Goal: Contribute content: Contribute content

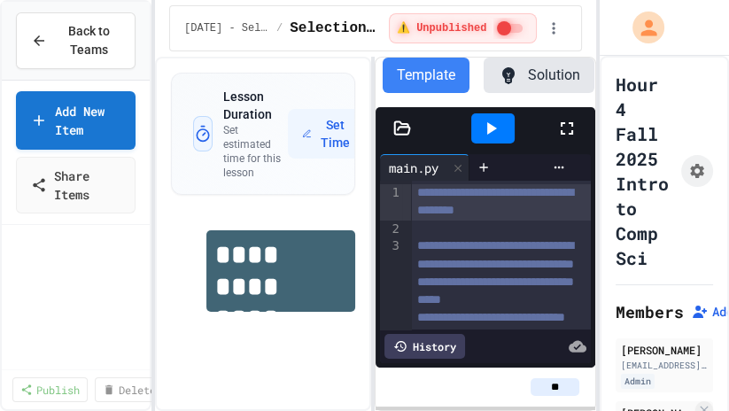
scroll to position [1080, 0]
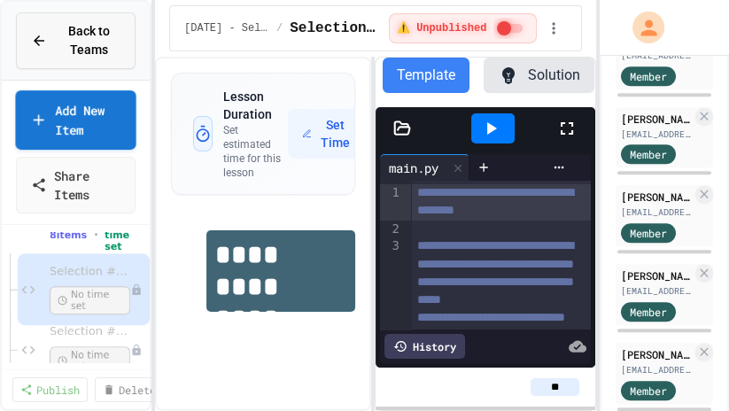
click at [104, 52] on span "Back to Teams" at bounding box center [89, 40] width 63 height 37
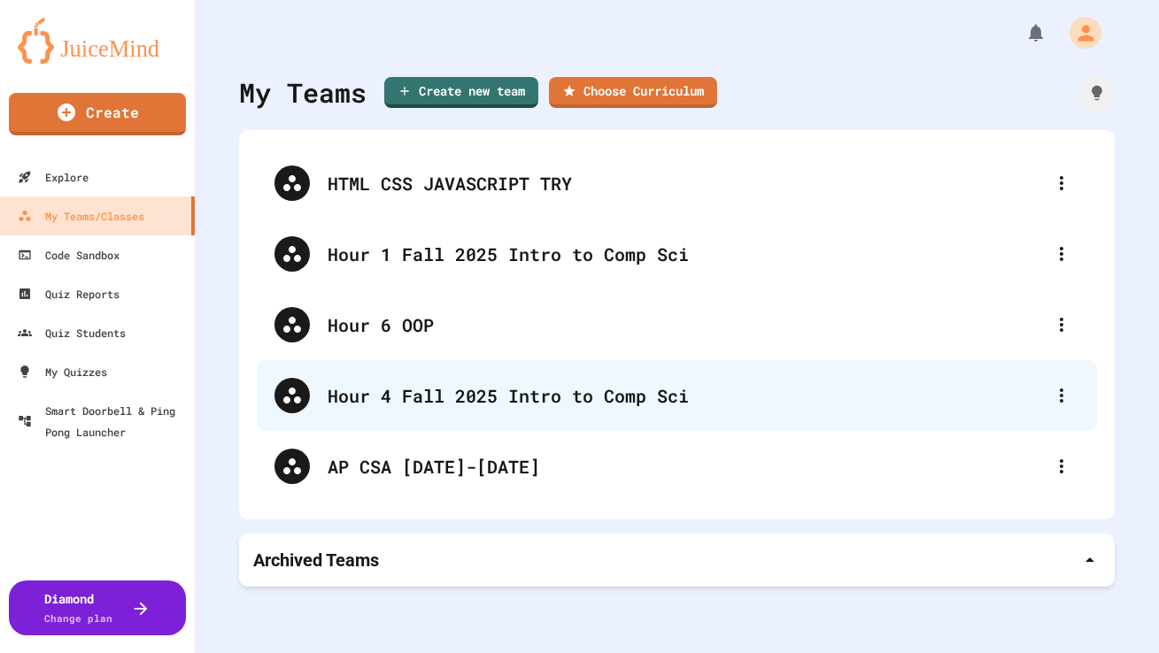
click at [324, 377] on div "Hour 4 Fall 2025 Intro to Comp Sci" at bounding box center [677, 395] width 840 height 71
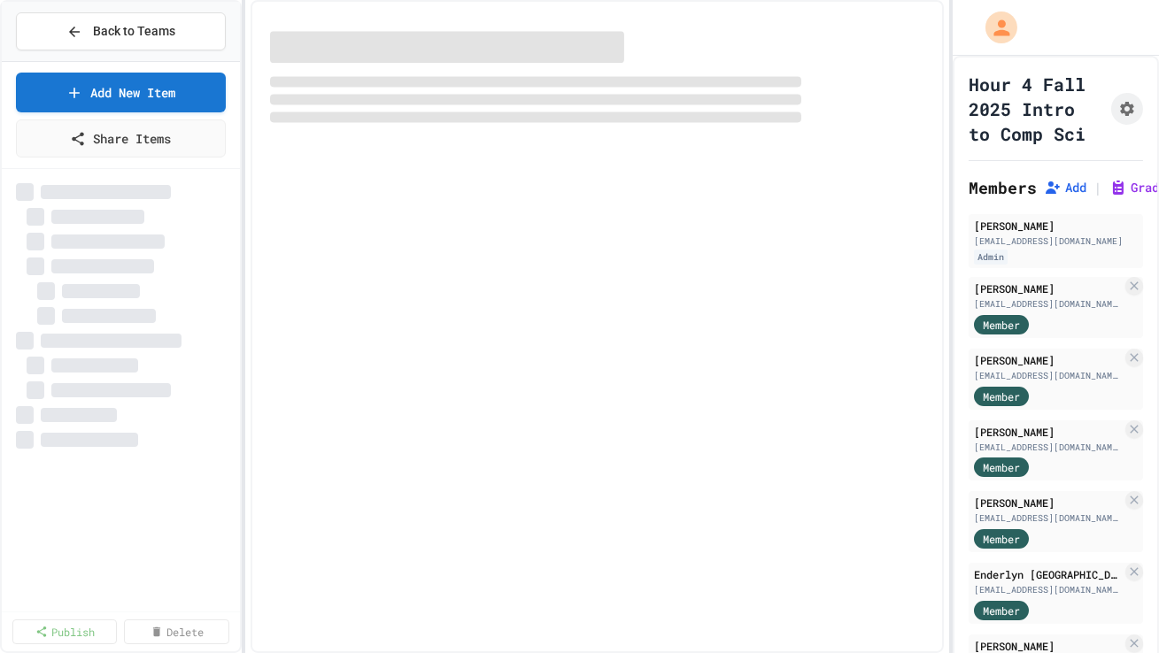
select select "***"
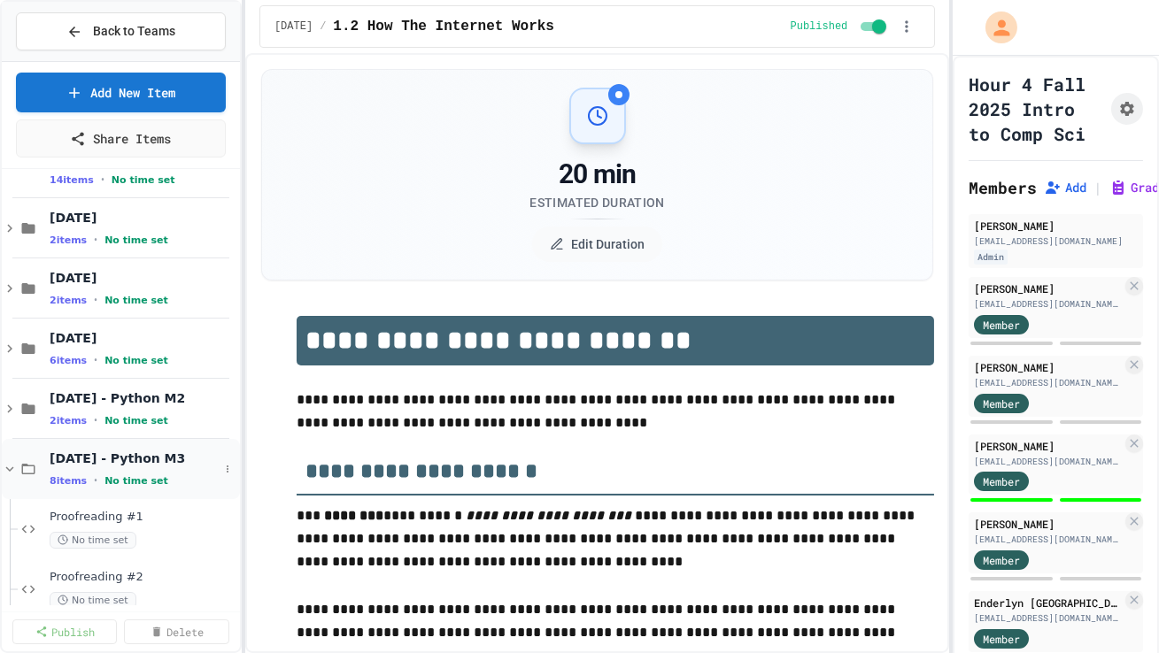
scroll to position [297, 0]
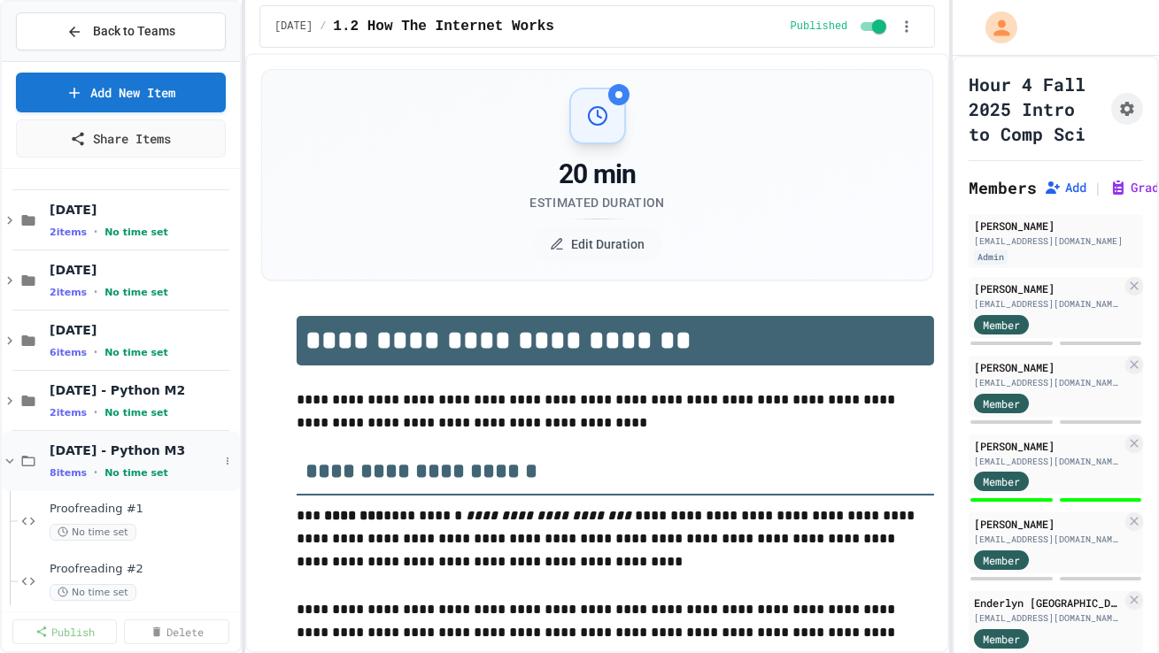
click at [145, 410] on div "[DATE] - Python M3 8 items • No time set" at bounding box center [134, 461] width 169 height 37
click at [16, 410] on icon at bounding box center [10, 461] width 16 height 16
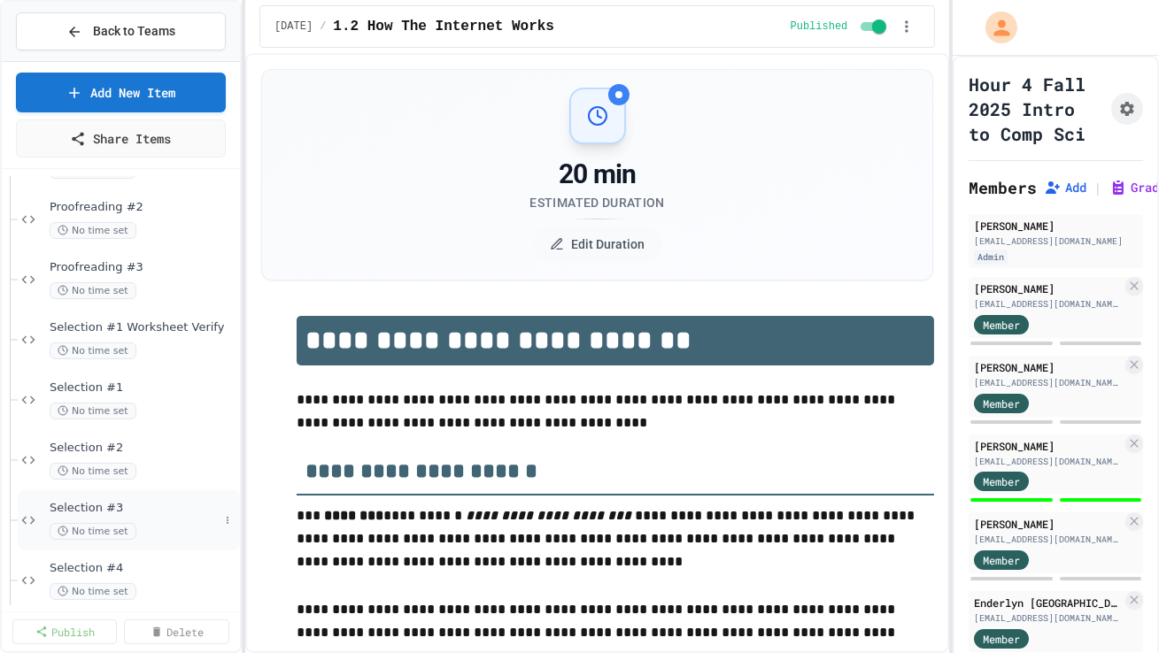
scroll to position [664, 0]
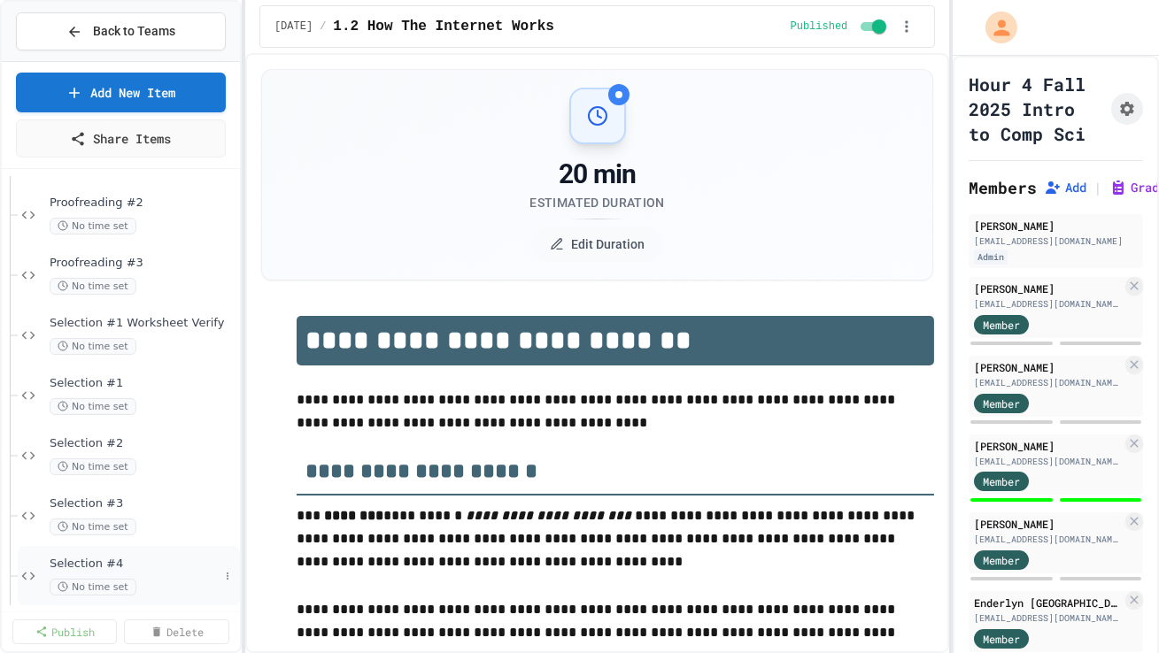
click at [106, 410] on span "Selection #4" at bounding box center [134, 564] width 169 height 15
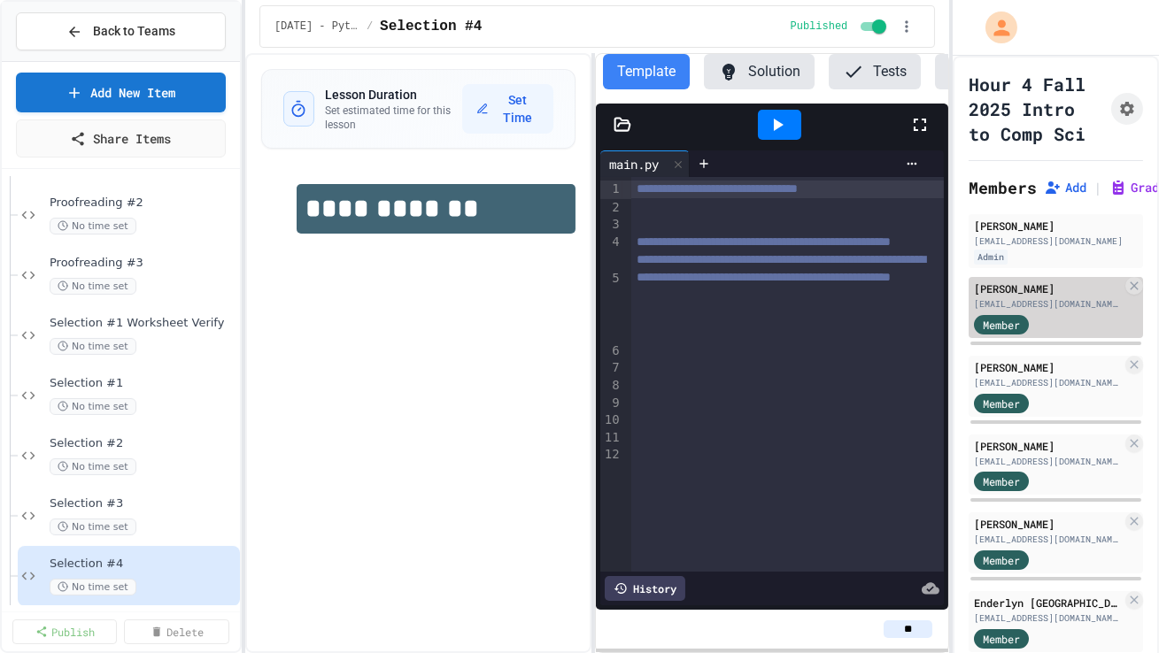
click at [728, 303] on div "[EMAIL_ADDRESS][DOMAIN_NAME]" at bounding box center [1048, 303] width 148 height 13
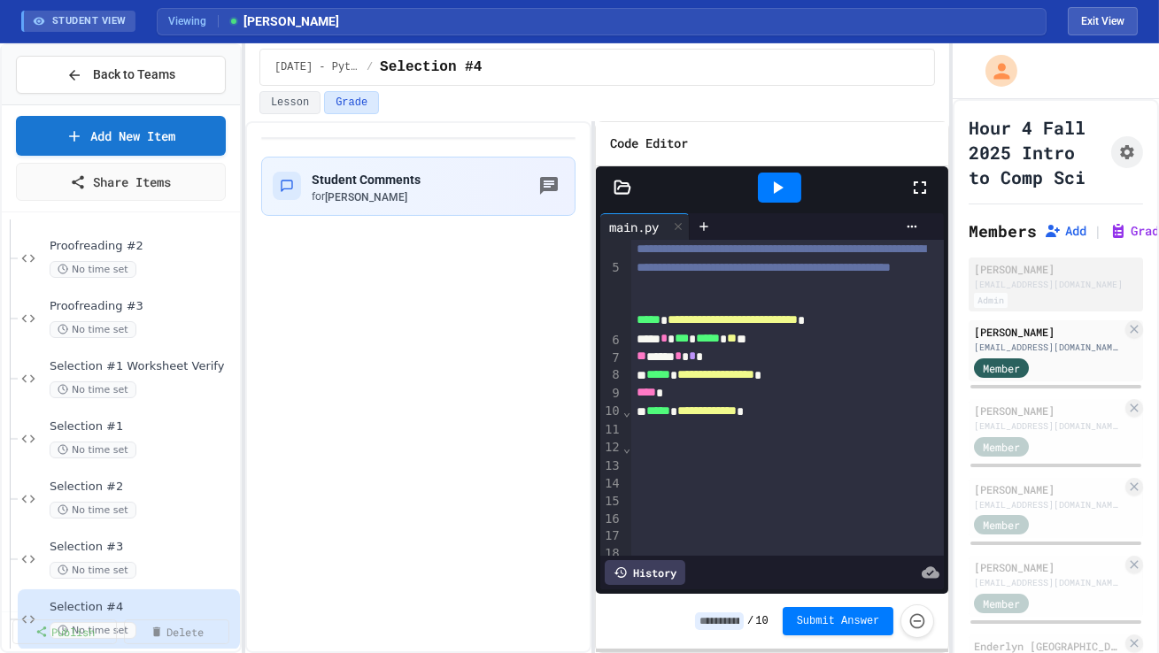
scroll to position [81, 0]
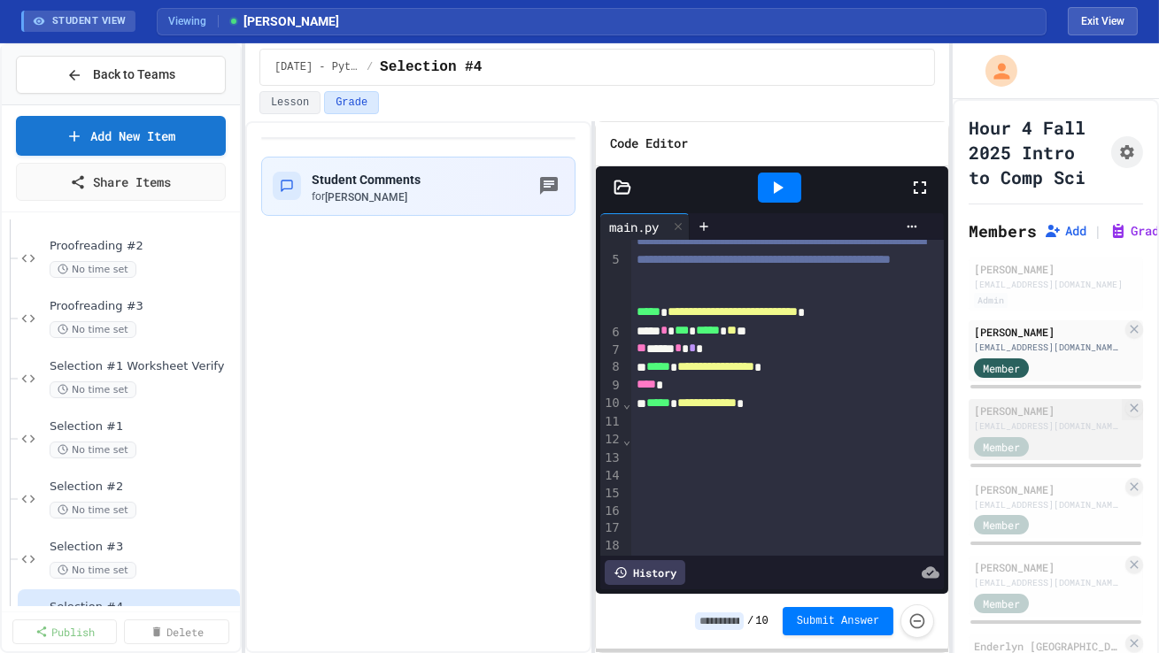
click at [728, 410] on div "Member" at bounding box center [1048, 446] width 148 height 22
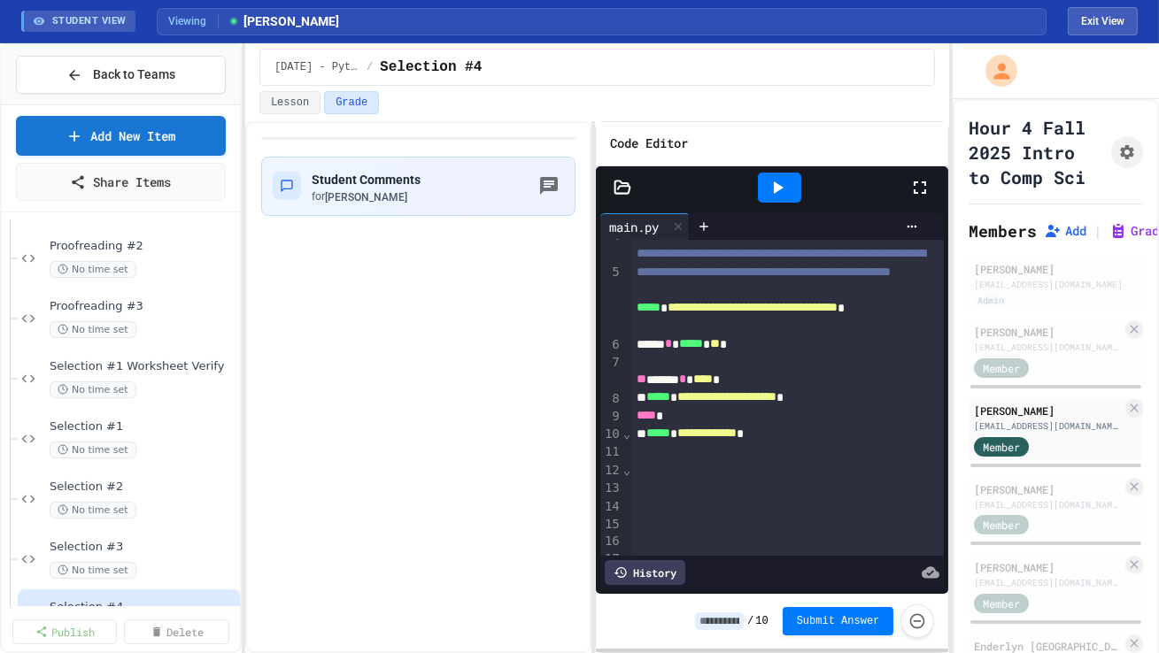
scroll to position [86, 0]
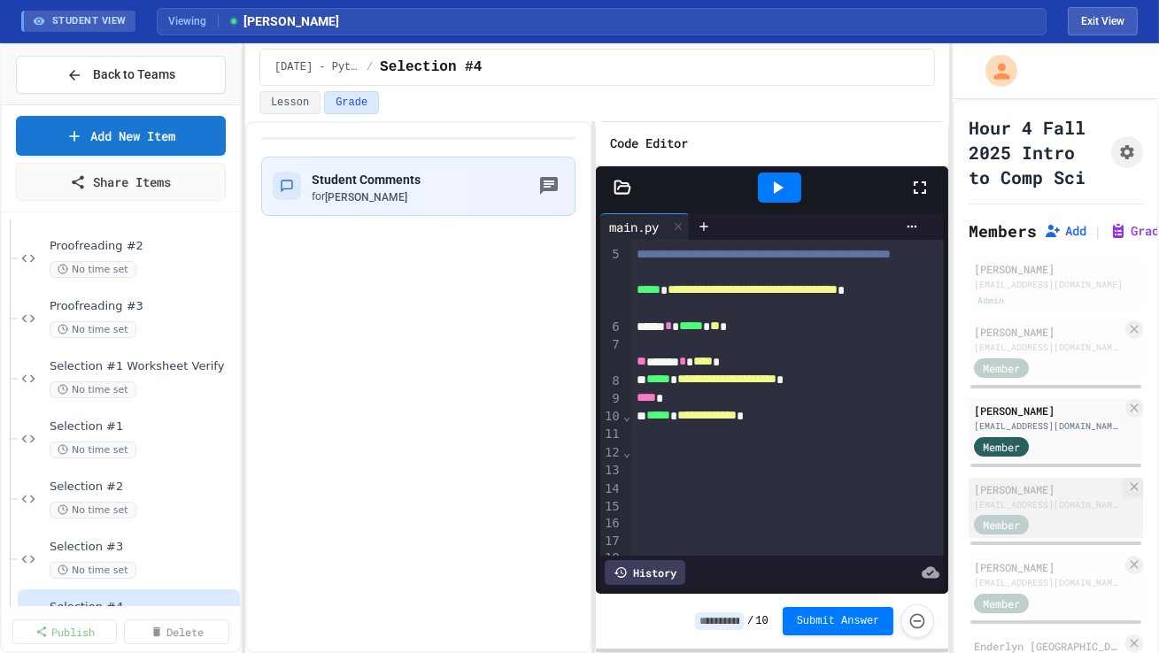
click at [728, 410] on div "[PERSON_NAME]" at bounding box center [1048, 490] width 148 height 16
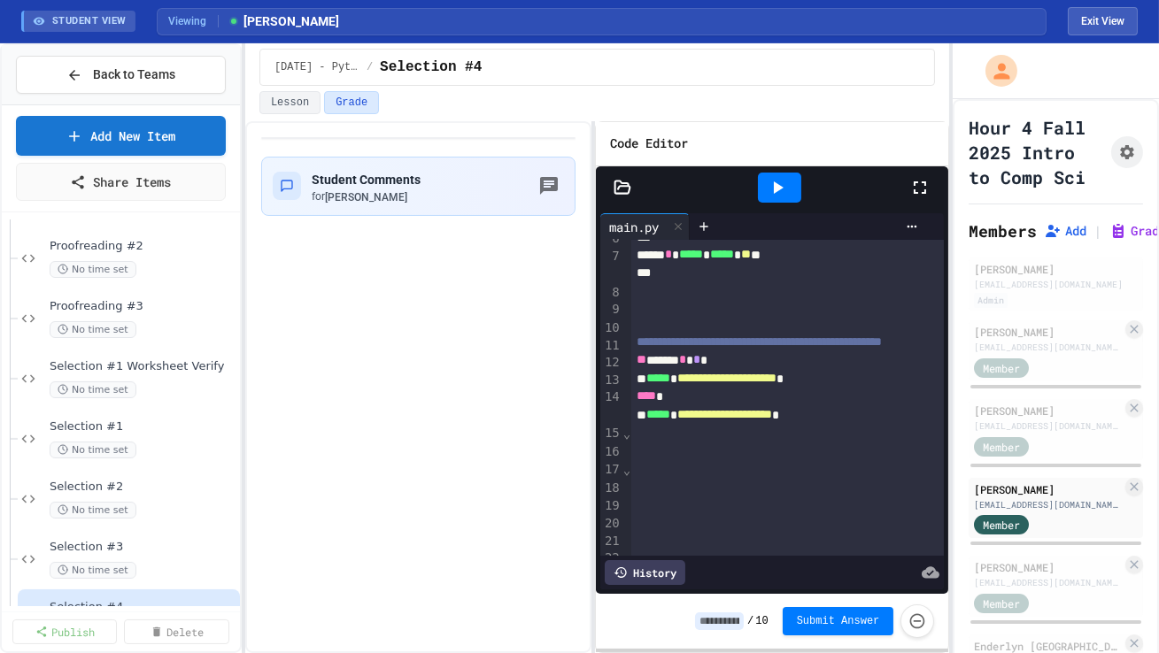
scroll to position [176, 0]
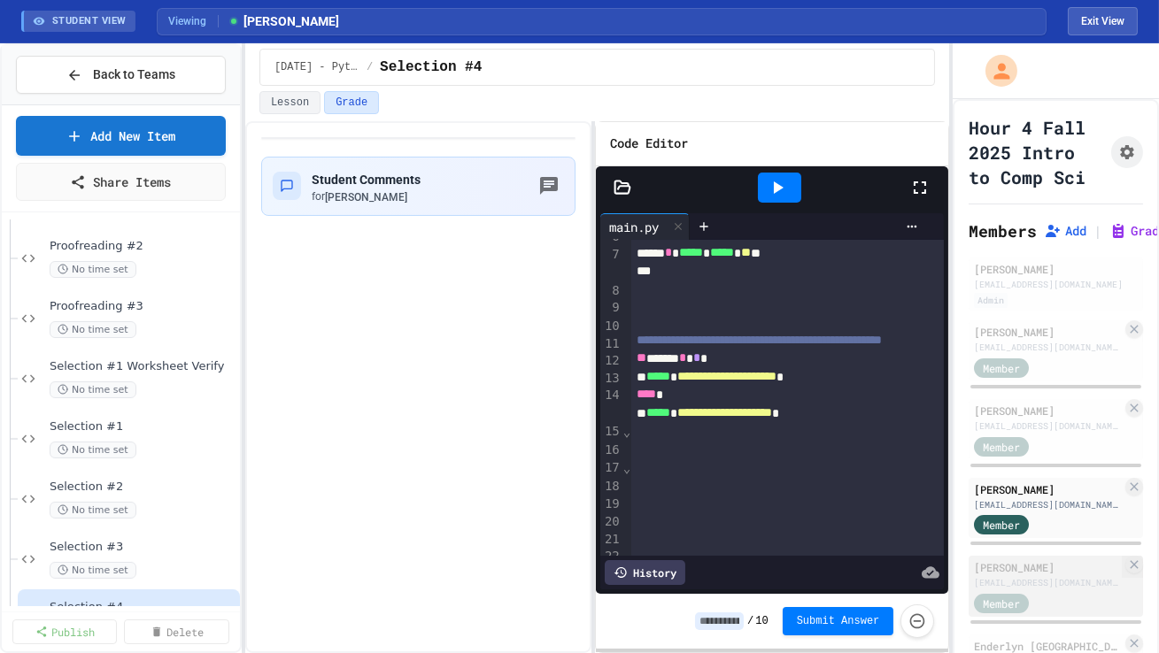
click at [728, 410] on div "[EMAIL_ADDRESS][DOMAIN_NAME]" at bounding box center [1048, 582] width 148 height 13
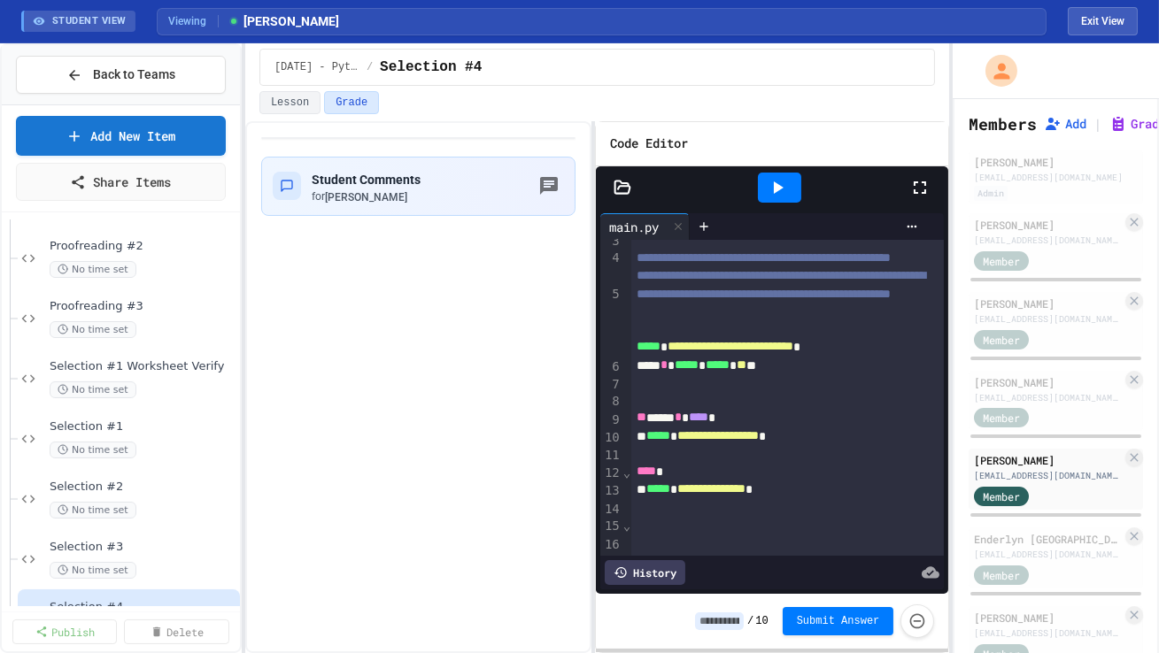
scroll to position [190, 0]
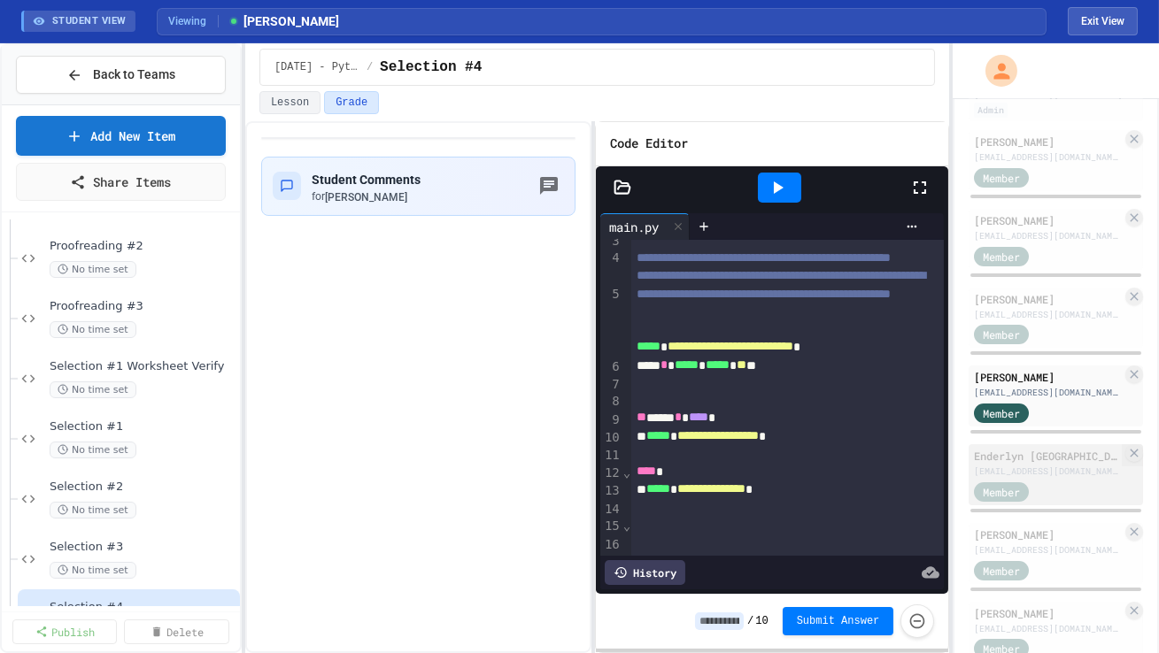
click at [728, 410] on div "Member" at bounding box center [1018, 491] width 89 height 22
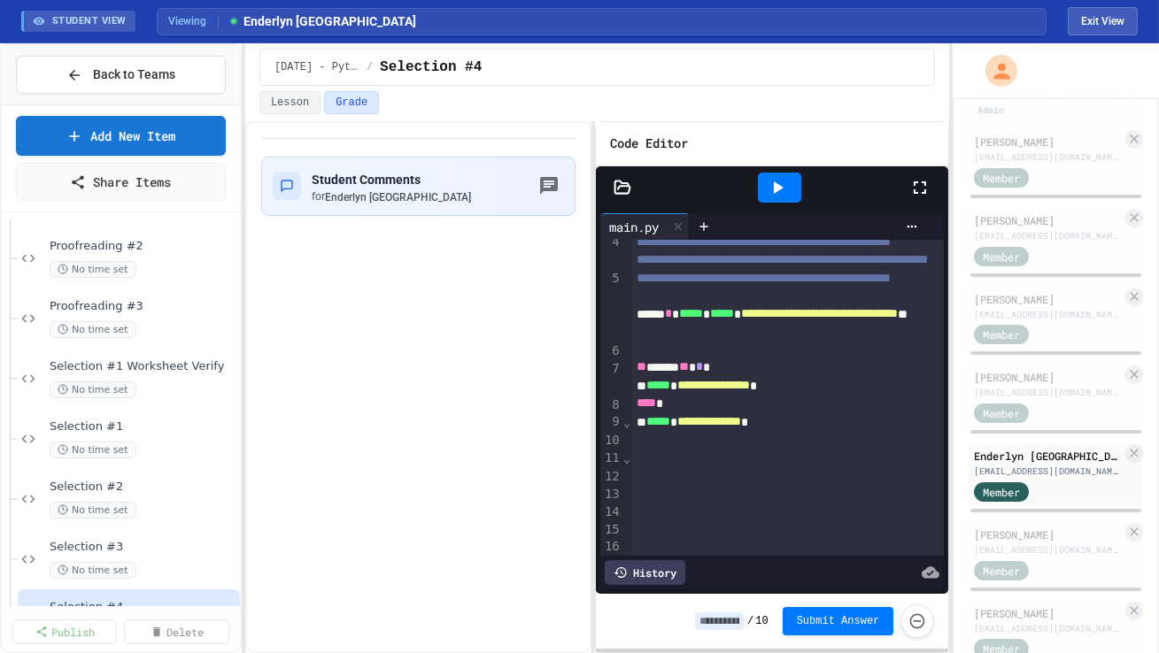
scroll to position [115, 0]
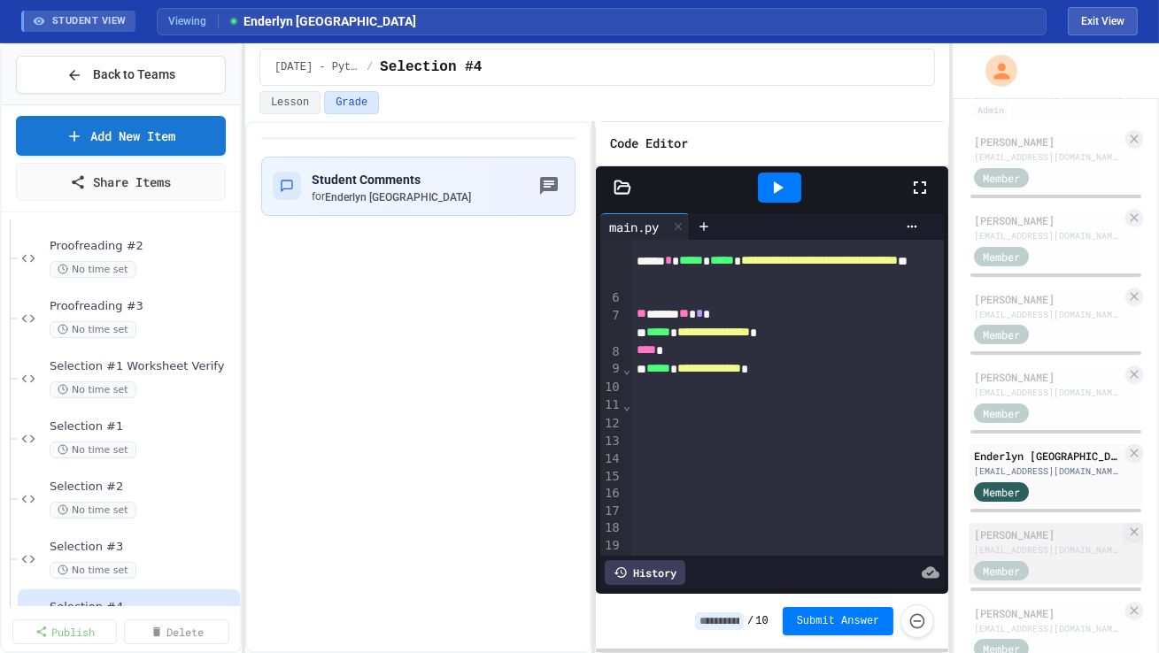
click at [728, 410] on div "[EMAIL_ADDRESS][DOMAIN_NAME]" at bounding box center [1048, 550] width 148 height 13
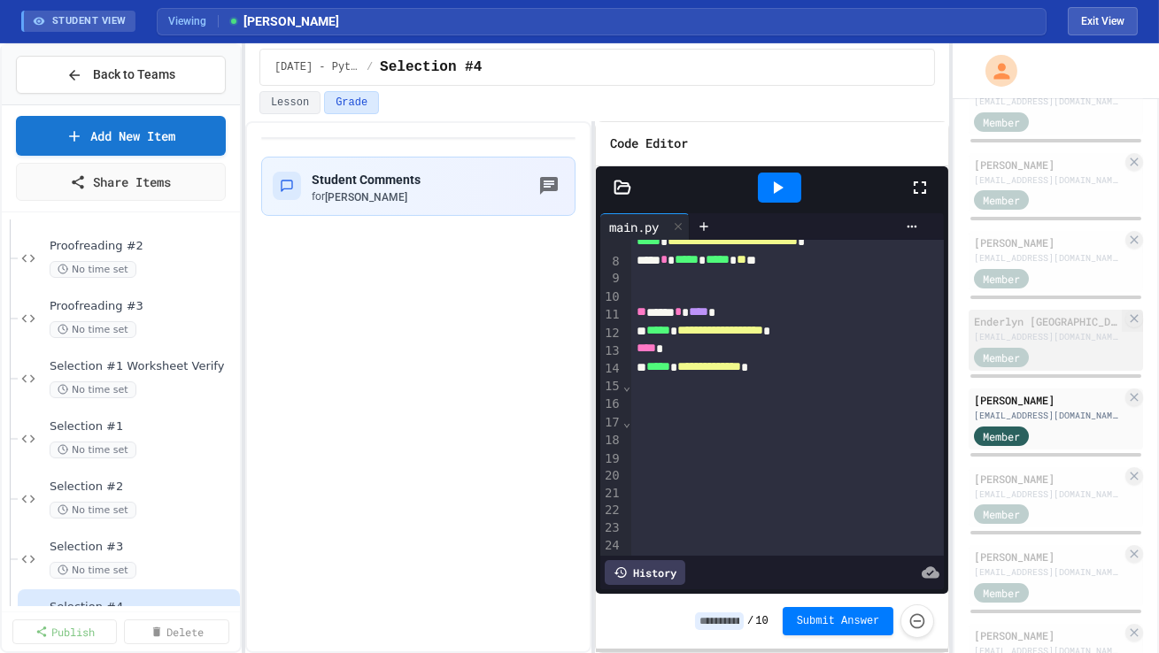
scroll to position [385, 0]
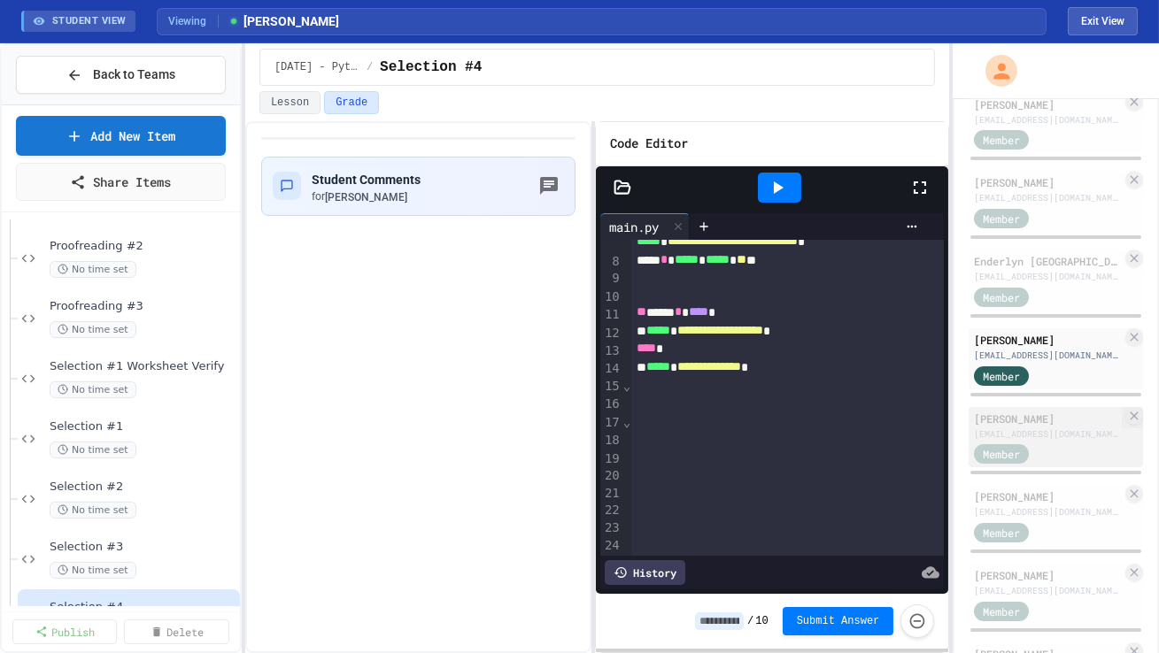
click at [728, 410] on div "[EMAIL_ADDRESS][DOMAIN_NAME]" at bounding box center [1048, 434] width 148 height 13
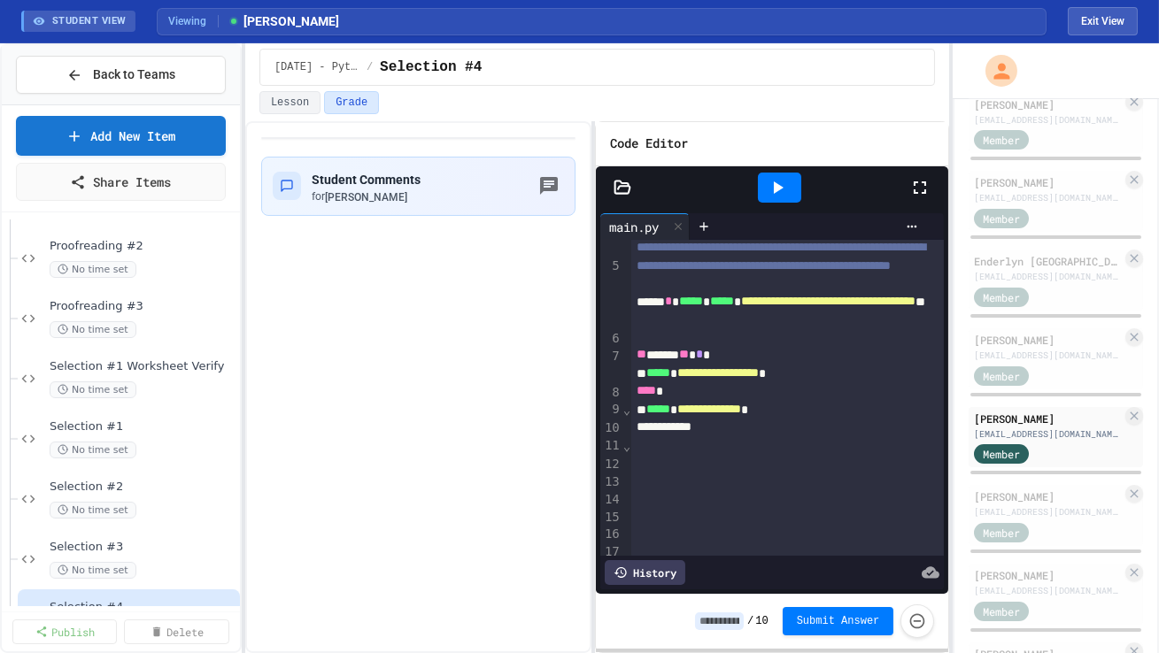
scroll to position [81, 0]
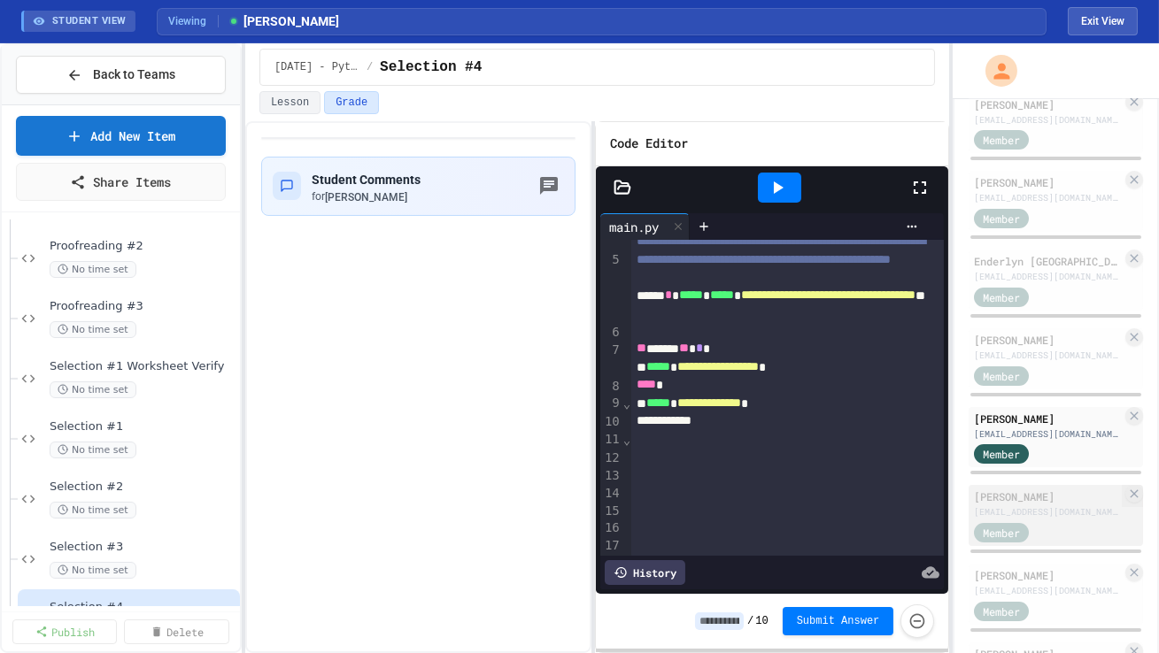
click at [728, 410] on div "[PERSON_NAME]" at bounding box center [1048, 497] width 148 height 16
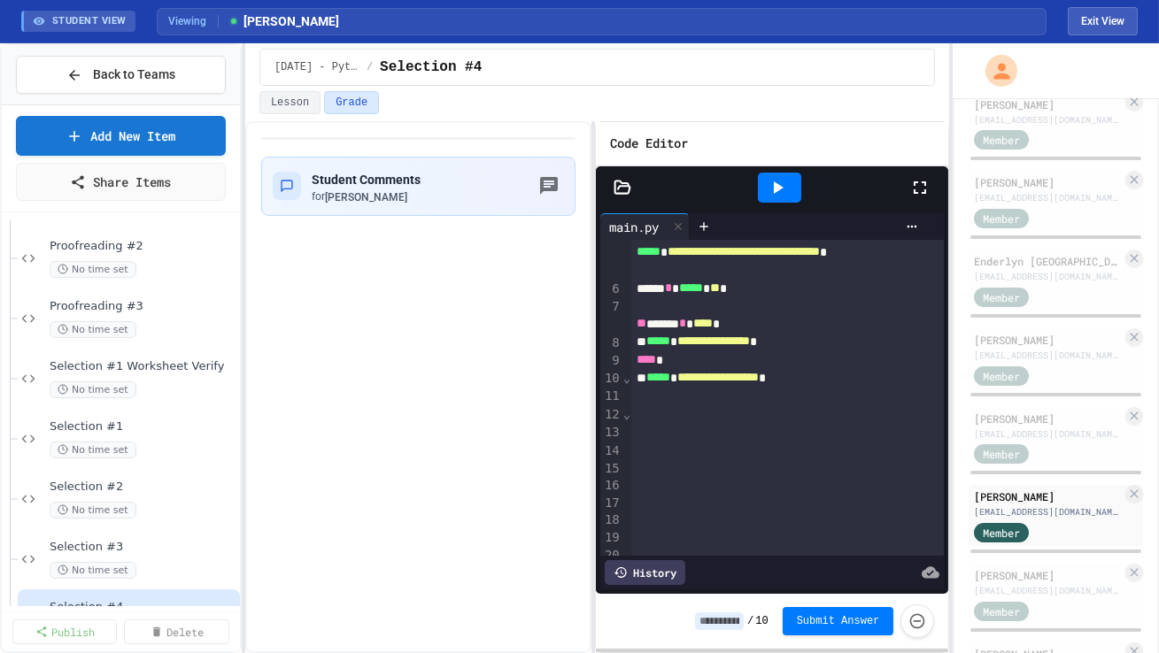
scroll to position [134, 0]
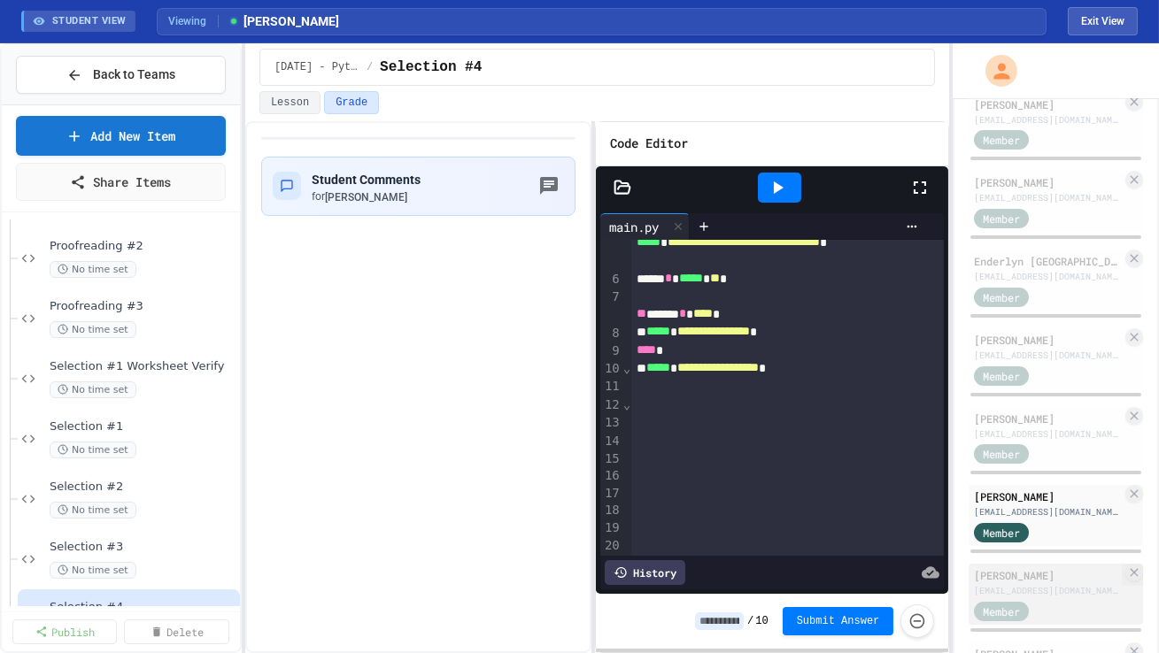
click at [728, 410] on div "[EMAIL_ADDRESS][DOMAIN_NAME]" at bounding box center [1048, 590] width 148 height 13
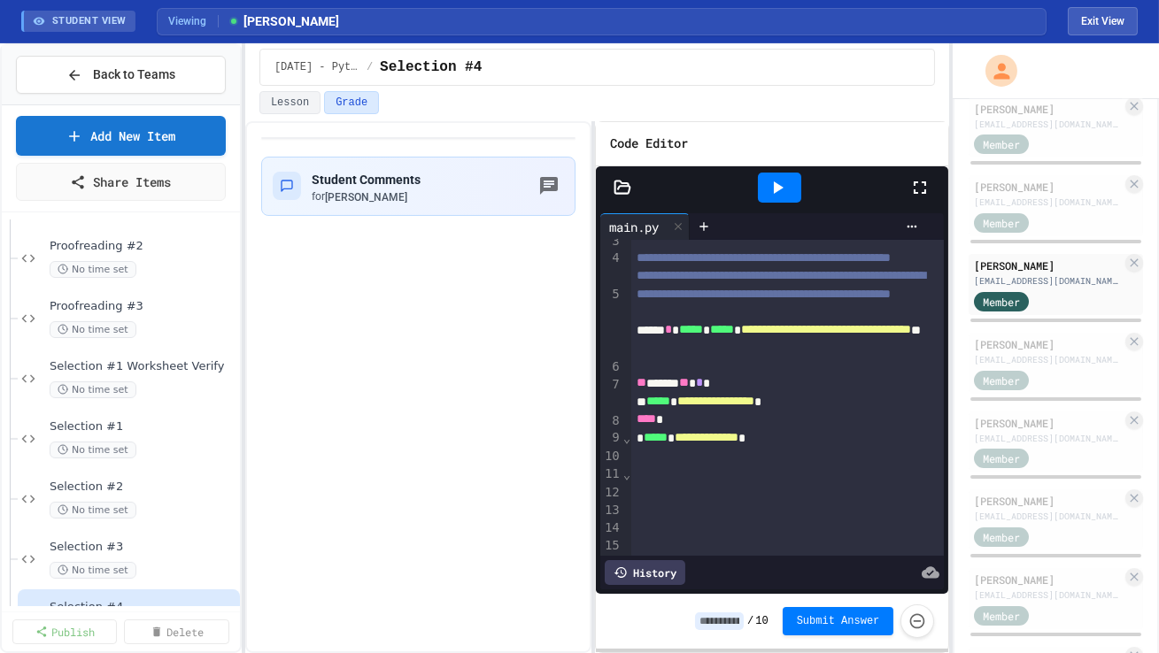
scroll to position [763, 0]
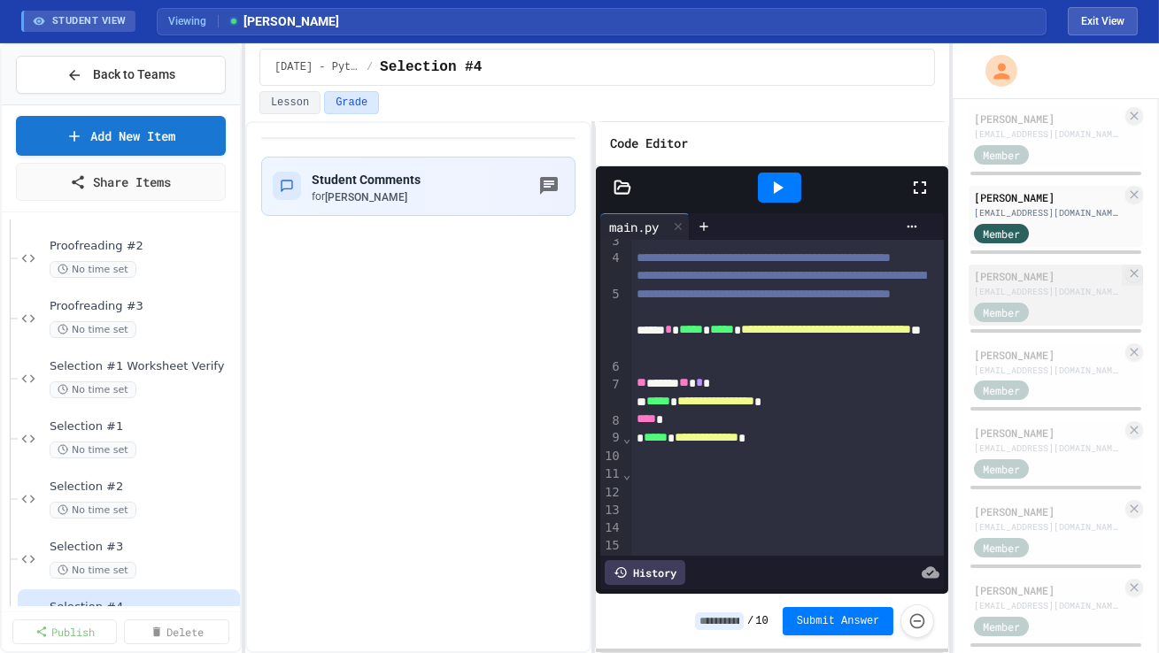
click at [728, 300] on div "Member" at bounding box center [1048, 311] width 148 height 22
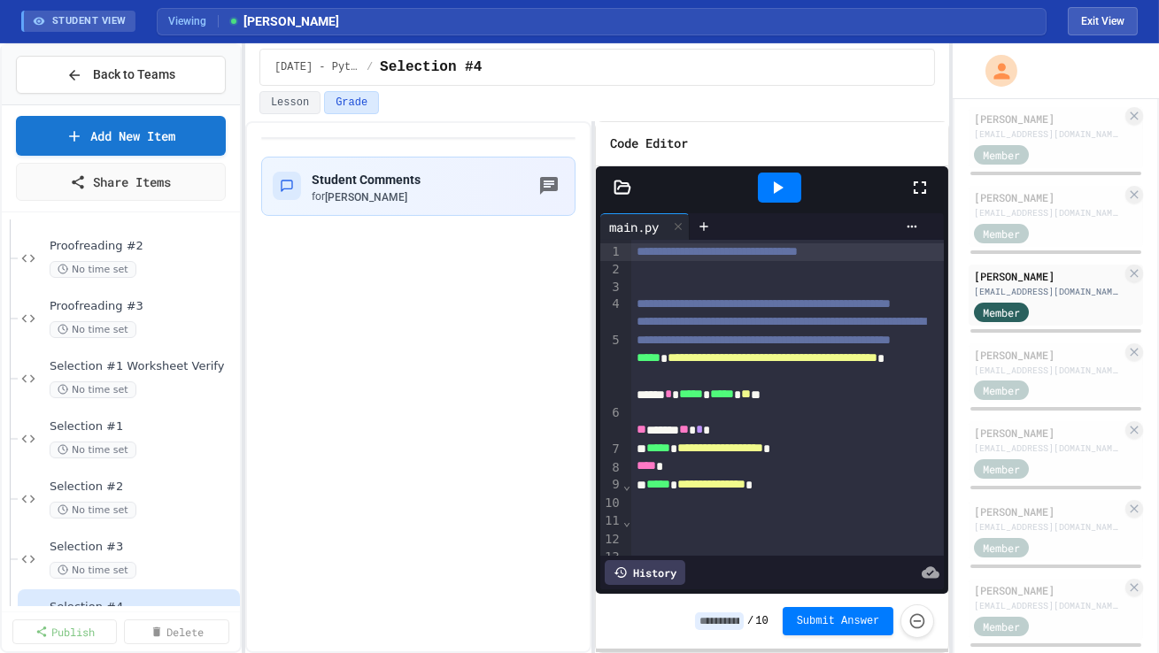
scroll to position [12, 0]
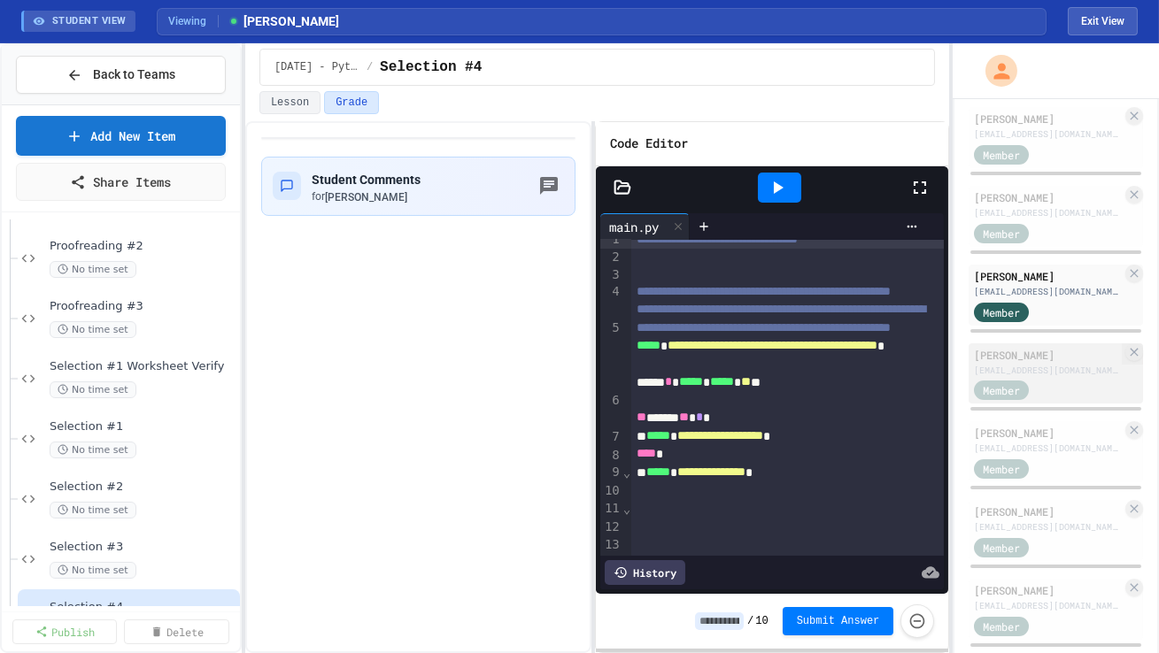
click at [728, 372] on div "[EMAIL_ADDRESS][DOMAIN_NAME]" at bounding box center [1048, 370] width 148 height 13
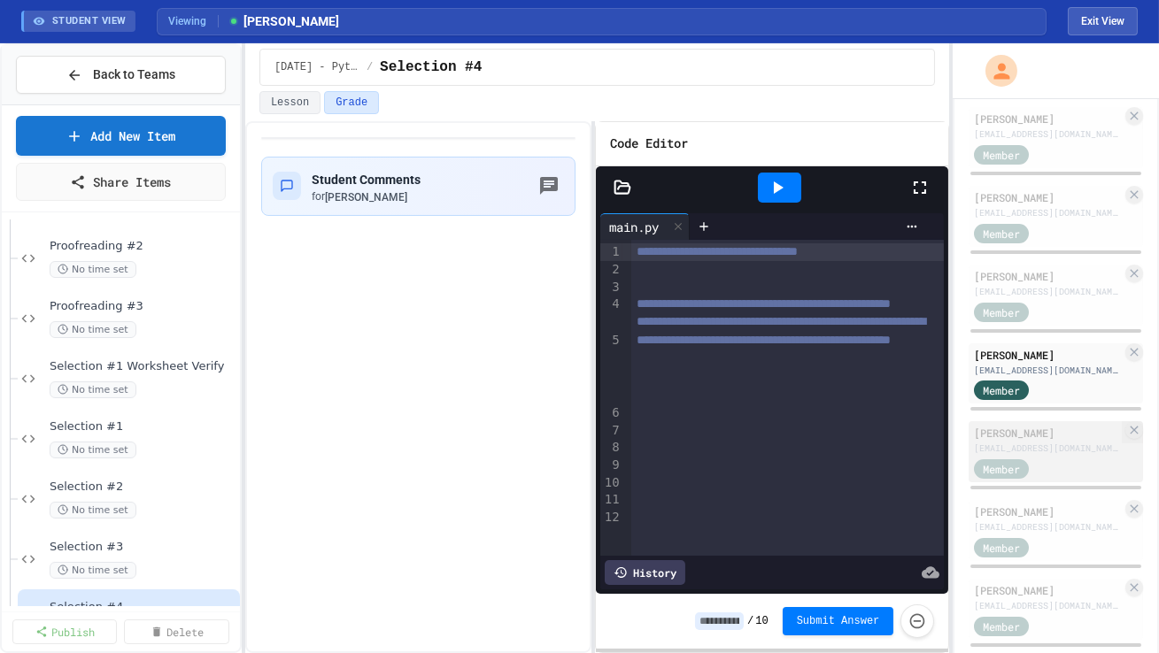
click at [728, 410] on div "Member" at bounding box center [1018, 468] width 89 height 22
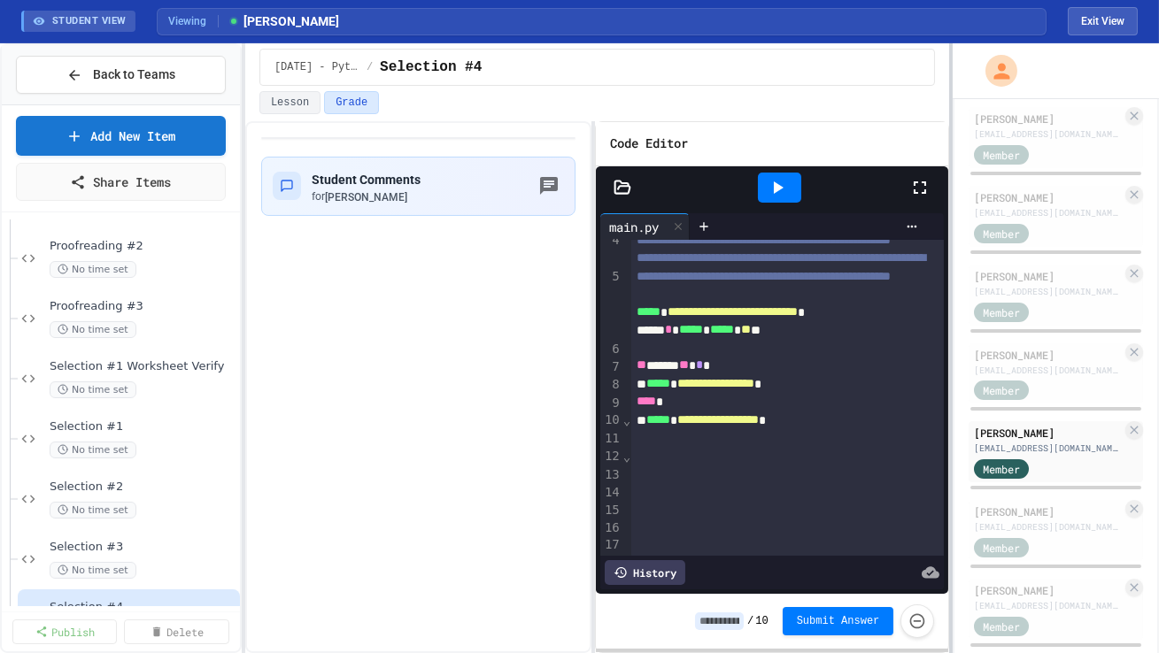
scroll to position [65, 0]
click at [728, 410] on div "[EMAIL_ADDRESS][DOMAIN_NAME]" at bounding box center [1048, 527] width 148 height 13
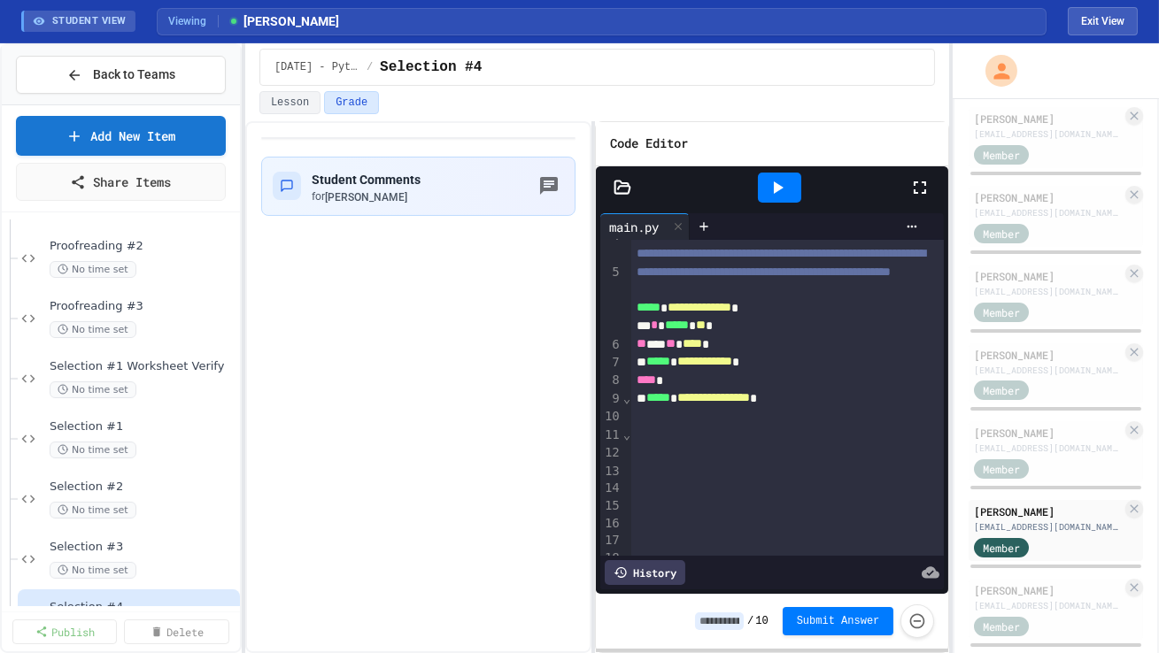
scroll to position [81, 0]
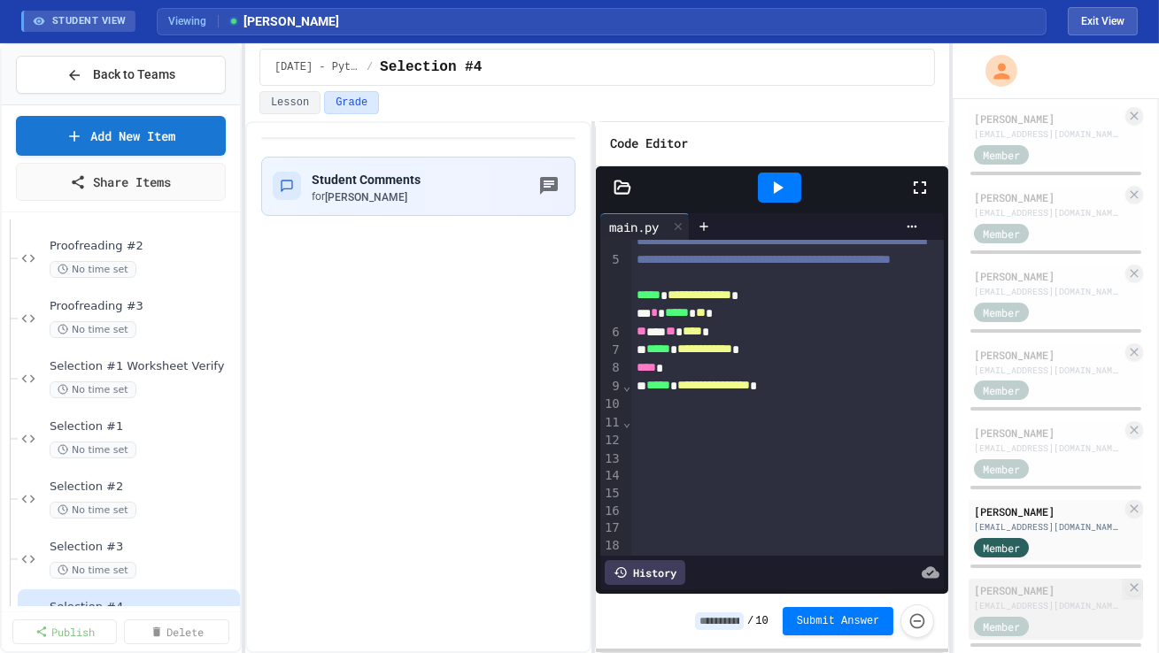
click at [728, 410] on div "[EMAIL_ADDRESS][DOMAIN_NAME]" at bounding box center [1048, 605] width 148 height 13
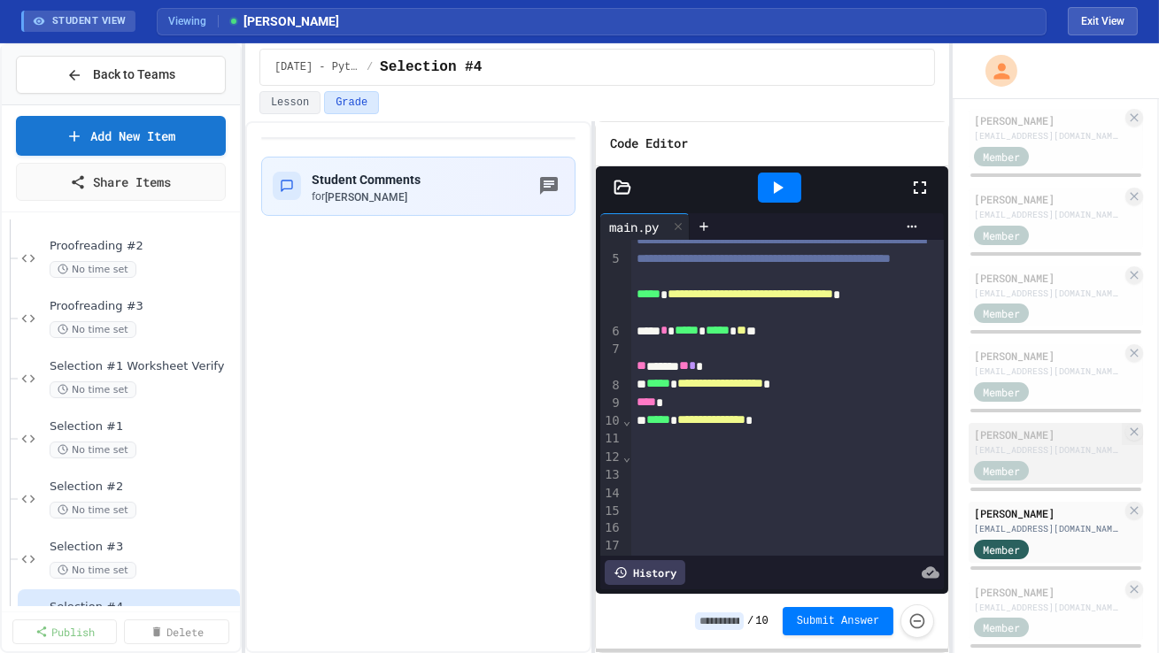
scroll to position [879, 0]
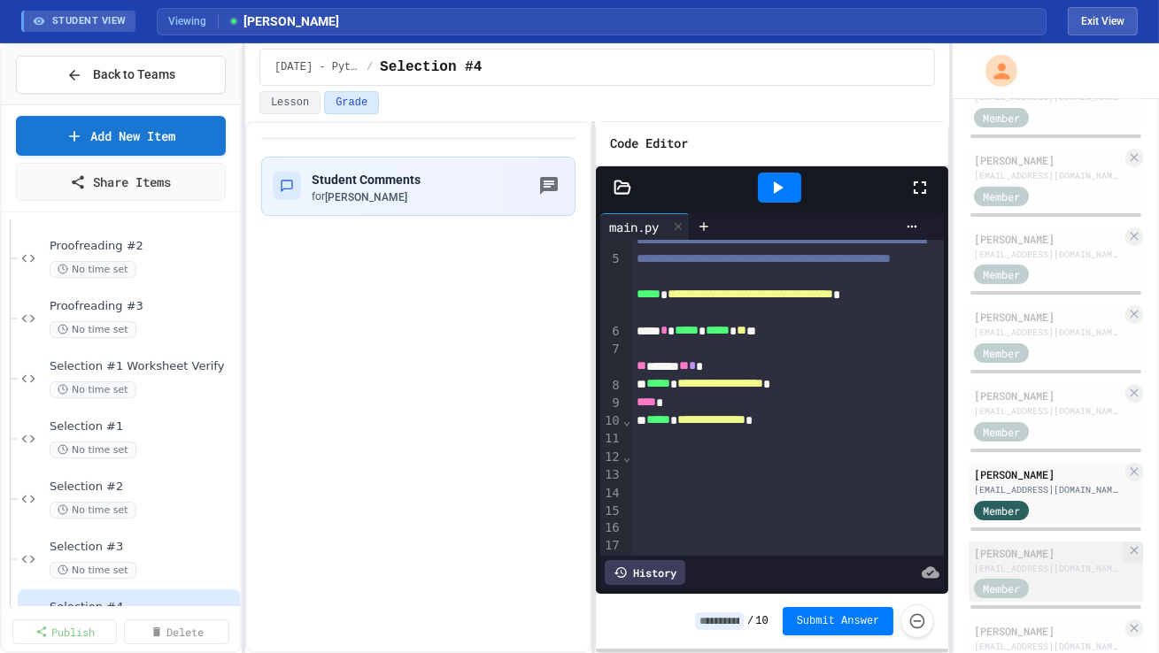
click at [728, 410] on div "[PERSON_NAME]" at bounding box center [1048, 553] width 148 height 16
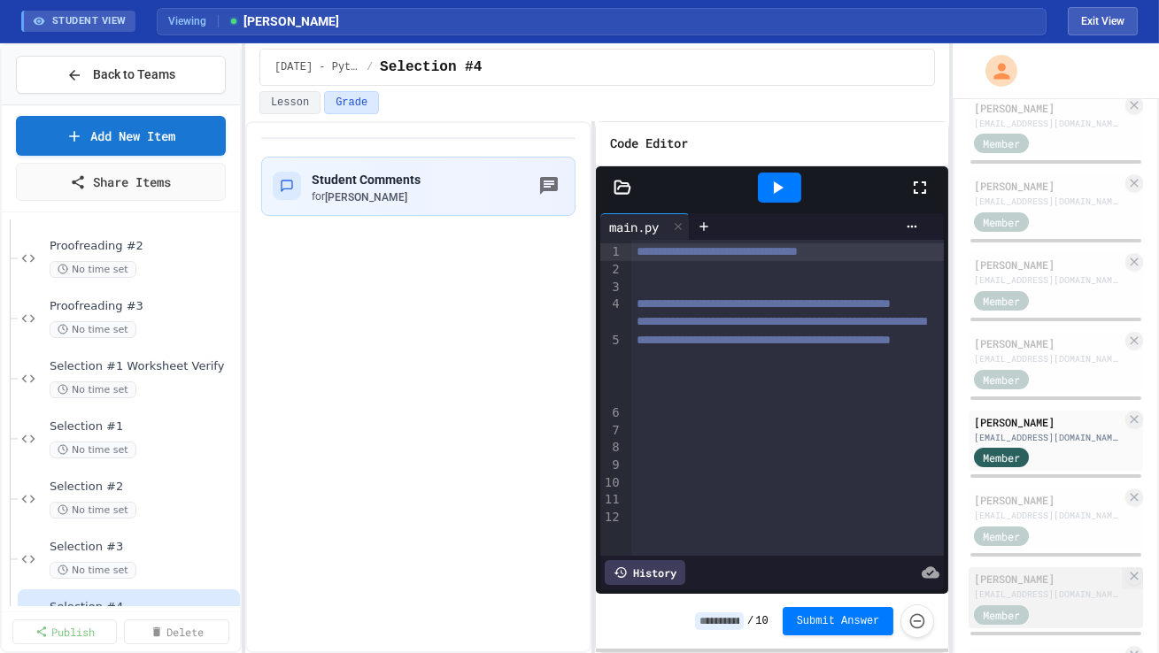
scroll to position [1046, 0]
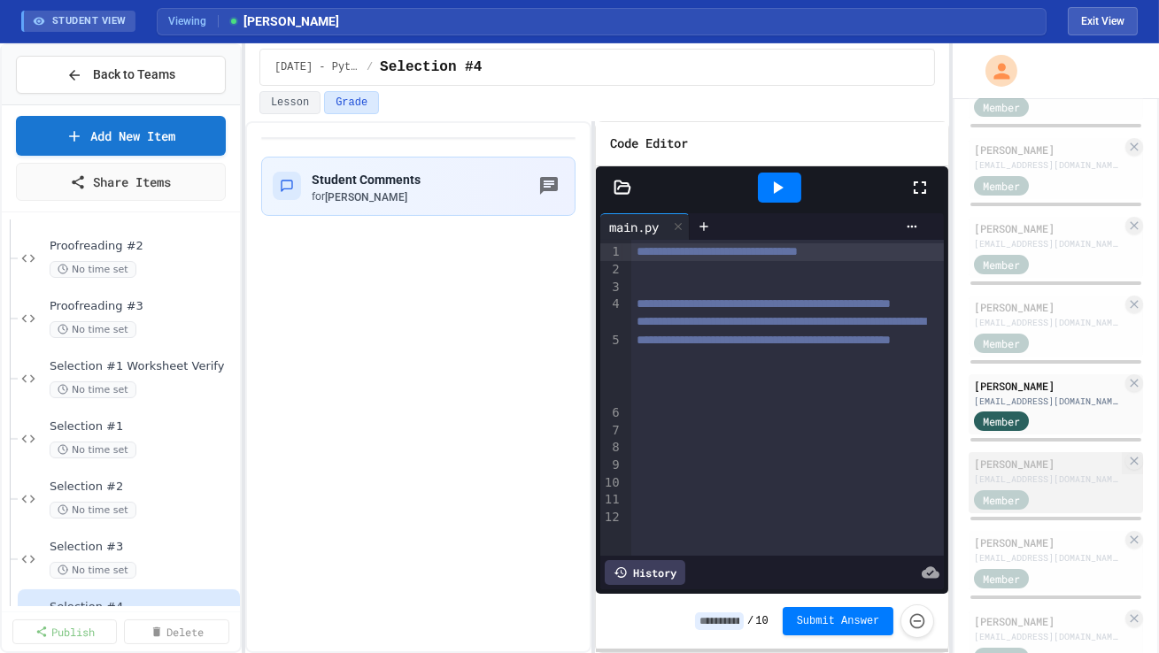
click at [728, 410] on div "Member" at bounding box center [1018, 499] width 89 height 22
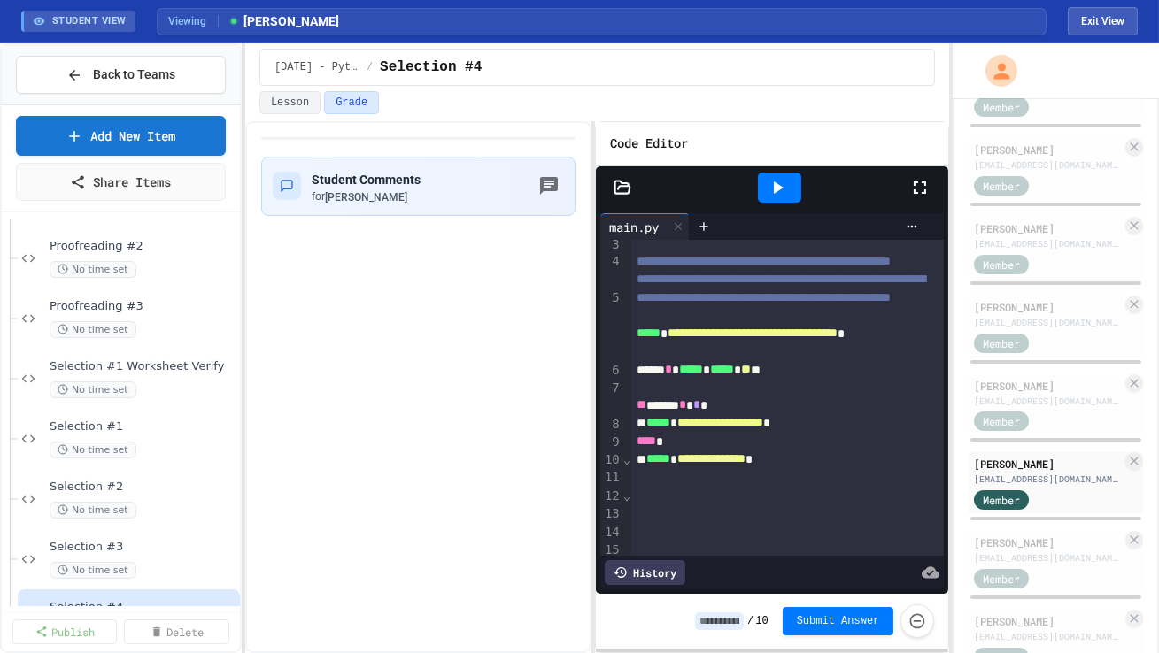
scroll to position [81, 0]
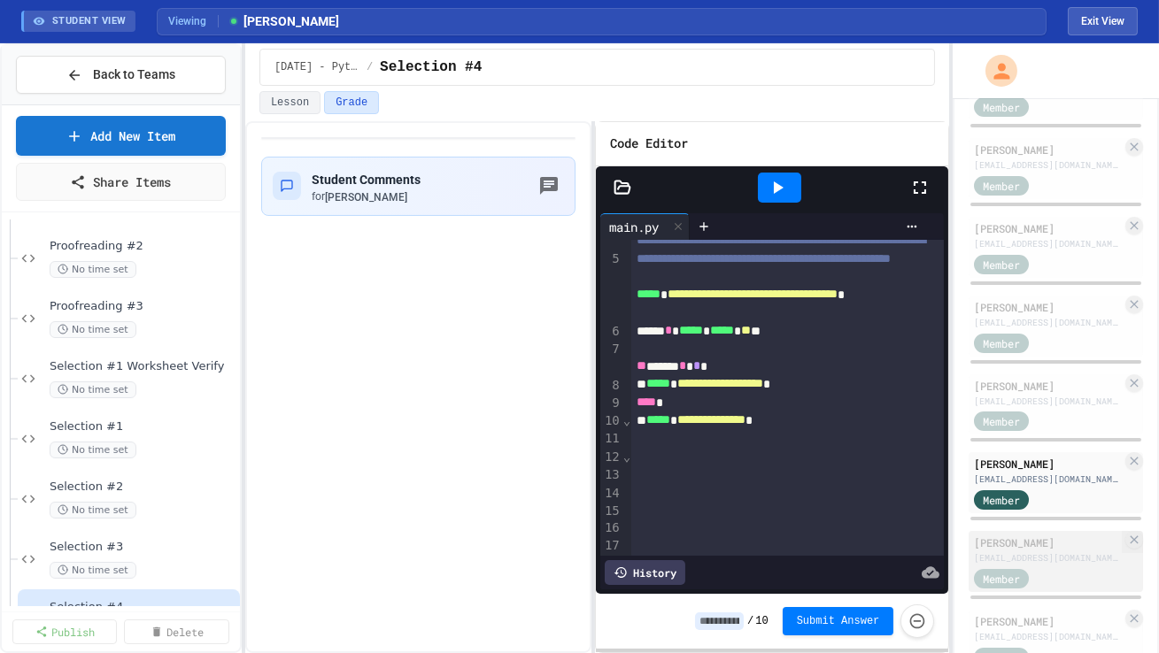
click at [728, 410] on div "[PERSON_NAME]" at bounding box center [1048, 543] width 148 height 16
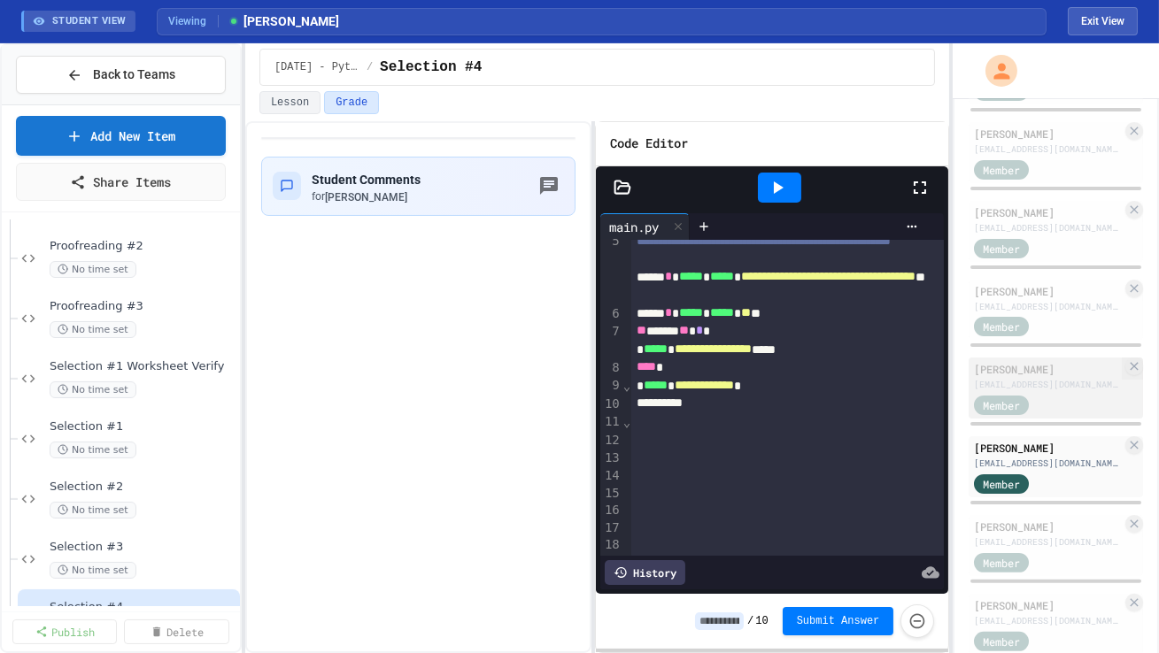
scroll to position [1170, 0]
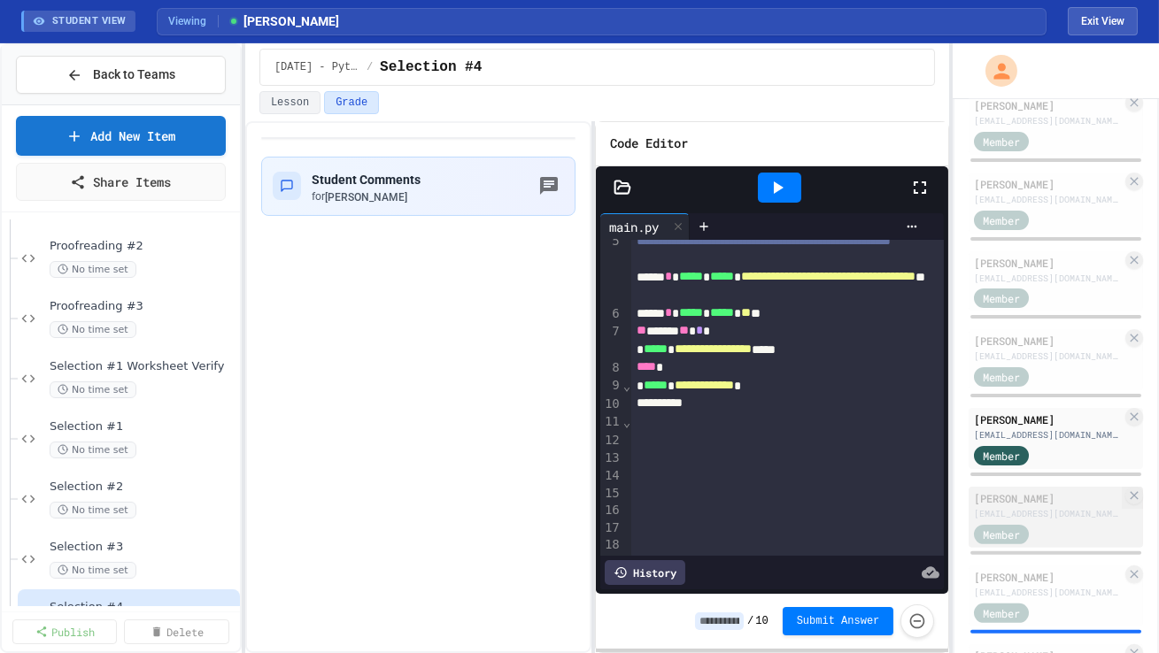
click at [728, 410] on div "[EMAIL_ADDRESS][DOMAIN_NAME]" at bounding box center [1048, 513] width 148 height 13
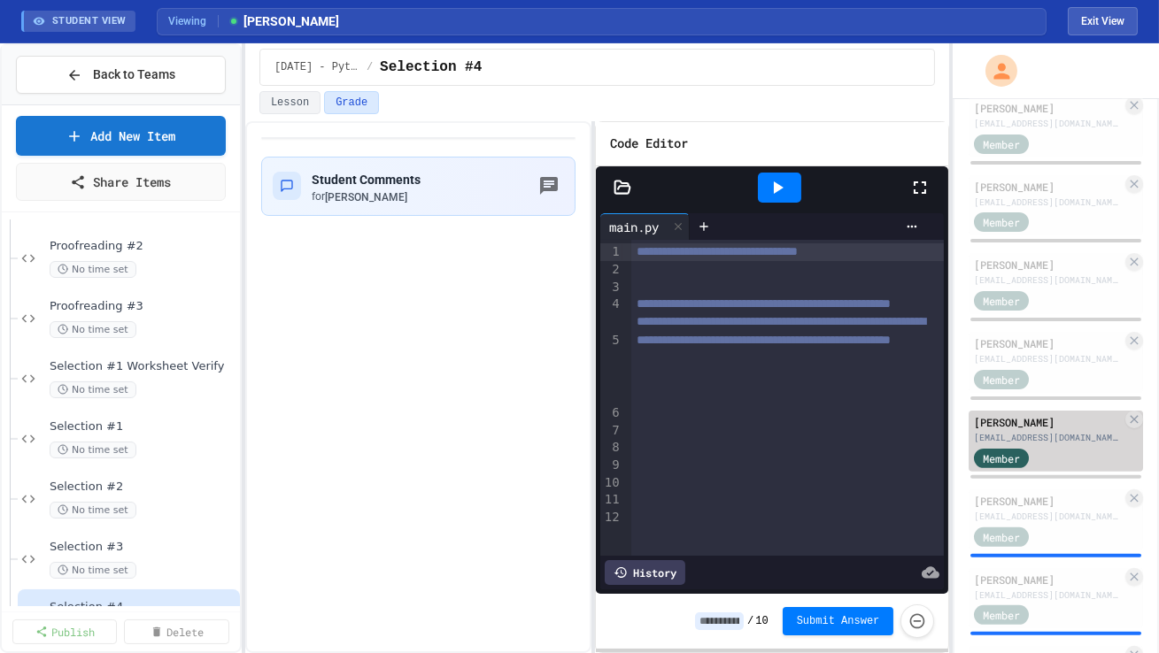
scroll to position [1269, 0]
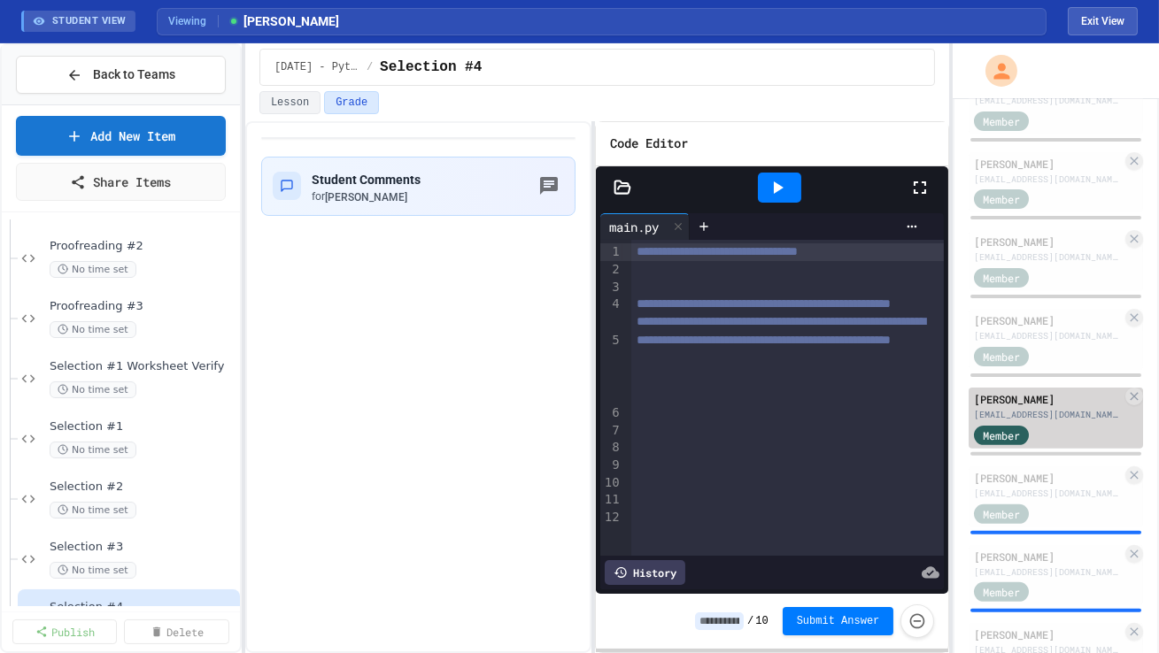
click at [728, 410] on div "Member" at bounding box center [1018, 513] width 89 height 22
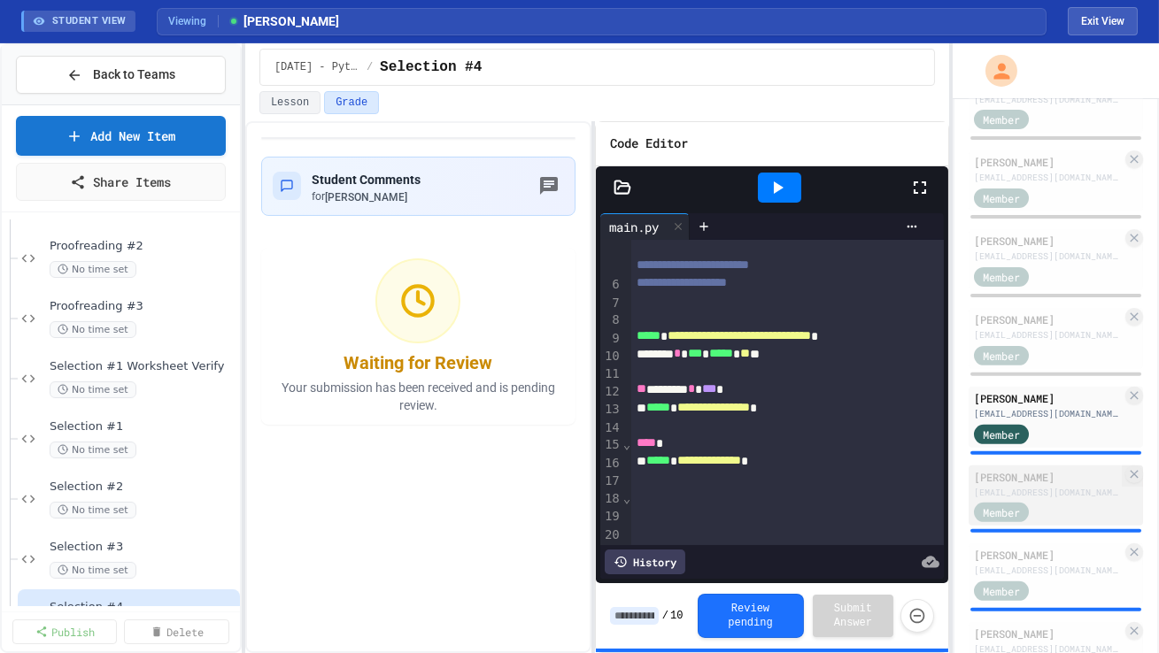
scroll to position [1387, 0]
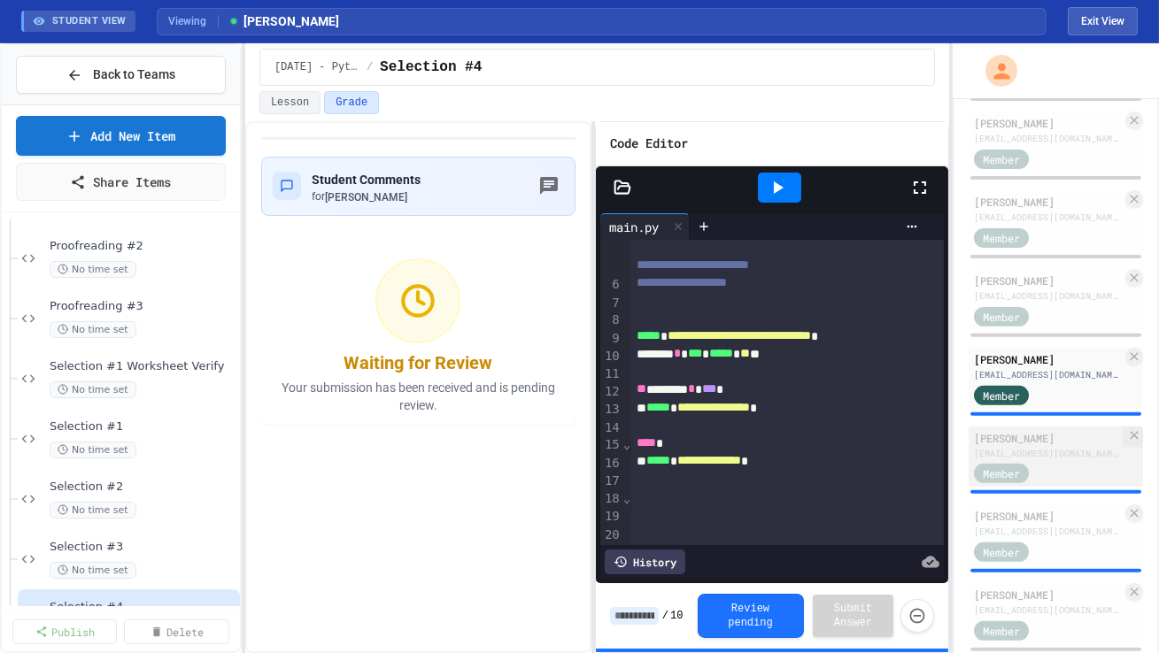
click at [728, 410] on div "[PERSON_NAME] [EMAIL_ADDRESS][DOMAIN_NAME] Member" at bounding box center [1056, 457] width 174 height 61
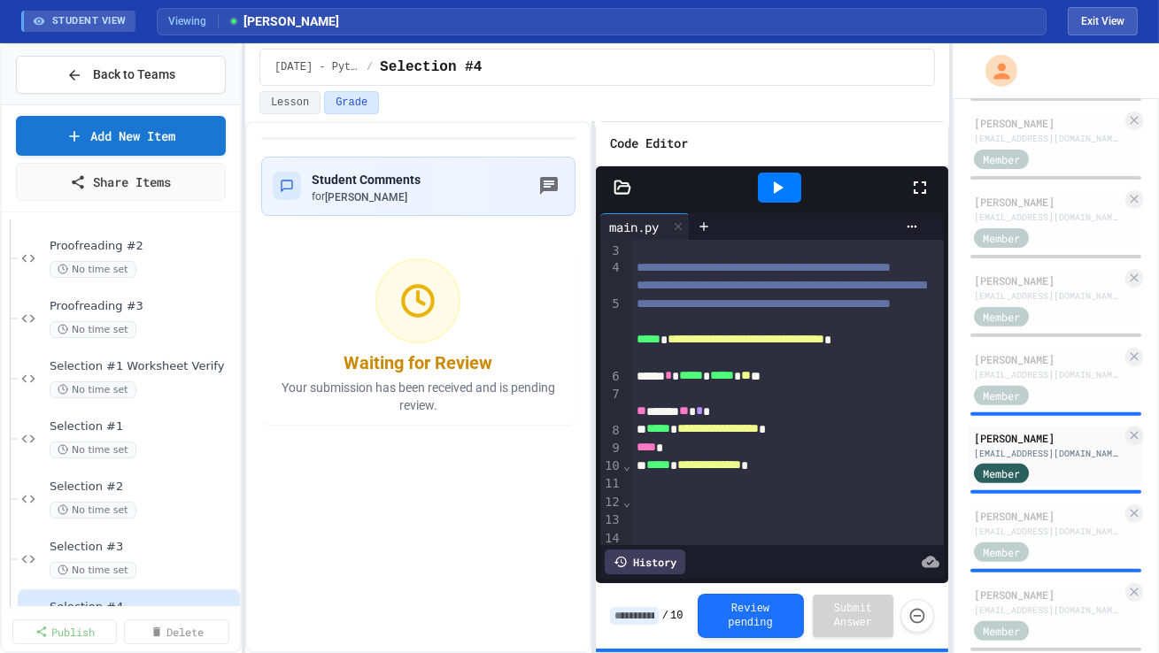
scroll to position [41, 0]
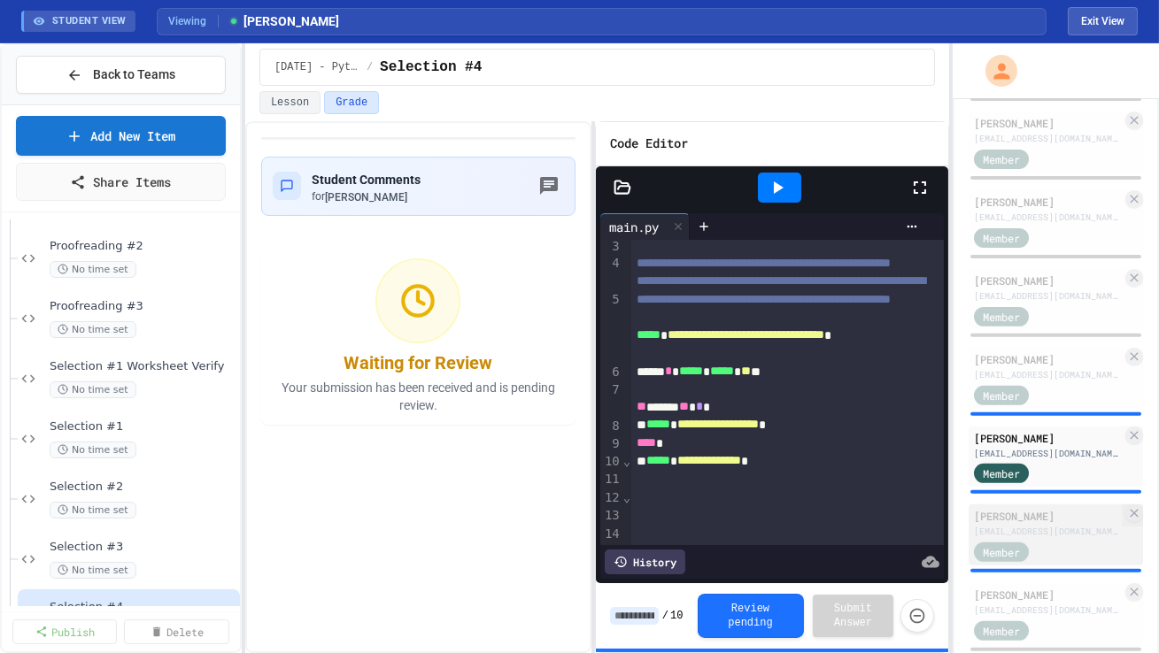
click at [728, 410] on div "Member" at bounding box center [1048, 551] width 148 height 22
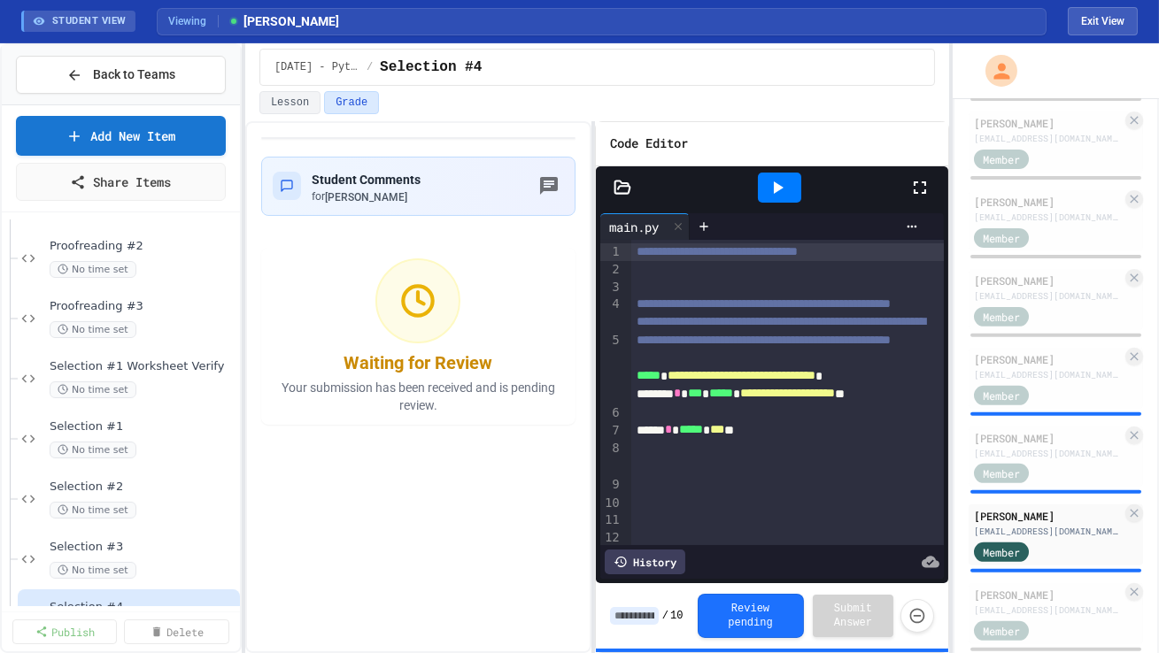
scroll to position [20, 0]
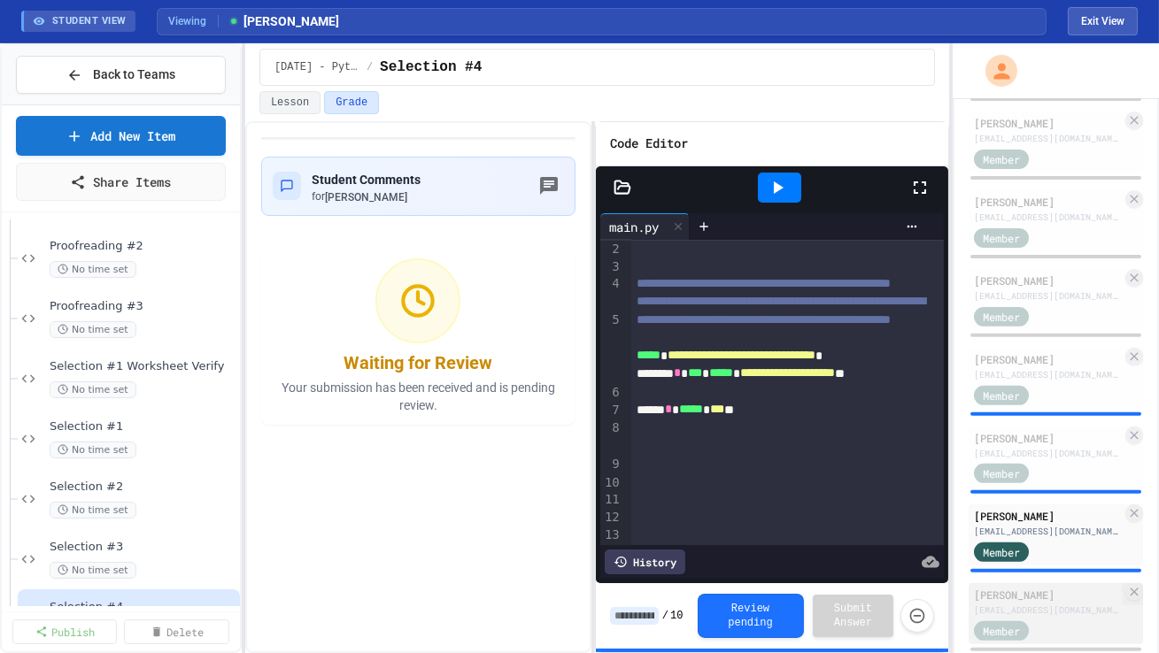
click at [728, 410] on div "[PERSON_NAME]" at bounding box center [1048, 595] width 148 height 16
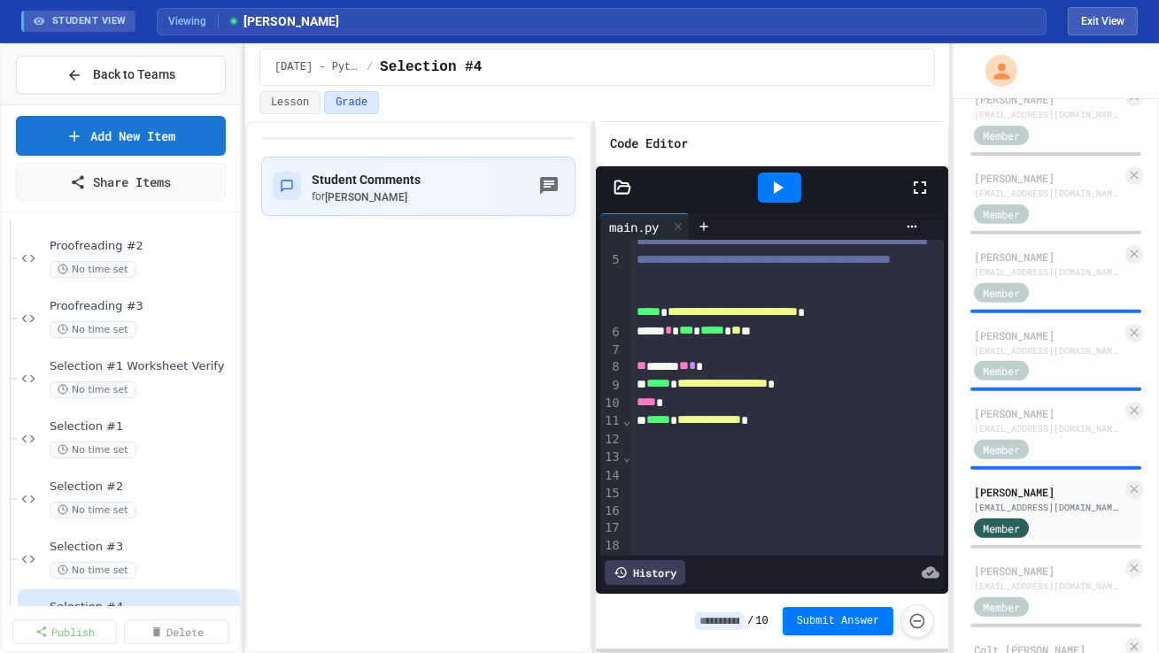
scroll to position [1542, 0]
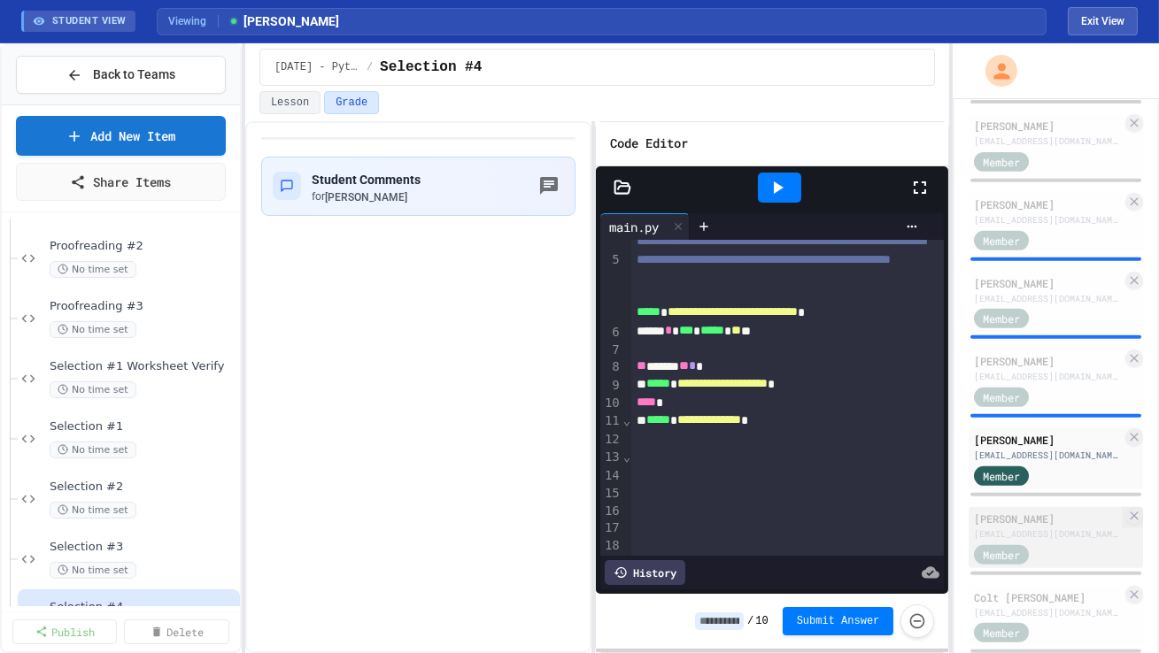
click at [728, 410] on div "Member" at bounding box center [1018, 554] width 89 height 22
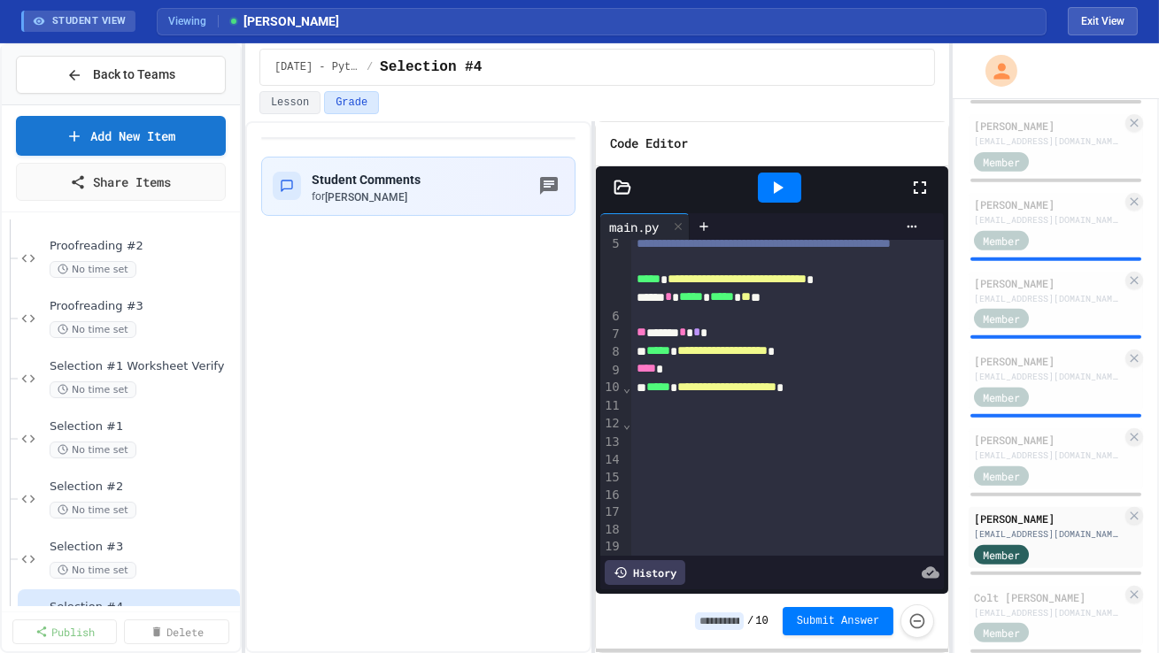
scroll to position [115, 0]
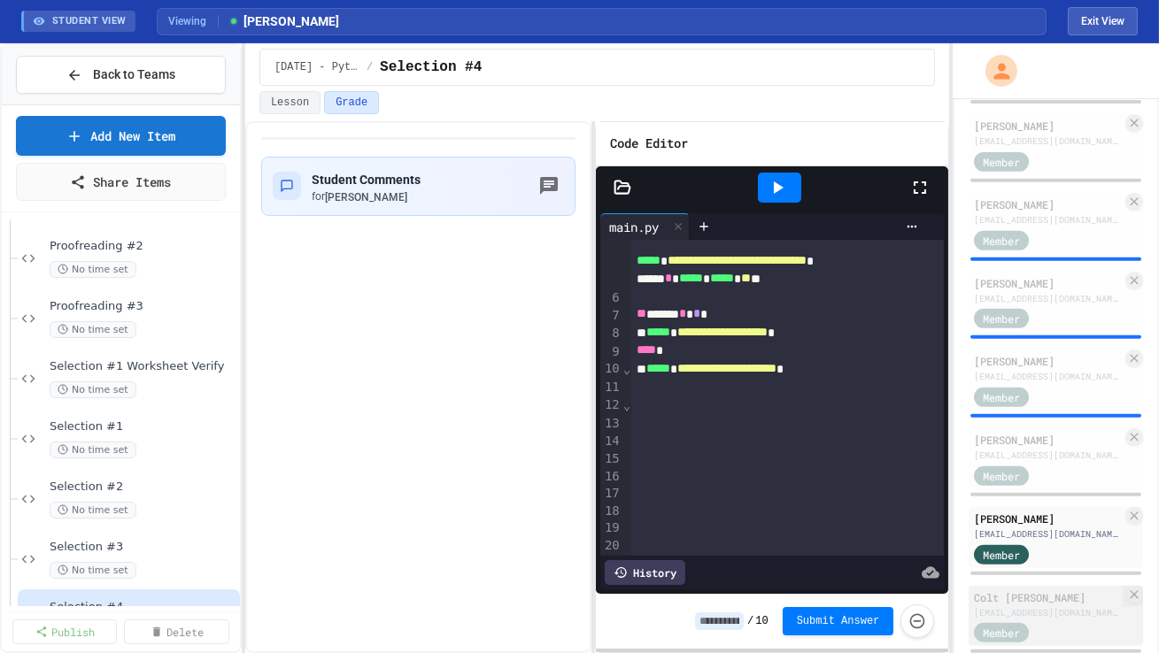
click at [728, 410] on div "Colt [PERSON_NAME]" at bounding box center [1048, 598] width 148 height 16
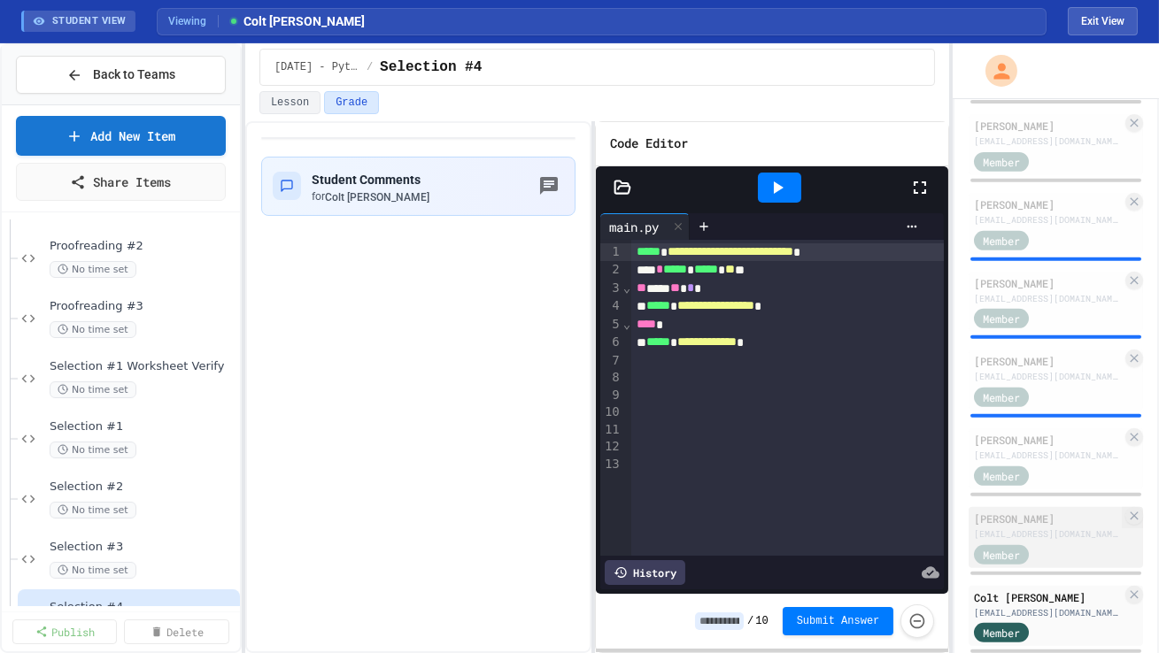
click at [728, 410] on div "[EMAIL_ADDRESS][DOMAIN_NAME]" at bounding box center [1048, 534] width 148 height 13
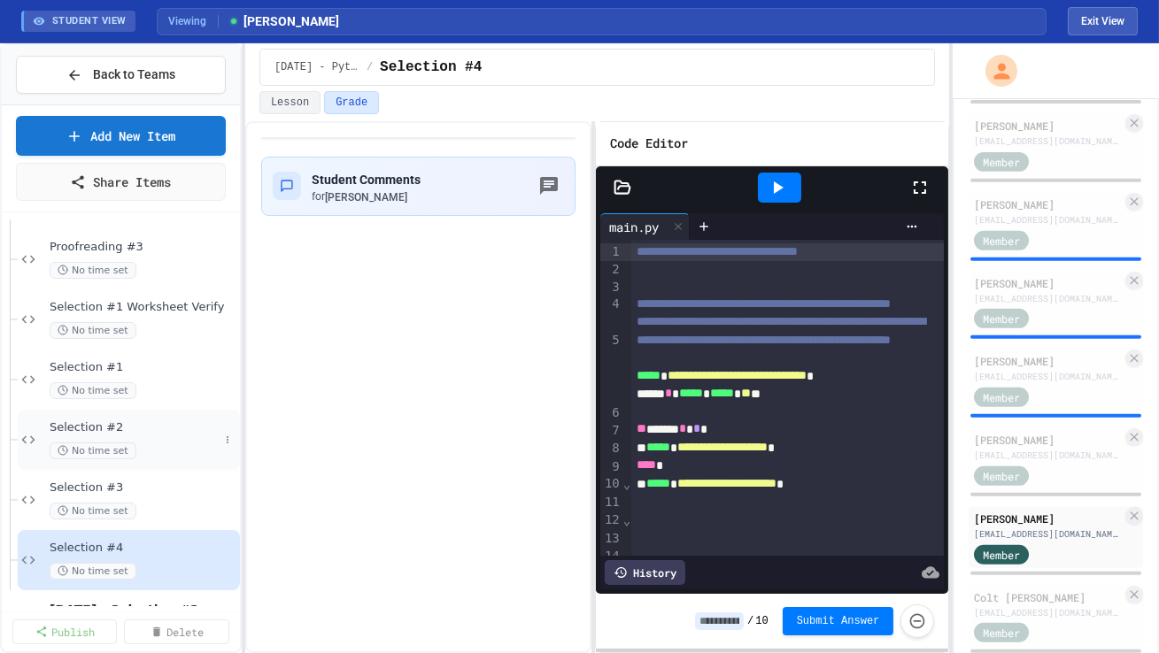
scroll to position [724, 0]
click at [169, 382] on div "No time set" at bounding box center [134, 390] width 169 height 17
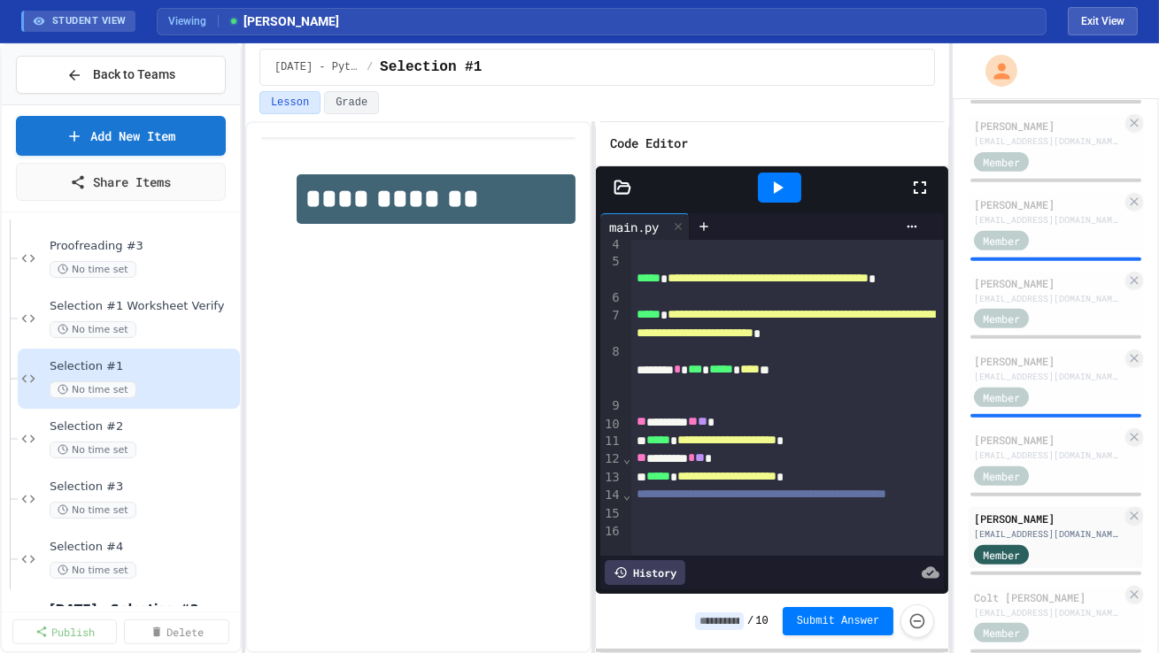
scroll to position [173, 0]
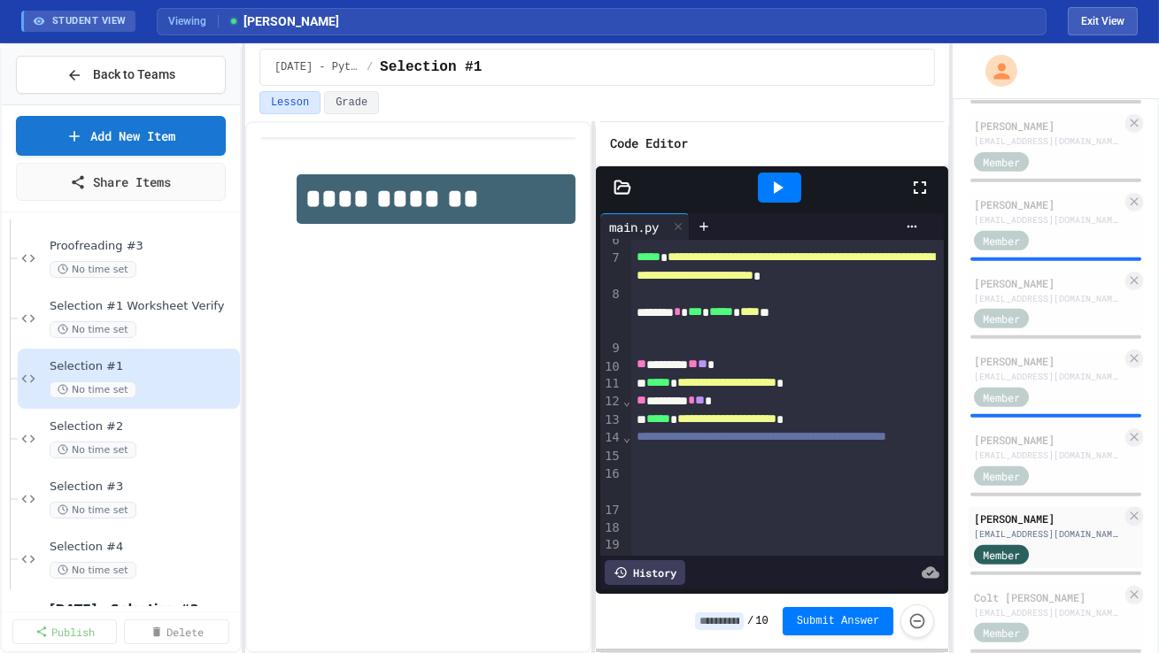
click at [205, 80] on button "Back to Teams" at bounding box center [121, 75] width 210 height 38
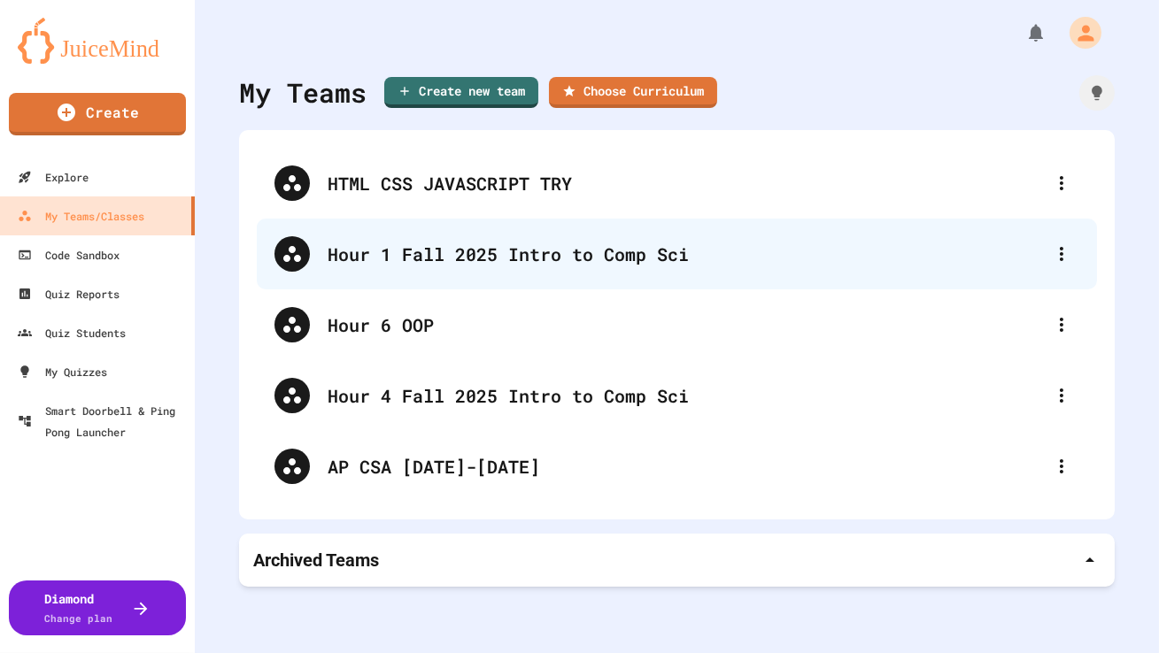
click at [344, 265] on div "Hour 1 Fall 2025 Intro to Comp Sci" at bounding box center [686, 254] width 716 height 27
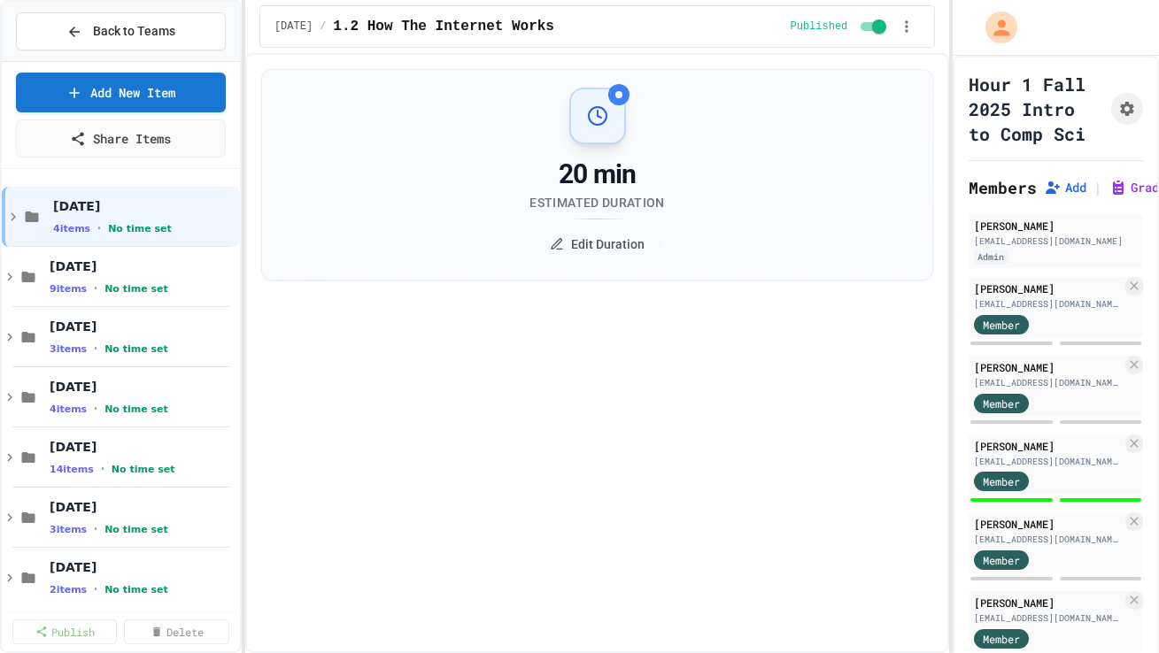
select select "***"
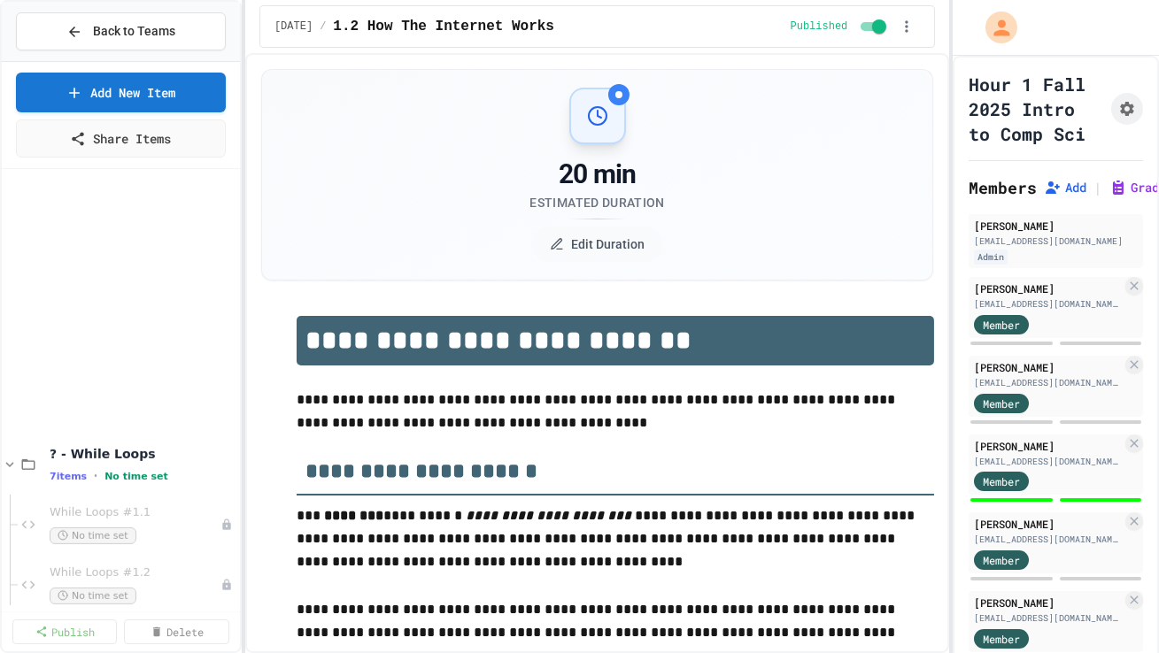
scroll to position [2300, 0]
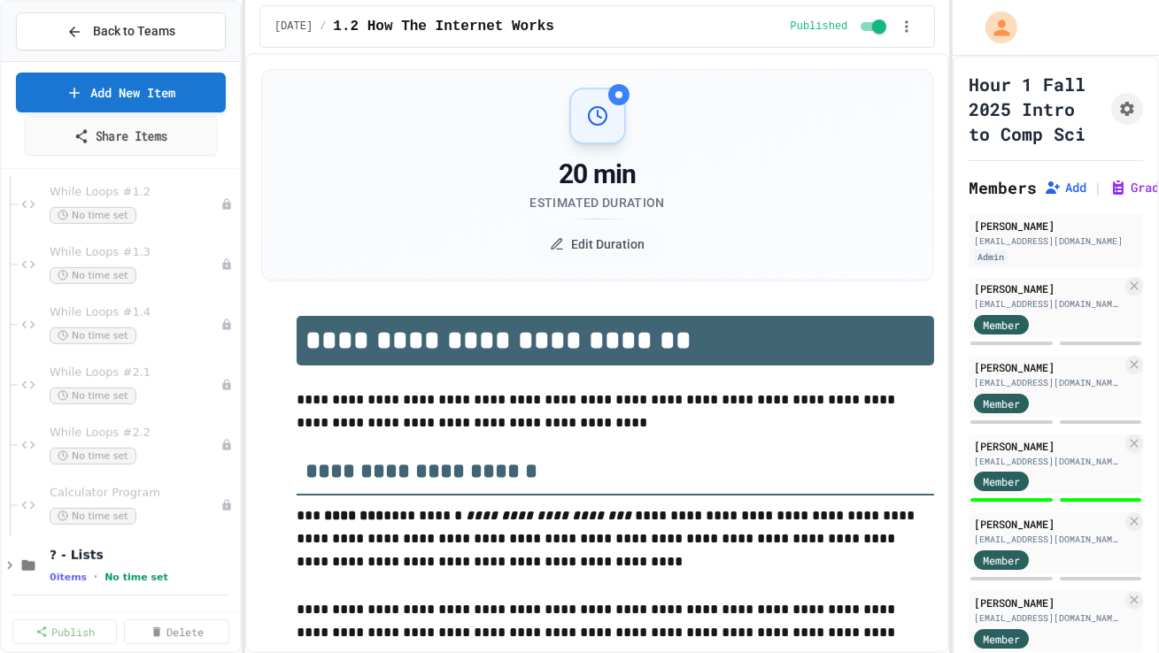
click at [186, 90] on link "Add New Item" at bounding box center [121, 93] width 210 height 40
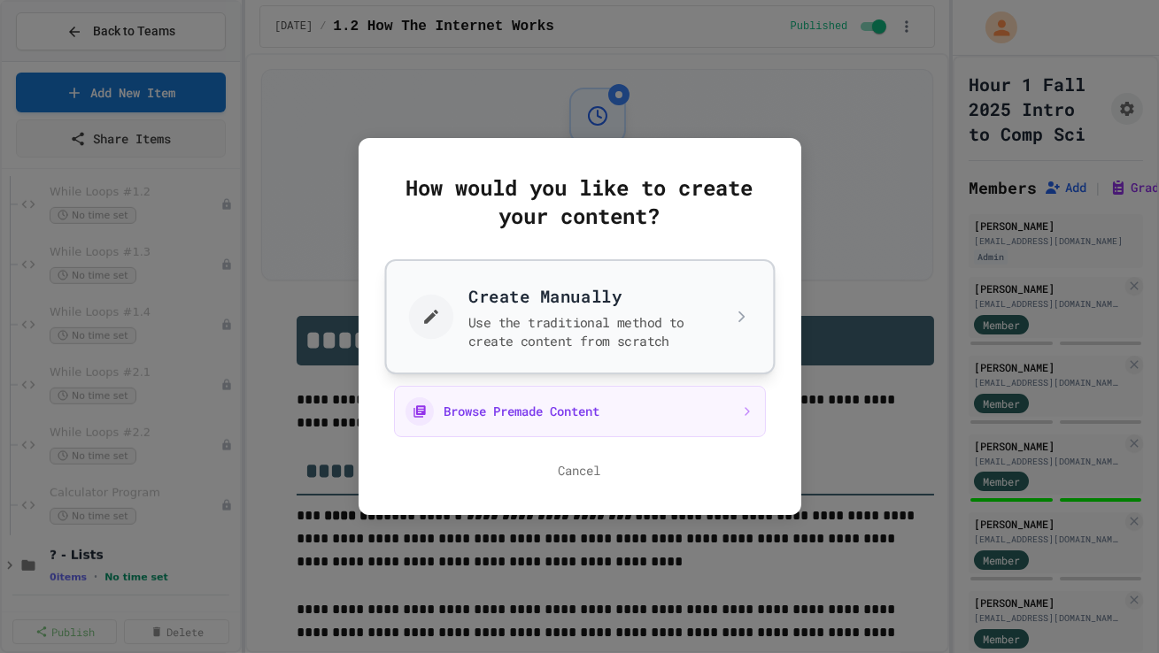
click at [476, 328] on button "Create Manually Use the traditional method to create content from scratch" at bounding box center [579, 316] width 390 height 115
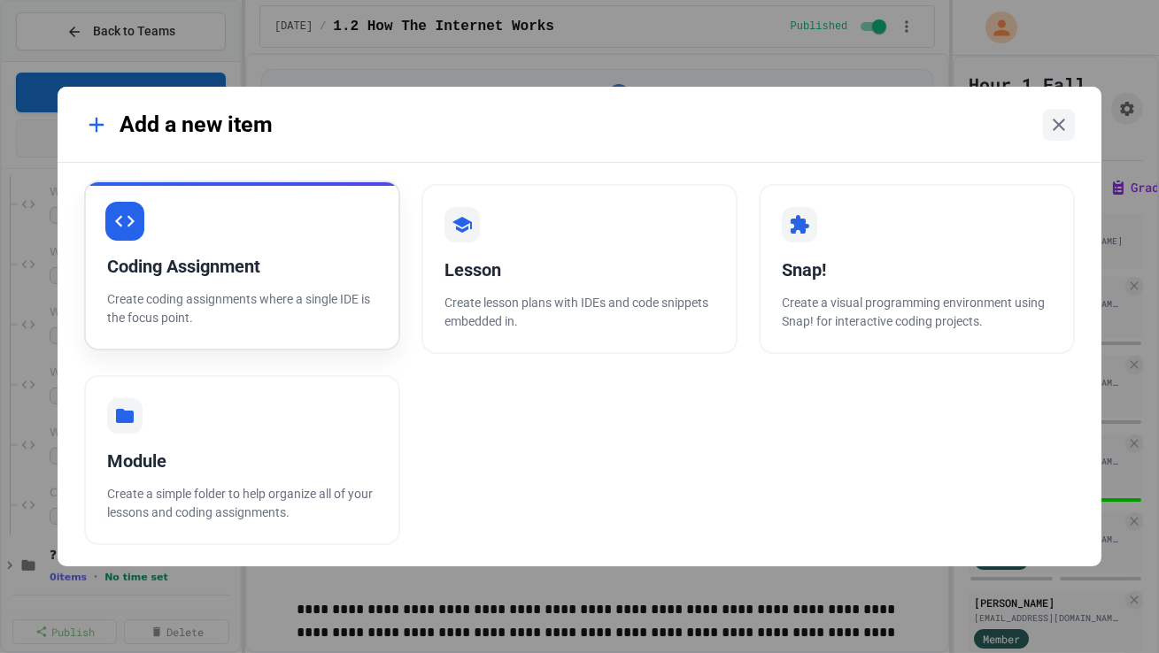
click at [369, 297] on p "Create coding assignments where a single IDE is the focus point." at bounding box center [242, 308] width 270 height 37
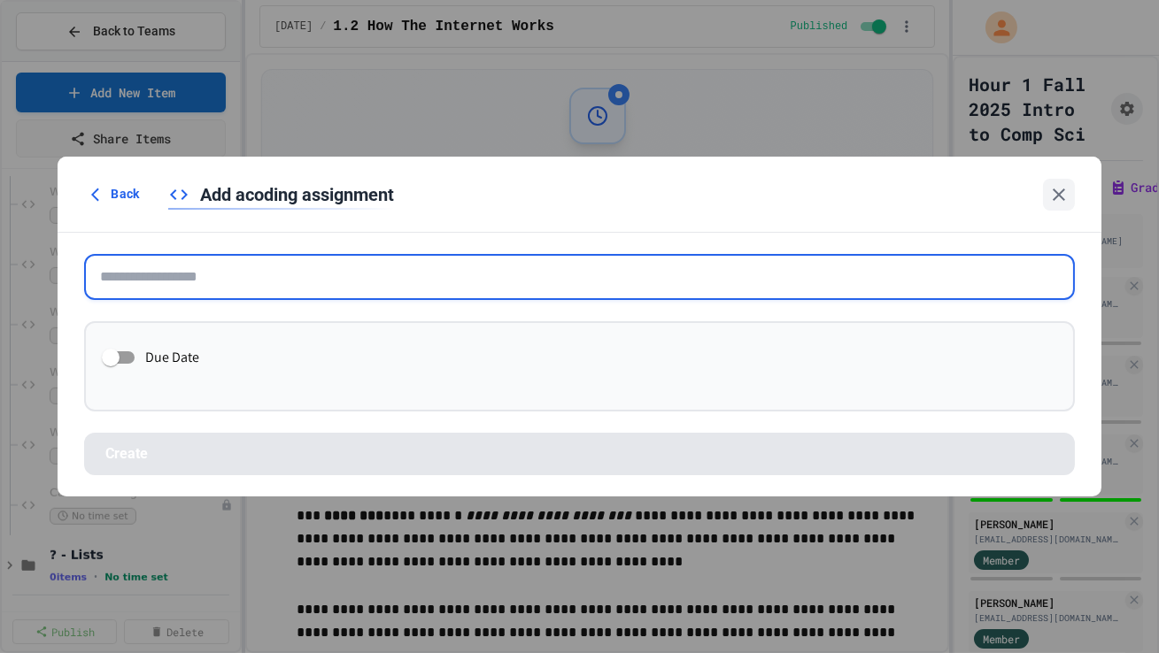
click at [369, 297] on input "text" at bounding box center [579, 277] width 990 height 46
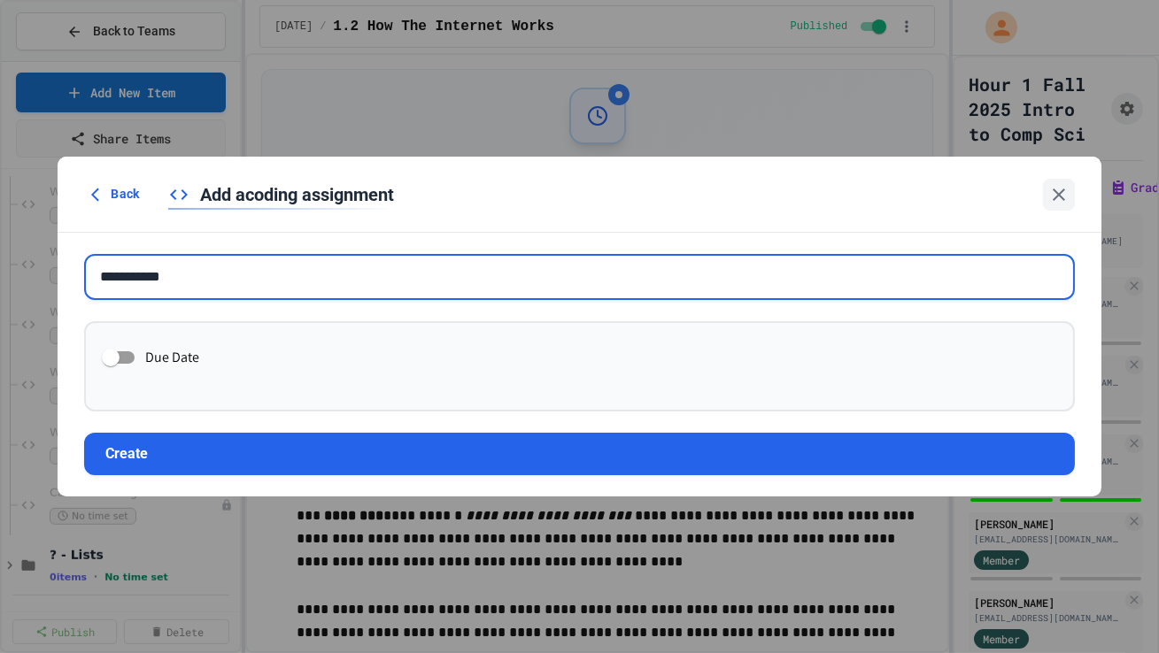
type input "**********"
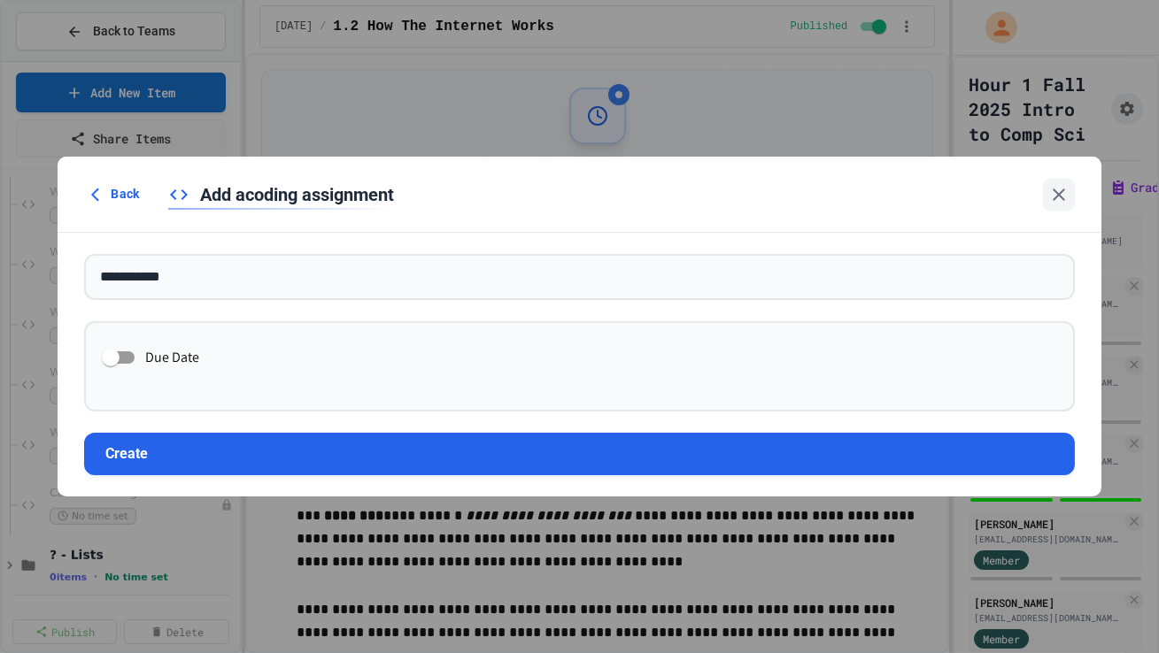
click at [344, 410] on form "**********" at bounding box center [579, 365] width 1043 height 264
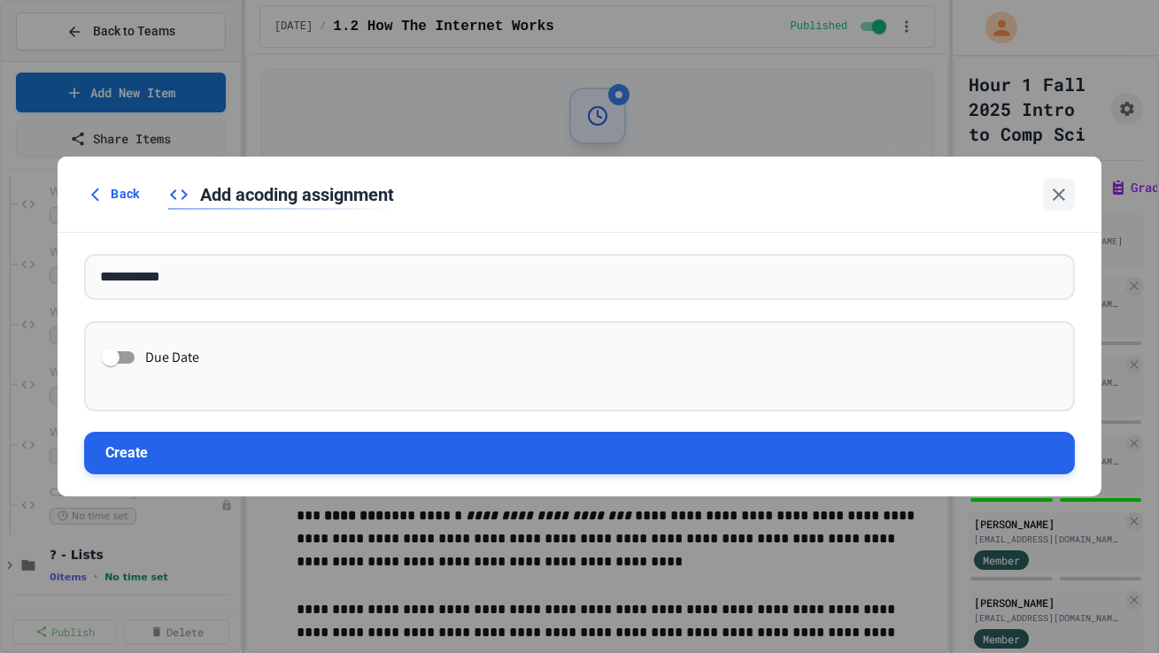
click at [353, 410] on button "Create" at bounding box center [579, 453] width 990 height 42
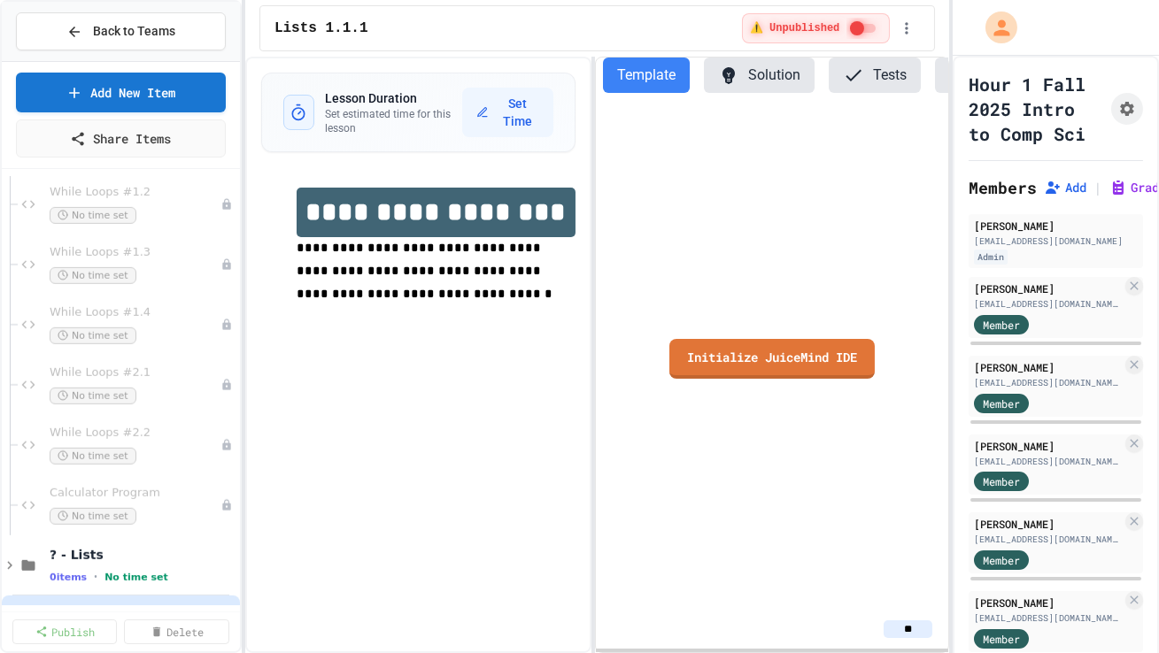
click at [699, 334] on div "Initialize JuiceMind IDE" at bounding box center [772, 358] width 352 height 503
click at [699, 353] on link "Initialize JuiceMind IDE" at bounding box center [771, 356] width 206 height 41
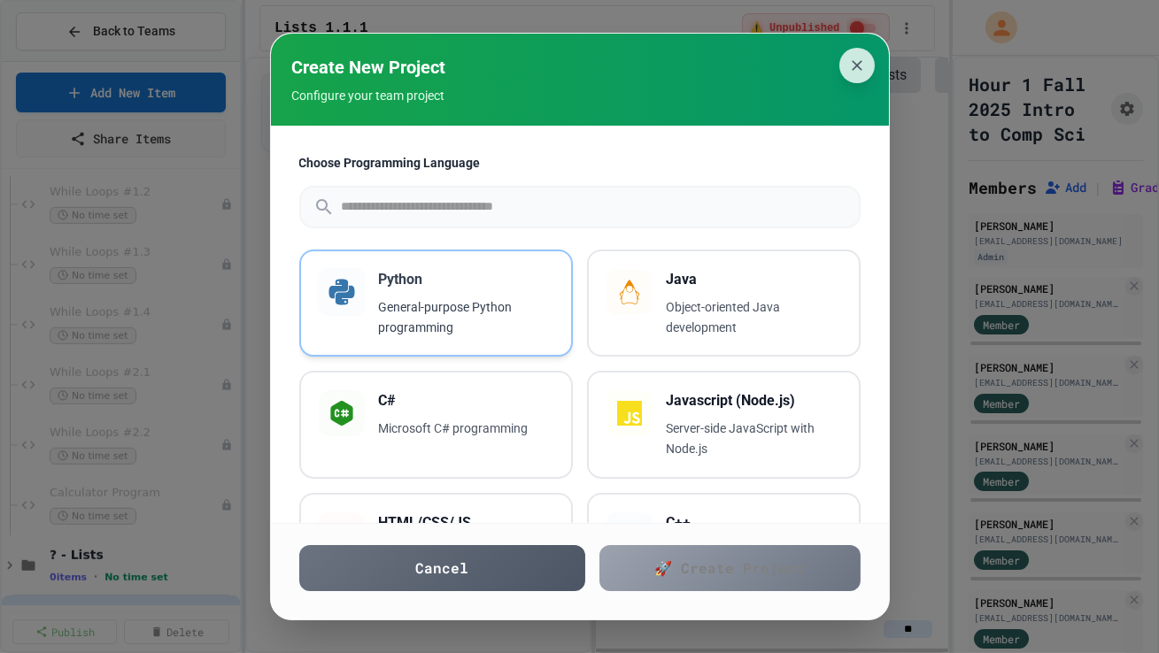
click at [459, 289] on h3 "Python" at bounding box center [466, 279] width 174 height 21
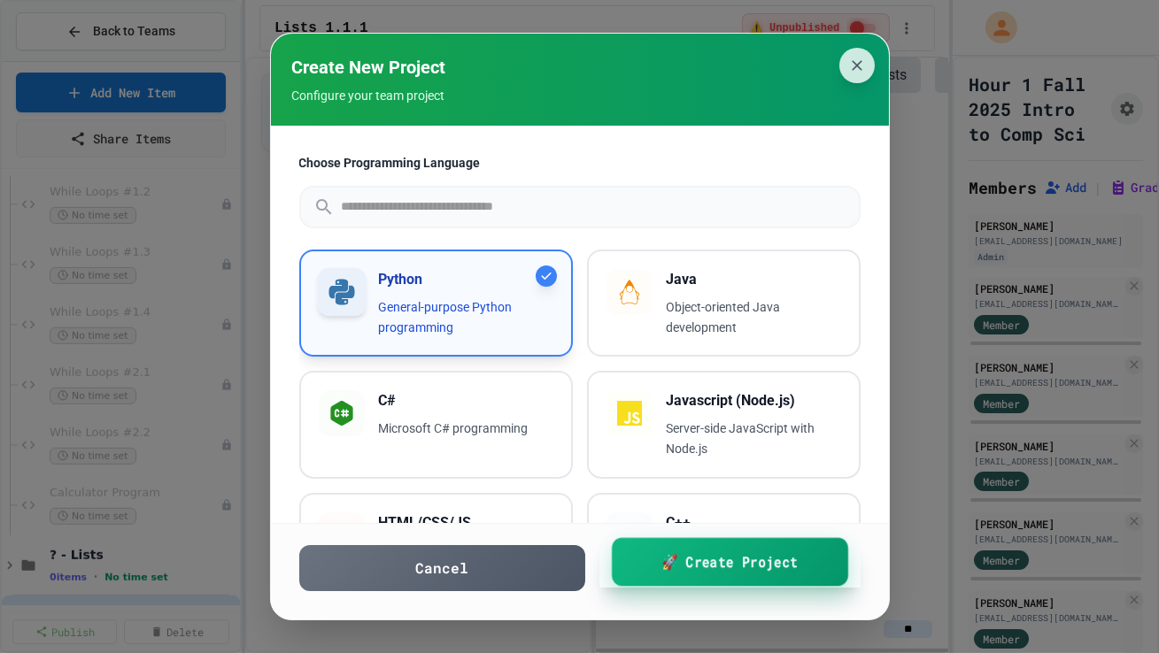
click at [679, 410] on link "🚀 Create Project" at bounding box center [729, 562] width 236 height 49
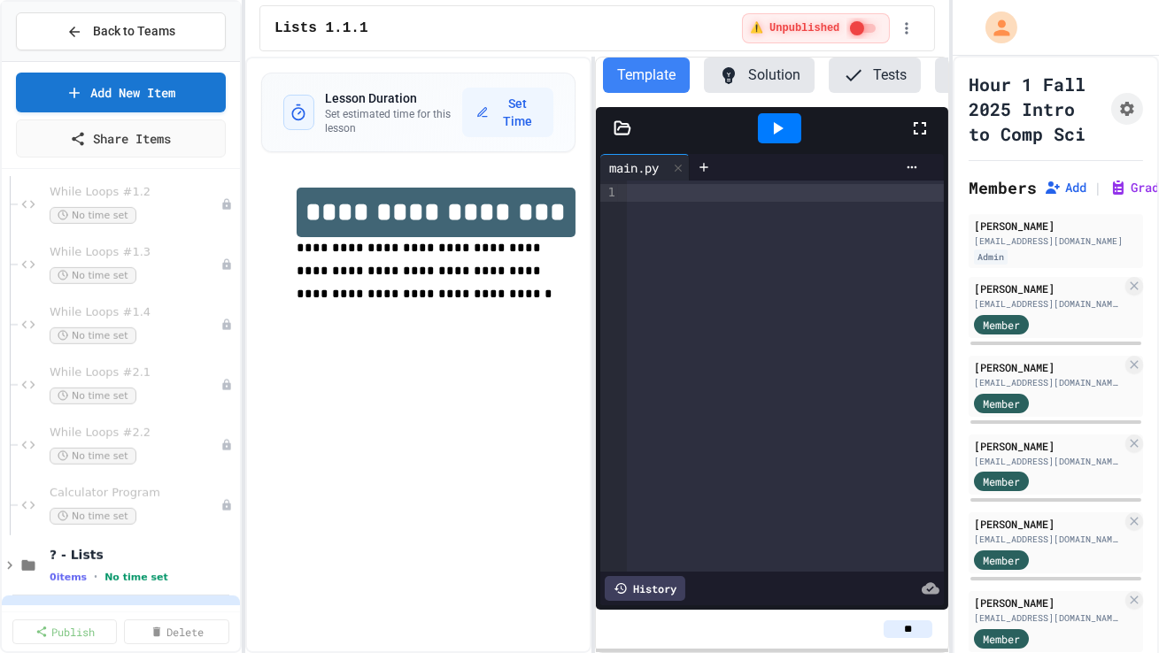
click at [645, 241] on div at bounding box center [785, 376] width 317 height 391
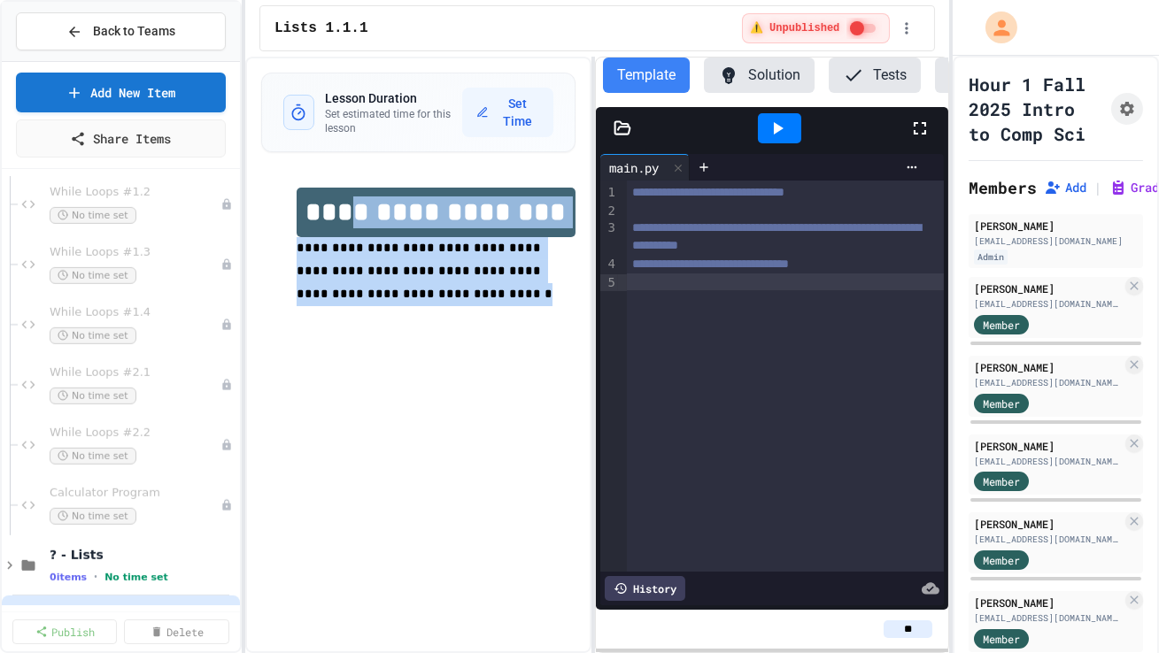
drag, startPoint x: 384, startPoint y: 303, endPoint x: 361, endPoint y: 222, distance: 83.8
click at [361, 222] on div "**********" at bounding box center [436, 259] width 279 height 142
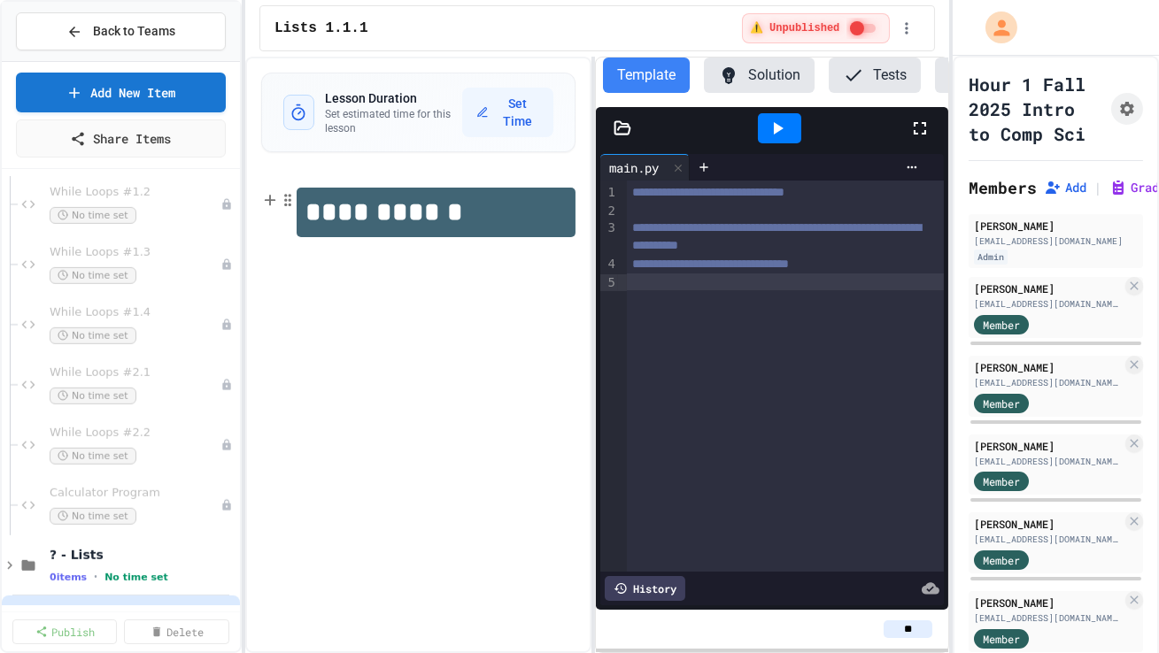
click at [372, 221] on h1 "**********" at bounding box center [436, 213] width 279 height 50
click at [401, 315] on div "**********" at bounding box center [418, 355] width 346 height 597
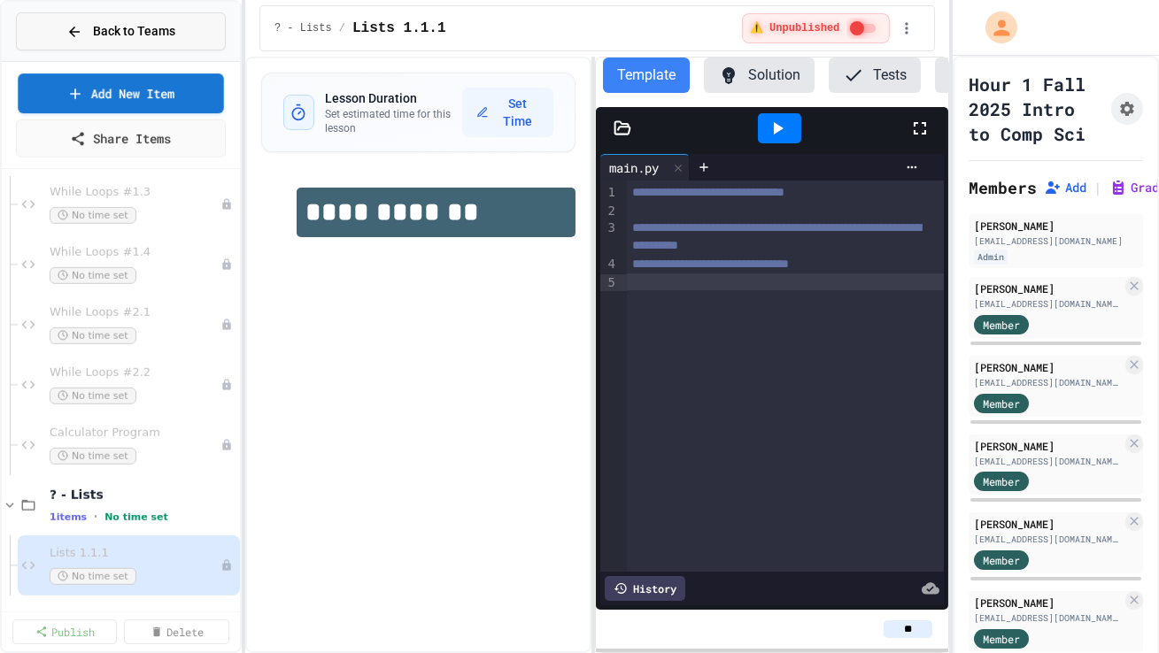
click at [141, 40] on span "Back to Teams" at bounding box center [134, 31] width 82 height 19
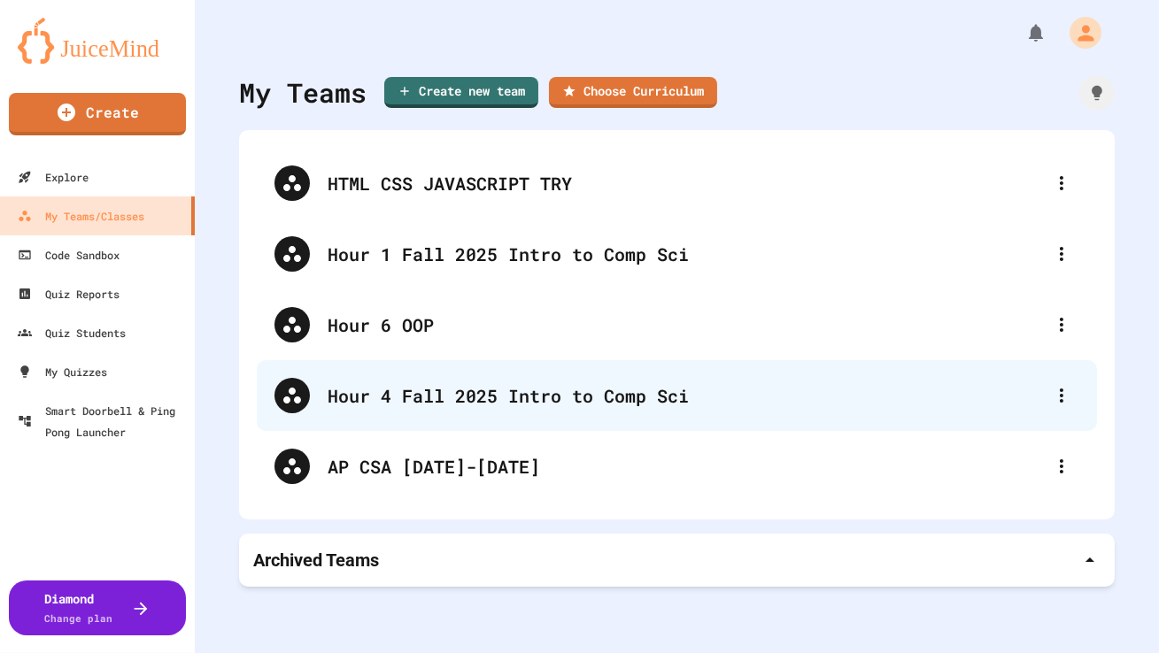
click at [399, 395] on div "Hour 4 Fall 2025 Intro to Comp Sci" at bounding box center [686, 395] width 716 height 27
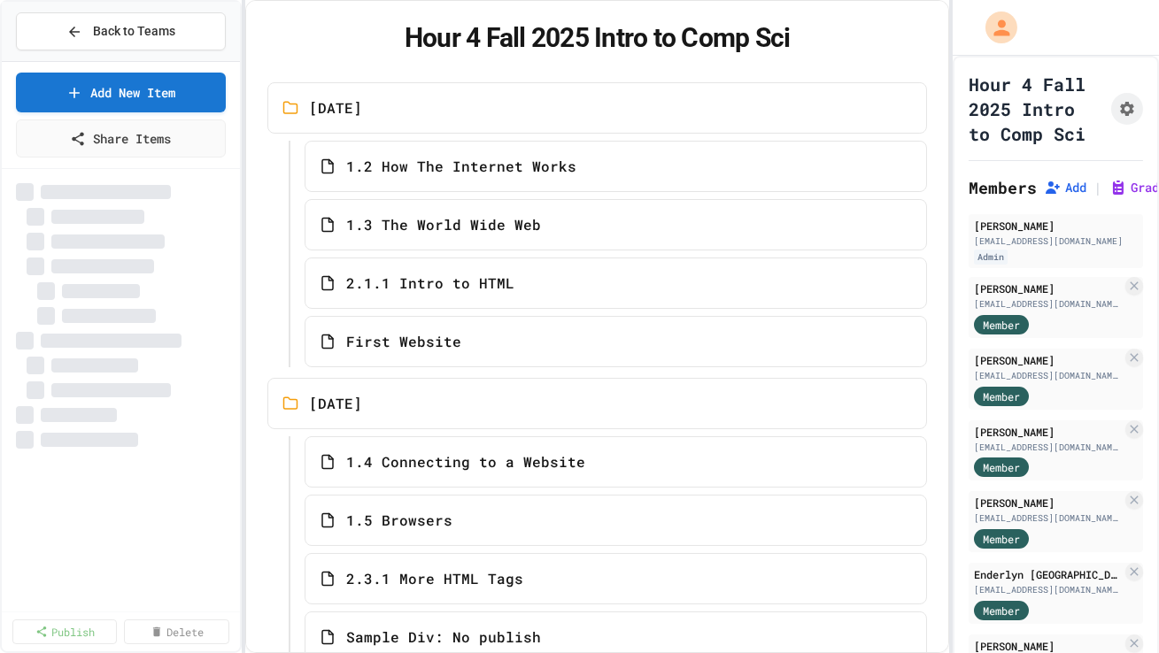
select select "***"
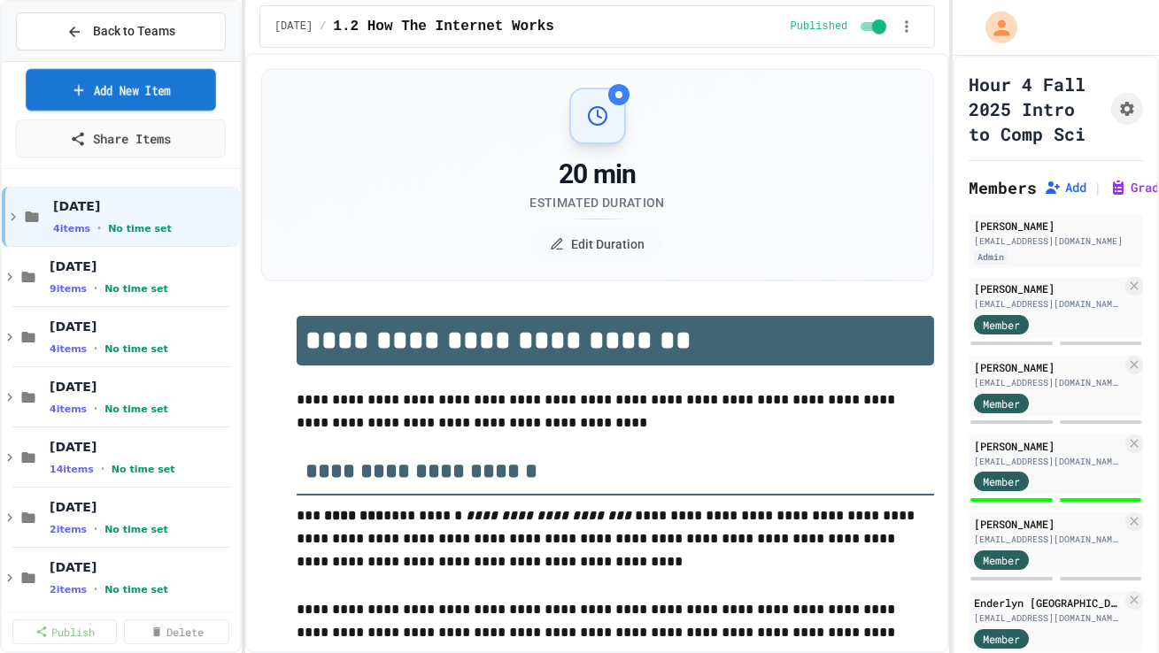
click at [201, 93] on link "Add New Item" at bounding box center [120, 90] width 189 height 42
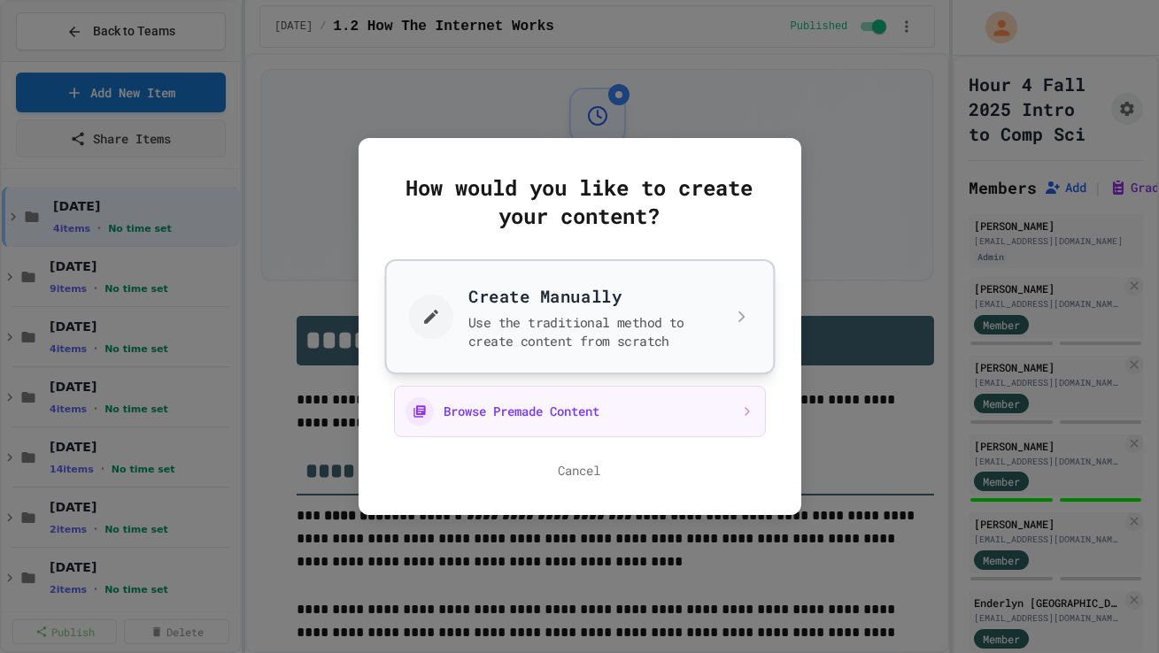
click at [463, 296] on button "Create Manually Use the traditional method to create content from scratch" at bounding box center [579, 316] width 390 height 115
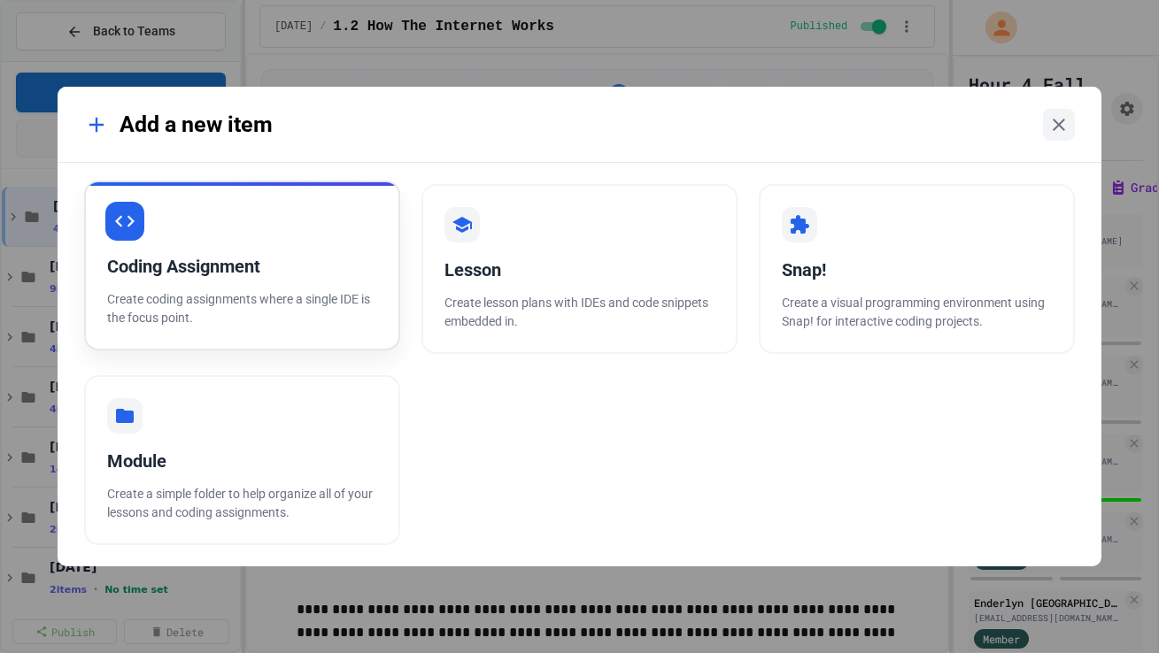
click at [351, 270] on div "Coding Assignment" at bounding box center [242, 266] width 270 height 27
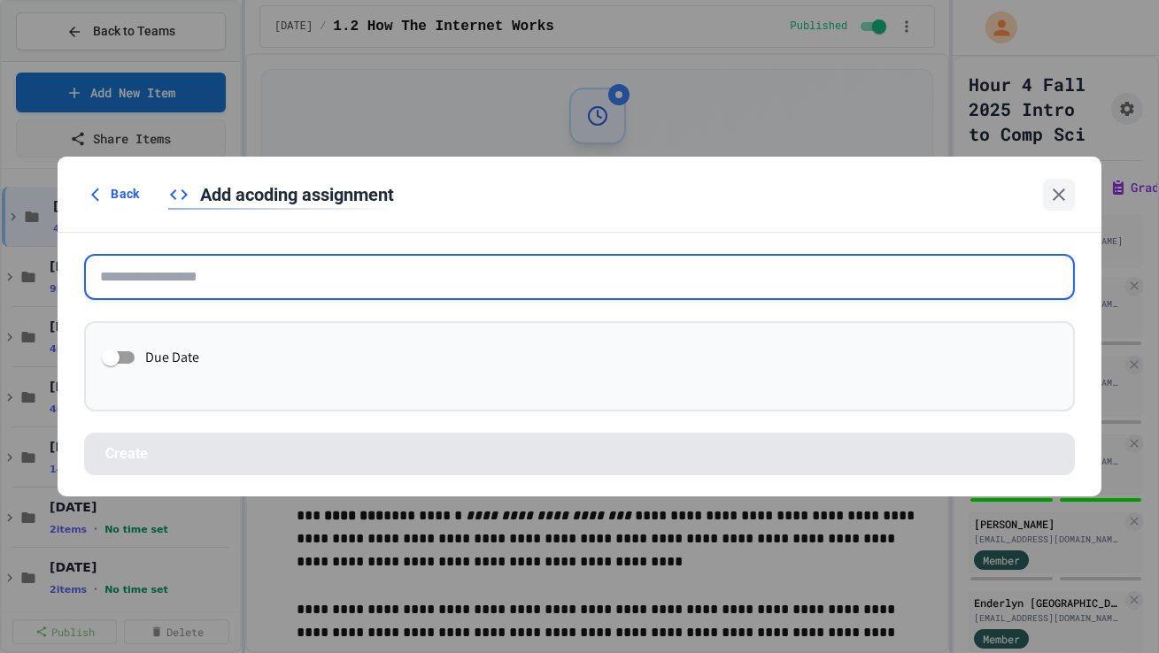
click at [361, 274] on input "text" at bounding box center [579, 277] width 990 height 46
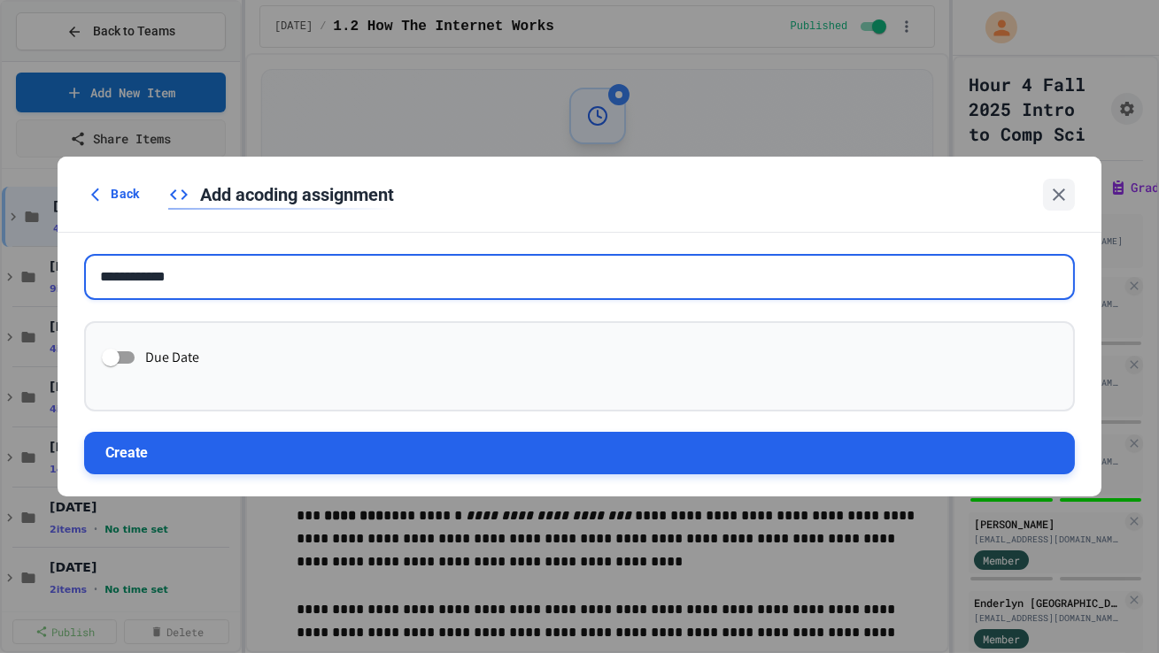
type input "**********"
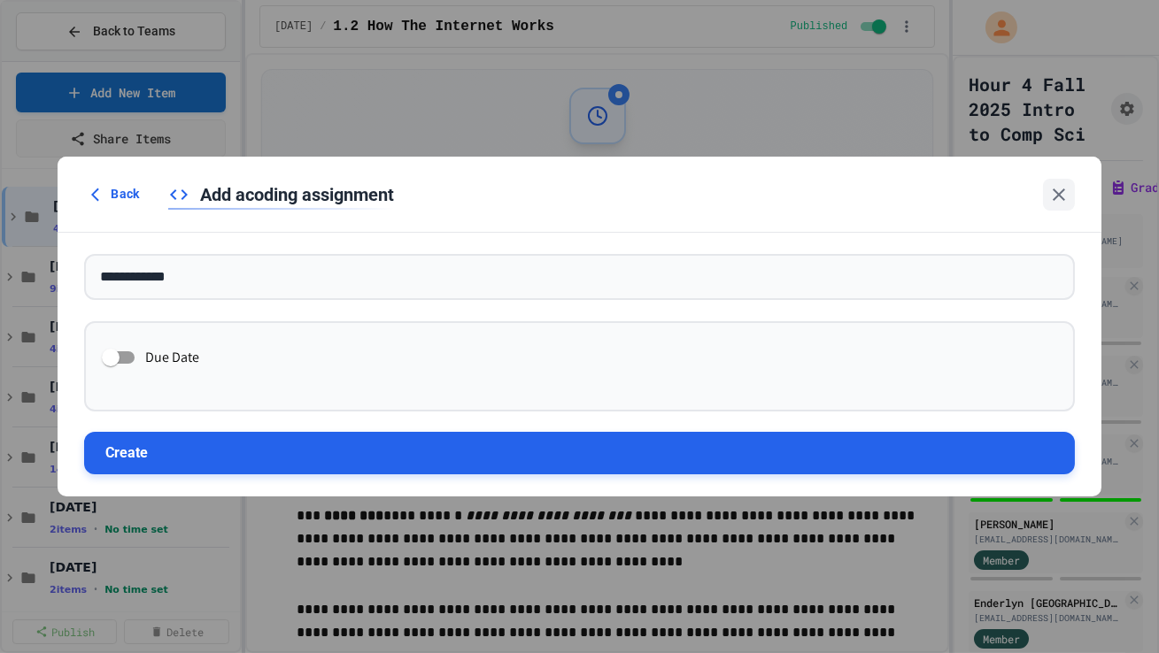
click at [357, 410] on button "Create" at bounding box center [579, 453] width 990 height 42
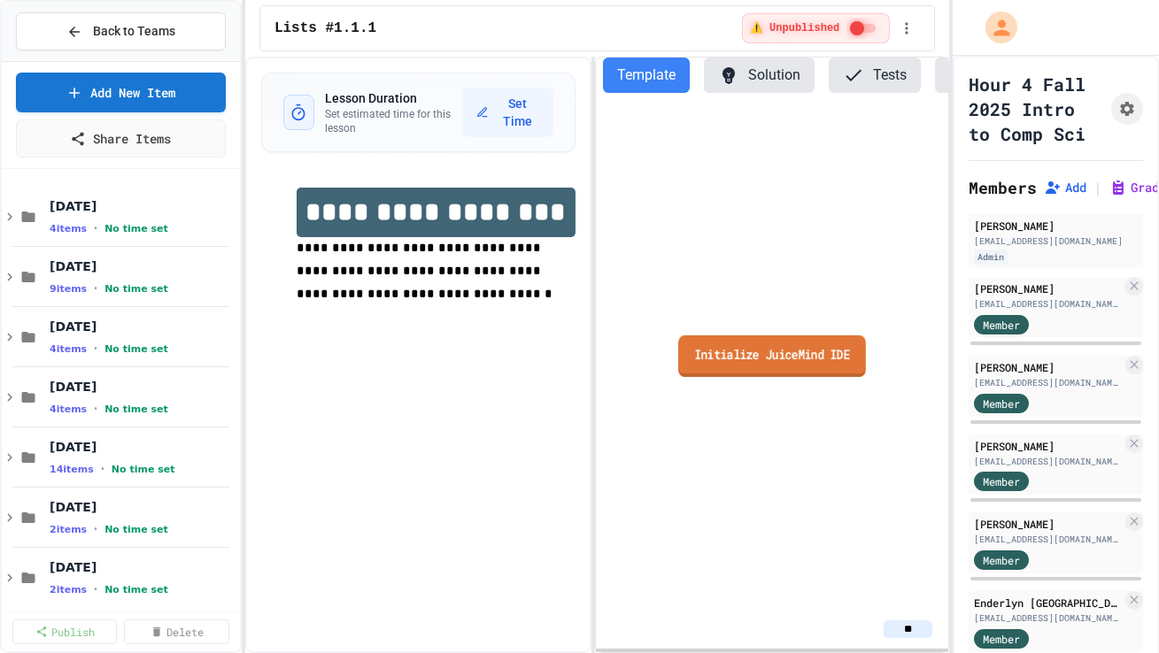
click at [728, 344] on link "Initialize JuiceMind IDE" at bounding box center [772, 356] width 188 height 42
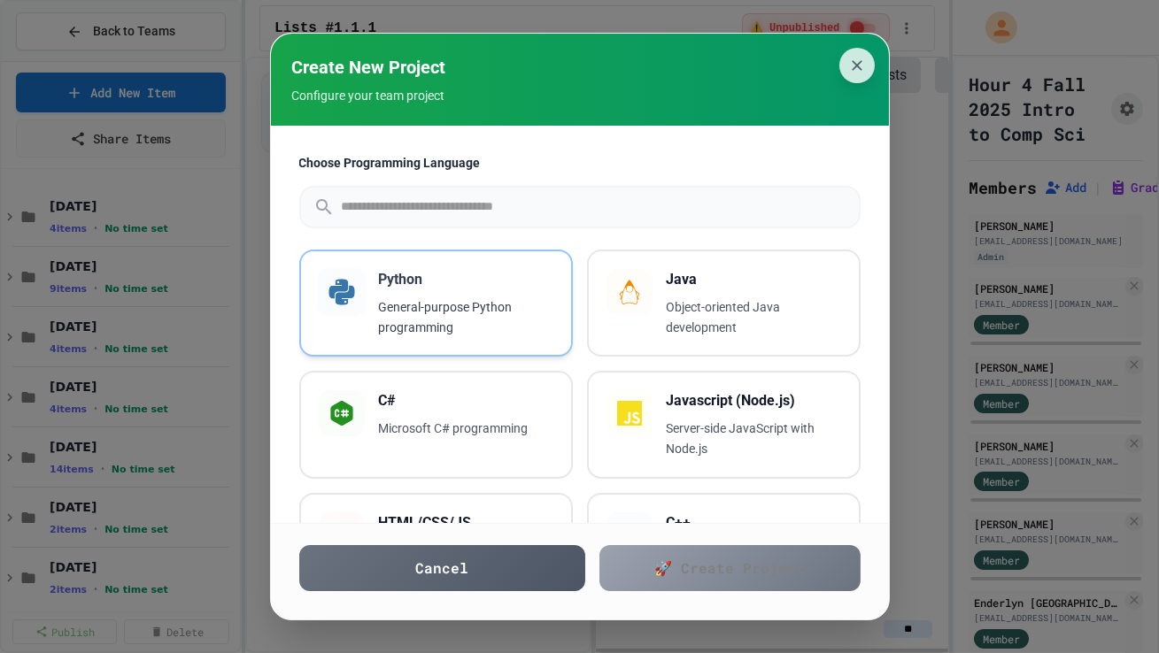
click at [495, 320] on p "General-purpose Python programming" at bounding box center [466, 317] width 174 height 41
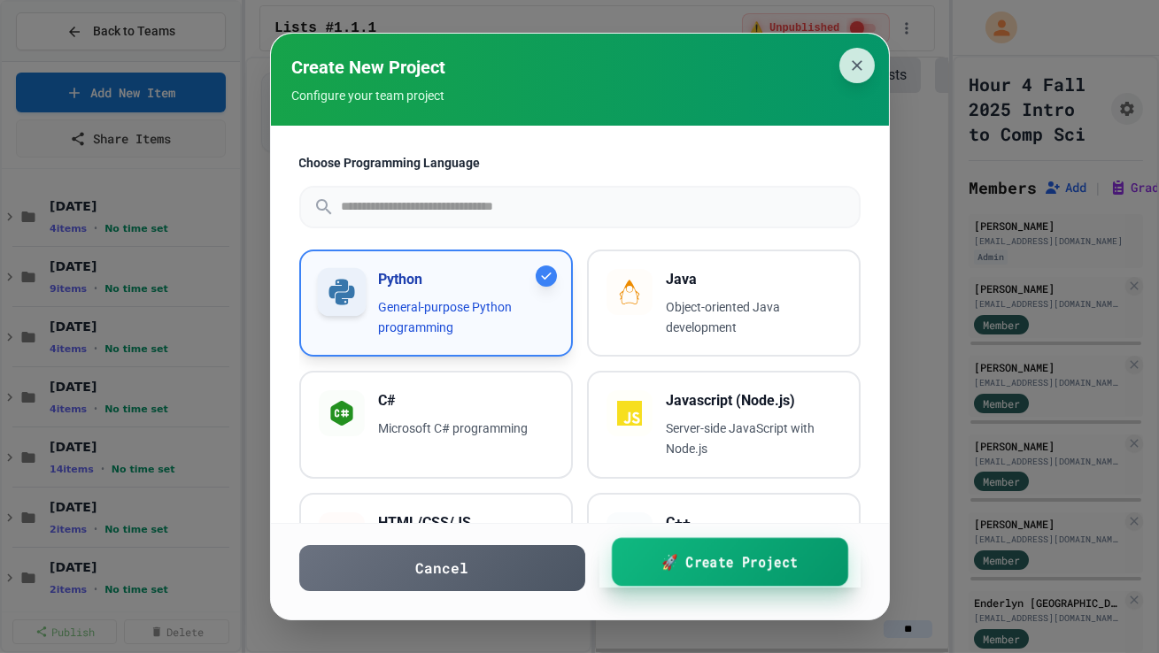
click at [644, 410] on link "🚀 Create Project" at bounding box center [729, 562] width 236 height 49
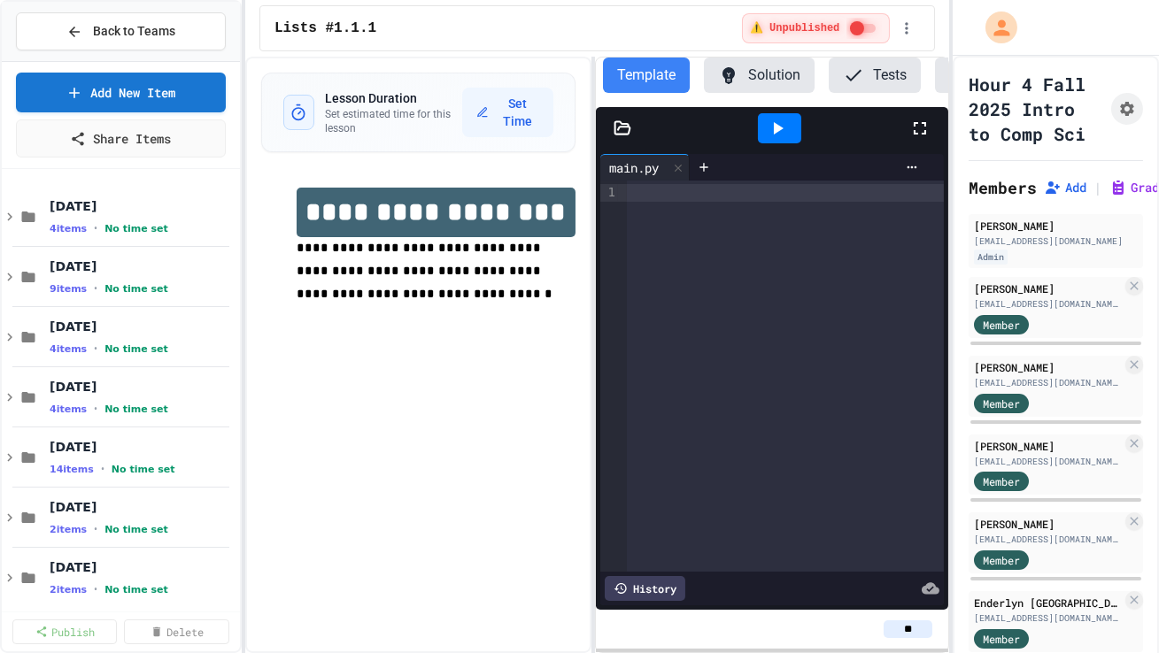
click at [690, 295] on div at bounding box center [785, 376] width 317 height 391
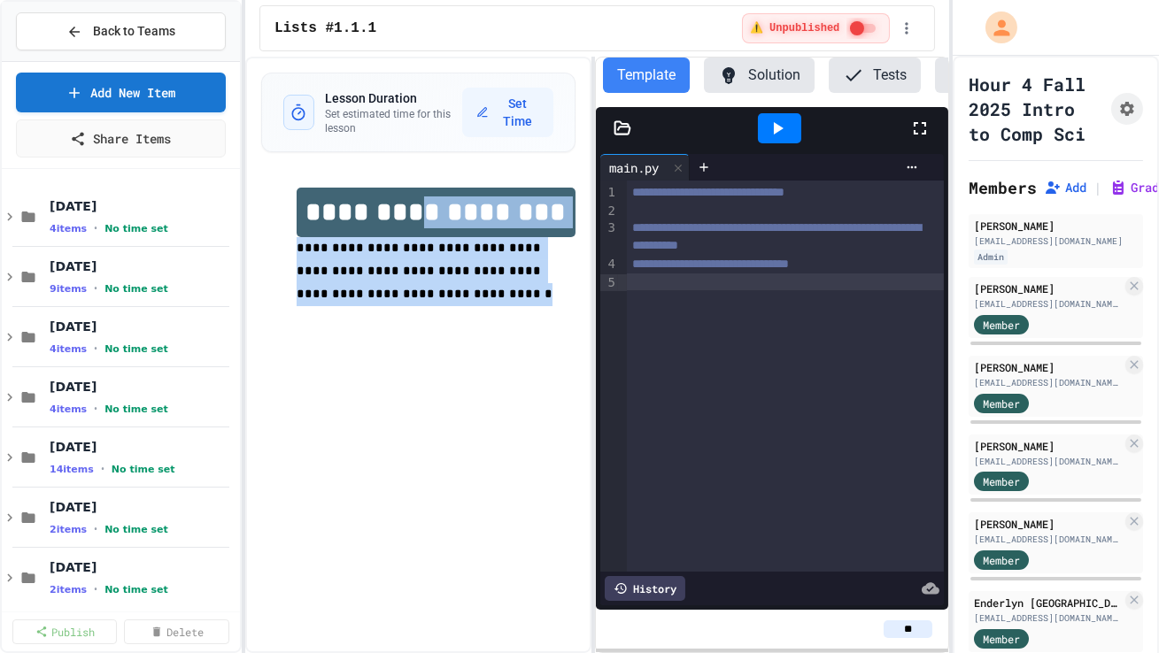
drag, startPoint x: 458, startPoint y: 292, endPoint x: 413, endPoint y: 219, distance: 85.8
click at [413, 220] on div "**********" at bounding box center [436, 259] width 279 height 142
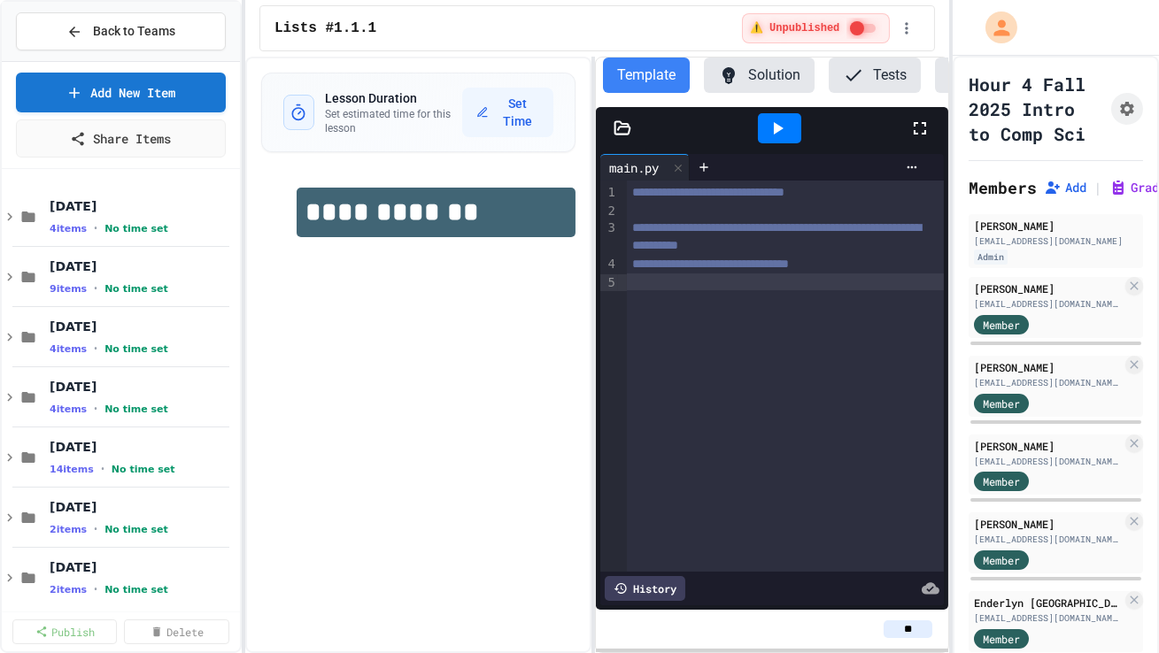
click at [405, 304] on div "**********" at bounding box center [418, 355] width 346 height 597
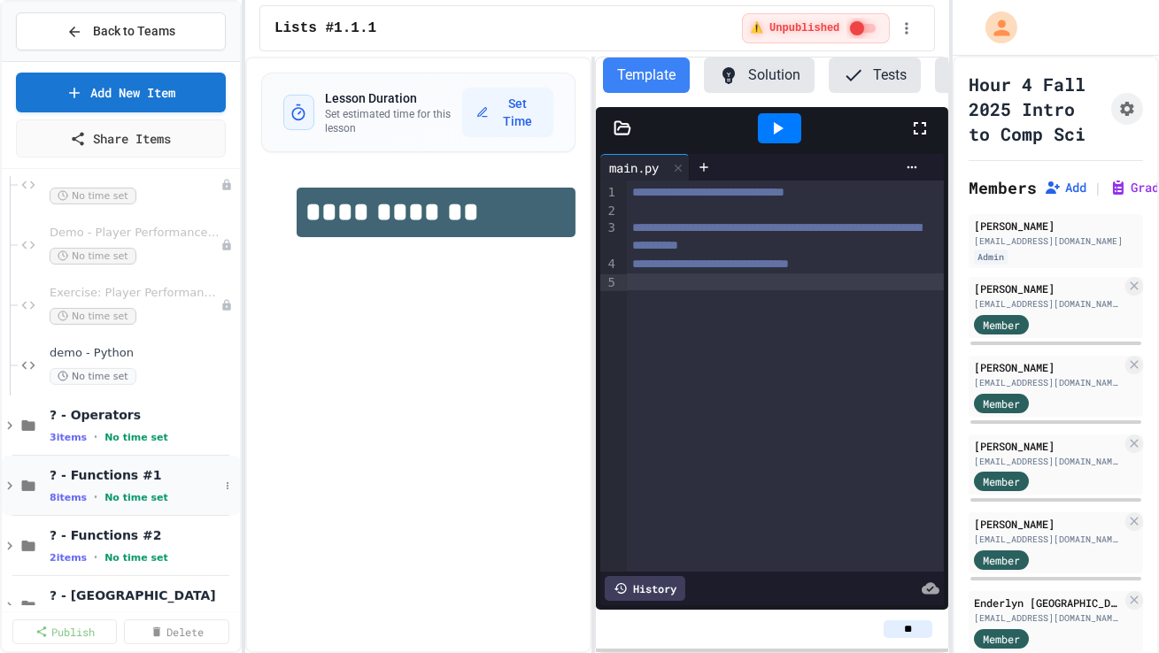
scroll to position [1698, 0]
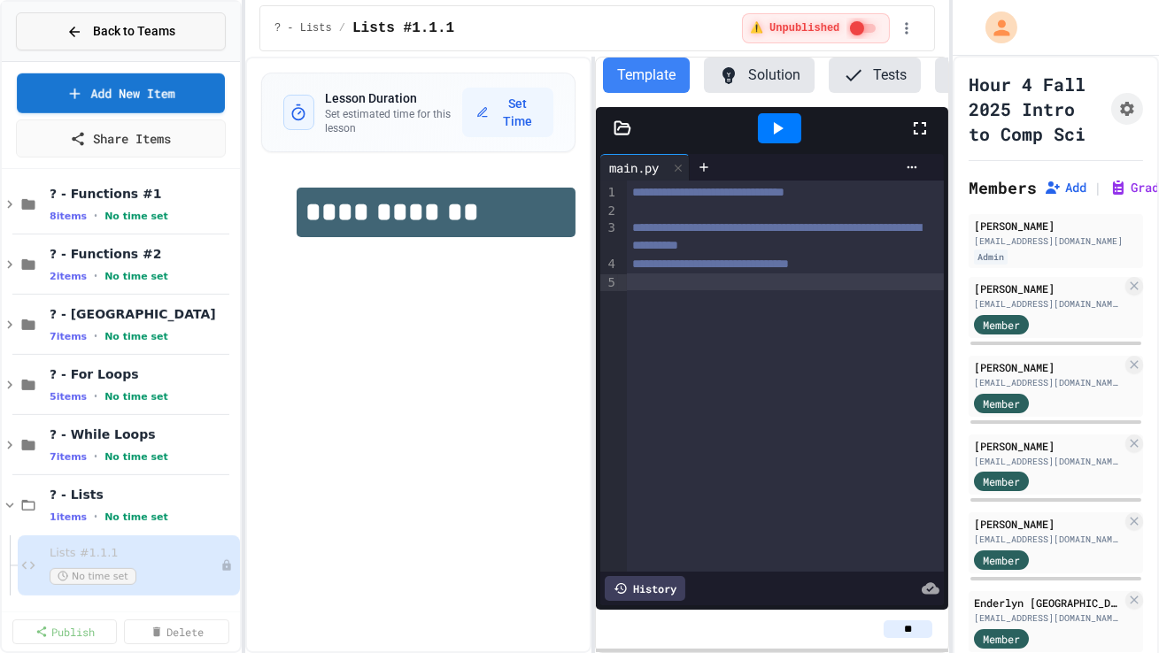
click at [120, 24] on span "Back to Teams" at bounding box center [134, 31] width 82 height 19
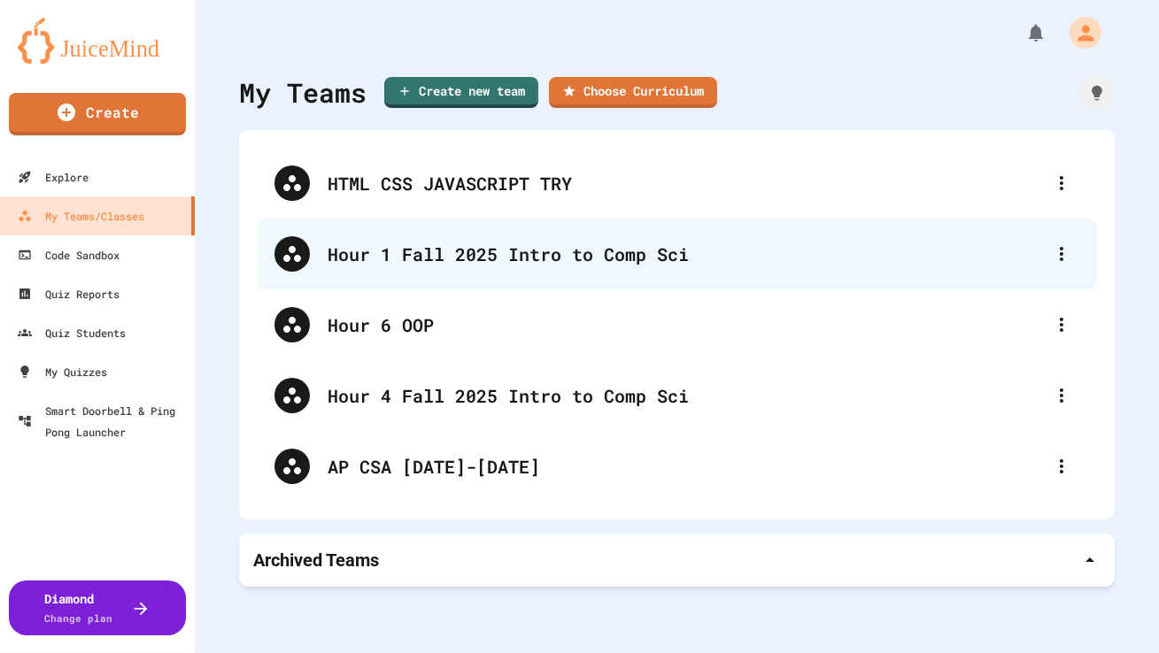
click at [357, 266] on div "Hour 1 Fall 2025 Intro to Comp Sci" at bounding box center [686, 254] width 716 height 27
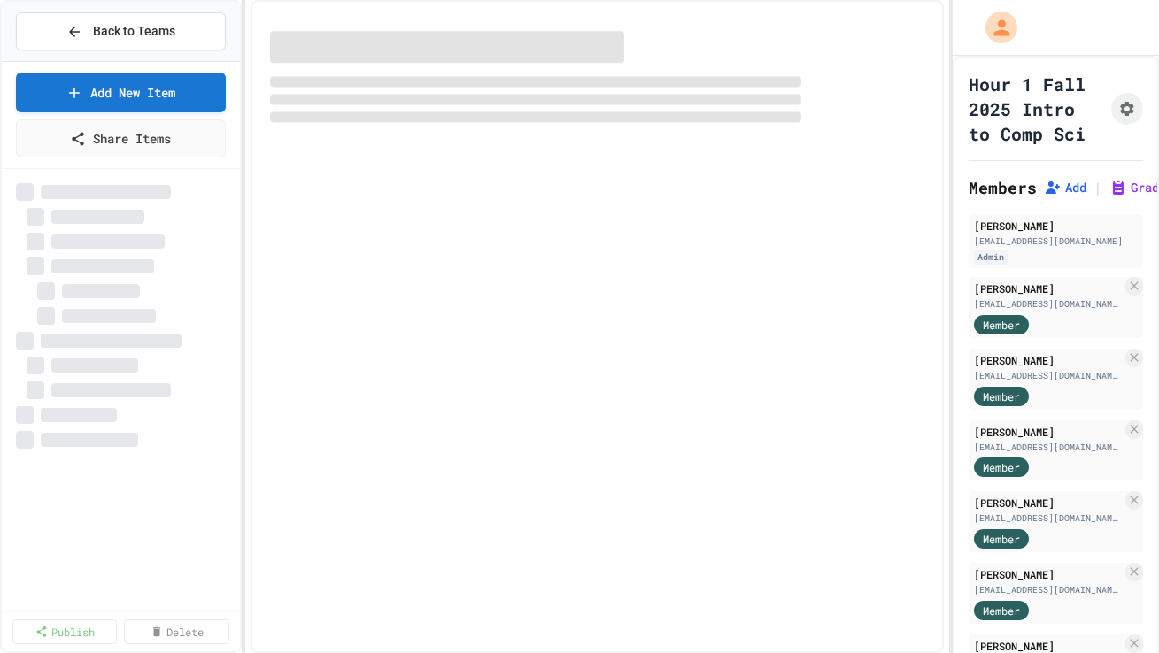
select select "***"
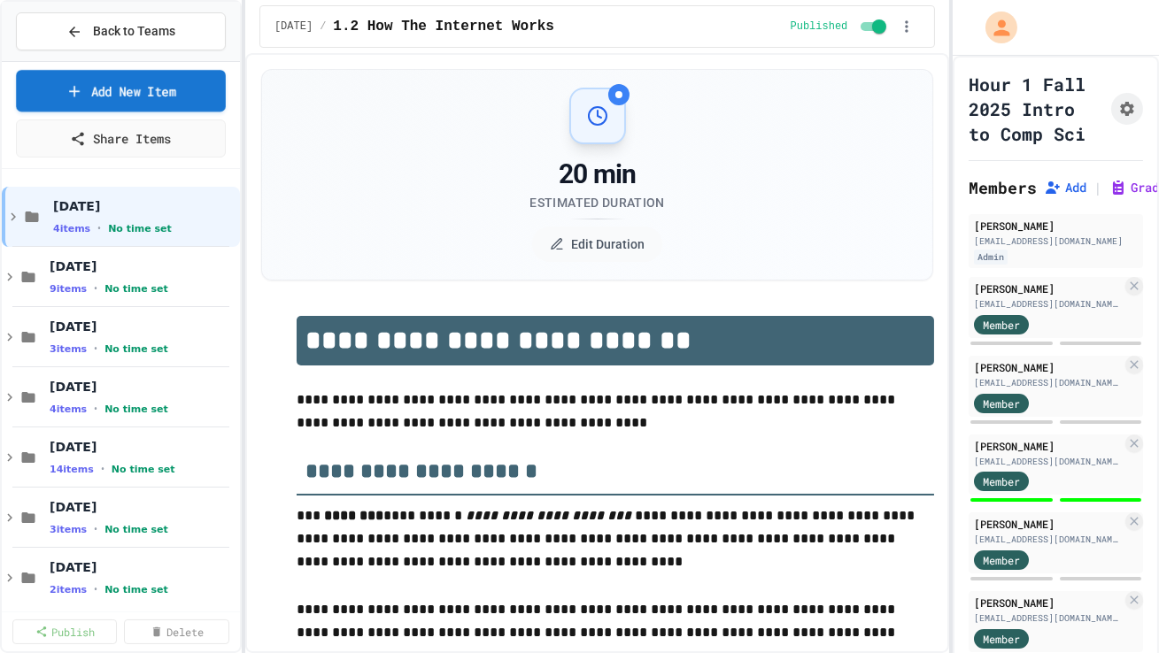
click at [202, 82] on link "Add New Item" at bounding box center [121, 91] width 210 height 42
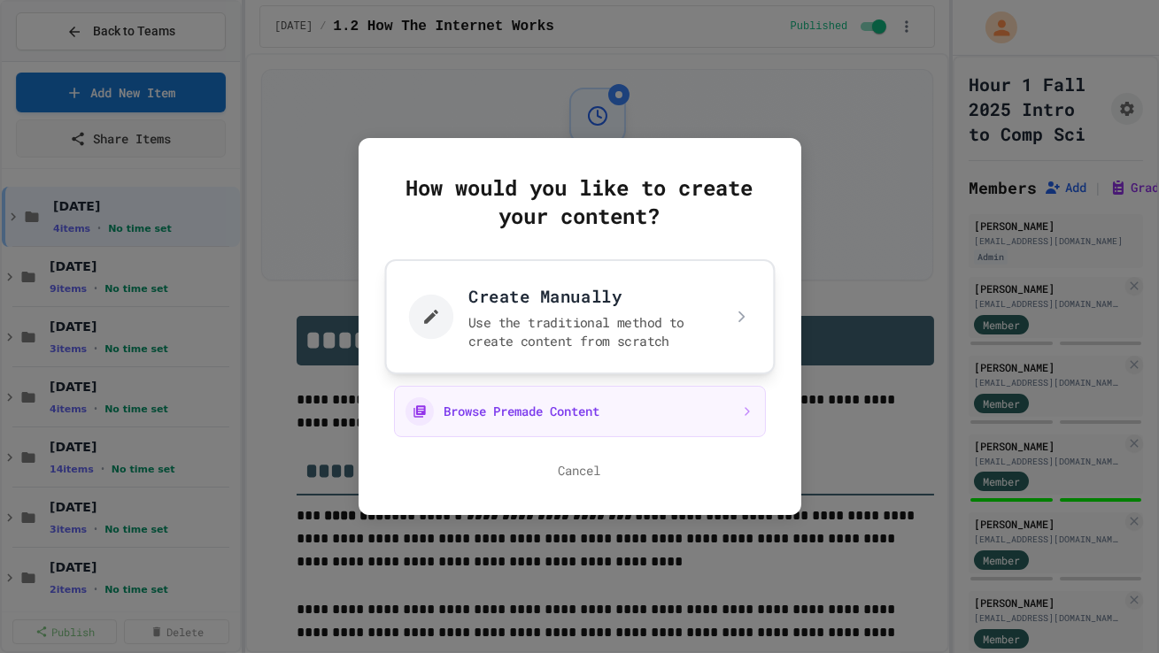
click at [472, 281] on button "Create Manually Use the traditional method to create content from scratch" at bounding box center [579, 316] width 390 height 115
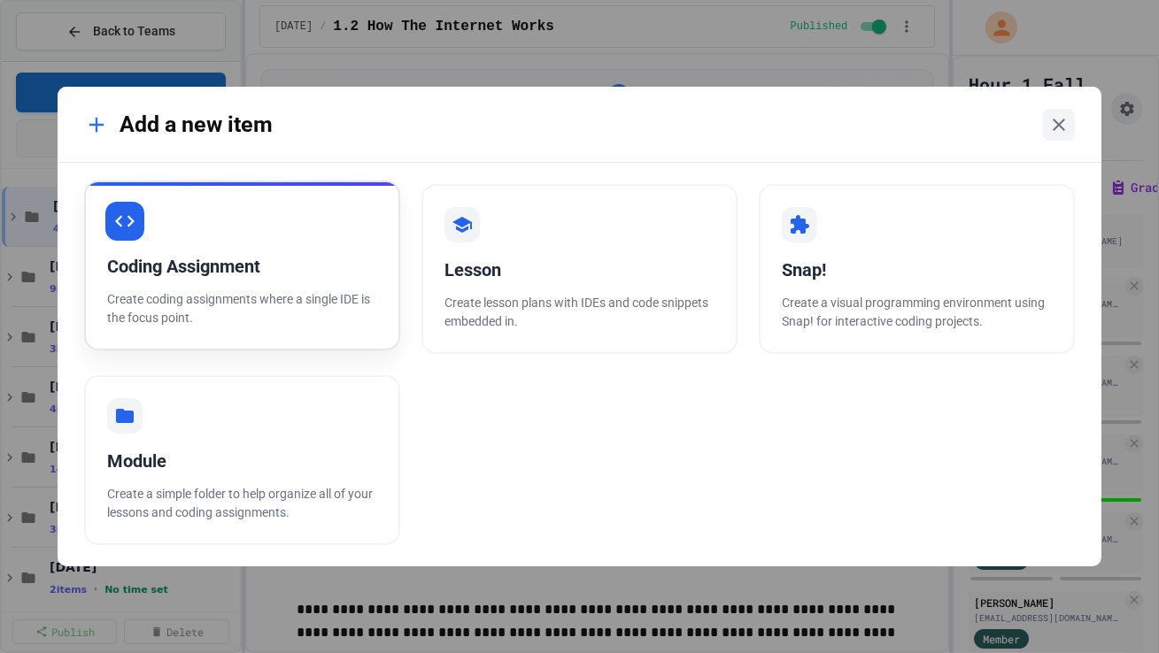
click at [327, 285] on div "Coding Assignment Create coding assignments where a single IDE is the focus poi…" at bounding box center [242, 266] width 316 height 170
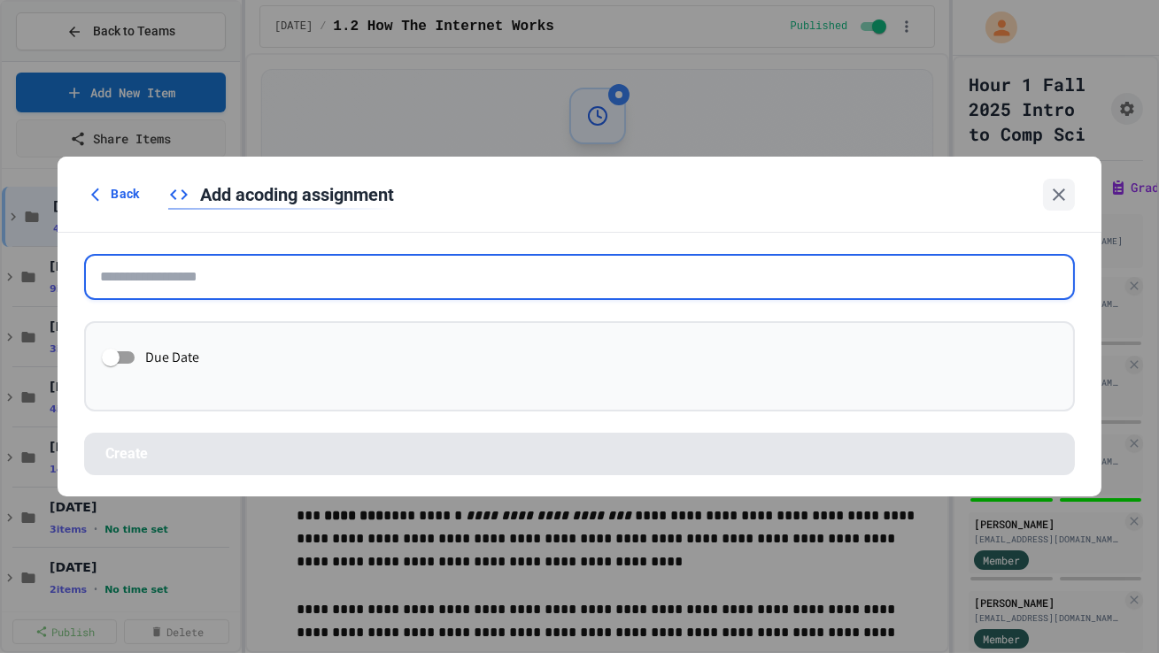
click at [379, 284] on input "text" at bounding box center [579, 277] width 990 height 46
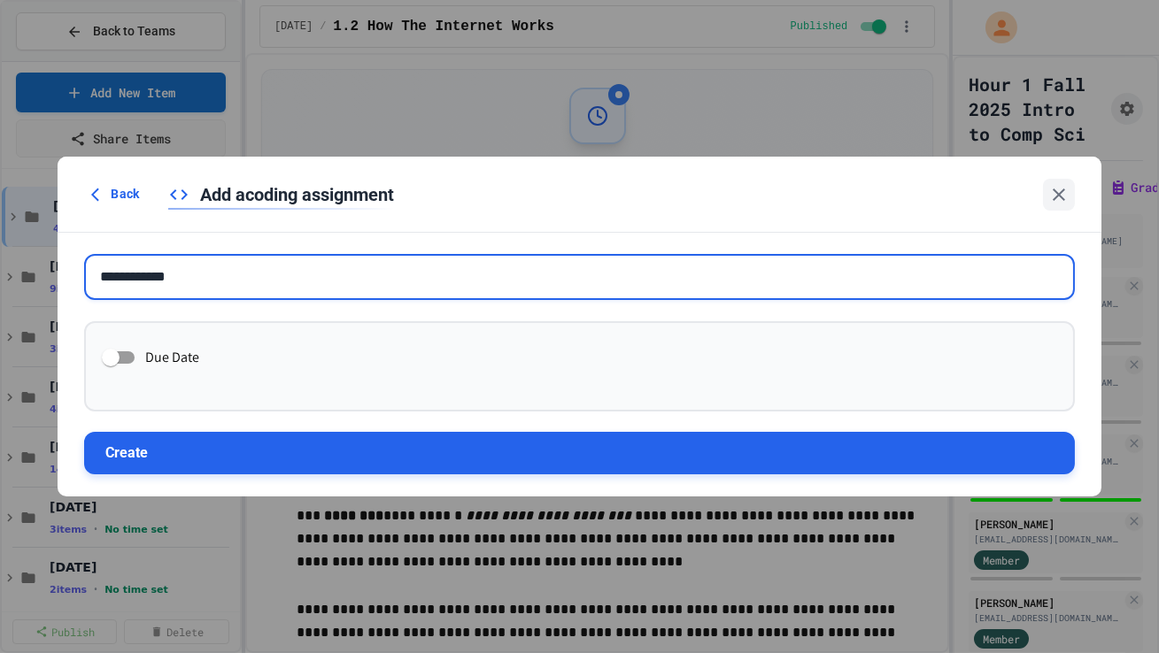
type input "**********"
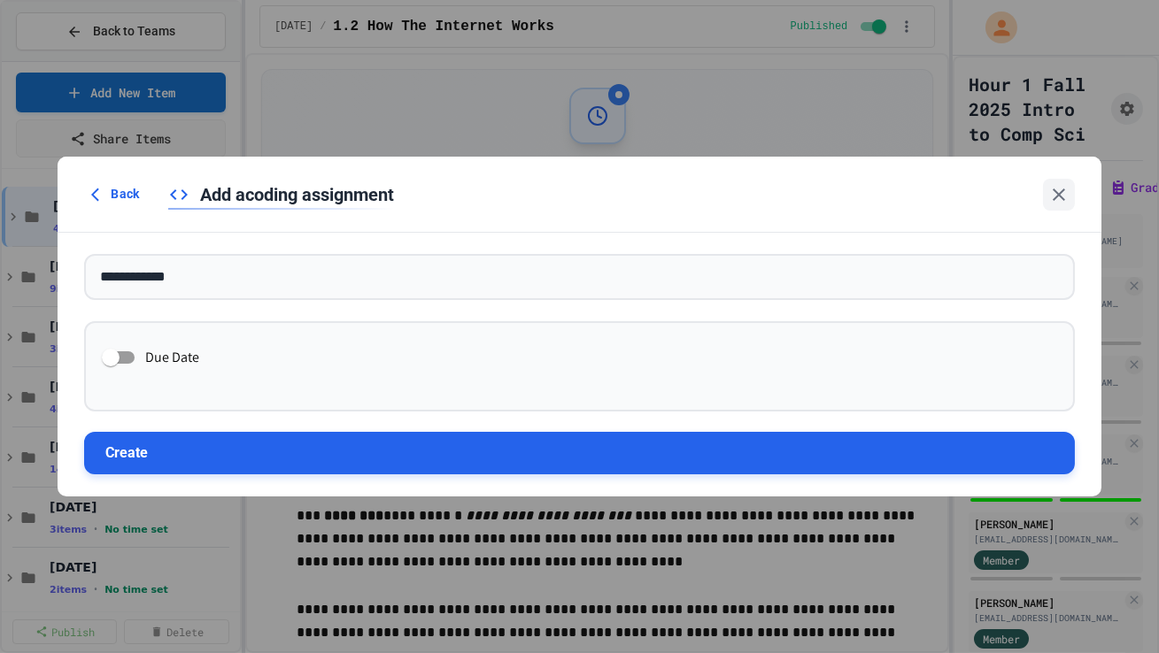
click at [350, 410] on button "Create" at bounding box center [579, 453] width 990 height 42
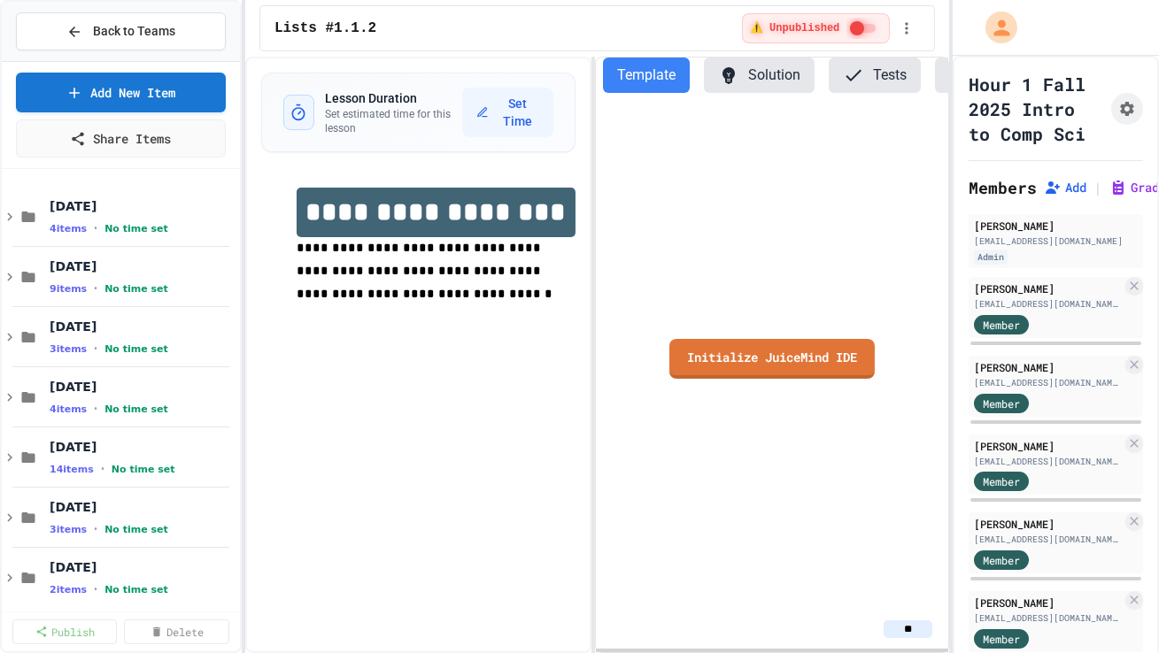
click at [696, 354] on link "Initialize JuiceMind IDE" at bounding box center [771, 359] width 205 height 40
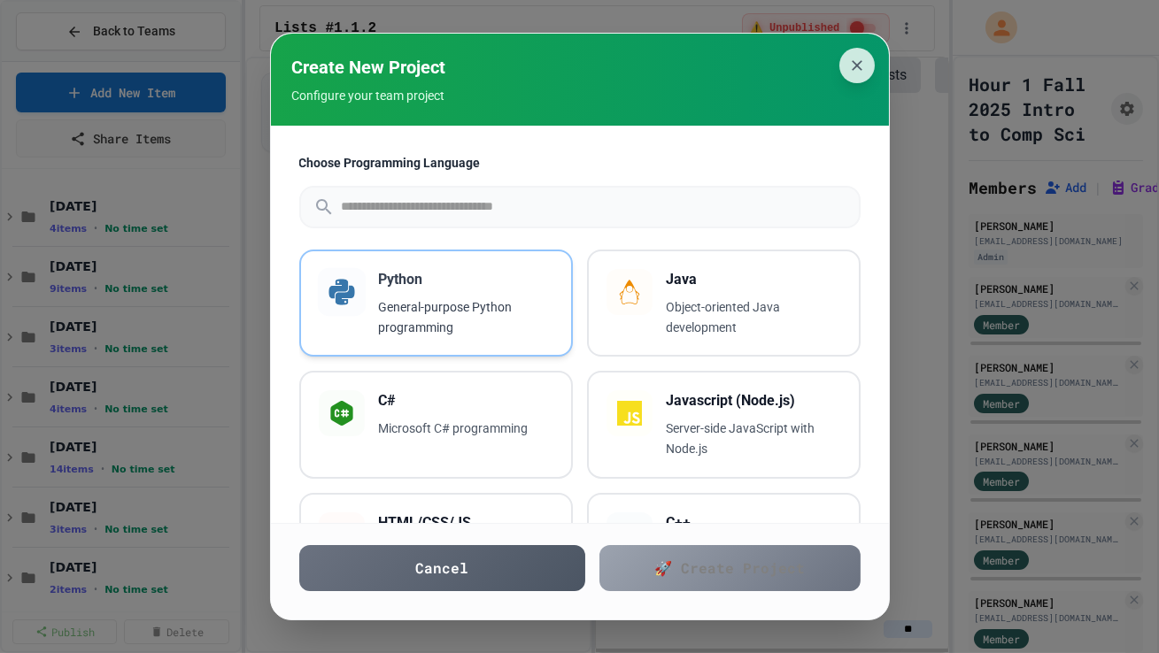
click at [430, 327] on p "General-purpose Python programming" at bounding box center [466, 317] width 174 height 41
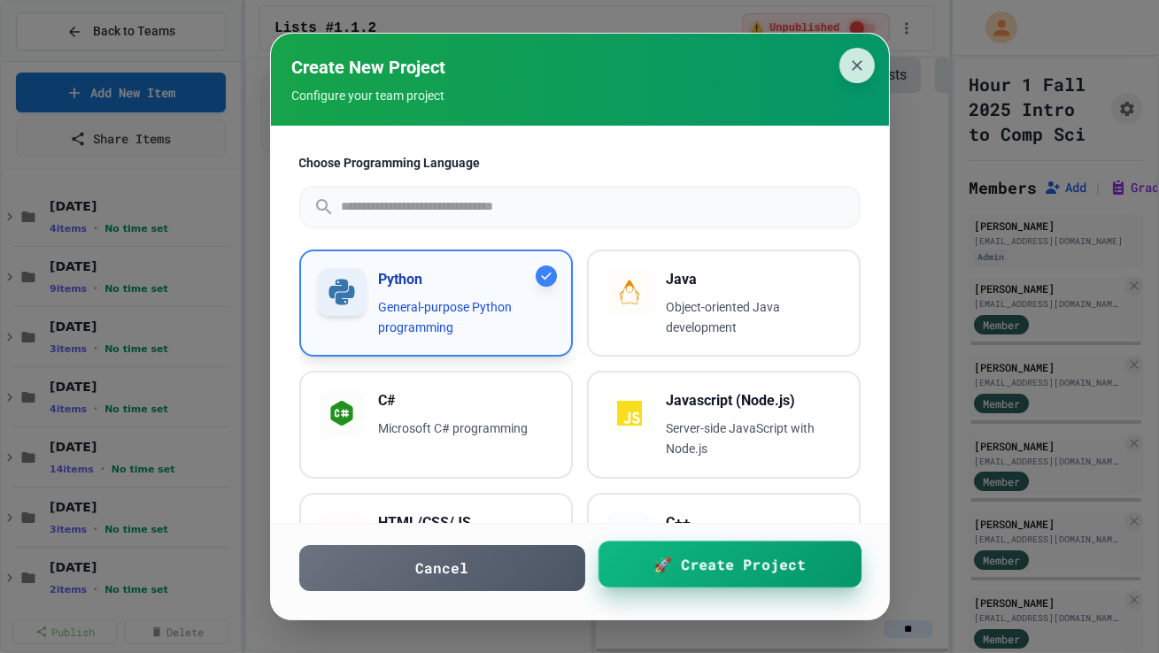
click at [652, 410] on link "🚀 Create Project" at bounding box center [729, 564] width 263 height 46
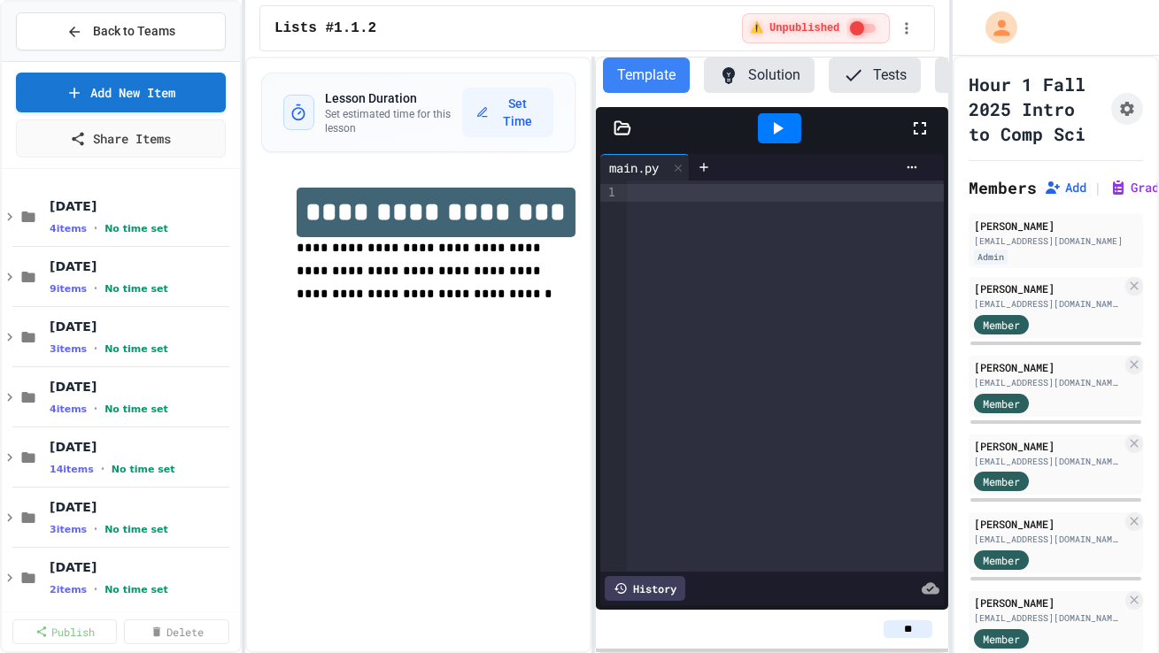
click at [683, 297] on div at bounding box center [785, 376] width 317 height 391
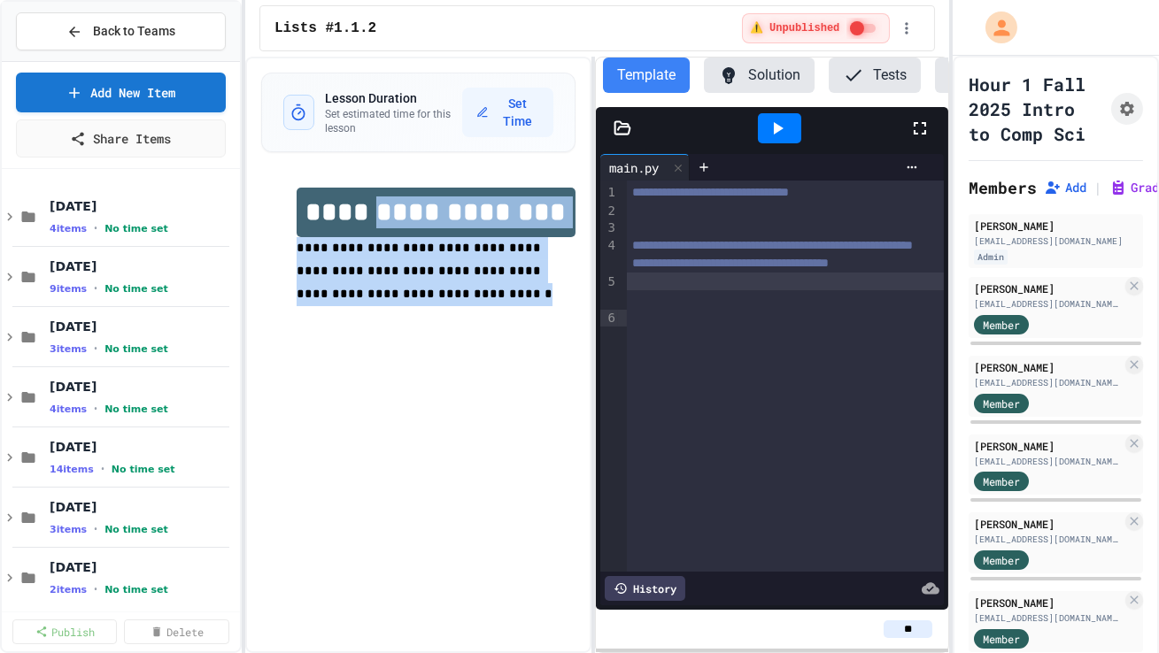
drag, startPoint x: 413, startPoint y: 298, endPoint x: 383, endPoint y: 216, distance: 87.4
click at [383, 216] on div "**********" at bounding box center [436, 259] width 279 height 142
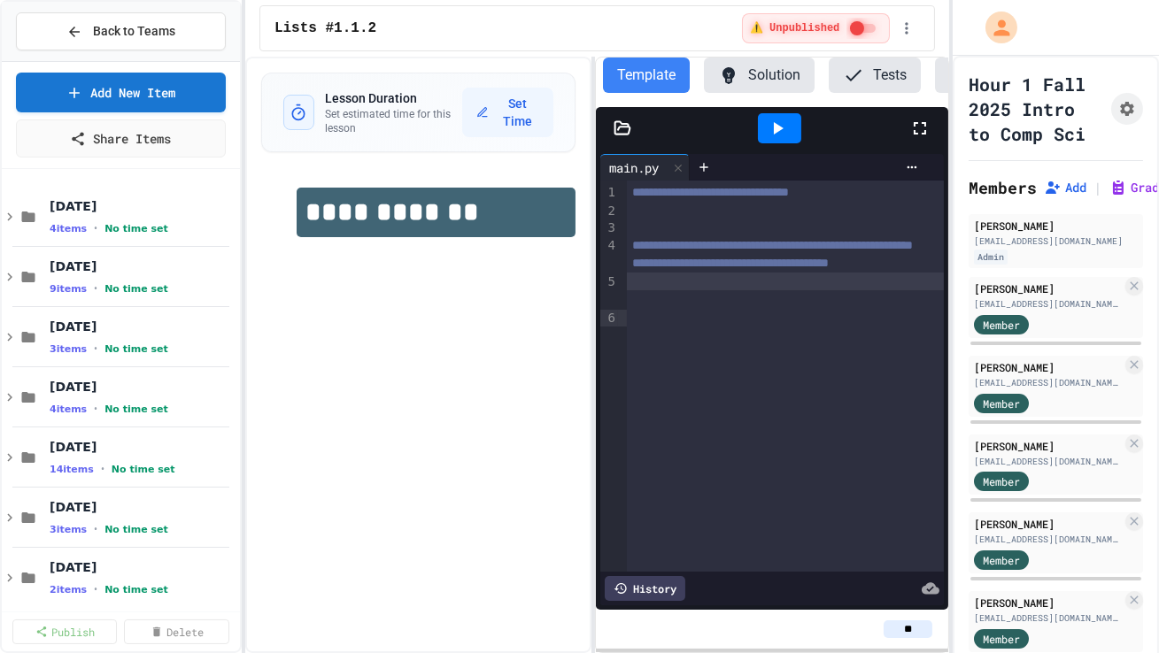
click at [388, 295] on div "**********" at bounding box center [418, 355] width 346 height 597
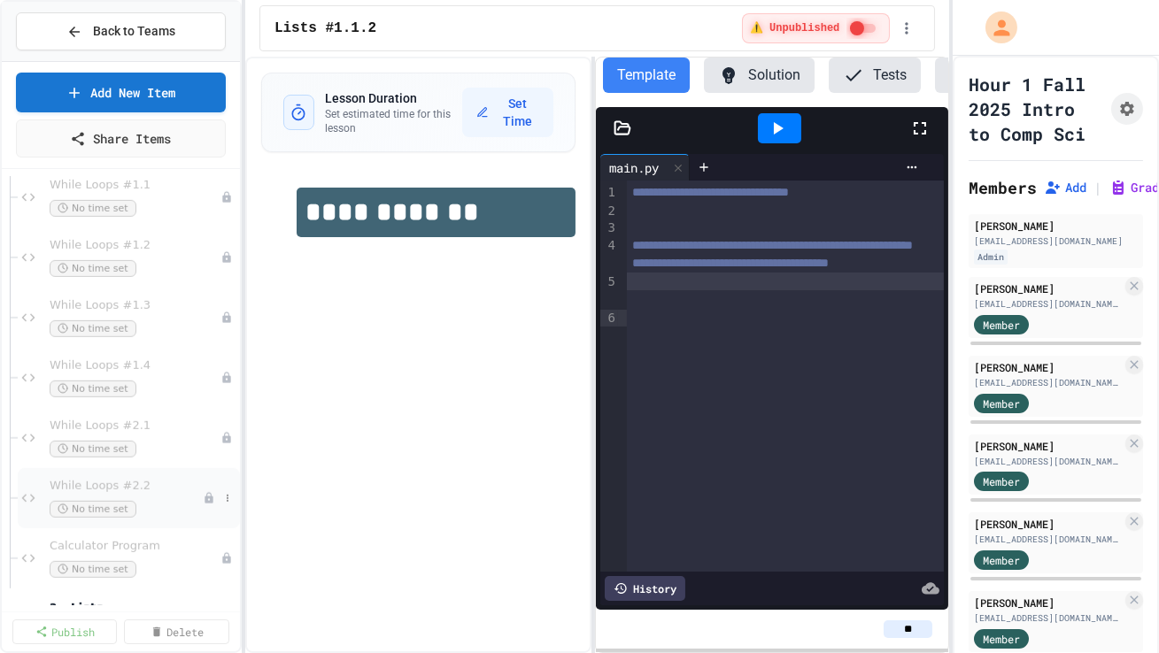
scroll to position [2421, 0]
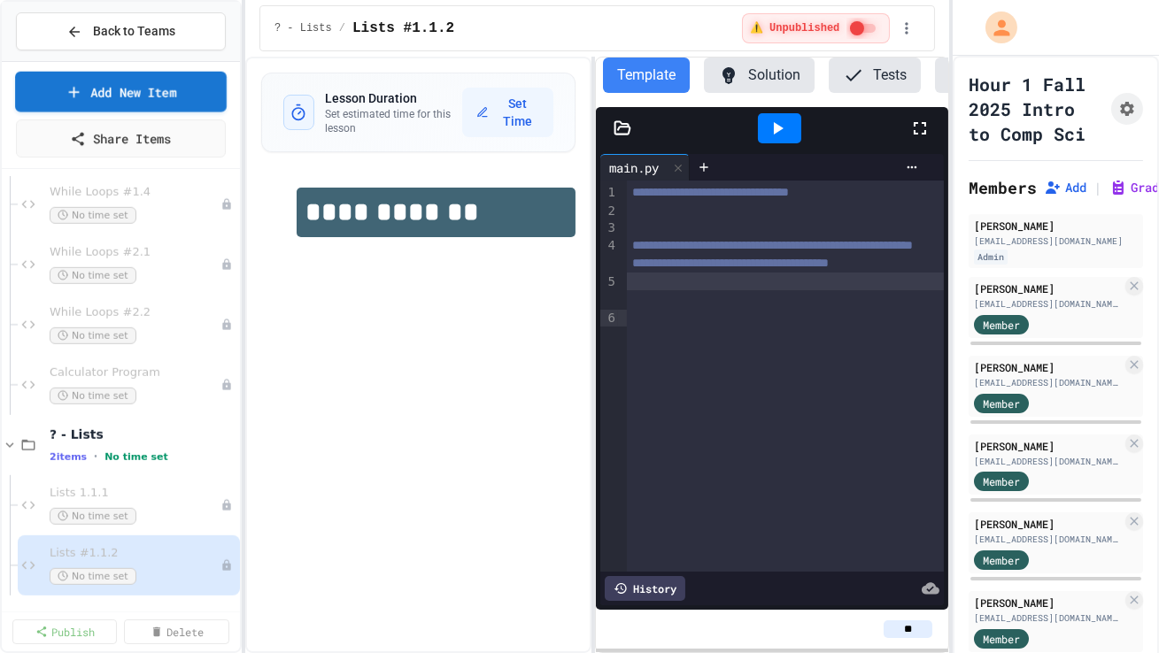
click at [135, 35] on span "Back to Teams" at bounding box center [134, 31] width 82 height 19
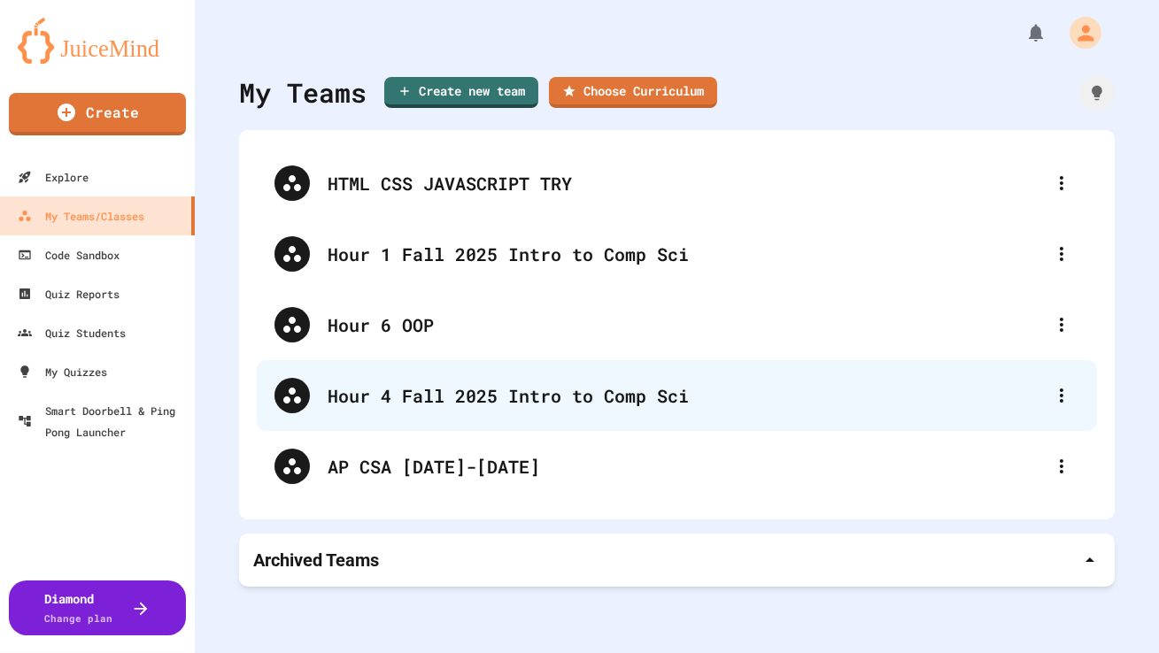
click at [359, 410] on div "Hour 4 Fall 2025 Intro to Comp Sci" at bounding box center [677, 395] width 840 height 71
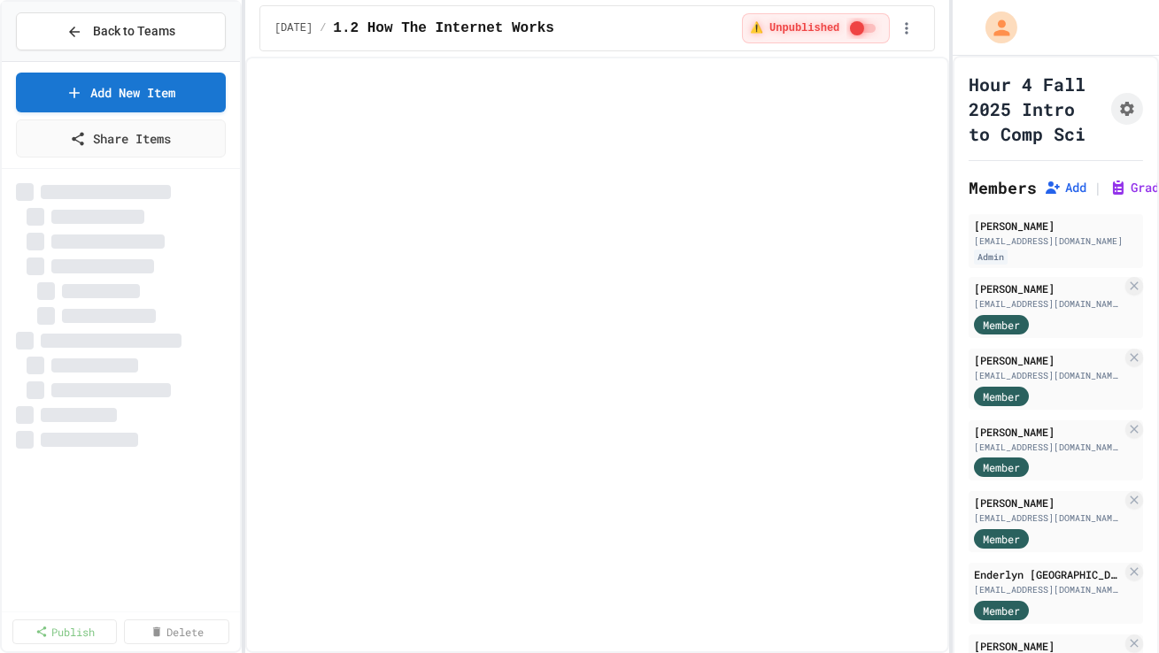
select select "***"
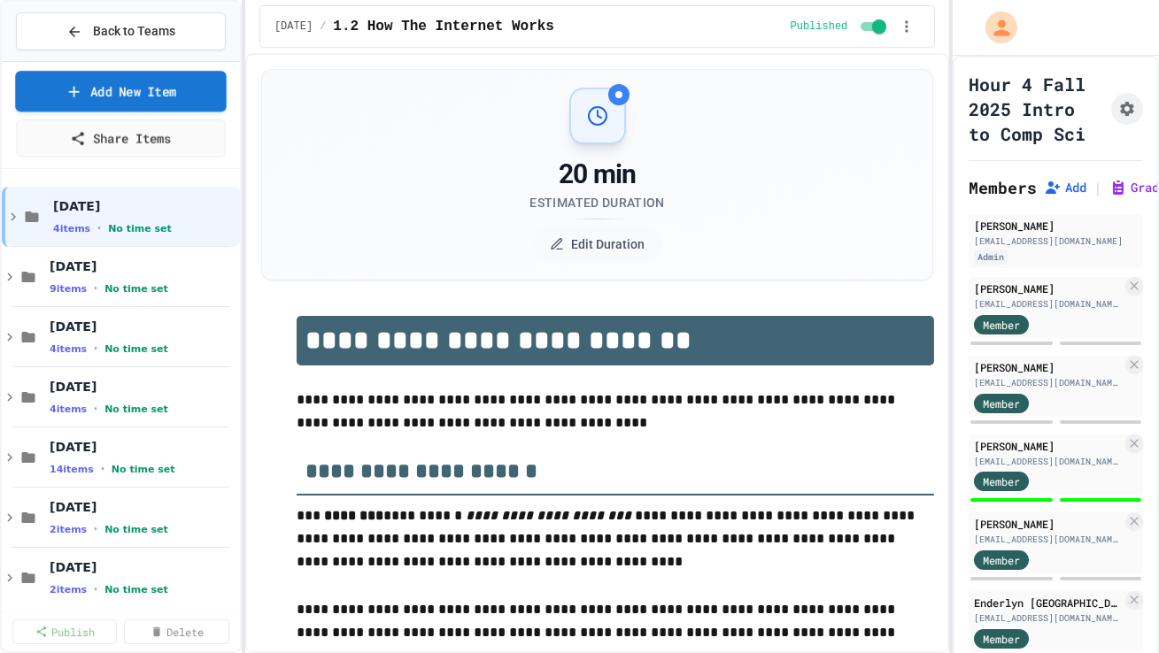
click at [209, 94] on link "Add New Item" at bounding box center [120, 91] width 211 height 41
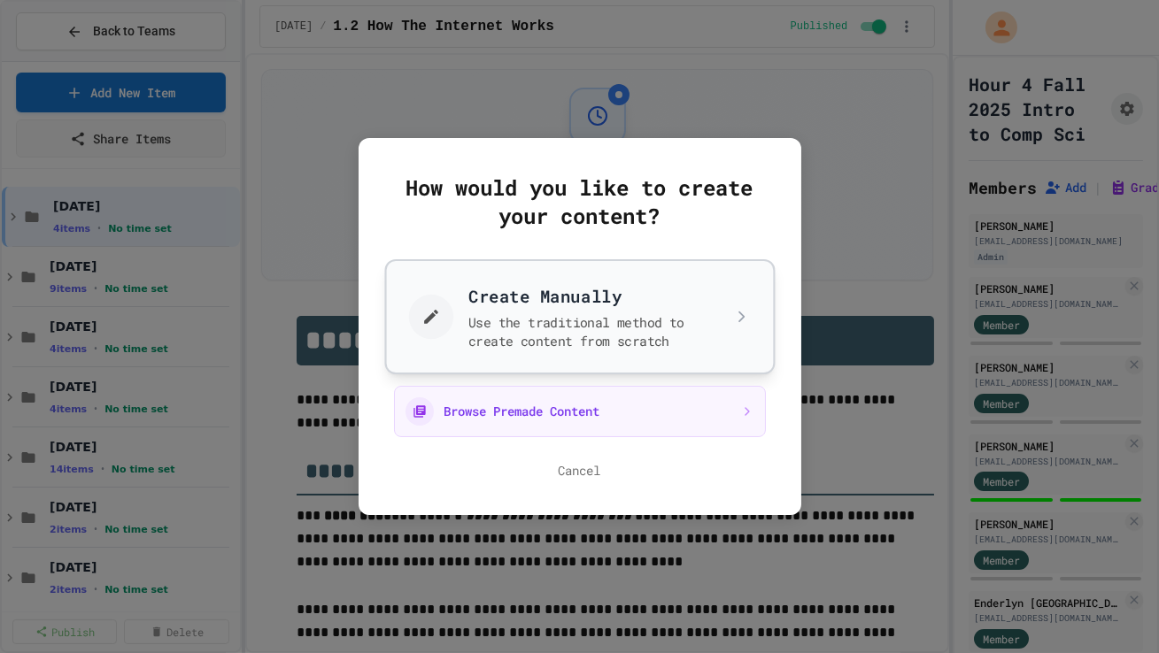
click at [470, 279] on button "Create Manually Use the traditional method to create content from scratch" at bounding box center [579, 316] width 390 height 115
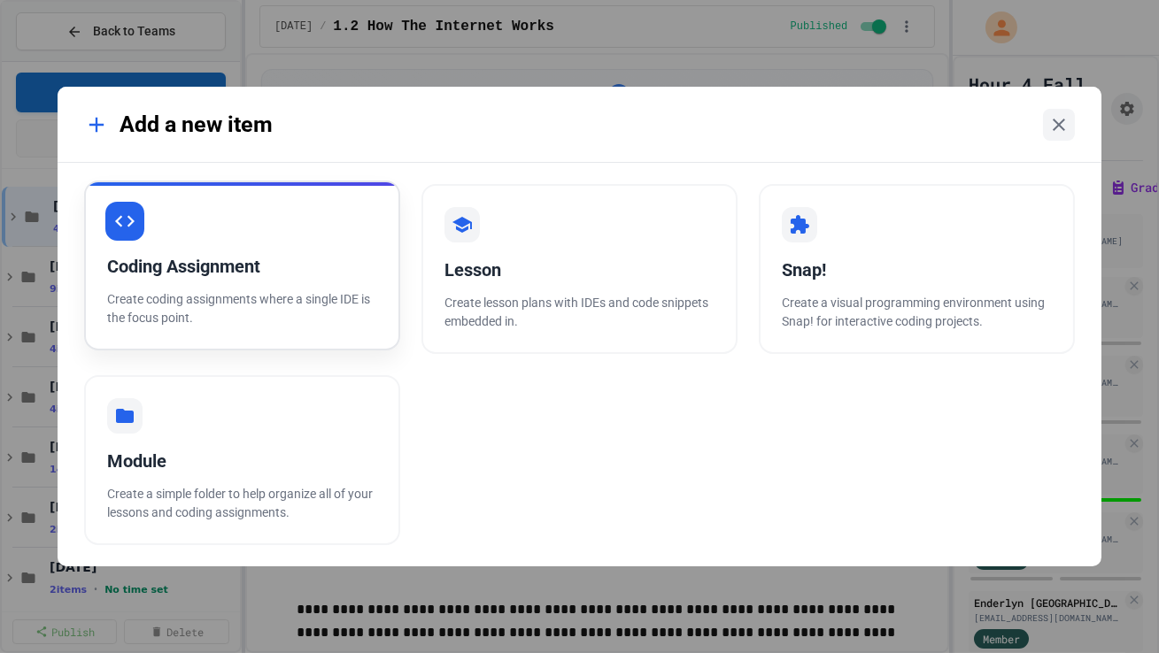
click at [332, 226] on div "Coding Assignment Create coding assignments where a single IDE is the focus poi…" at bounding box center [242, 266] width 316 height 170
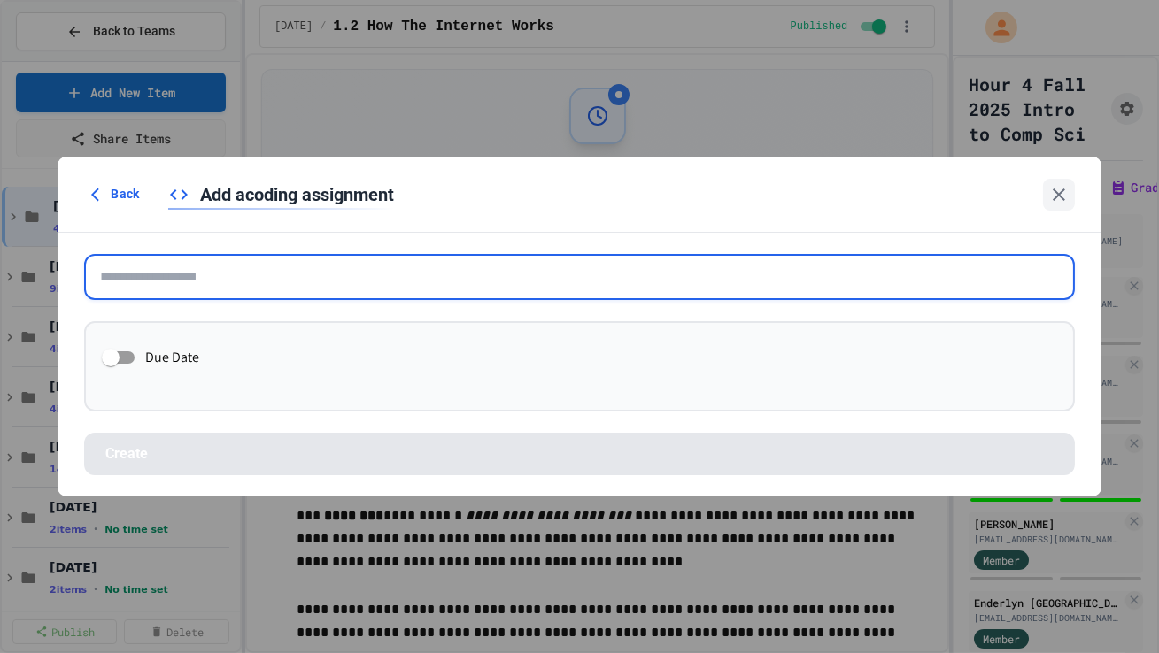
click at [338, 261] on input "text" at bounding box center [579, 277] width 990 height 46
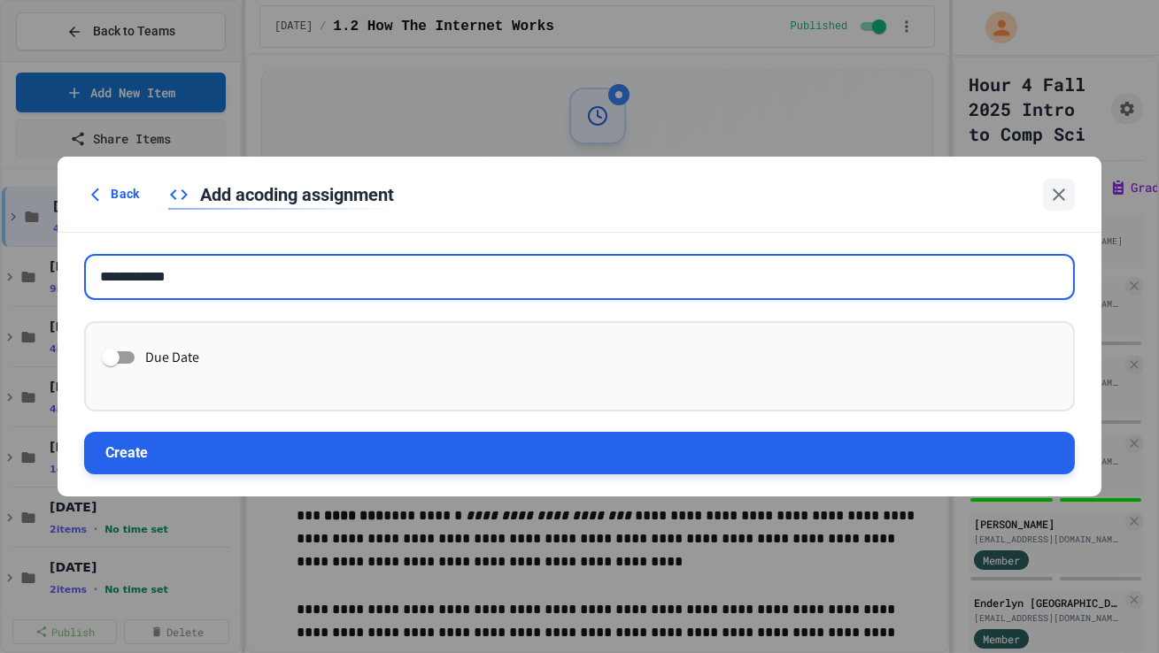
type input "**********"
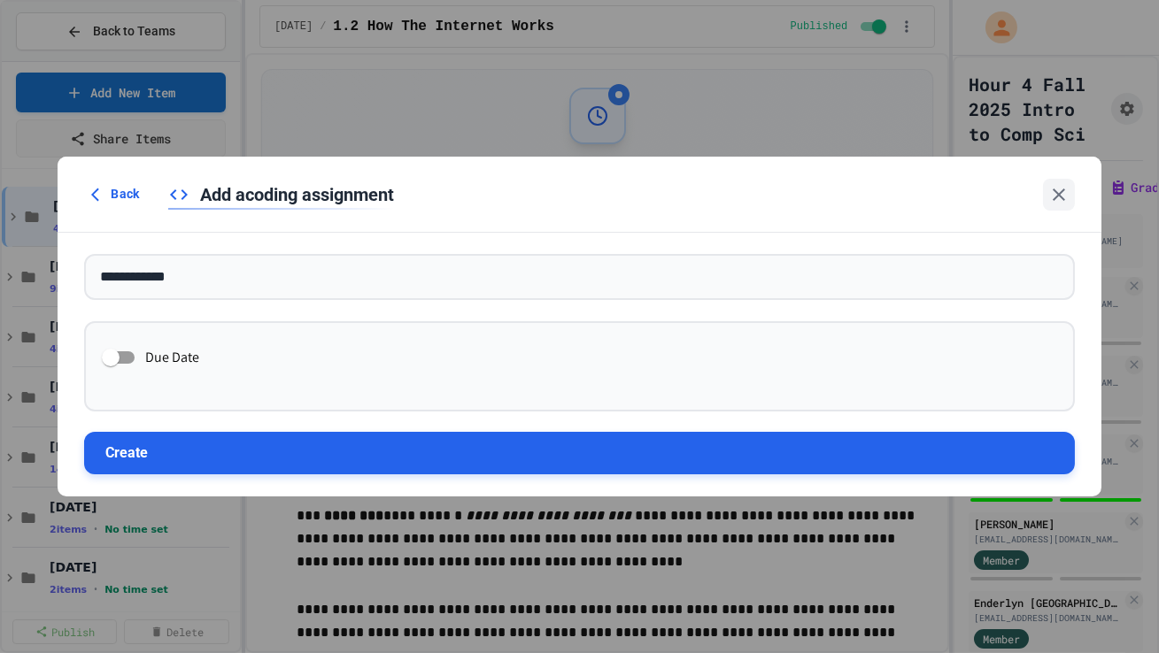
click at [318, 410] on button "Create" at bounding box center [579, 453] width 990 height 42
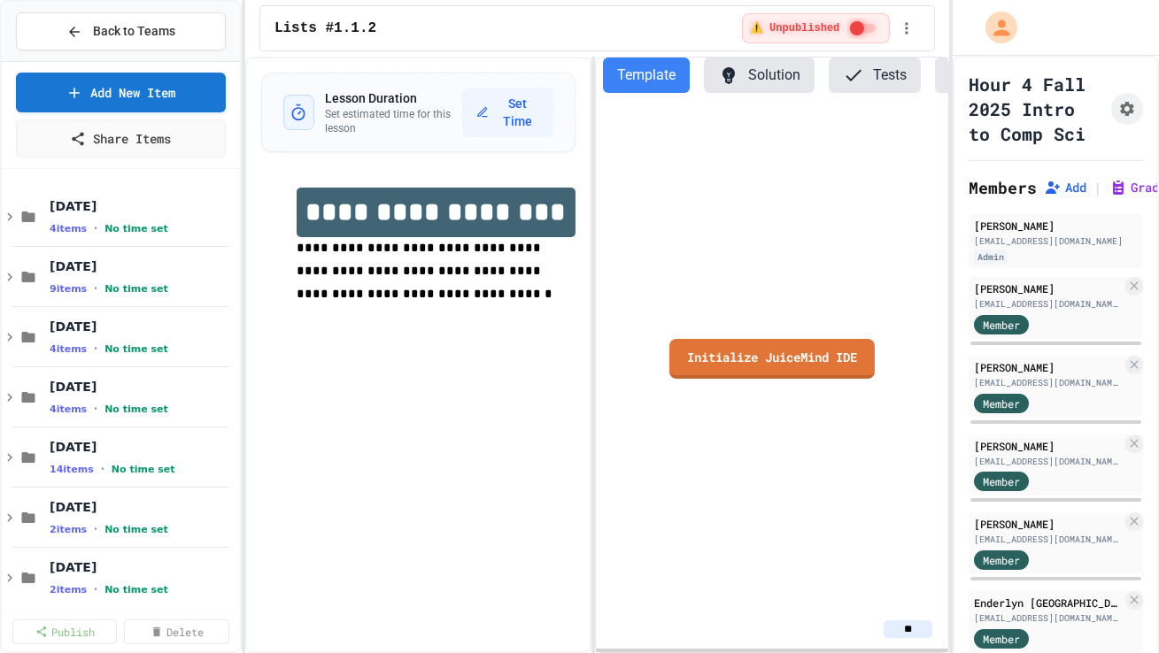
click at [728, 348] on link "Initialize JuiceMind IDE" at bounding box center [771, 359] width 205 height 40
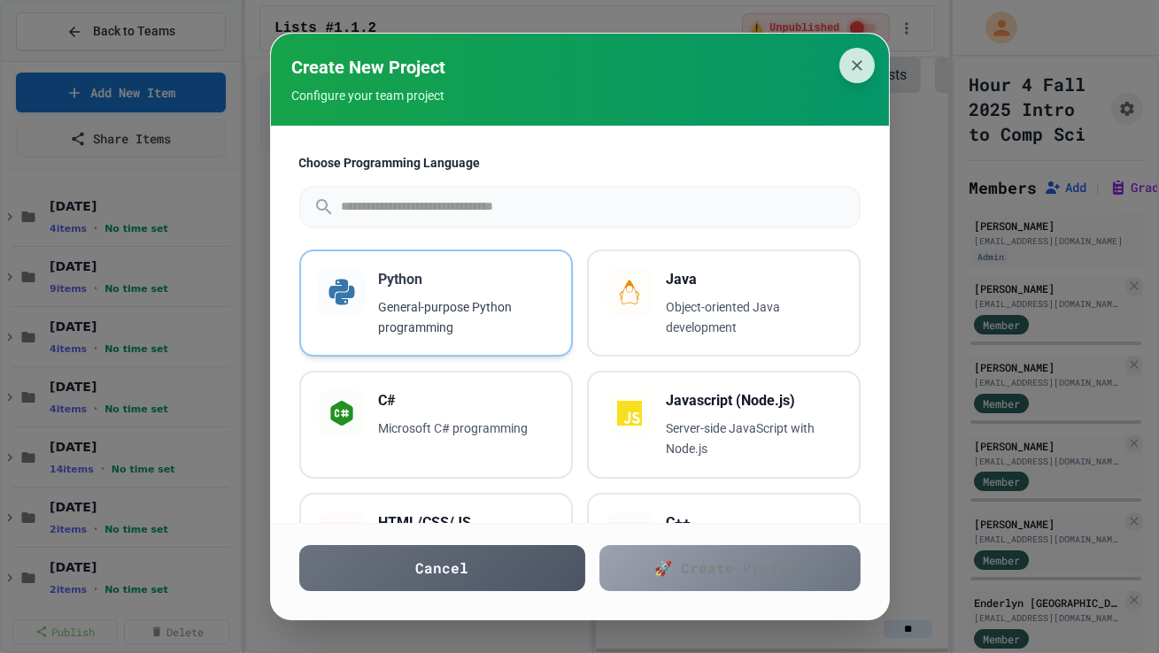
click at [534, 295] on div "Python General-purpose Python programming" at bounding box center [466, 303] width 174 height 69
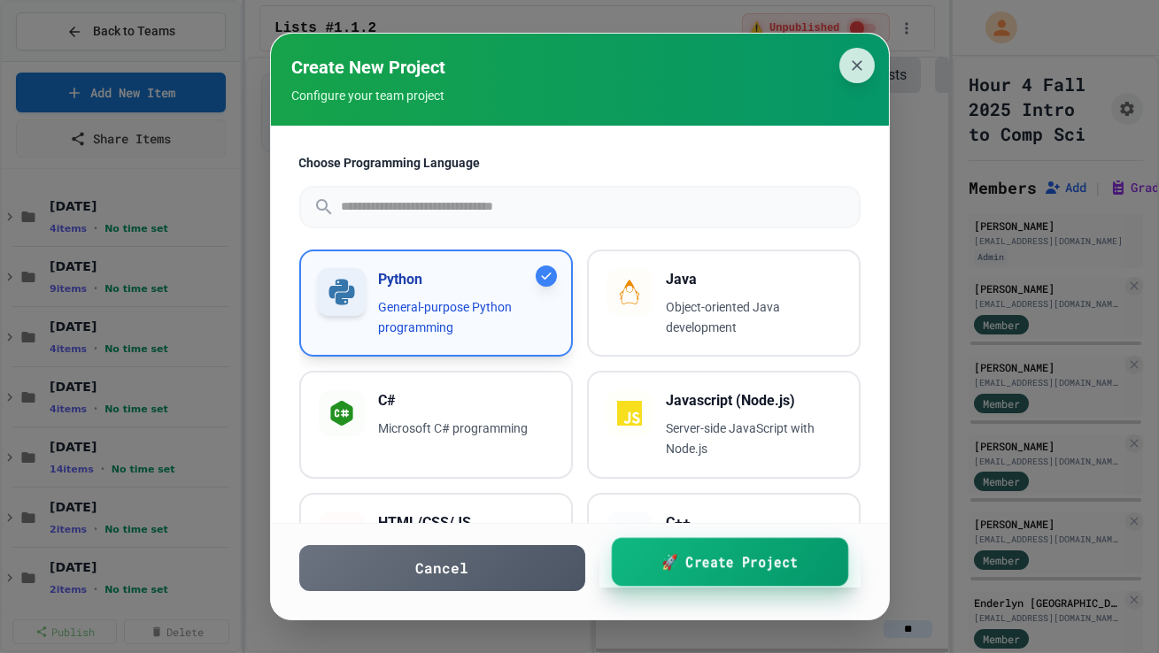
click at [652, 410] on link "🚀 Create Project" at bounding box center [729, 562] width 236 height 49
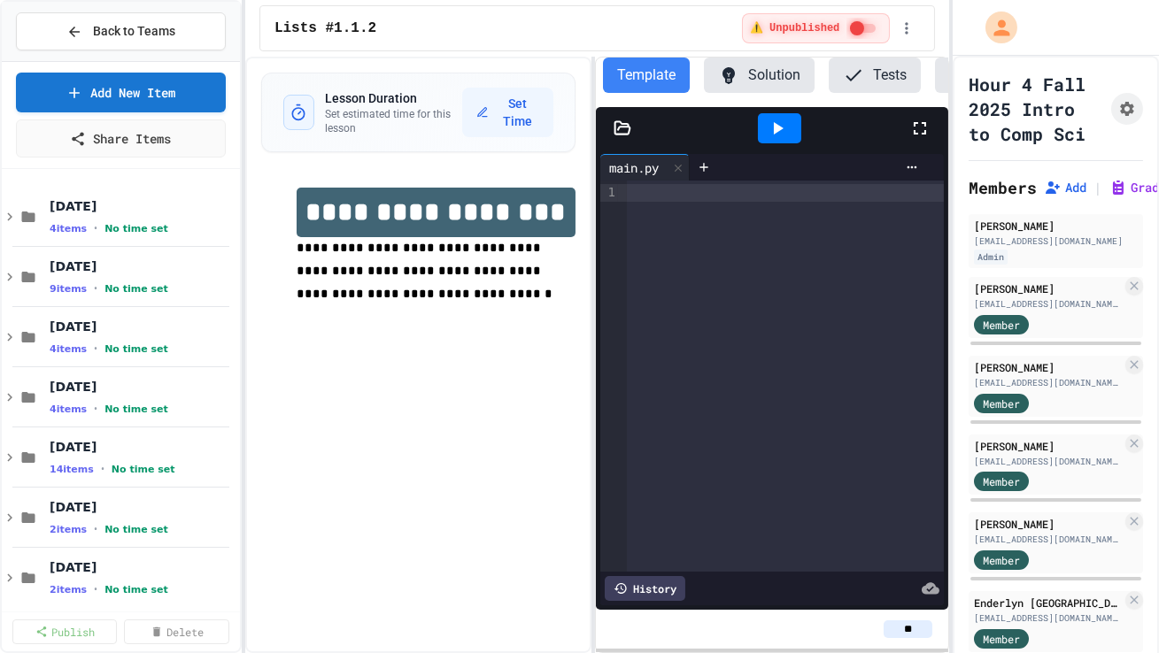
click at [683, 336] on div at bounding box center [785, 376] width 317 height 391
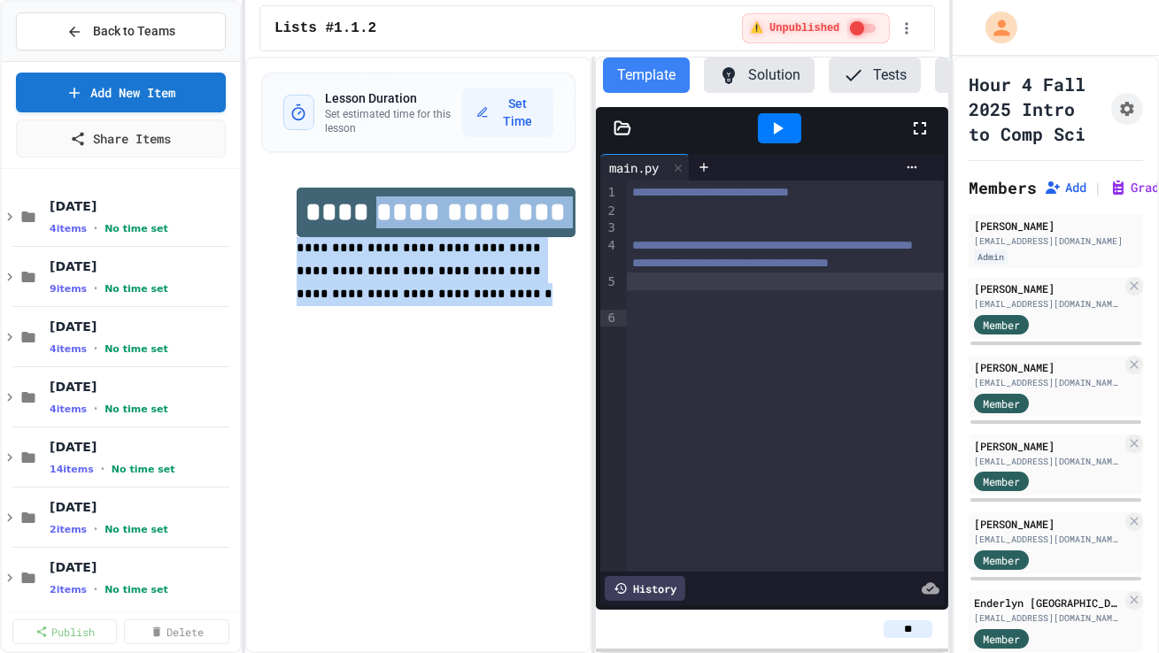
drag, startPoint x: 404, startPoint y: 303, endPoint x: 380, endPoint y: 223, distance: 83.2
click at [380, 223] on div "**********" at bounding box center [436, 259] width 279 height 142
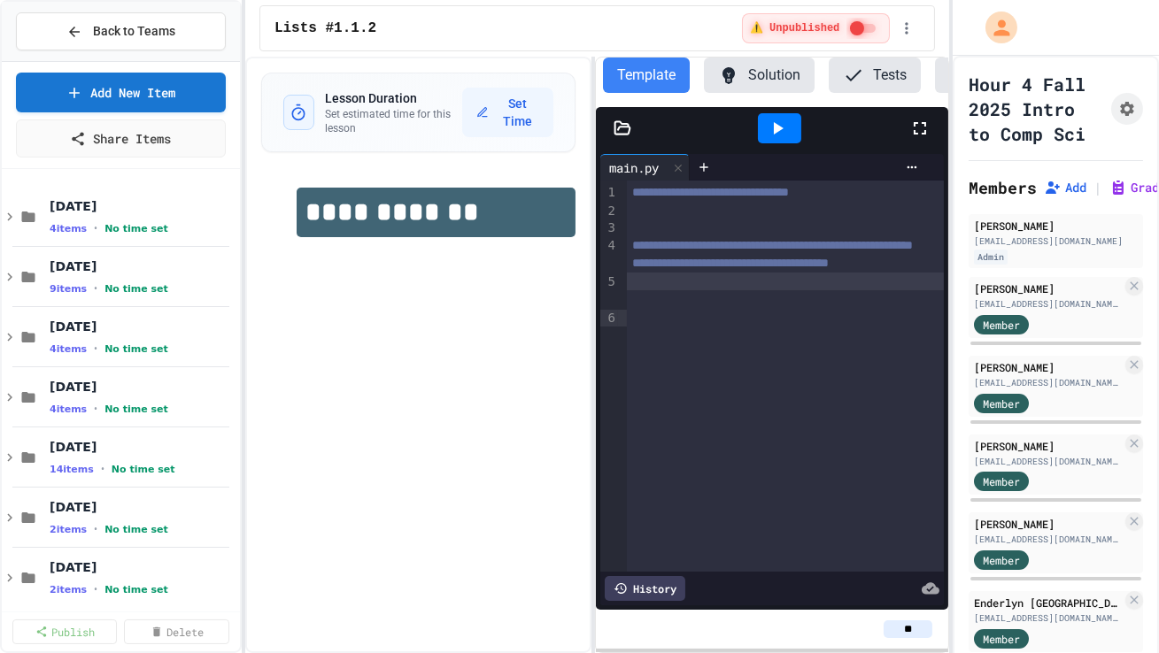
click at [369, 306] on div "**********" at bounding box center [418, 355] width 346 height 597
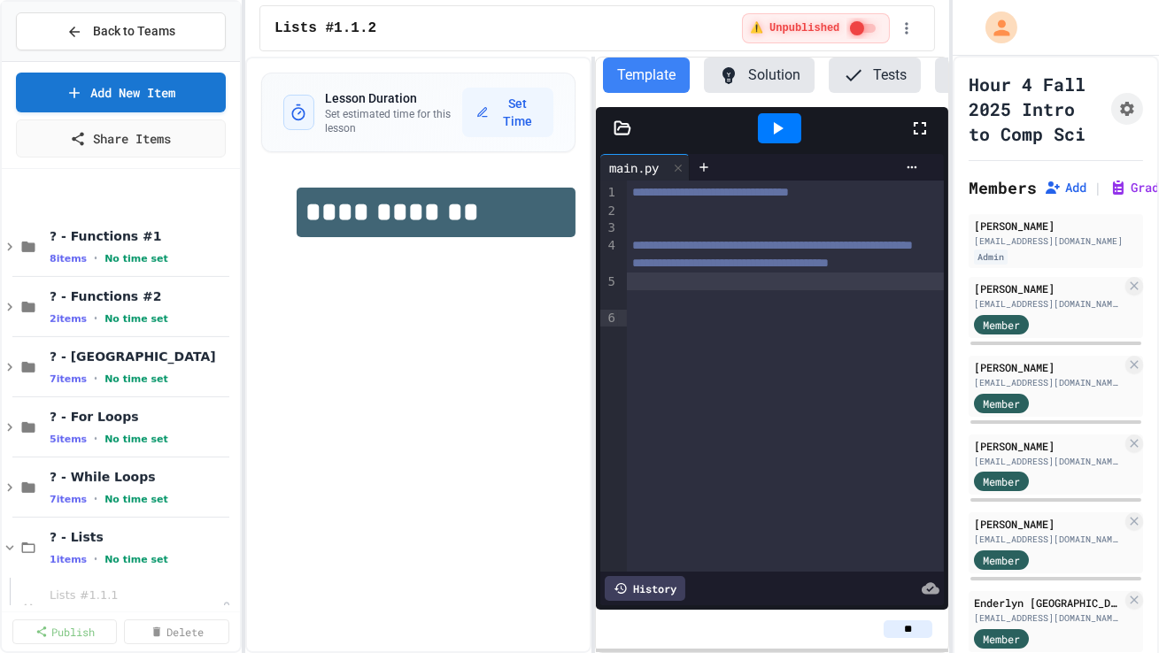
scroll to position [1758, 0]
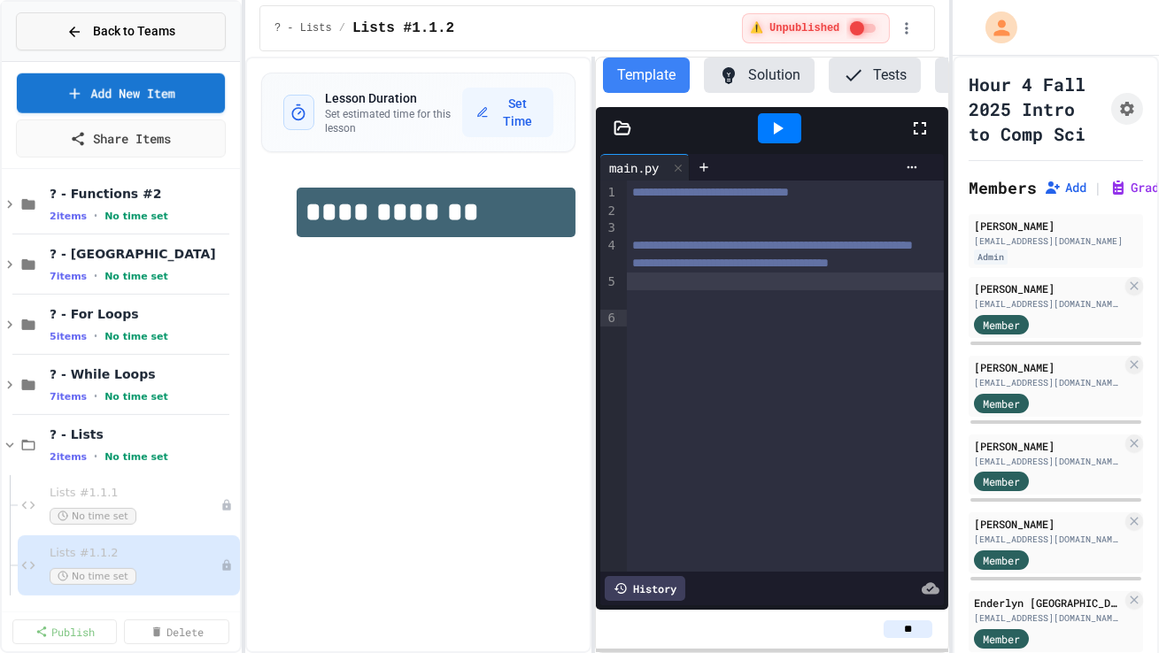
click at [128, 27] on span "Back to Teams" at bounding box center [134, 31] width 82 height 19
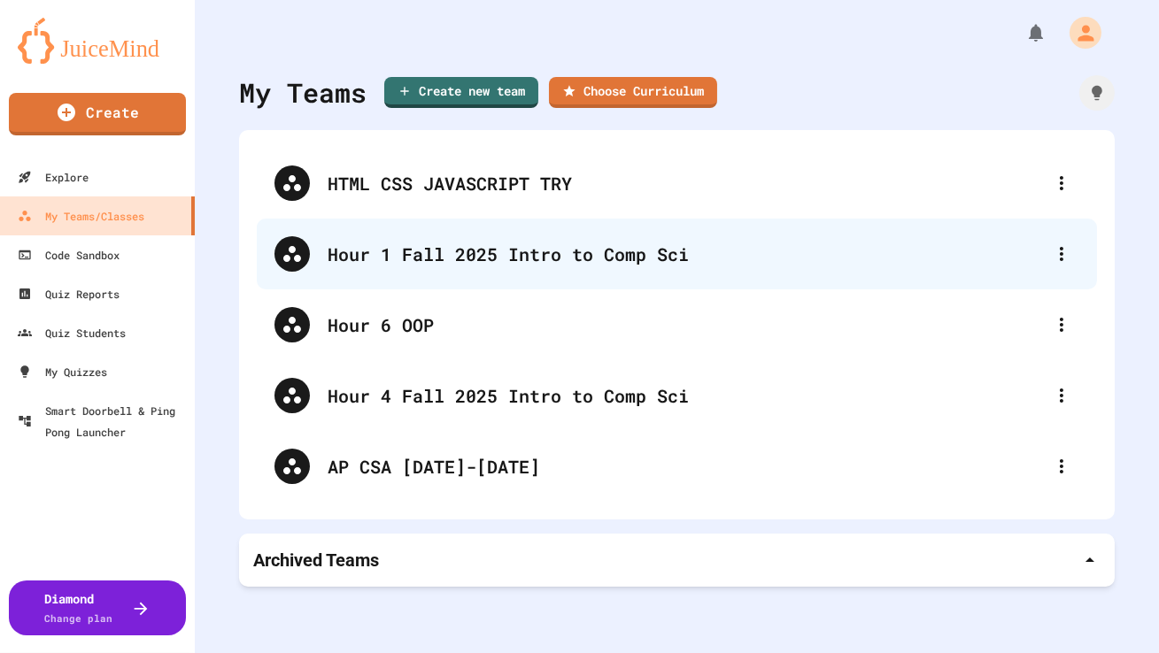
click at [357, 274] on div "Hour 1 Fall 2025 Intro to Comp Sci" at bounding box center [677, 254] width 840 height 71
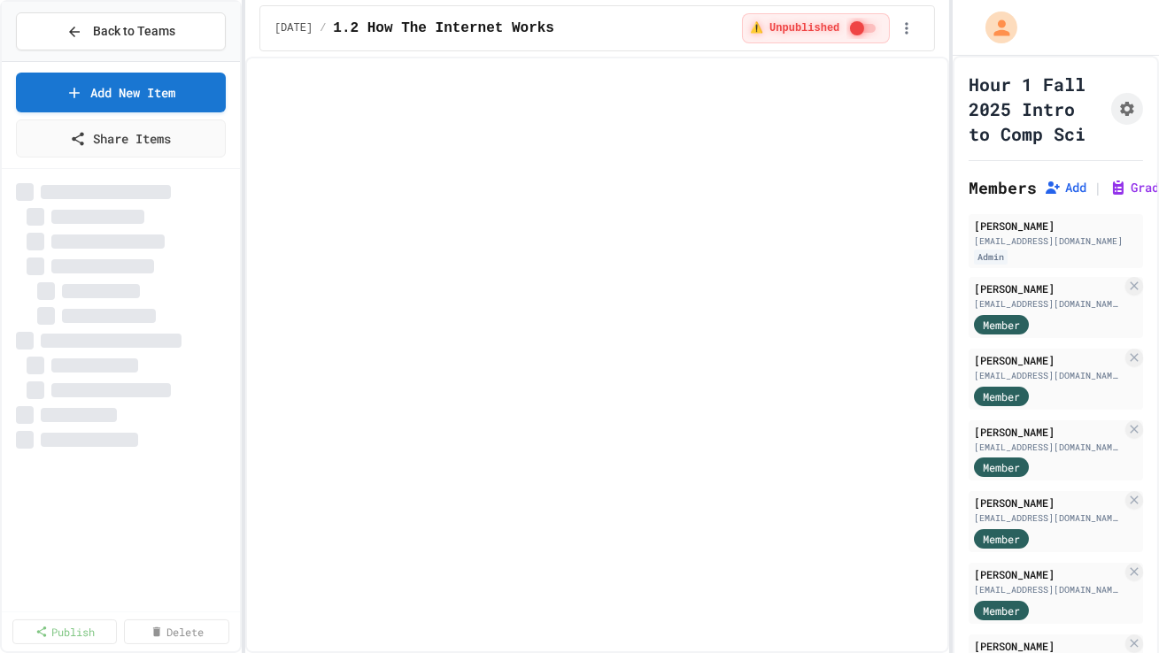
select select "***"
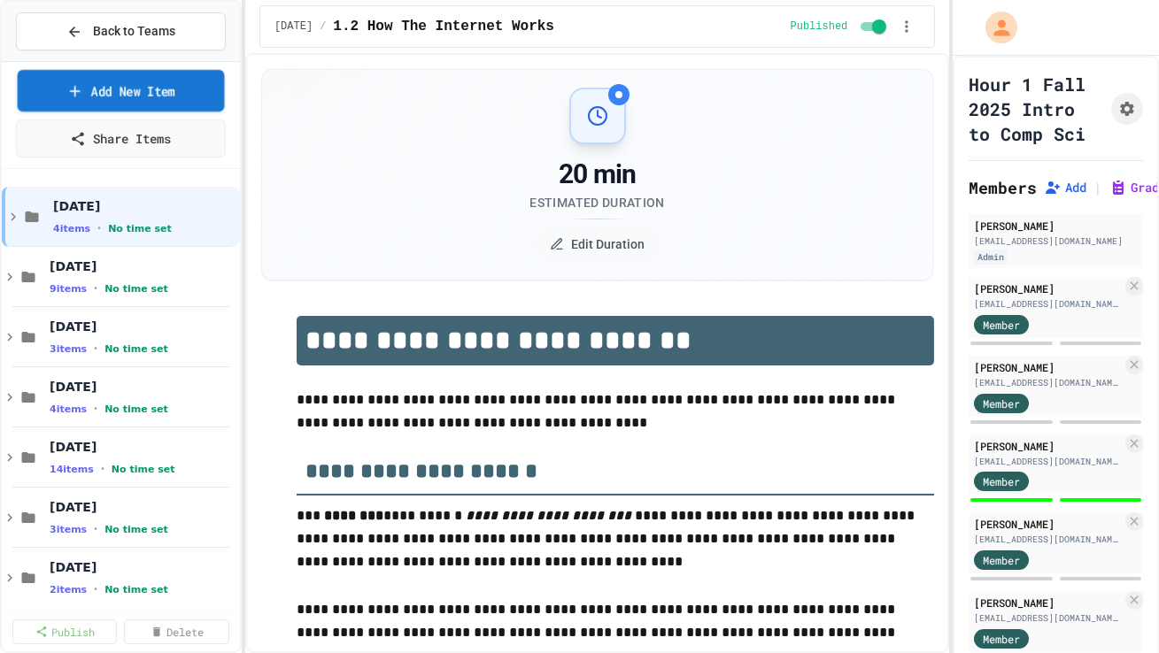
click at [148, 90] on link "Add New Item" at bounding box center [121, 91] width 207 height 42
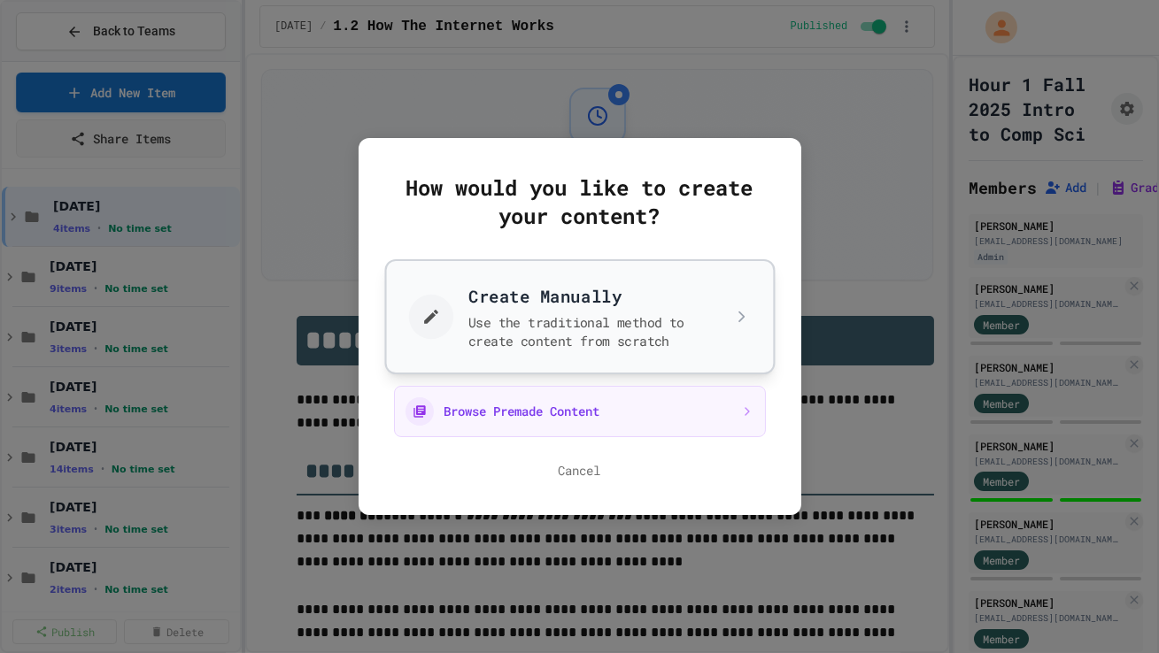
click at [466, 311] on button "Create Manually Use the traditional method to create content from scratch" at bounding box center [579, 316] width 390 height 115
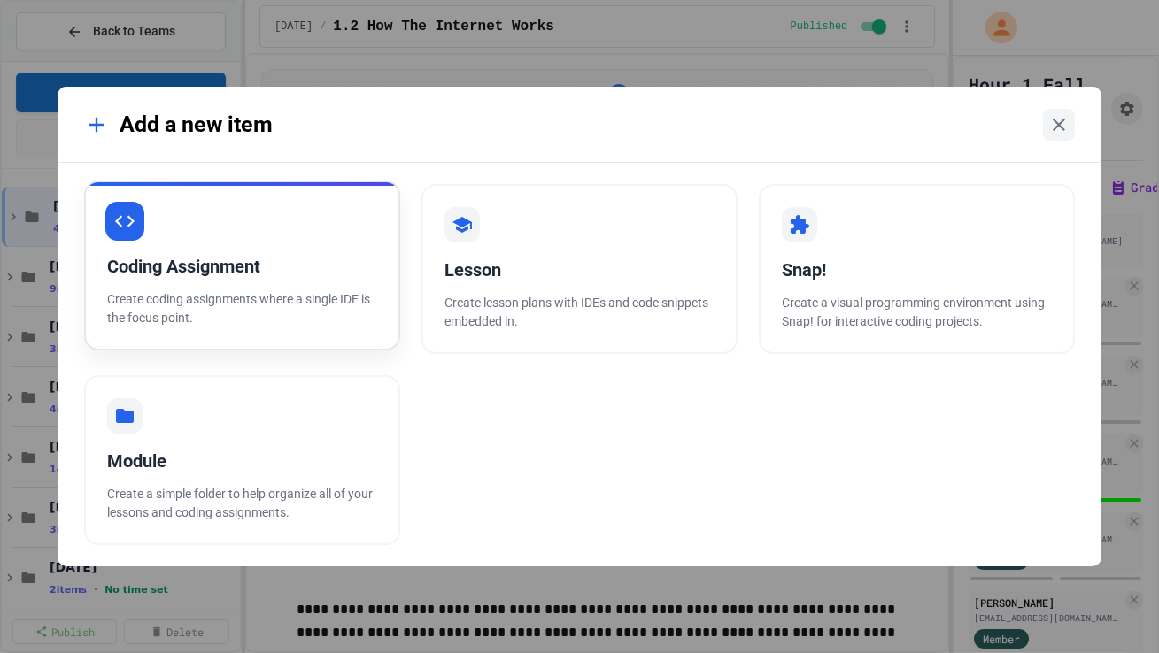
click at [328, 295] on p "Create coding assignments where a single IDE is the focus point." at bounding box center [242, 308] width 270 height 37
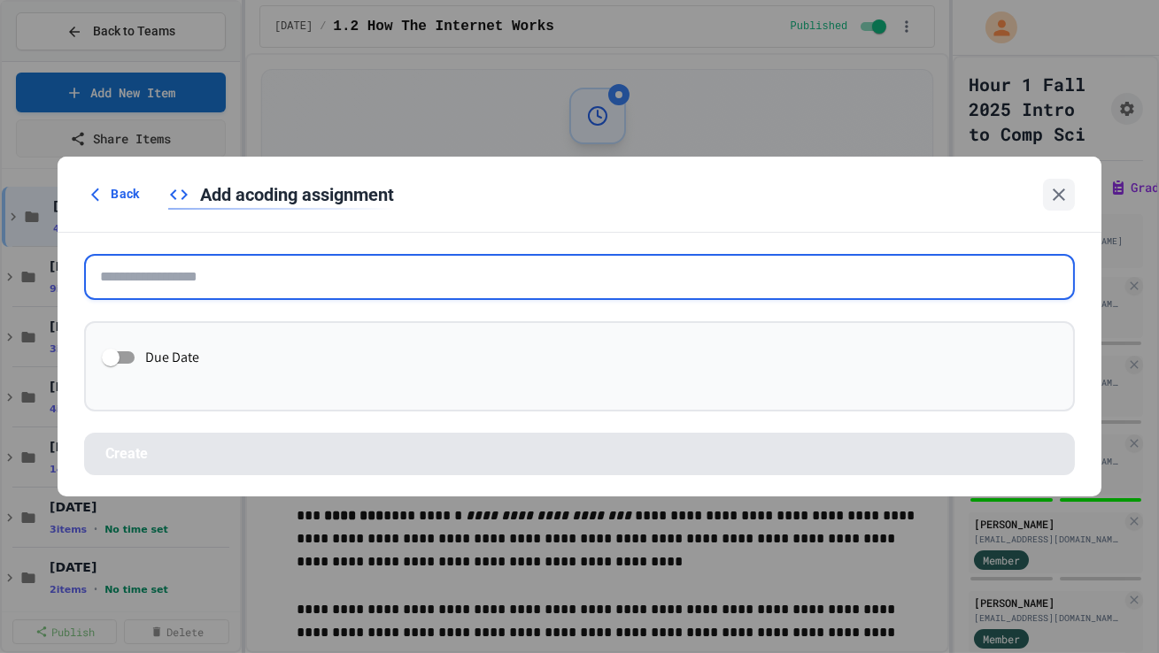
click at [354, 292] on input "text" at bounding box center [579, 277] width 990 height 46
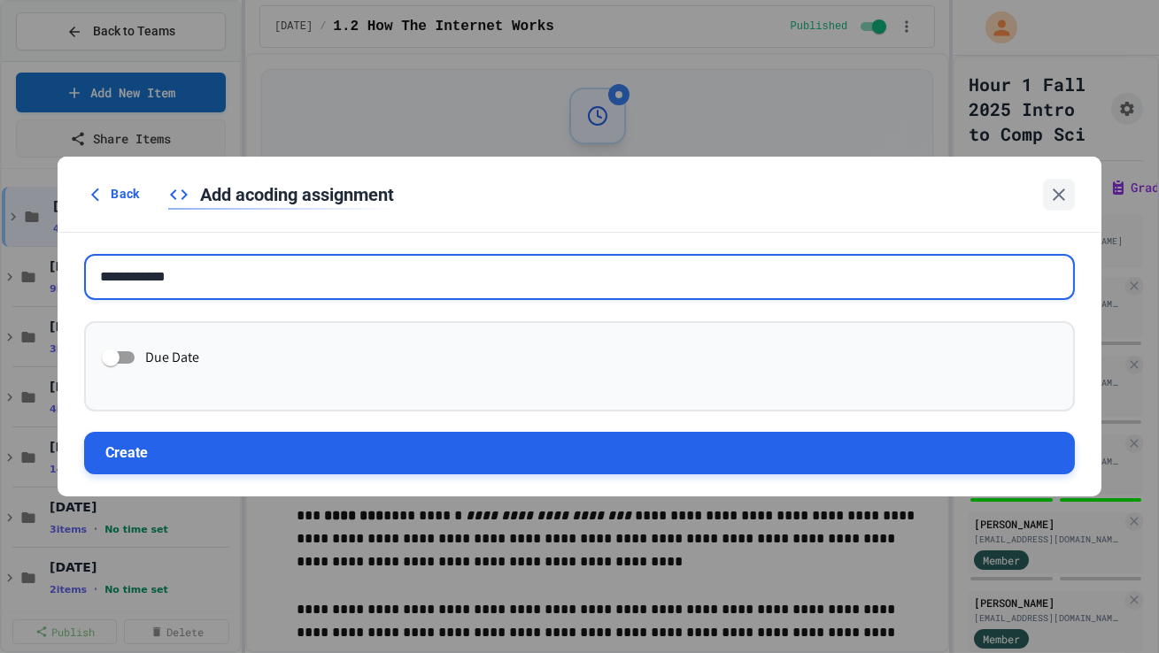
type input "**********"
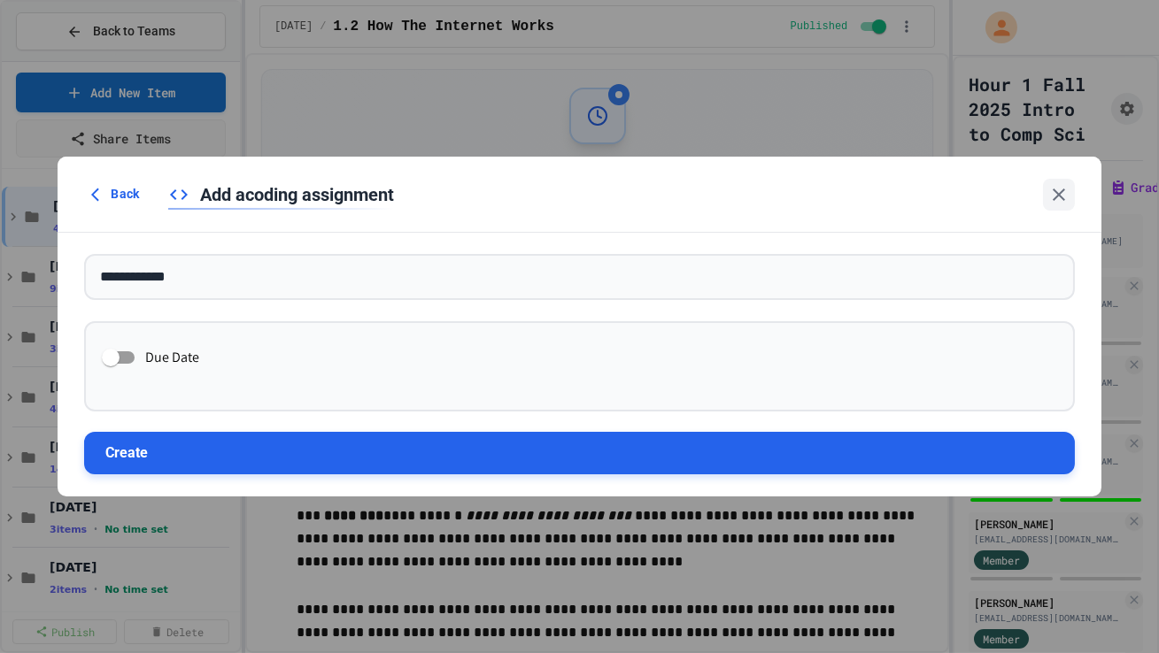
click at [293, 410] on button "Create" at bounding box center [579, 453] width 990 height 42
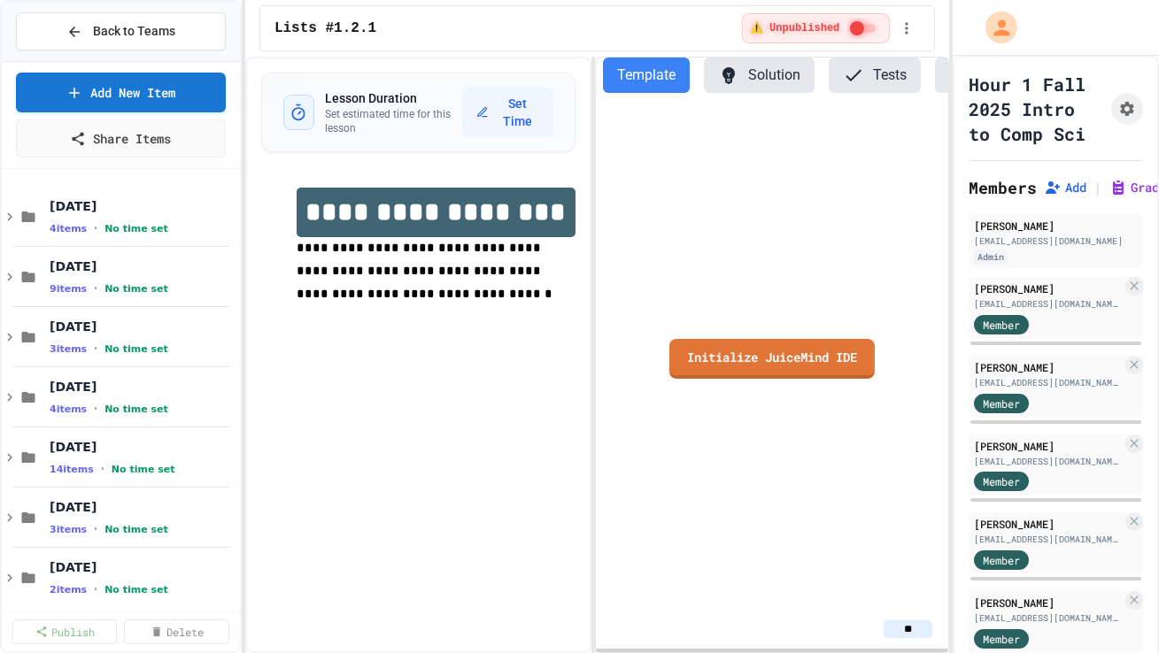
click at [671, 365] on div "Initialize JuiceMind IDE" at bounding box center [772, 358] width 352 height 503
click at [693, 358] on link "Initialize JuiceMind IDE" at bounding box center [772, 356] width 189 height 42
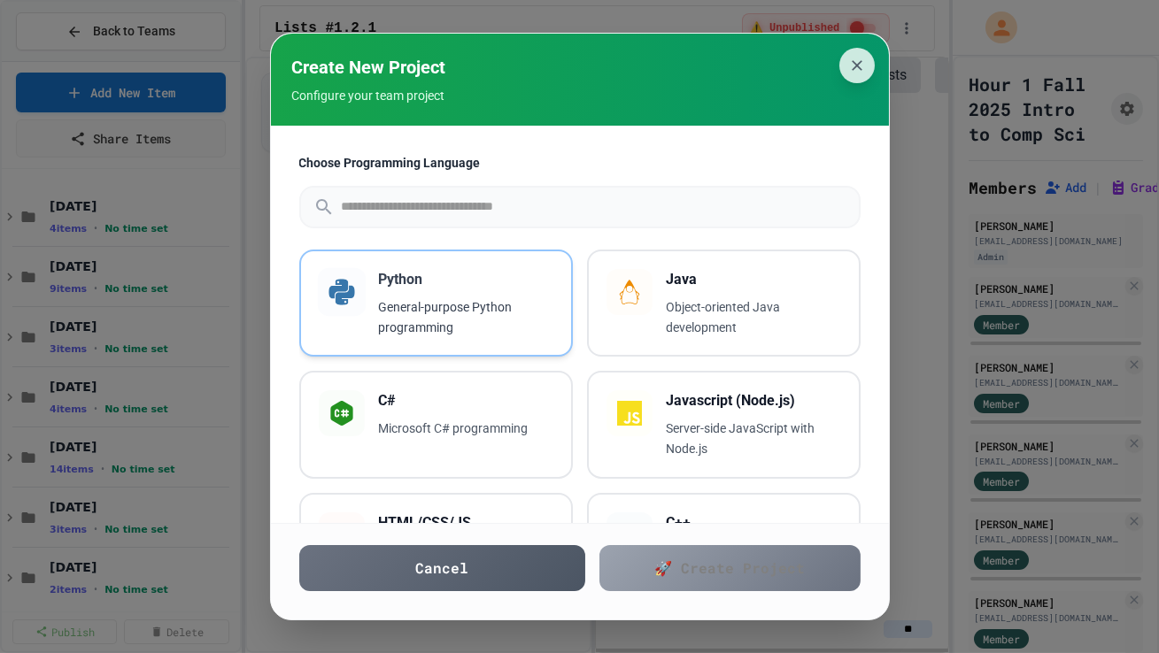
click at [467, 263] on div "Python General-purpose Python programming" at bounding box center [436, 304] width 274 height 108
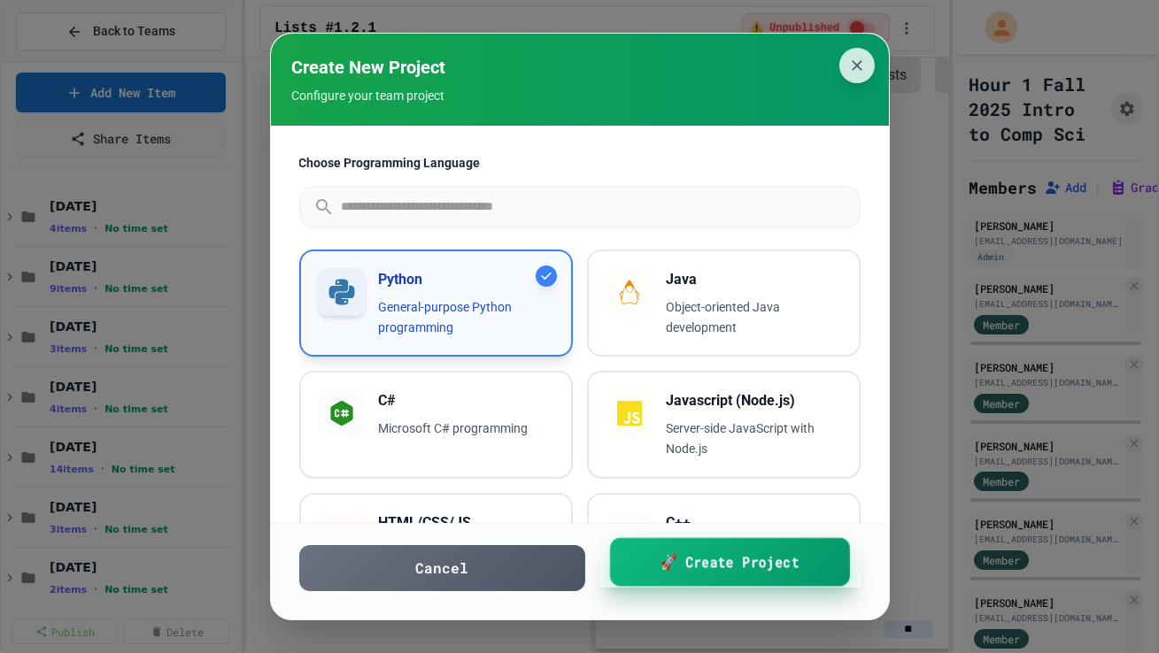
click at [644, 410] on link "🚀 Create Project" at bounding box center [729, 562] width 240 height 49
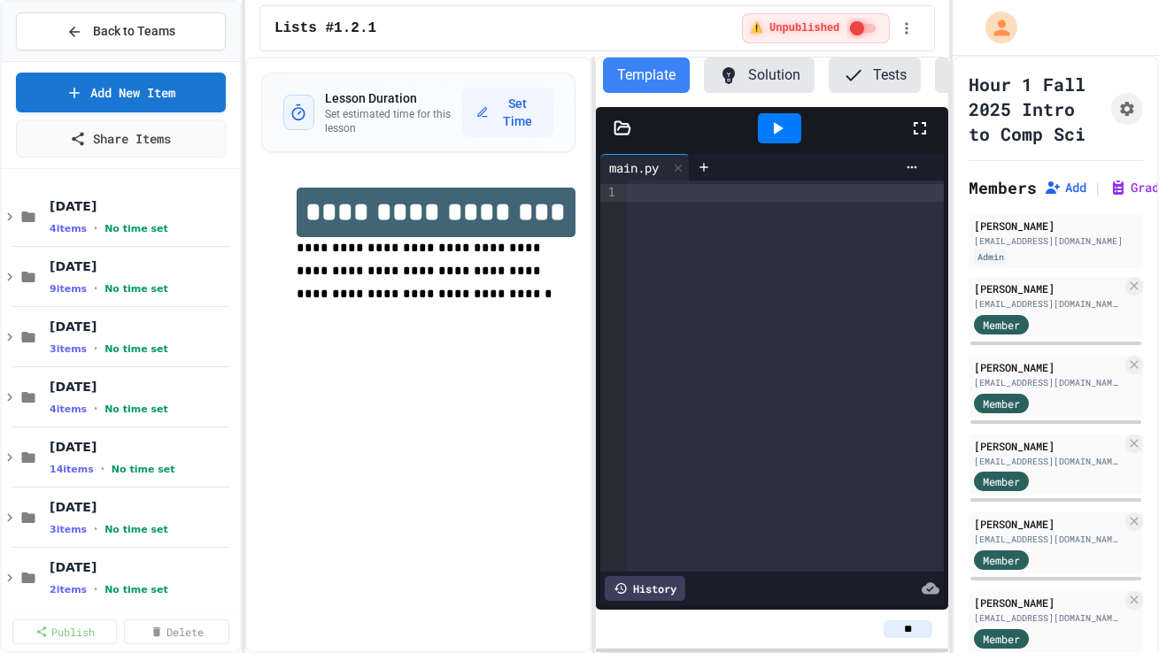
click at [684, 330] on div at bounding box center [785, 376] width 317 height 391
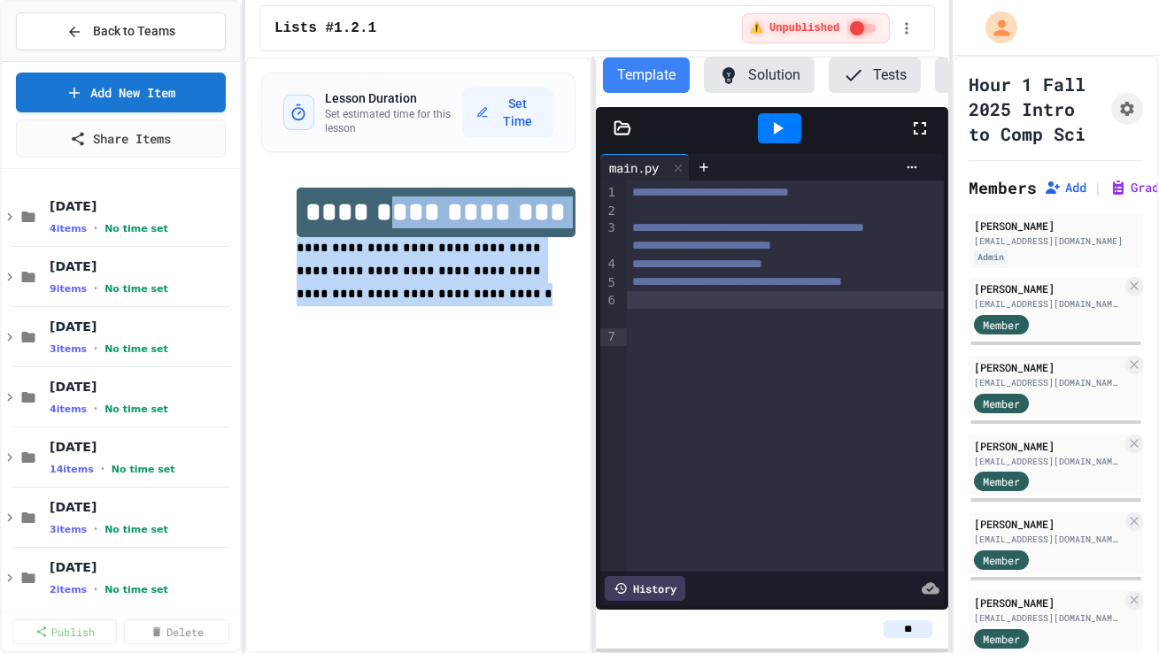
drag, startPoint x: 419, startPoint y: 293, endPoint x: 393, endPoint y: 219, distance: 78.7
click at [393, 219] on div "**********" at bounding box center [436, 259] width 279 height 142
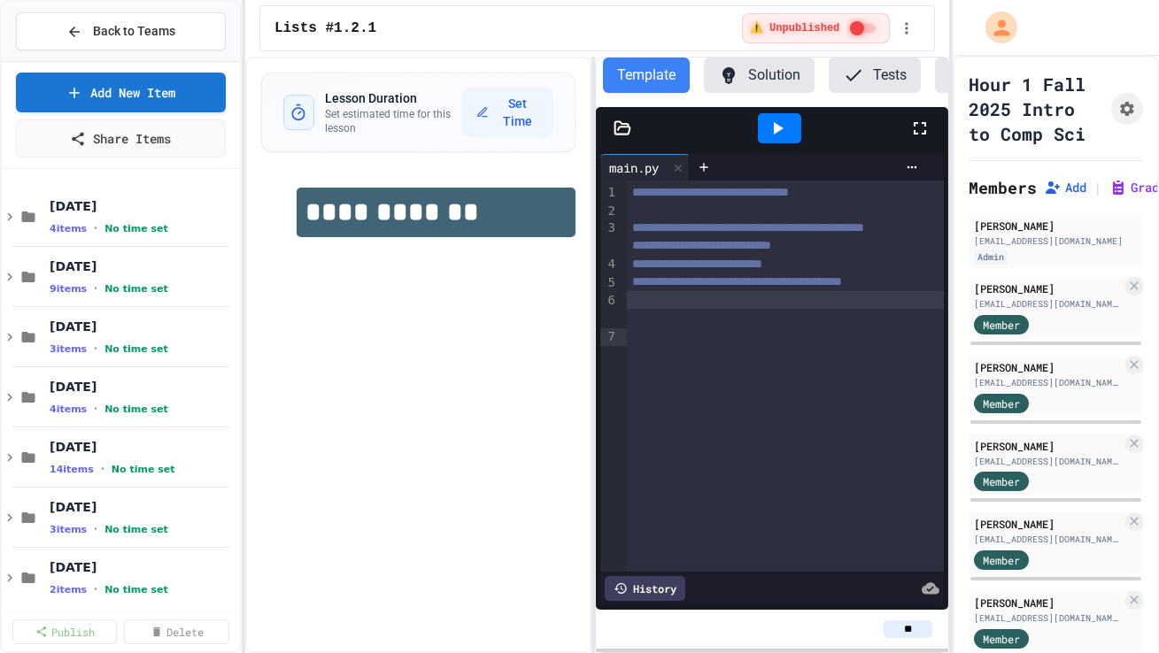
click at [386, 334] on div "**********" at bounding box center [418, 355] width 346 height 597
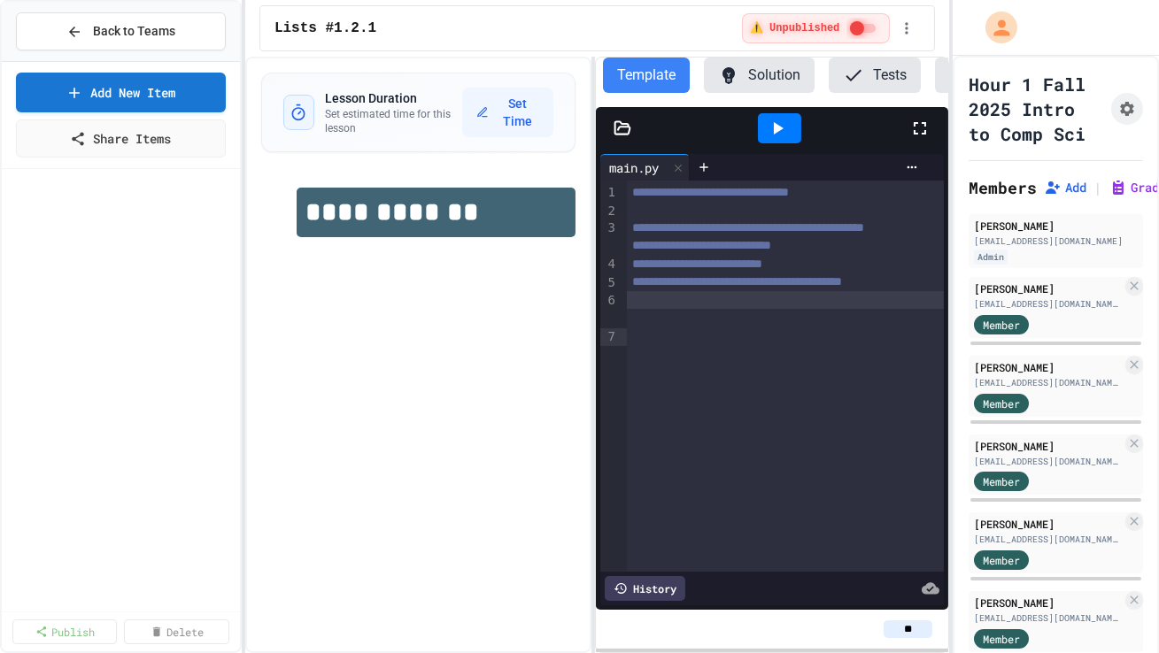
scroll to position [2481, 0]
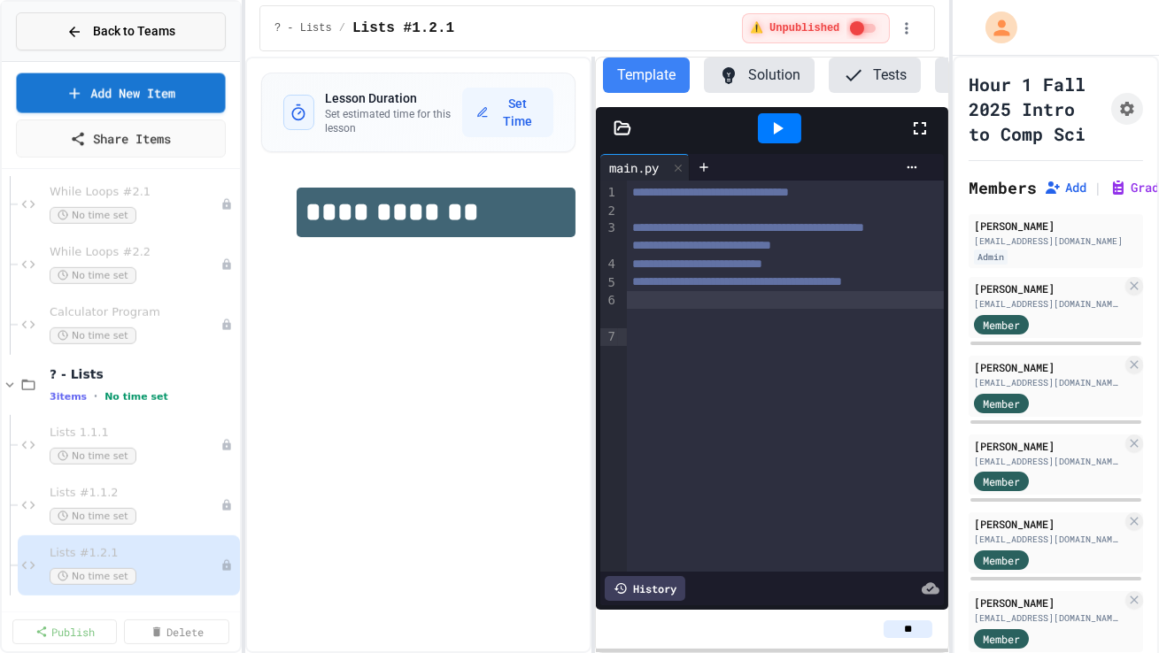
click at [141, 34] on span "Back to Teams" at bounding box center [134, 31] width 82 height 19
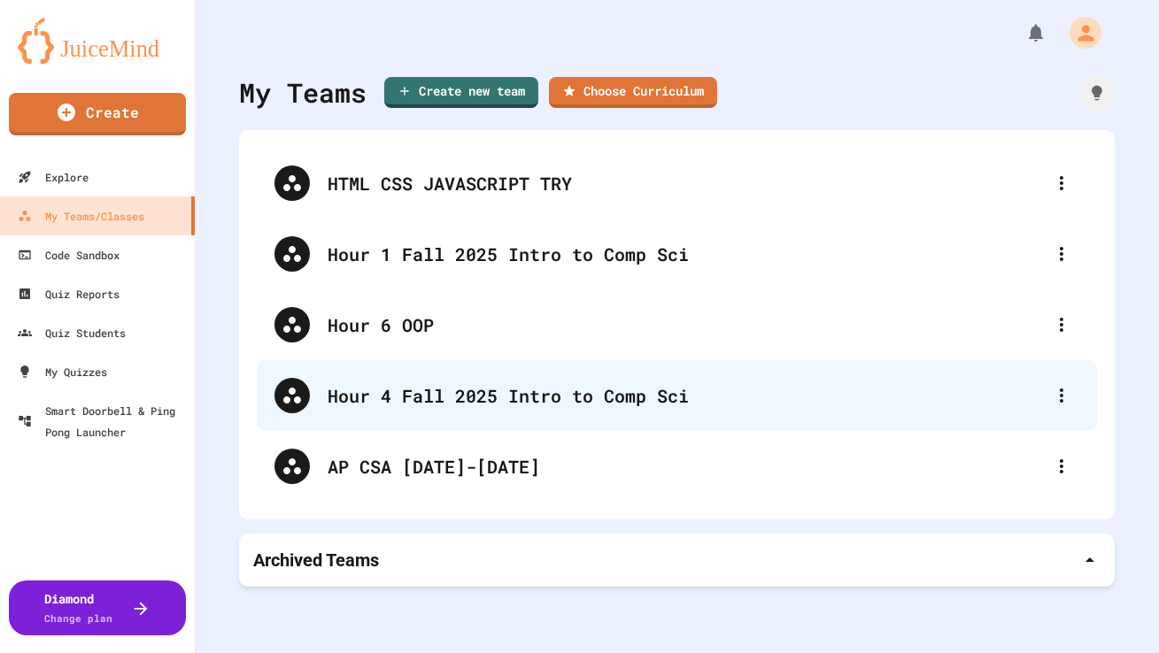
click at [451, 388] on div "Hour 4 Fall 2025 Intro to Comp Sci" at bounding box center [686, 395] width 716 height 27
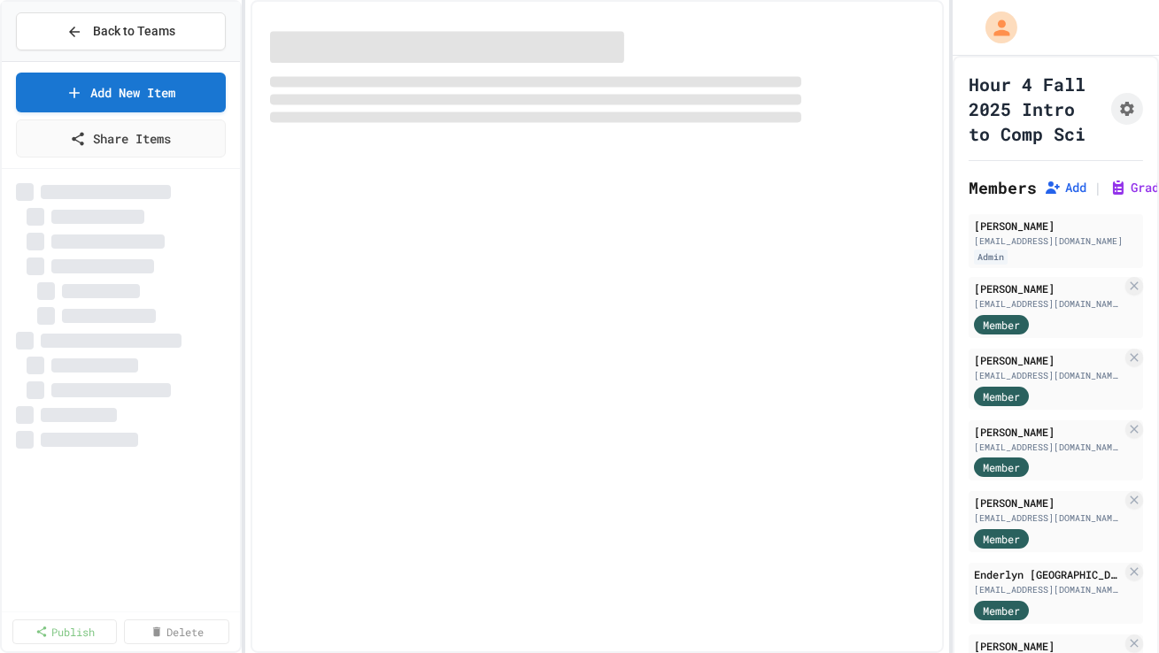
select select "***"
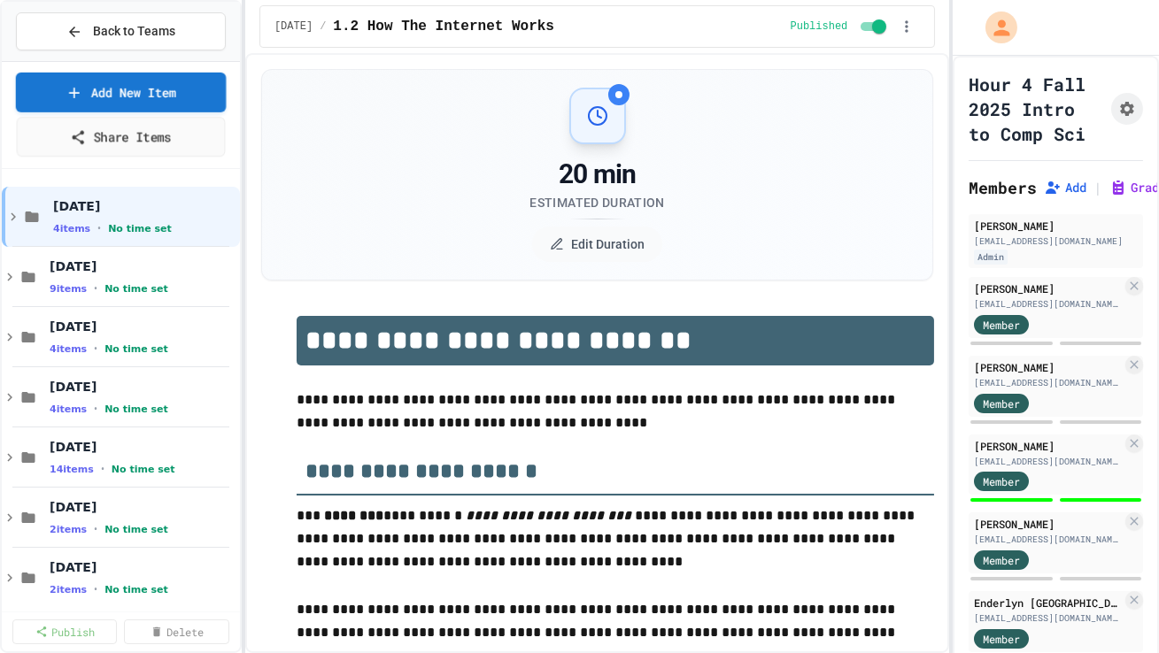
click at [206, 97] on link "Add New Item" at bounding box center [121, 93] width 211 height 40
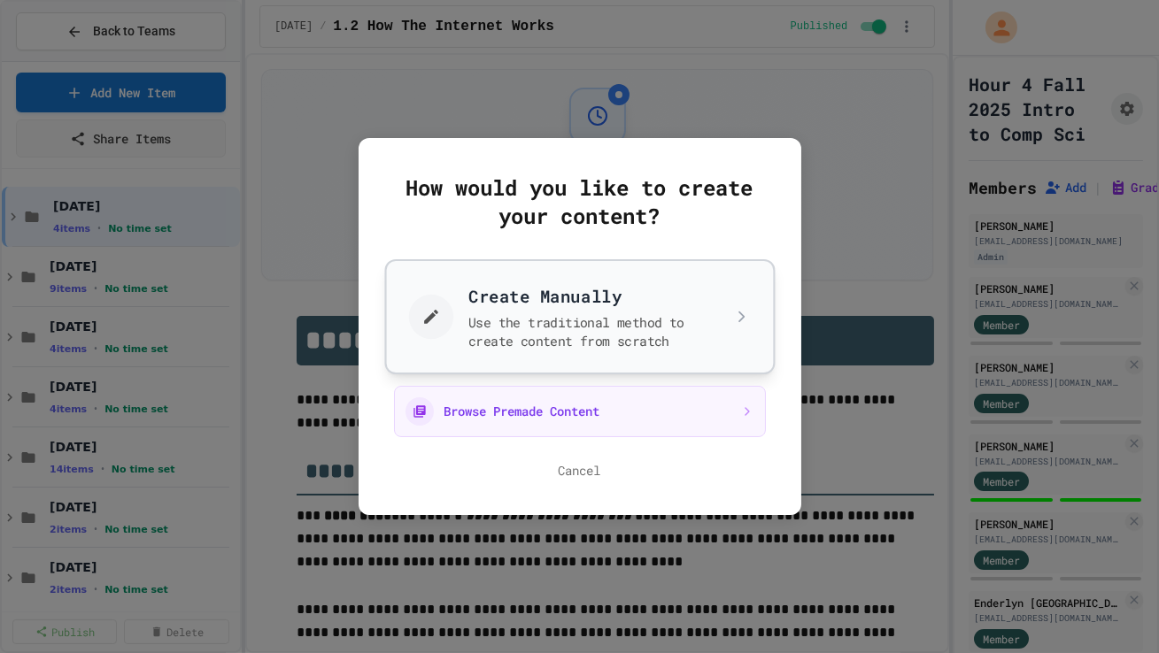
click at [513, 346] on button "Create Manually Use the traditional method to create content from scratch" at bounding box center [579, 316] width 390 height 115
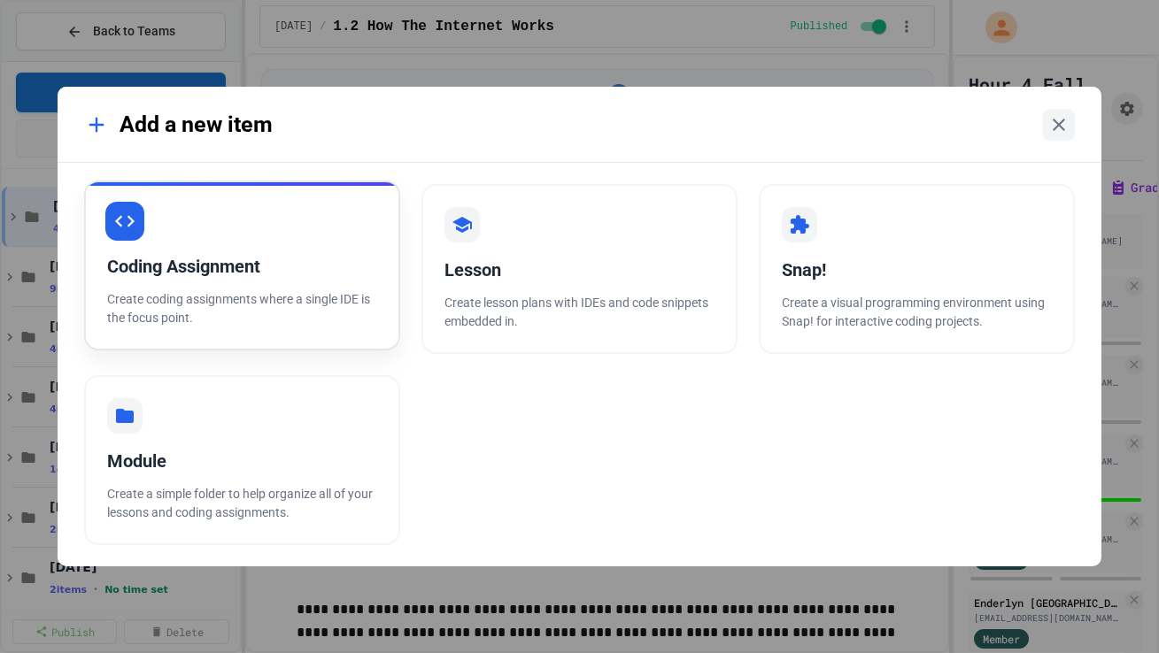
click at [349, 244] on div "Coding Assignment Create coding assignments where a single IDE is the focus poi…" at bounding box center [242, 266] width 316 height 170
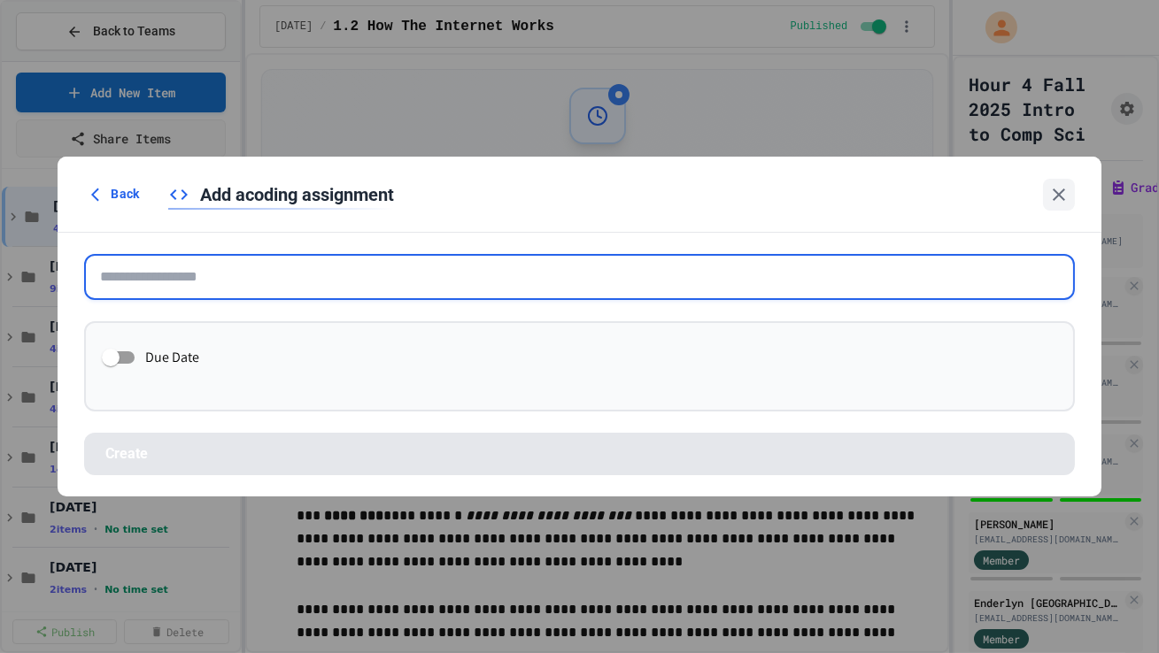
click at [481, 279] on input "text" at bounding box center [579, 277] width 990 height 46
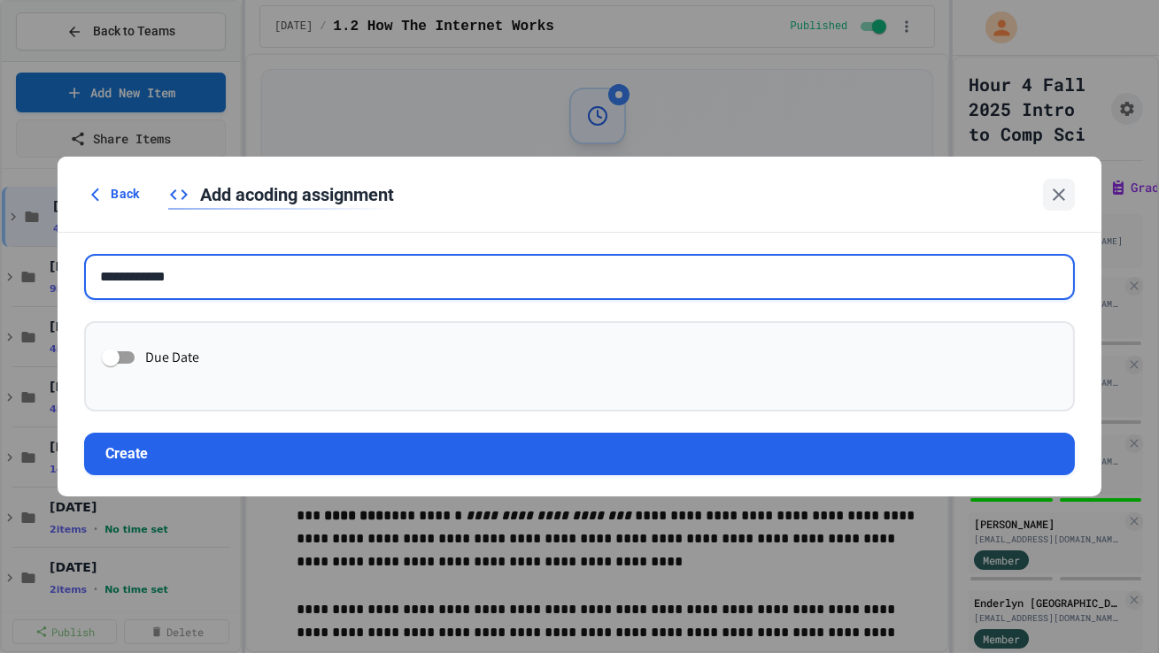
type input "**********"
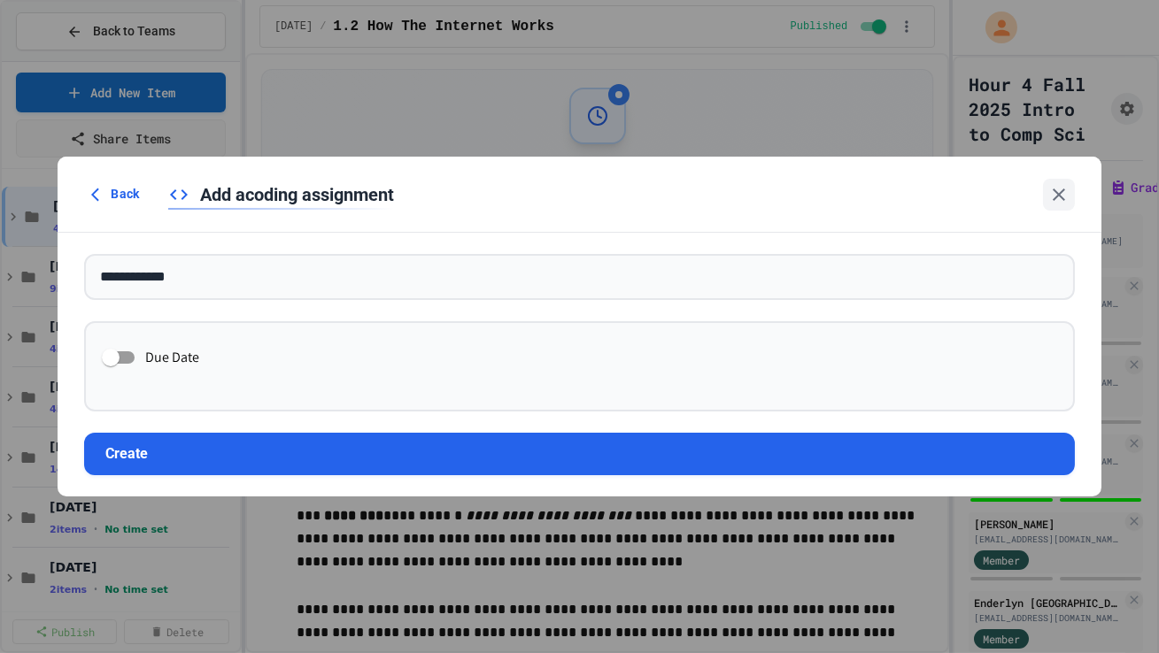
click at [404, 410] on form "**********" at bounding box center [579, 365] width 1043 height 264
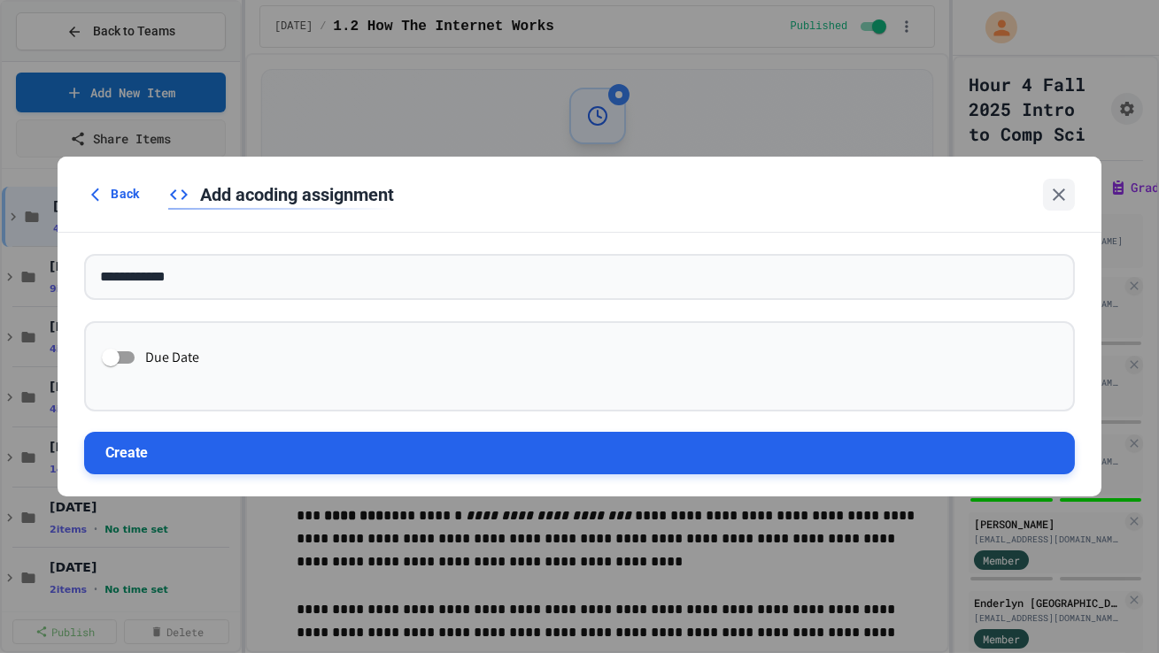
click at [404, 410] on button "Create" at bounding box center [579, 453] width 990 height 42
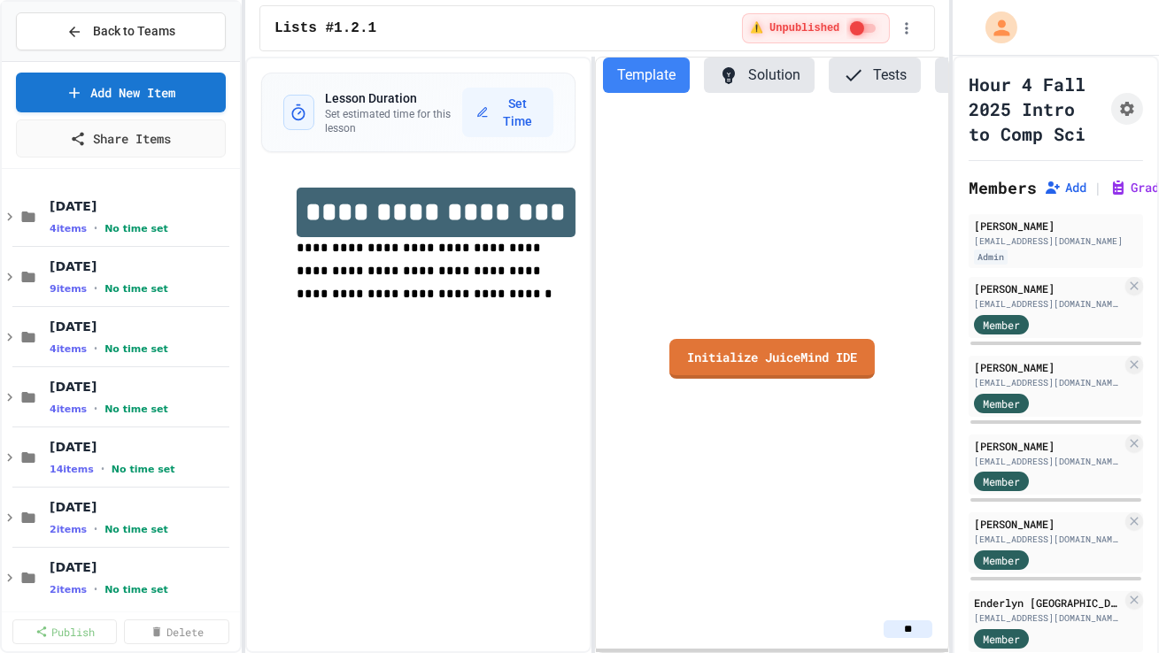
click at [695, 369] on link "Initialize JuiceMind IDE" at bounding box center [771, 359] width 205 height 40
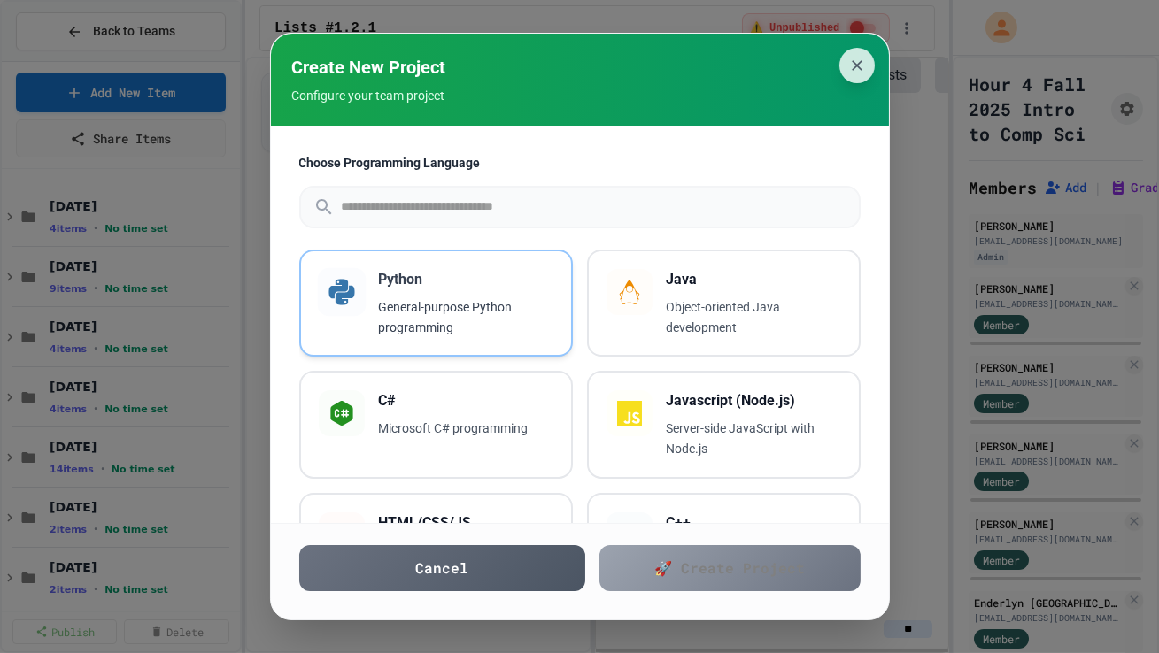
click at [555, 307] on div "Python General-purpose Python programming" at bounding box center [436, 304] width 274 height 108
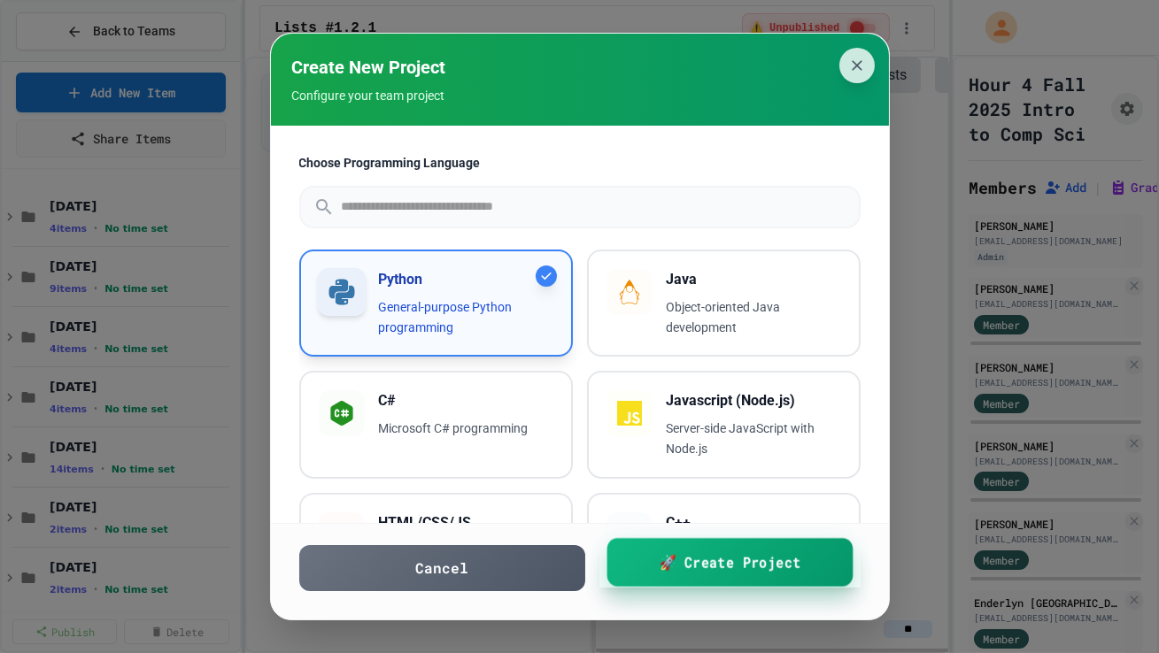
click at [648, 410] on link "🚀 Create Project" at bounding box center [729, 562] width 246 height 49
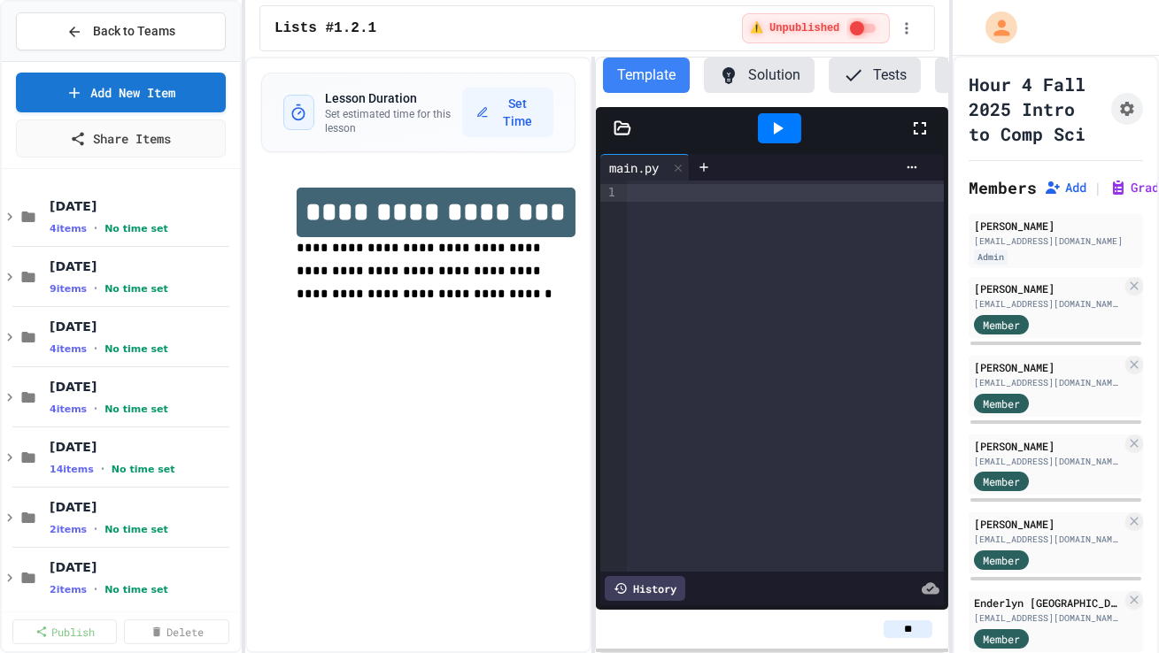
click at [714, 374] on div at bounding box center [785, 376] width 317 height 391
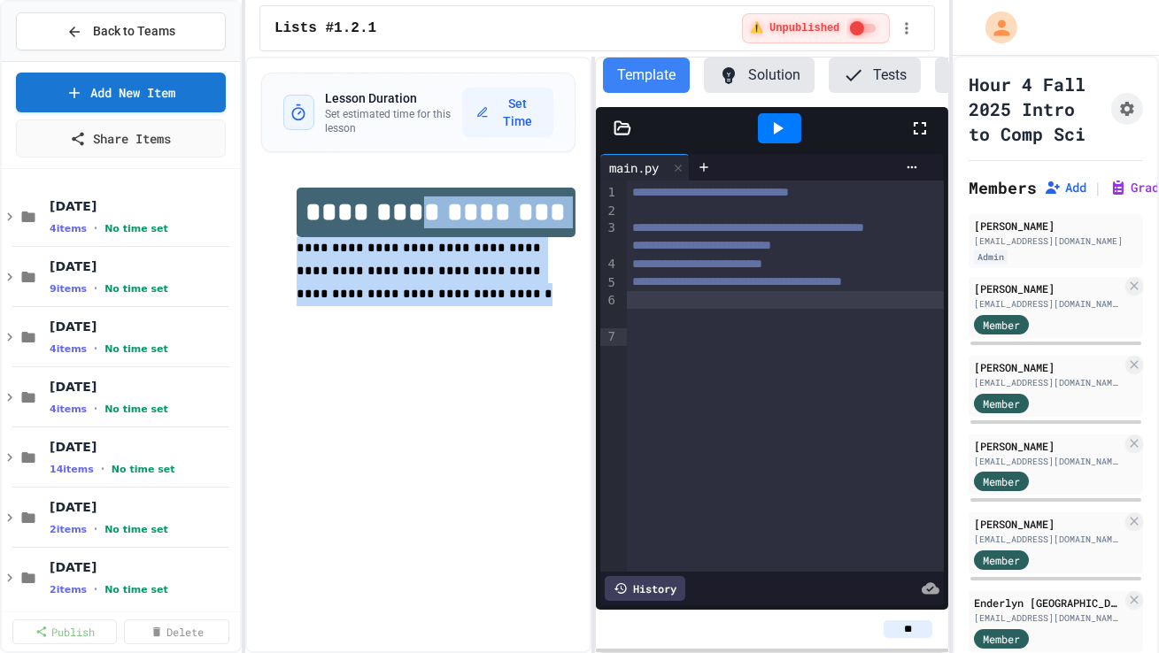
drag, startPoint x: 435, startPoint y: 294, endPoint x: 412, endPoint y: 218, distance: 79.5
click at [412, 218] on div "**********" at bounding box center [436, 259] width 279 height 142
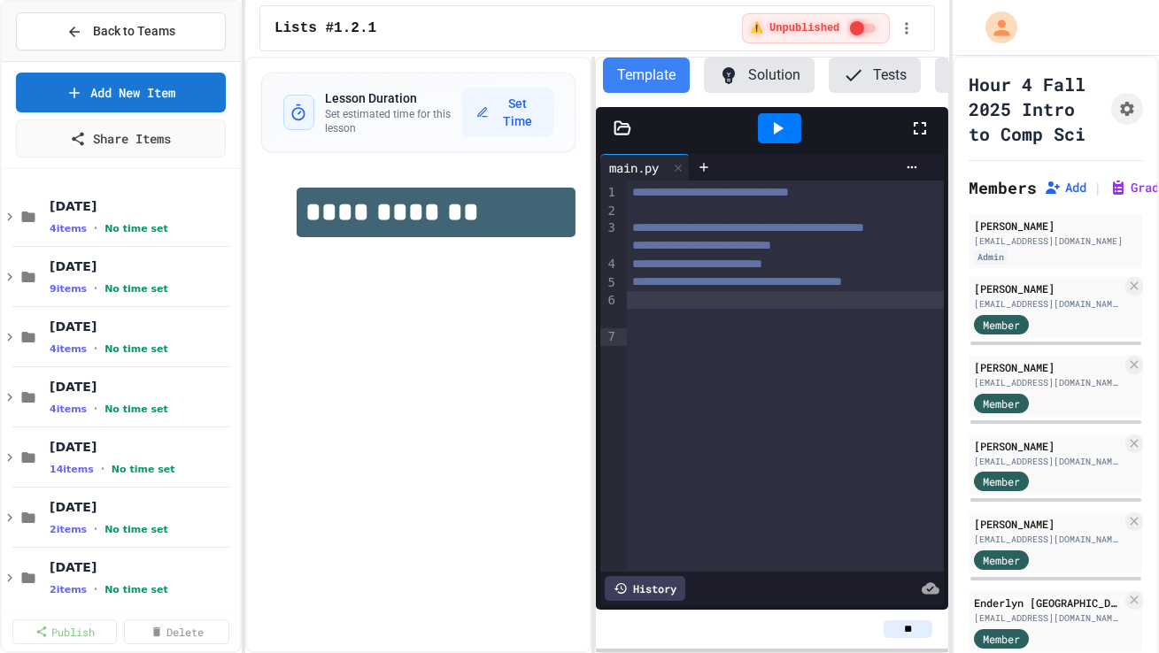
click at [345, 359] on div "**********" at bounding box center [418, 355] width 346 height 597
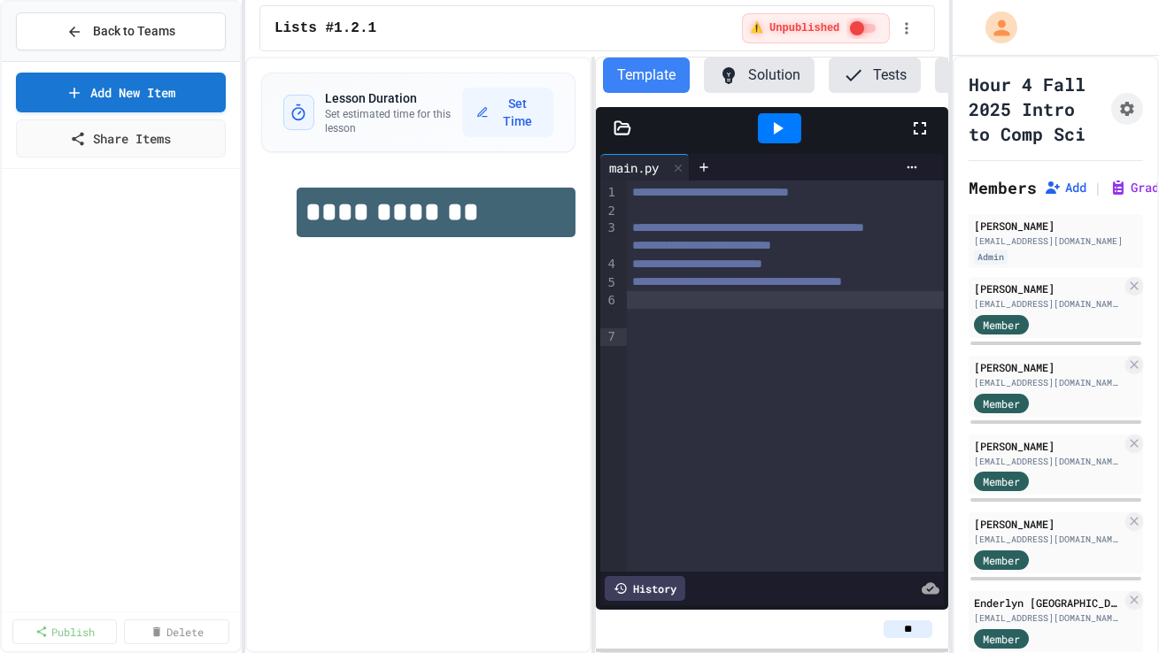
scroll to position [1818, 0]
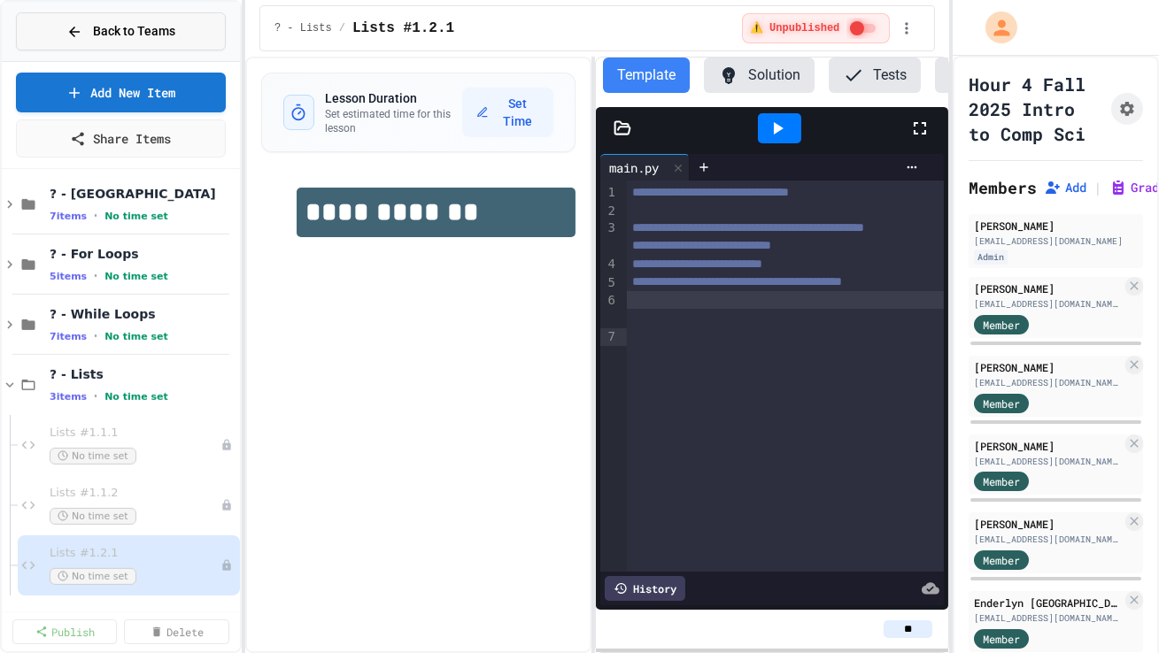
click at [145, 30] on span "Back to Teams" at bounding box center [134, 31] width 82 height 19
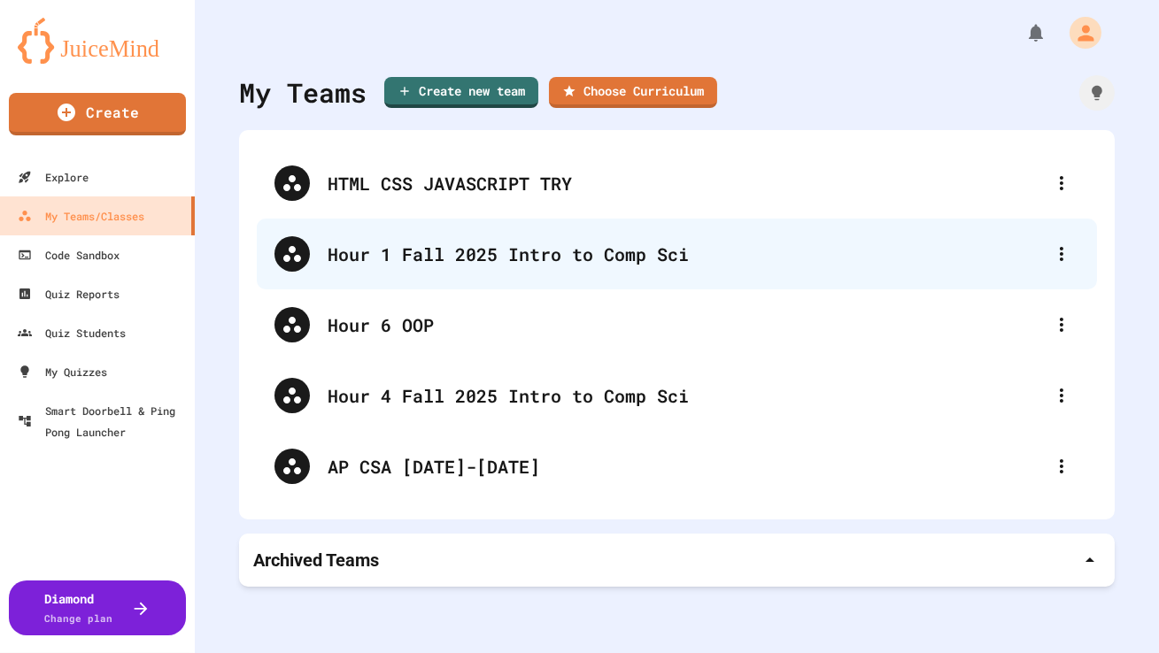
click at [347, 254] on div "Hour 1 Fall 2025 Intro to Comp Sci" at bounding box center [686, 254] width 716 height 27
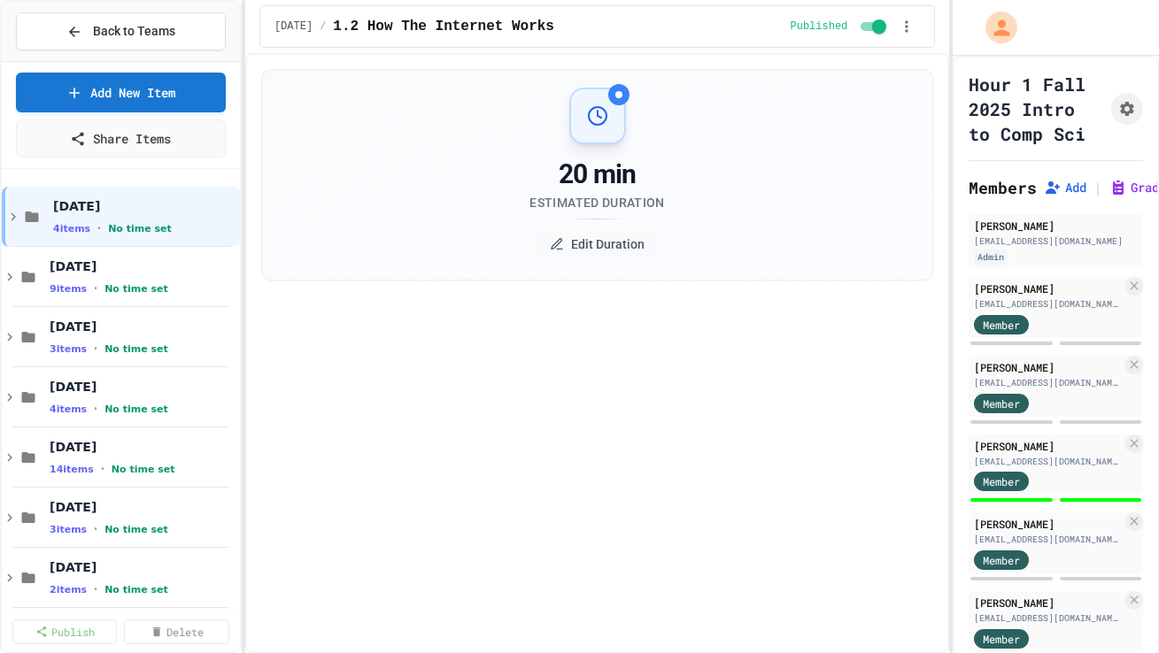
select select "***"
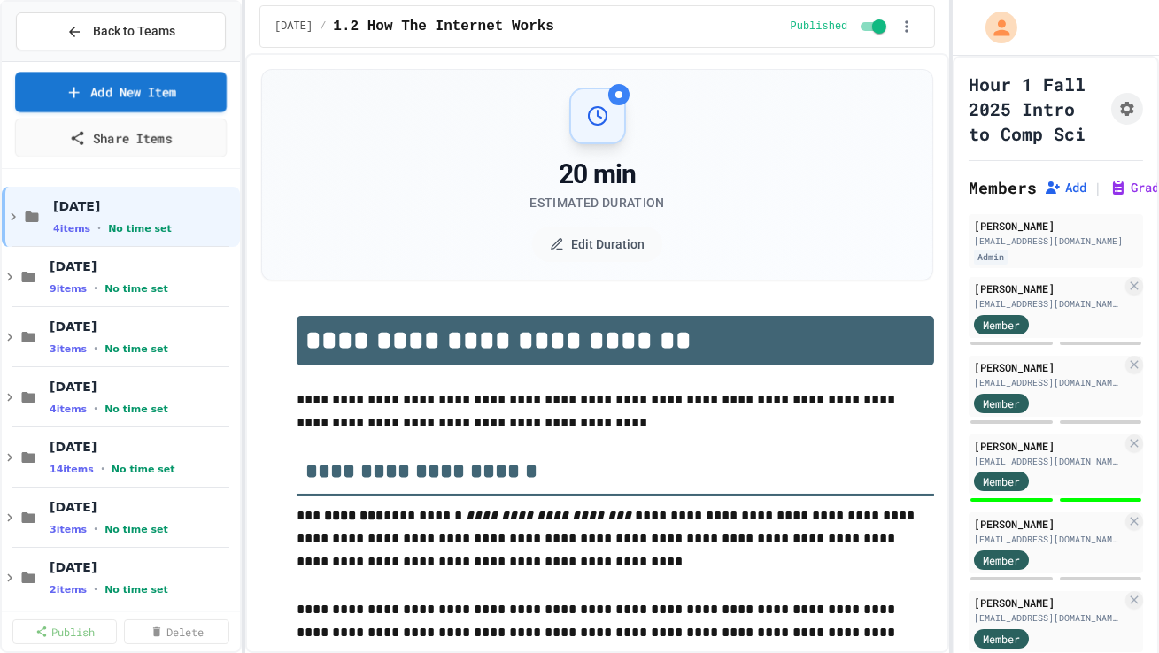
click at [192, 99] on link "Add New Item" at bounding box center [121, 92] width 212 height 40
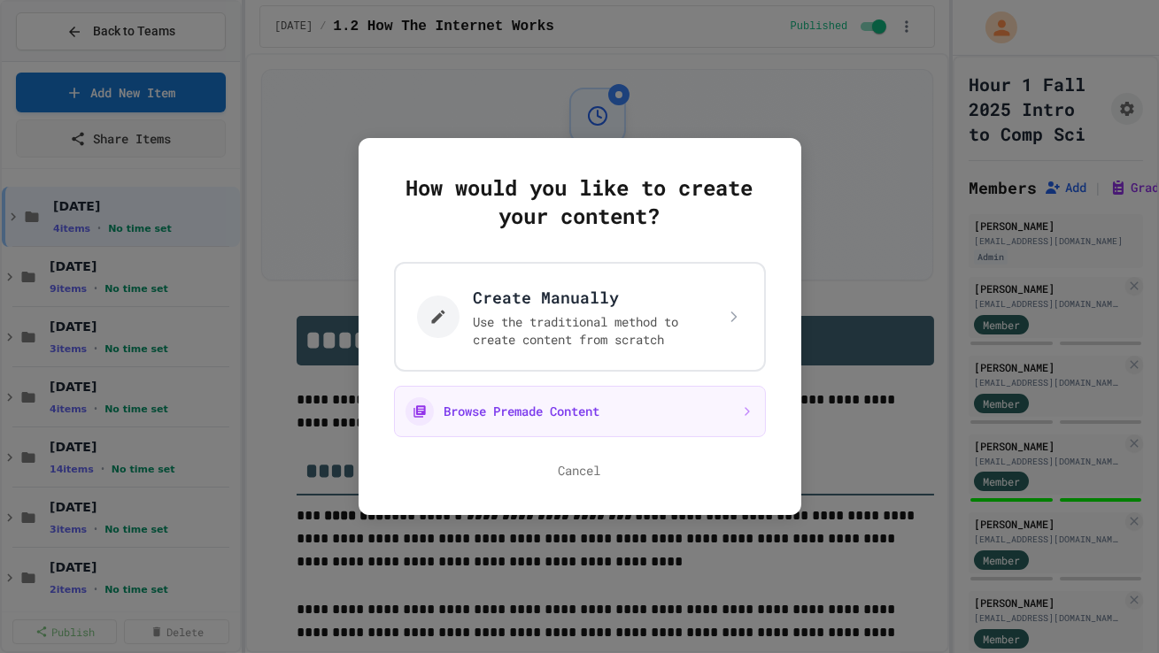
click at [424, 259] on div "How would you like to create your content? Create Manually Use the traditional …" at bounding box center [580, 326] width 443 height 377
click at [423, 274] on button "Create Manually Use the traditional method to create content from scratch" at bounding box center [579, 316] width 390 height 115
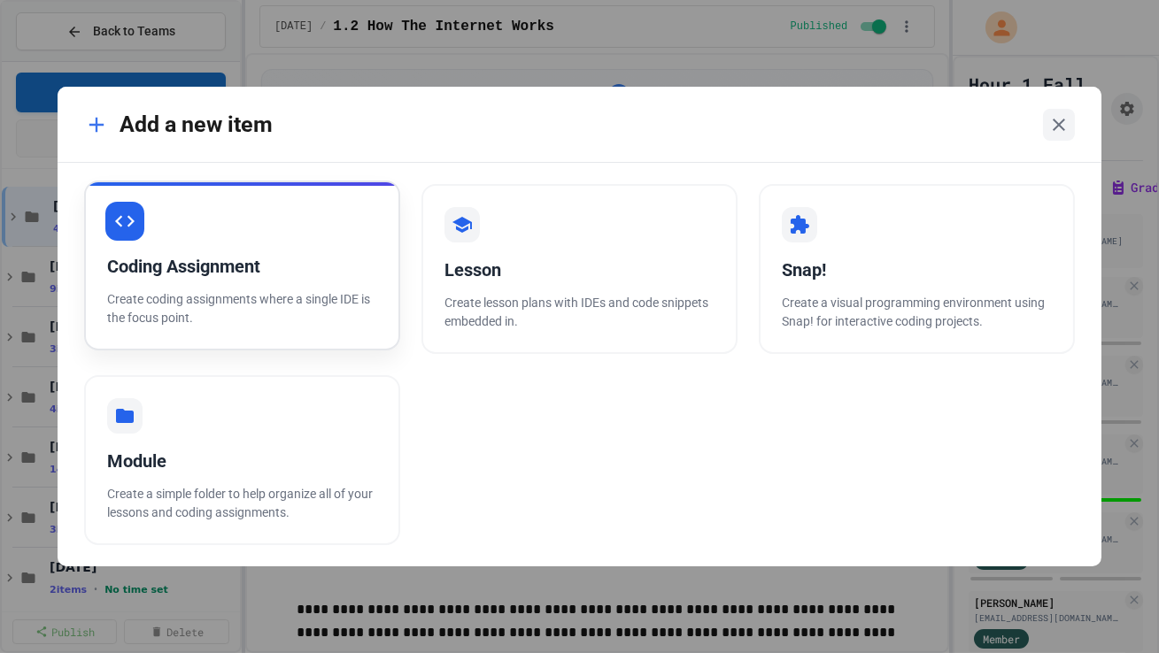
click at [282, 255] on div "Coding Assignment" at bounding box center [242, 266] width 270 height 27
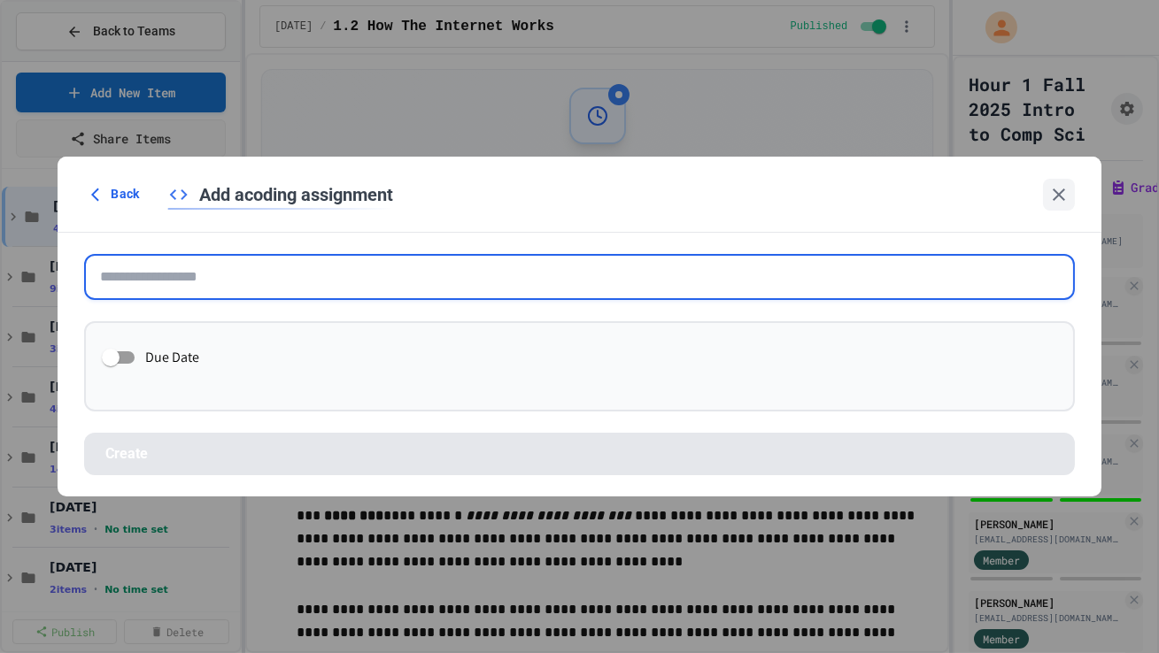
click at [297, 280] on input "text" at bounding box center [579, 277] width 990 height 46
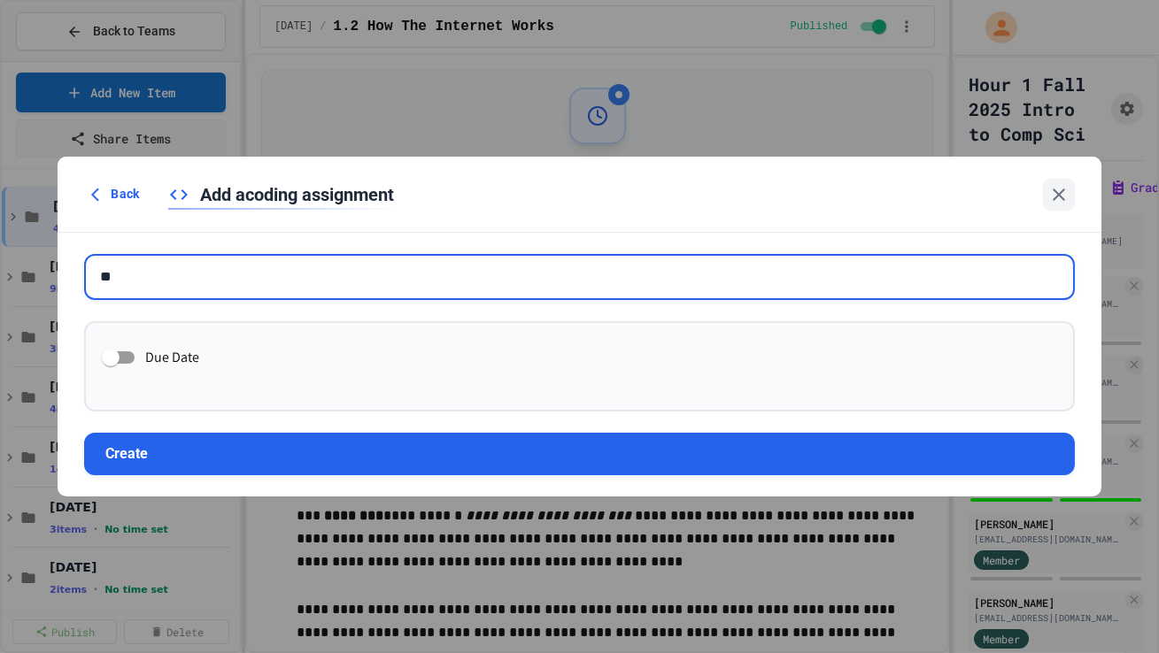
type input "*"
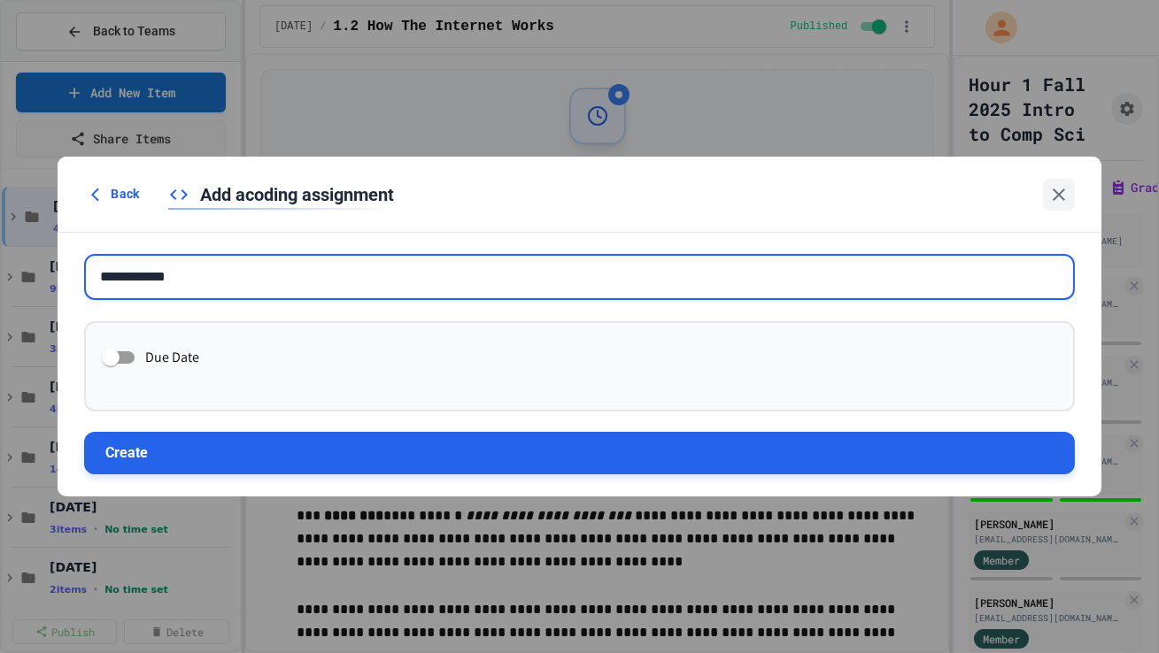
type input "**********"
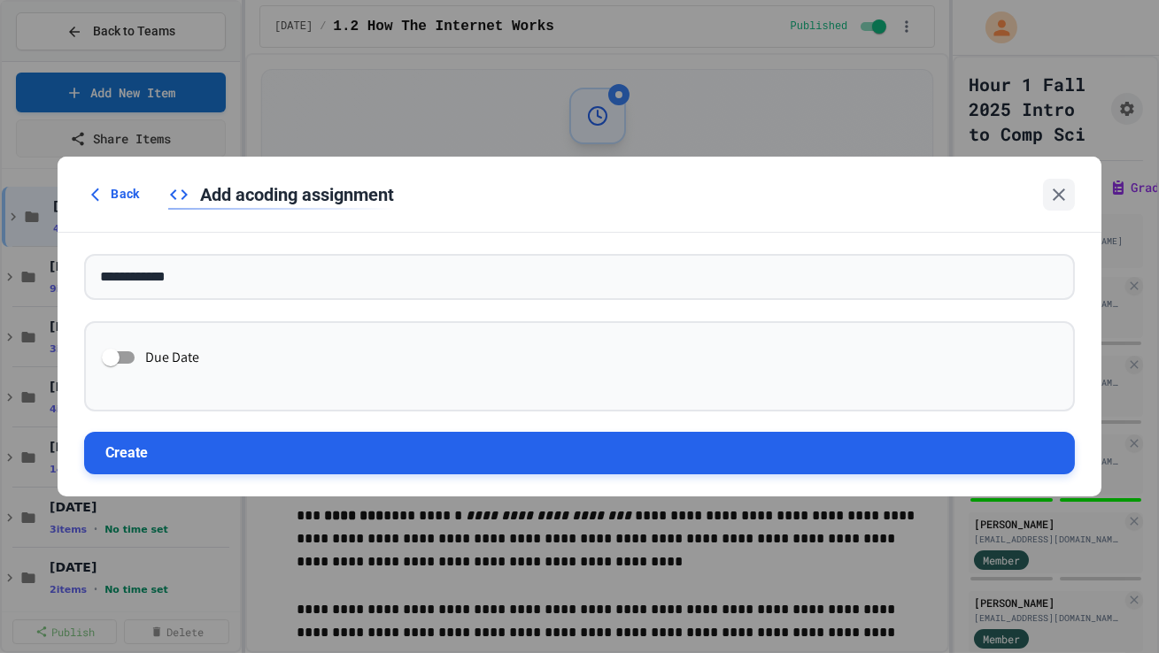
click at [260, 410] on button "Create" at bounding box center [579, 453] width 990 height 42
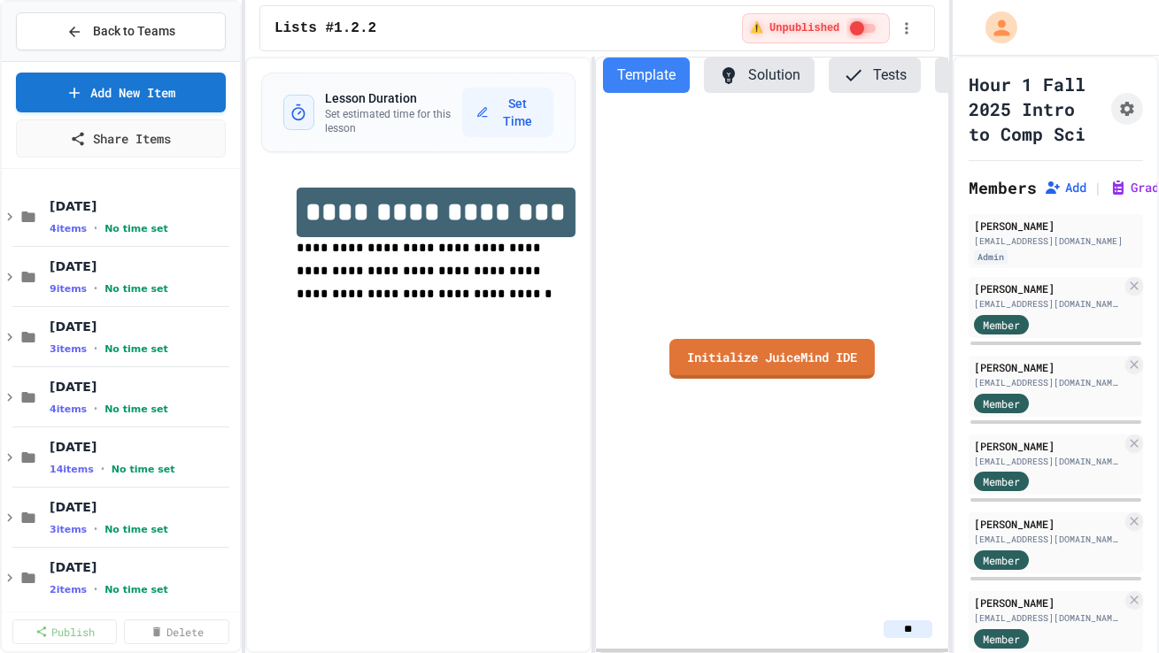
click at [709, 369] on link "Initialize JuiceMind IDE" at bounding box center [771, 359] width 205 height 40
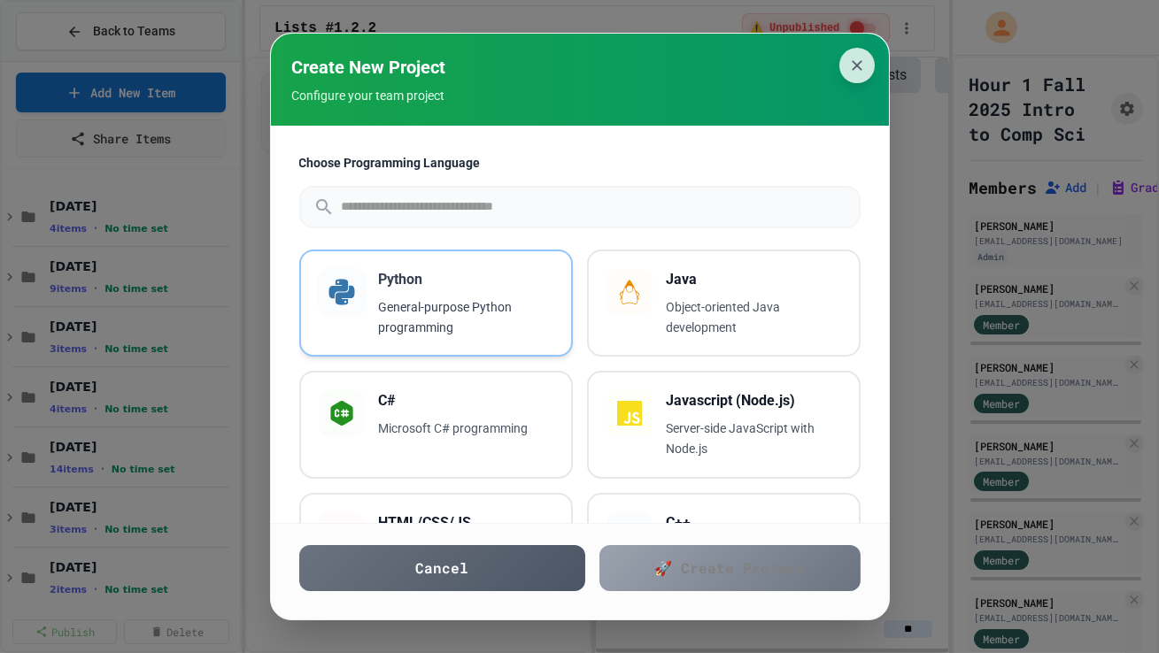
click at [484, 301] on p "General-purpose Python programming" at bounding box center [466, 317] width 174 height 41
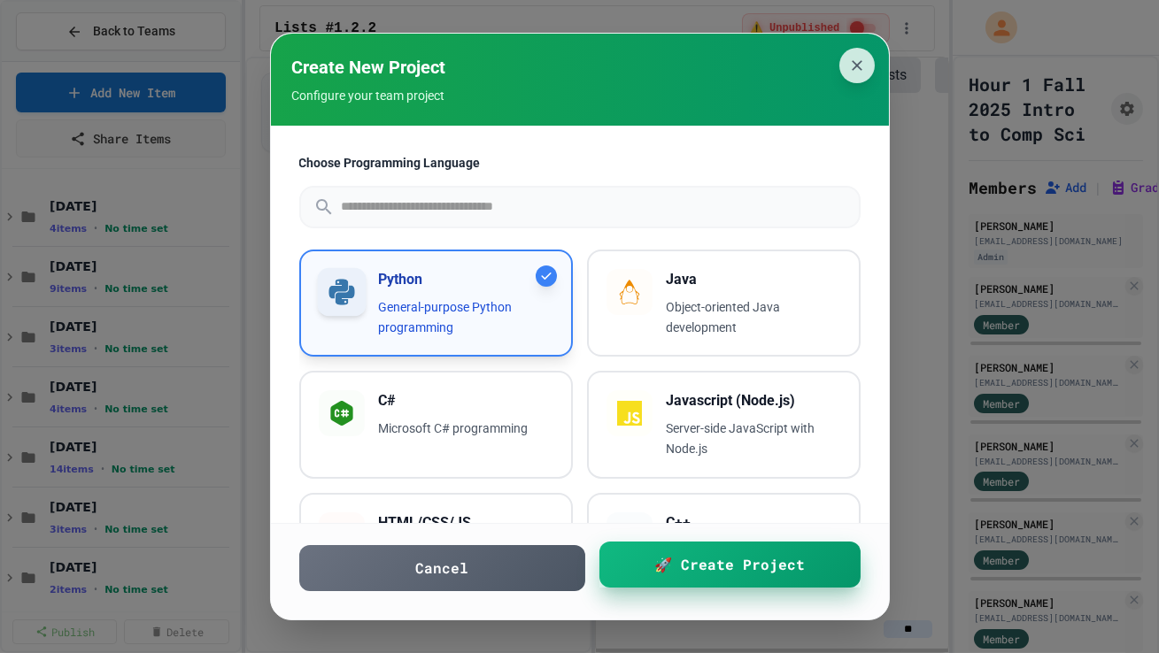
click at [618, 410] on link "🚀 Create Project" at bounding box center [729, 565] width 261 height 46
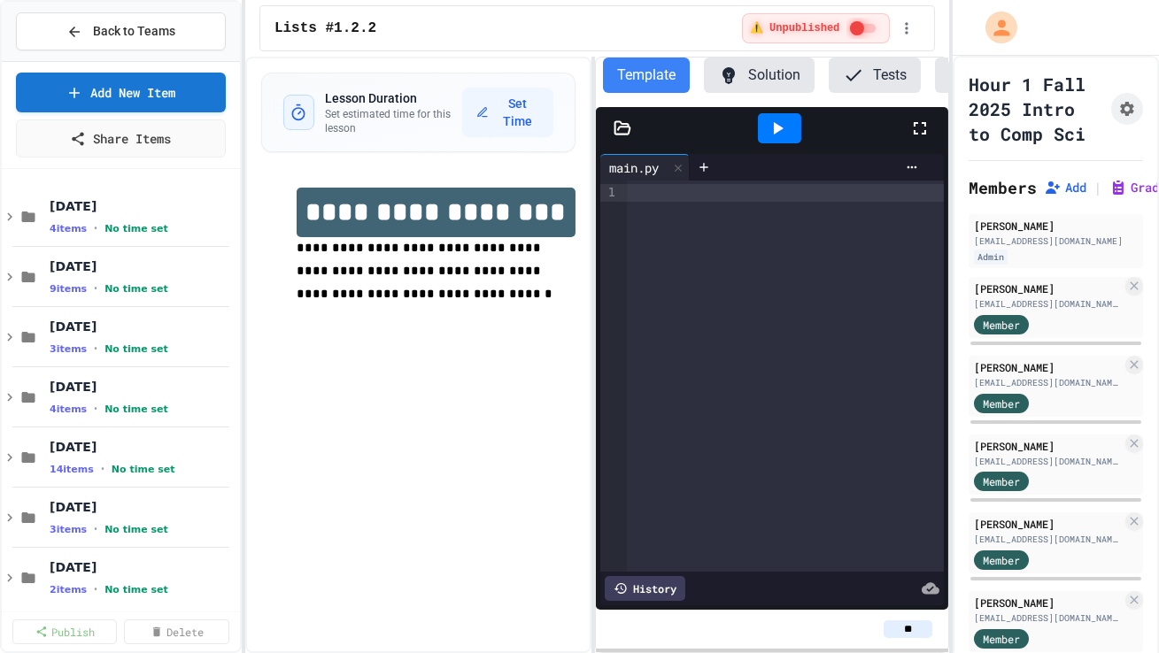
click at [685, 334] on div at bounding box center [785, 376] width 317 height 391
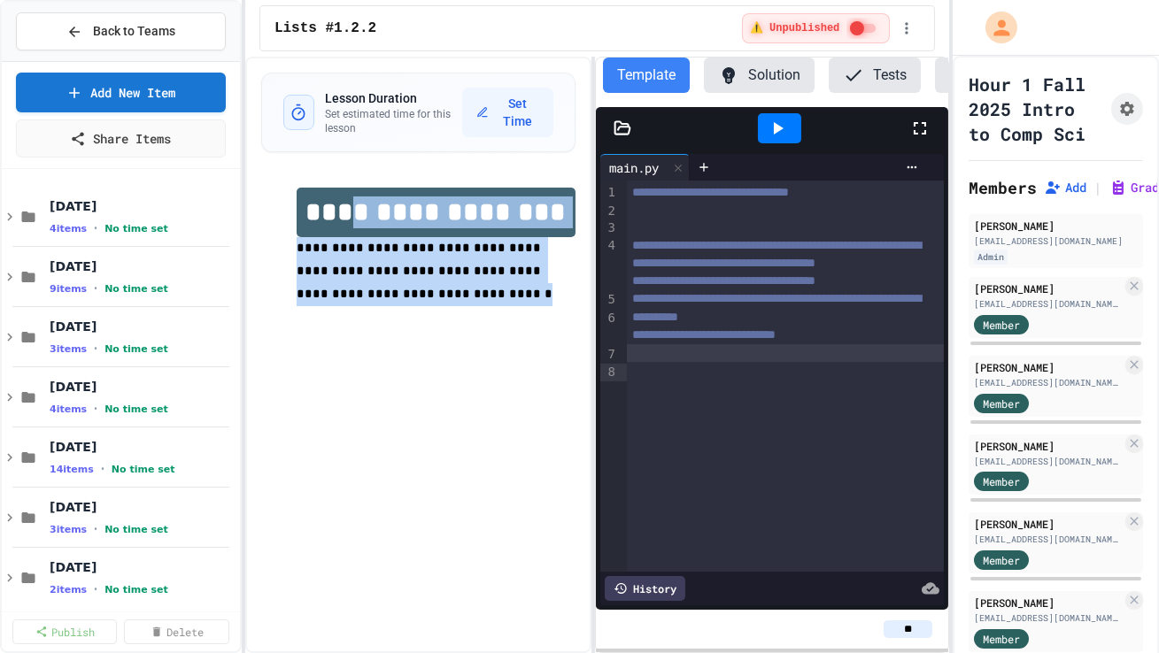
drag, startPoint x: 395, startPoint y: 294, endPoint x: 367, endPoint y: 221, distance: 77.6
click at [367, 221] on div "**********" at bounding box center [436, 259] width 279 height 142
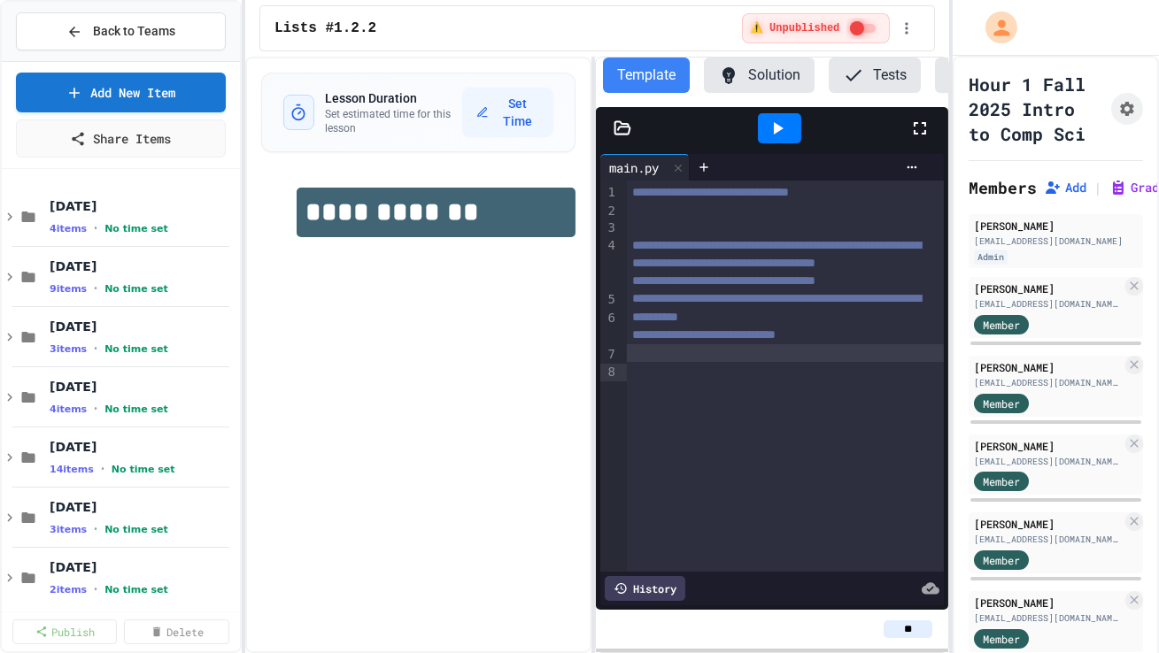
click at [377, 289] on div "**********" at bounding box center [418, 355] width 346 height 597
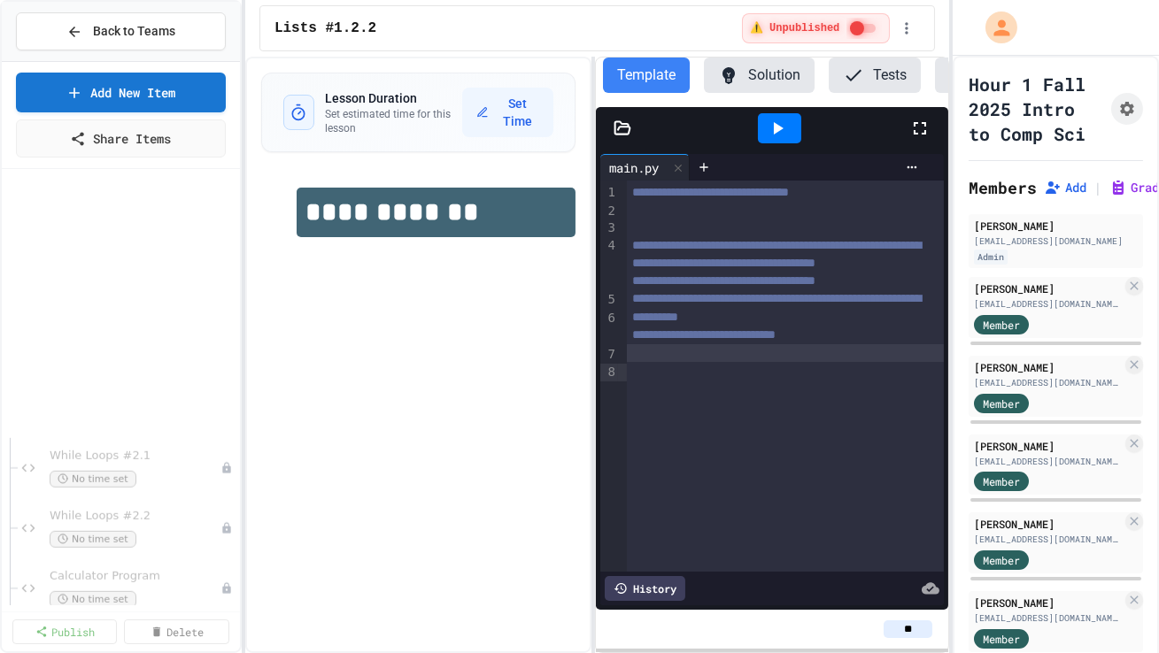
scroll to position [2541, 0]
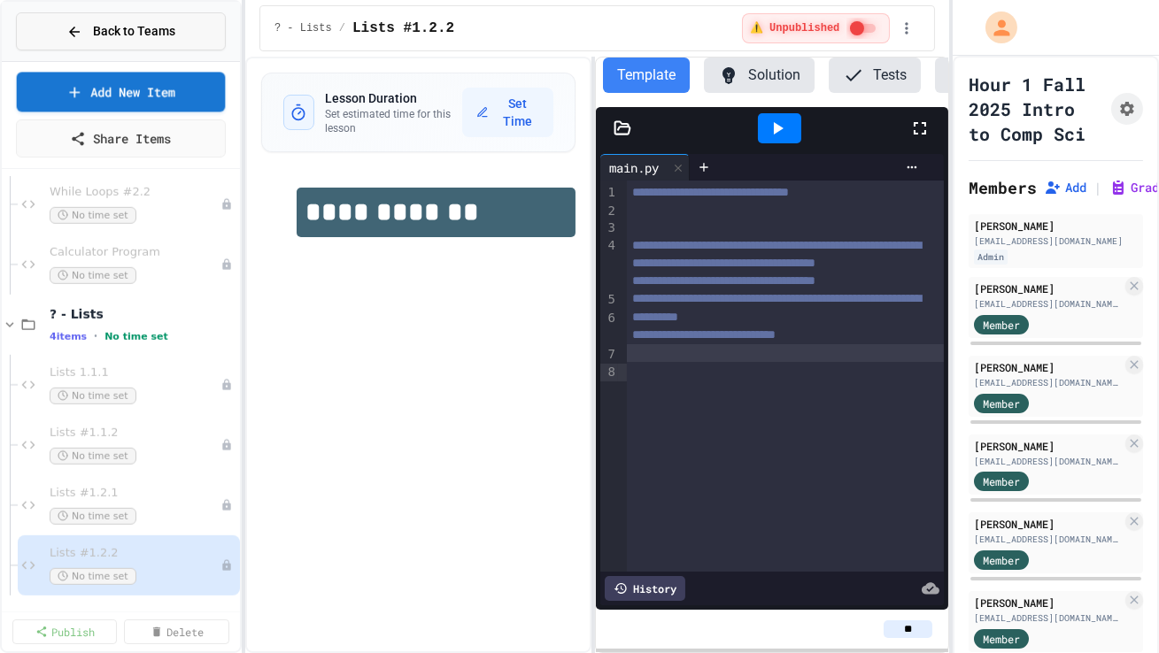
click at [149, 44] on button "Back to Teams" at bounding box center [121, 31] width 210 height 38
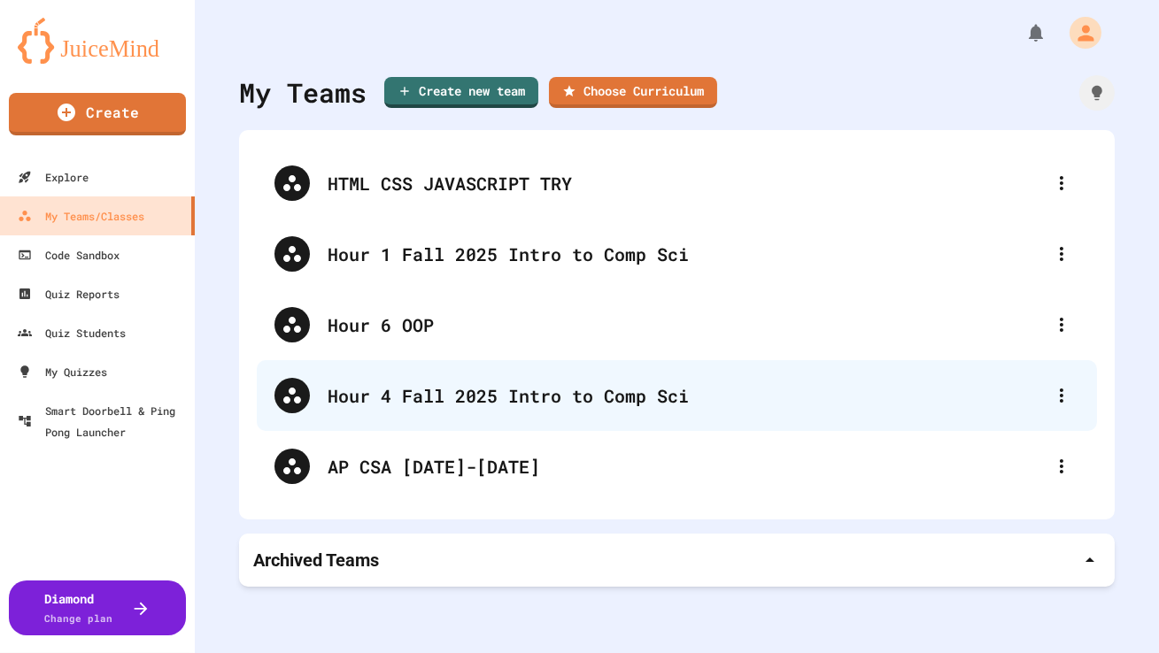
click at [345, 404] on div "Hour 4 Fall 2025 Intro to Comp Sci" at bounding box center [686, 395] width 716 height 27
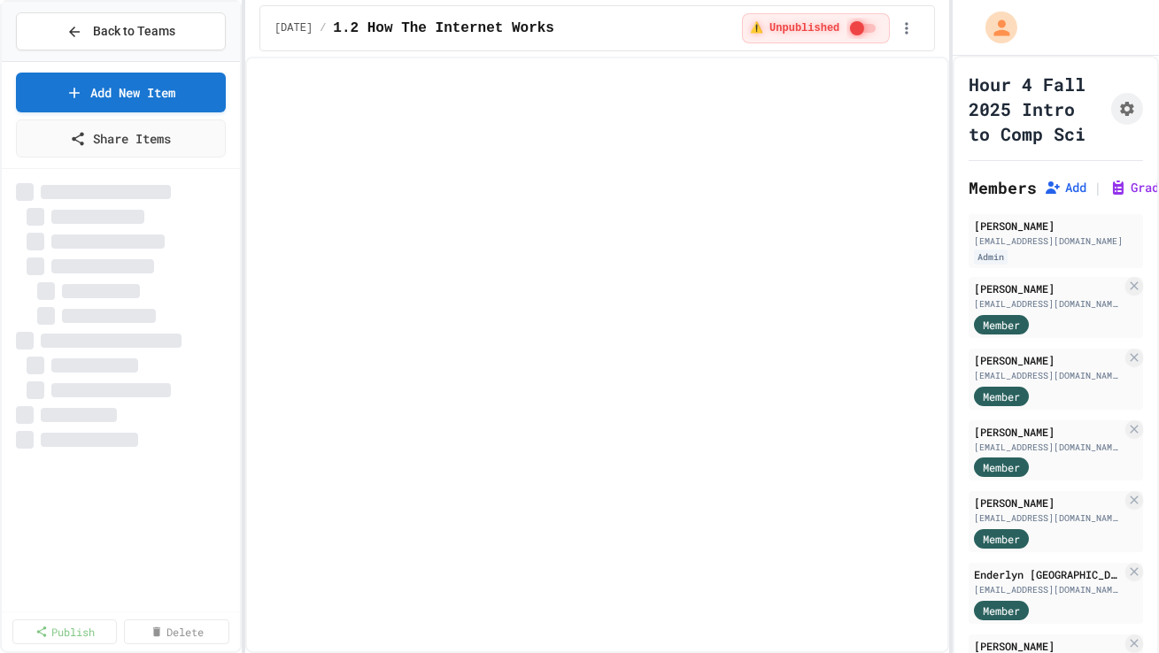
select select "***"
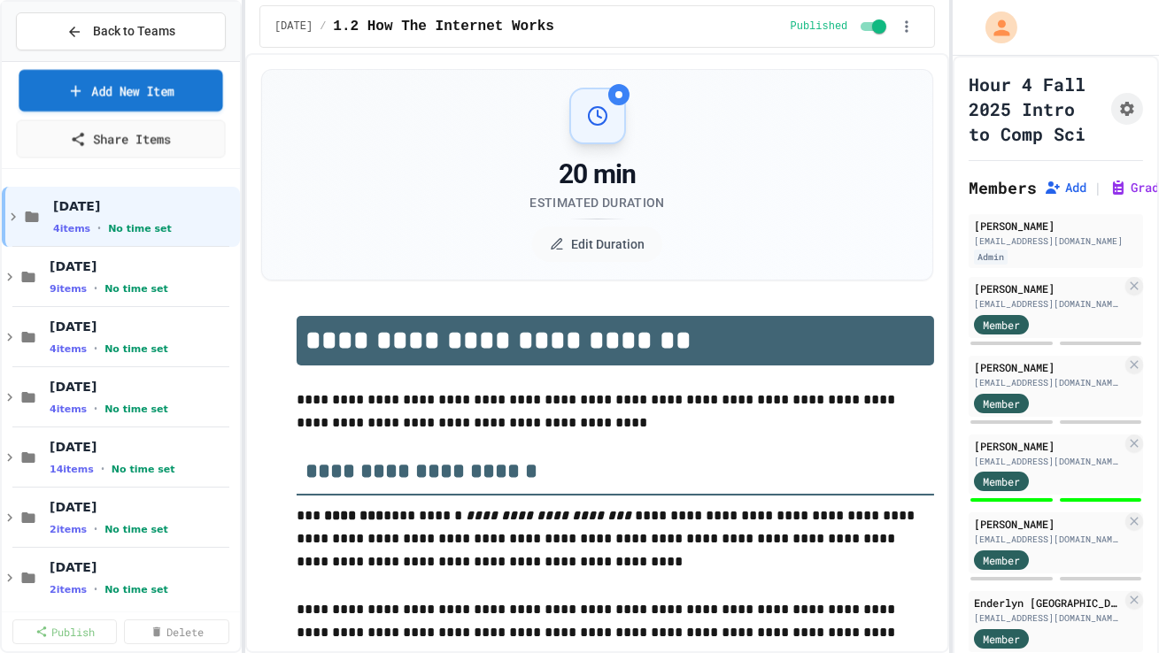
click at [192, 99] on link "Add New Item" at bounding box center [121, 91] width 204 height 42
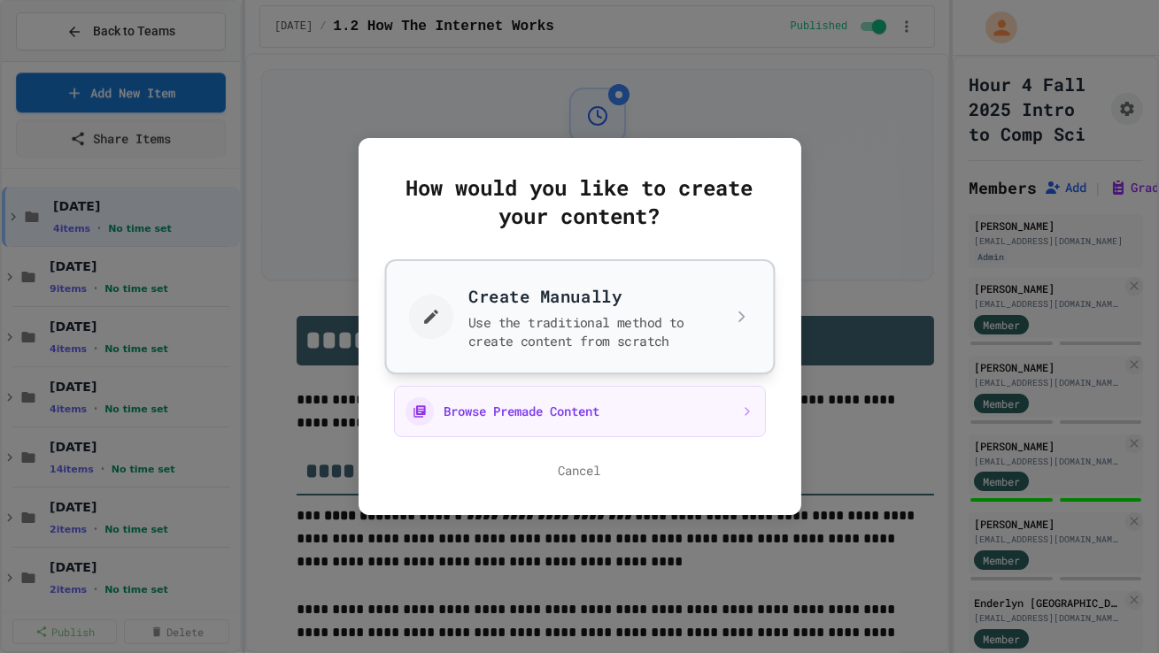
click at [490, 301] on button "Create Manually Use the traditional method to create content from scratch" at bounding box center [579, 316] width 390 height 115
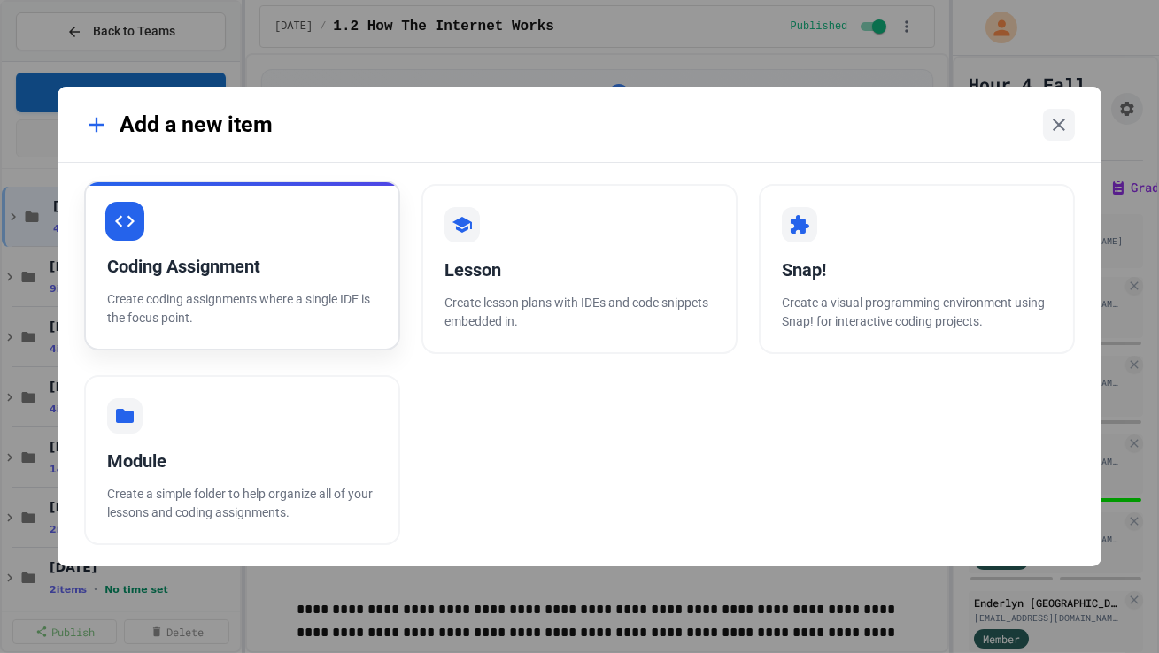
click at [394, 251] on div "Coding Assignment Create coding assignments where a single IDE is the focus poi…" at bounding box center [242, 266] width 316 height 170
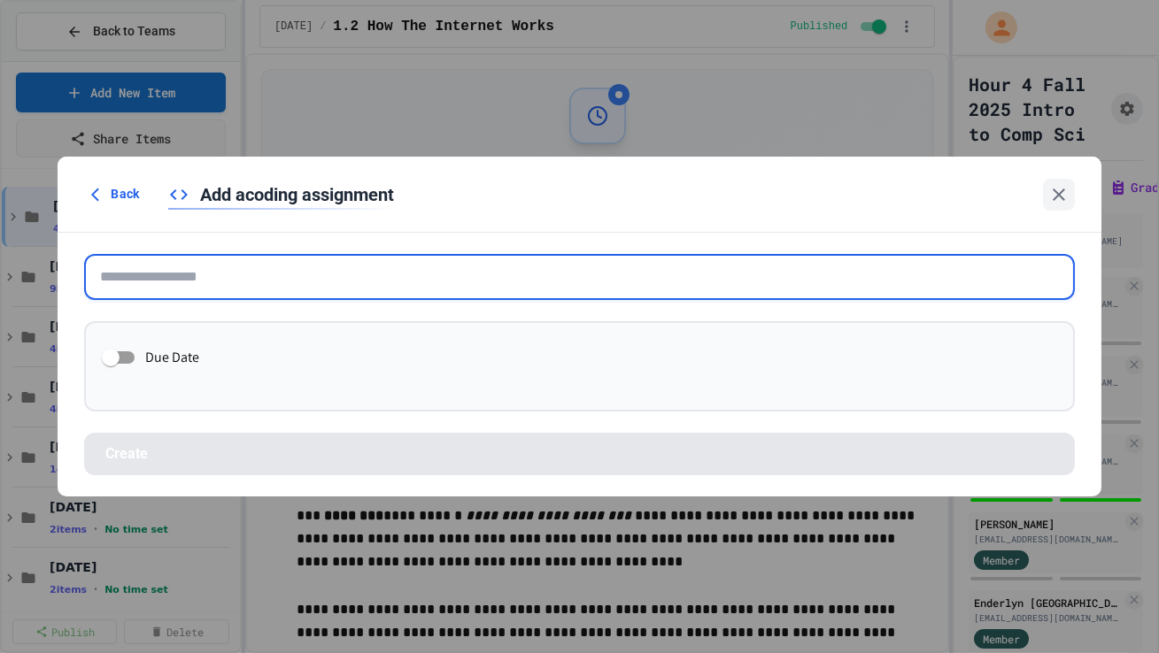
click at [454, 286] on input "text" at bounding box center [579, 277] width 990 height 46
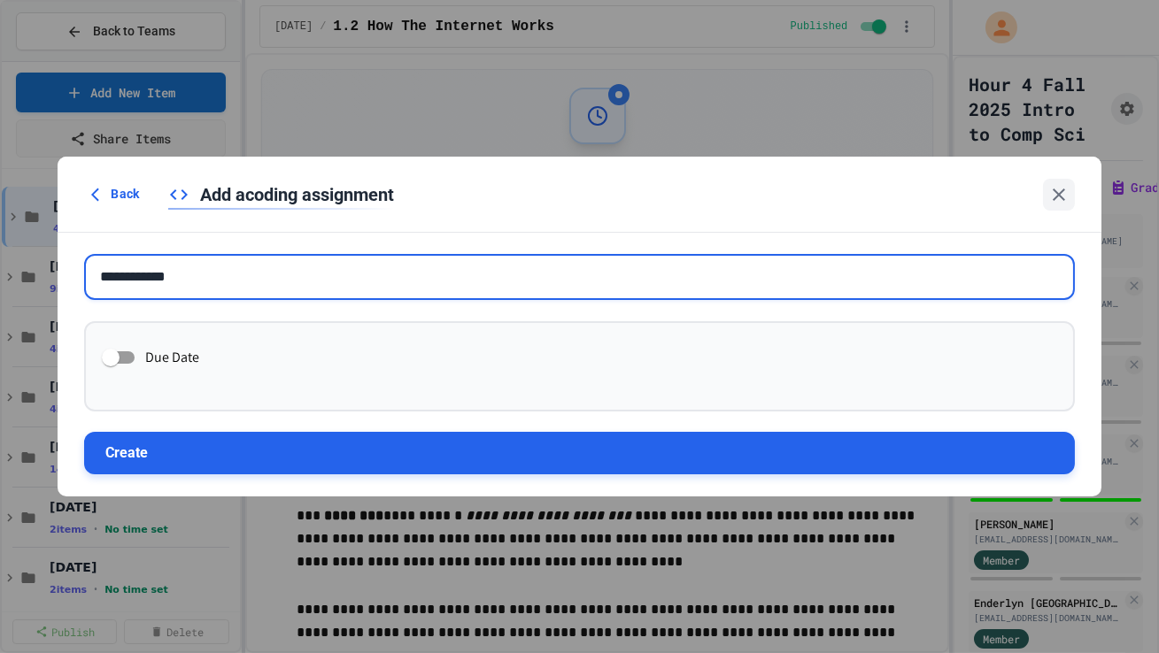
type input "**********"
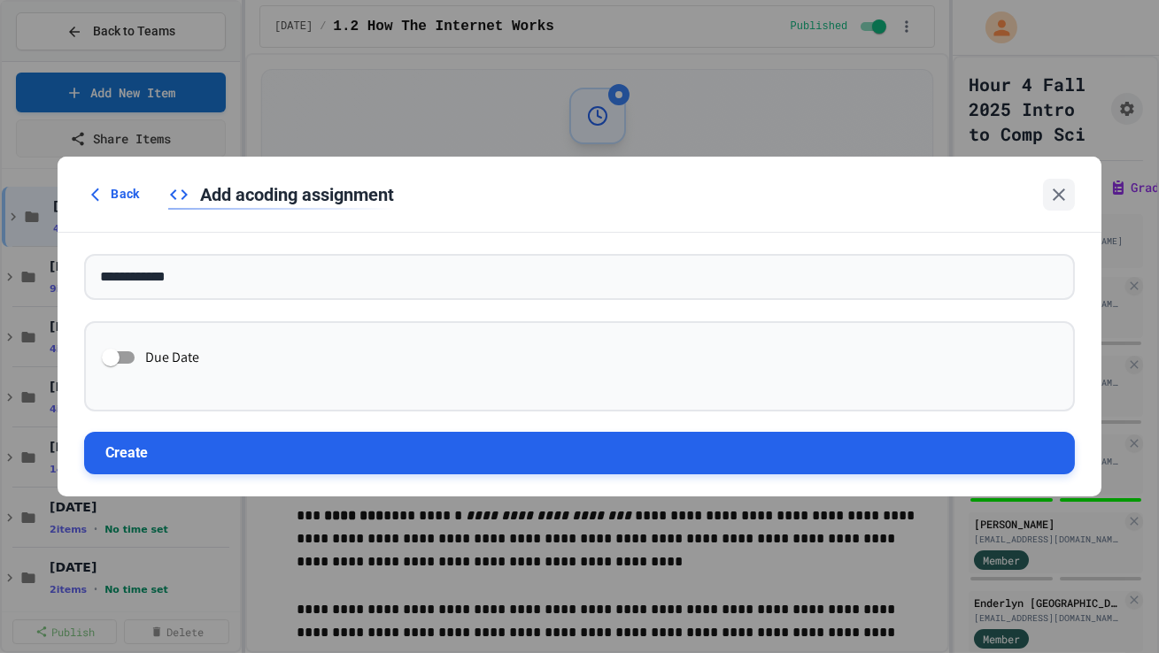
click at [417, 410] on button "Create" at bounding box center [579, 453] width 990 height 42
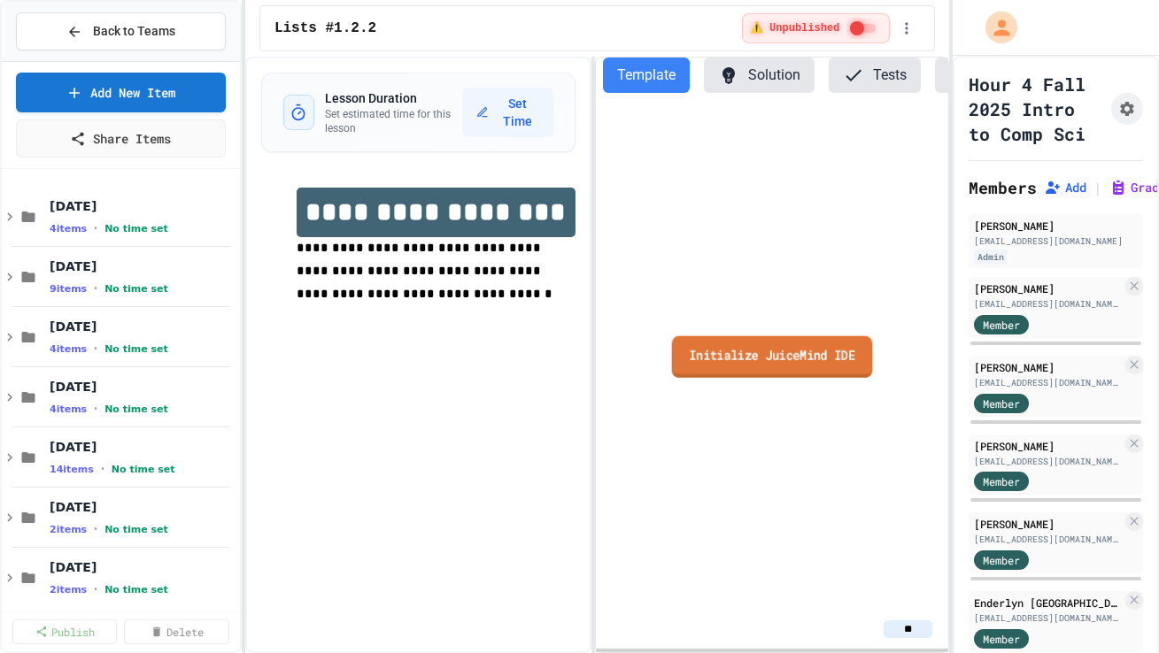
click at [728, 355] on link "Initialize JuiceMind IDE" at bounding box center [772, 357] width 201 height 42
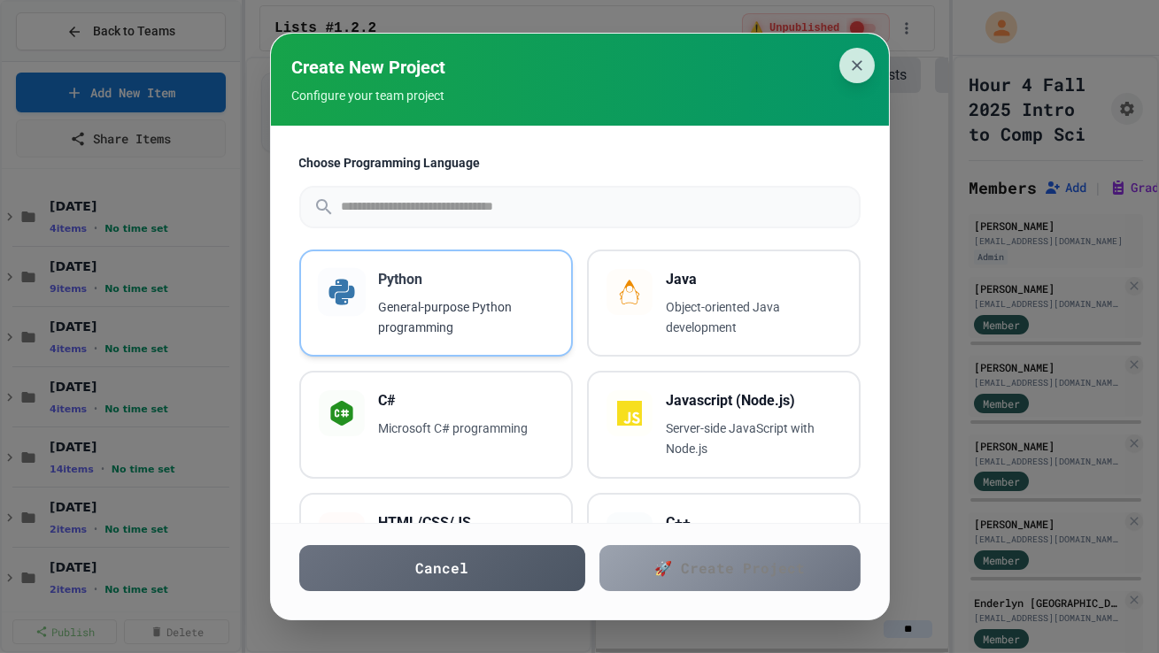
click at [521, 274] on h3 "Python" at bounding box center [466, 279] width 174 height 21
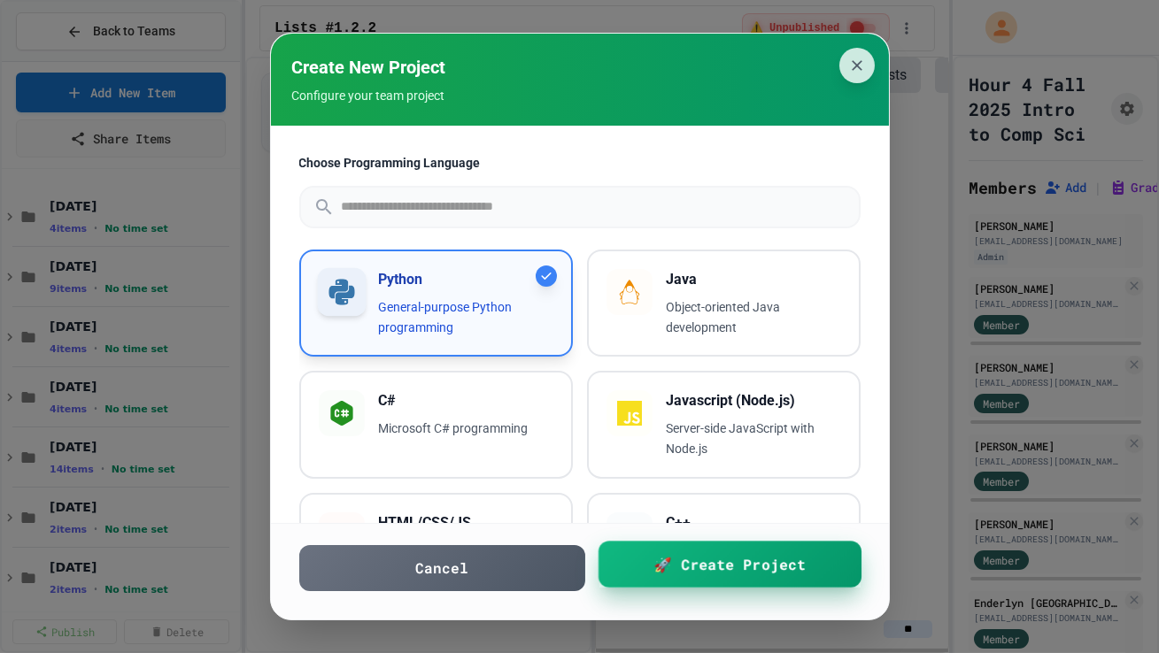
click at [625, 410] on link "🚀 Create Project" at bounding box center [729, 564] width 263 height 46
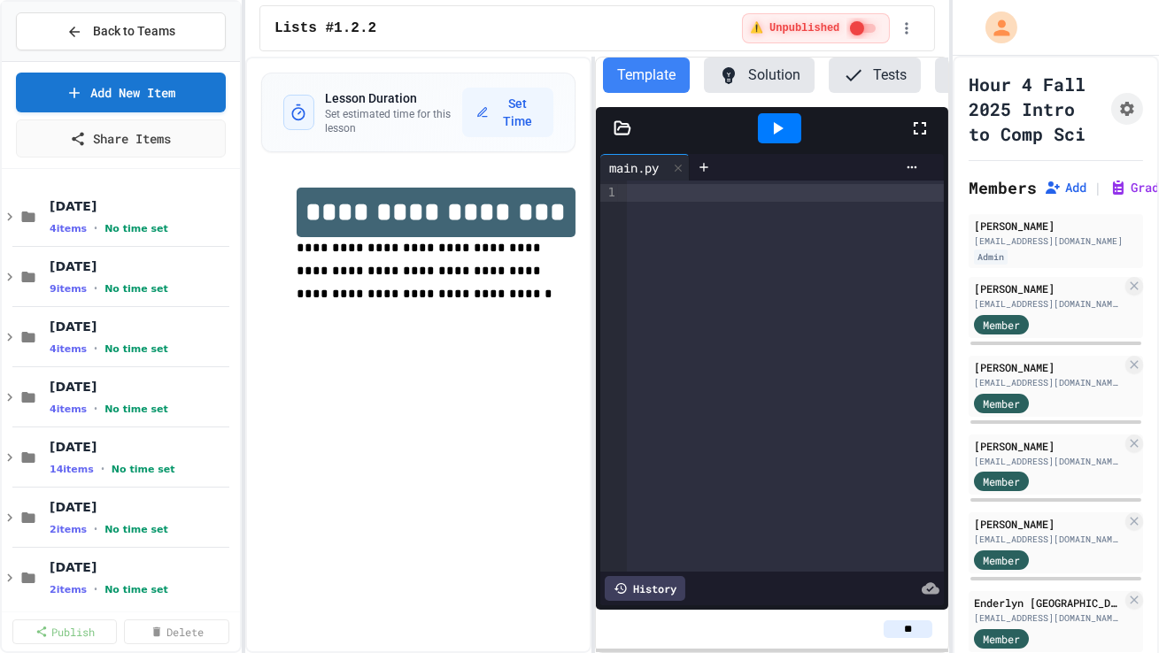
click at [670, 365] on div at bounding box center [785, 376] width 317 height 391
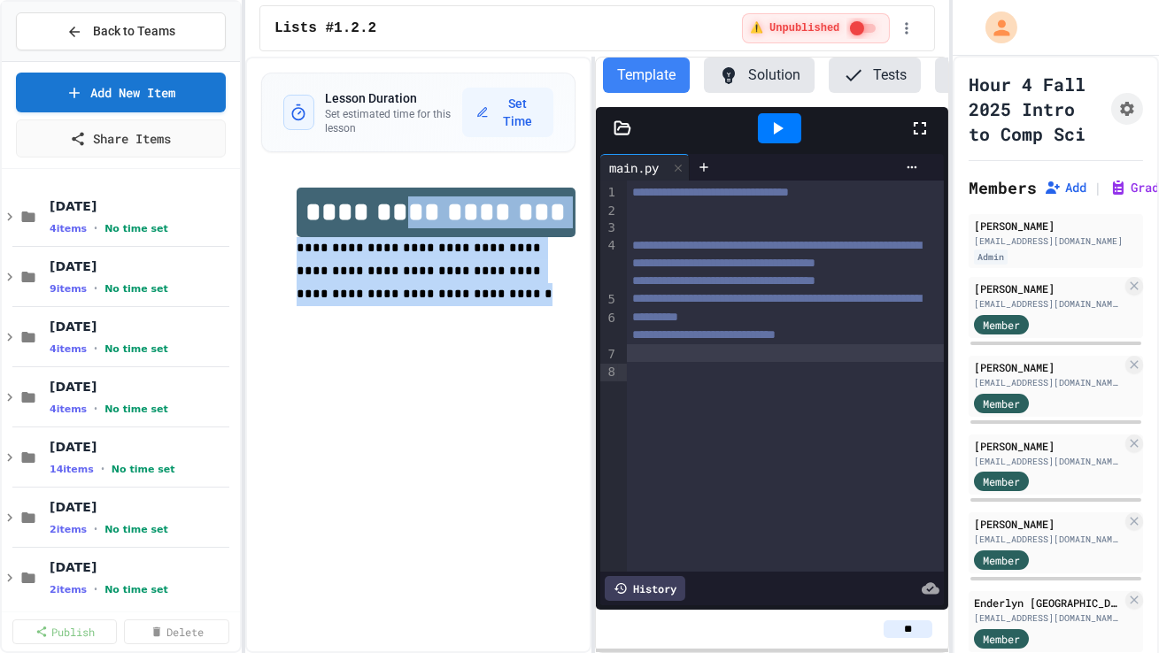
drag, startPoint x: 436, startPoint y: 303, endPoint x: 408, endPoint y: 207, distance: 99.7
click at [408, 207] on div "**********" at bounding box center [436, 259] width 279 height 142
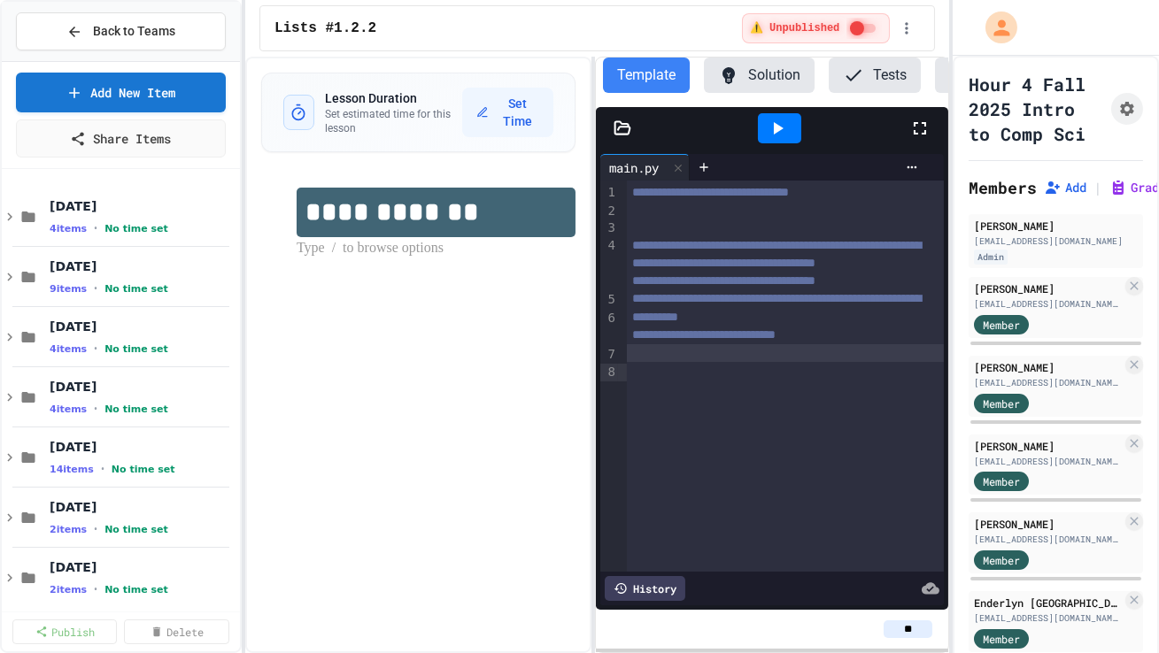
click at [400, 259] on p at bounding box center [436, 248] width 279 height 23
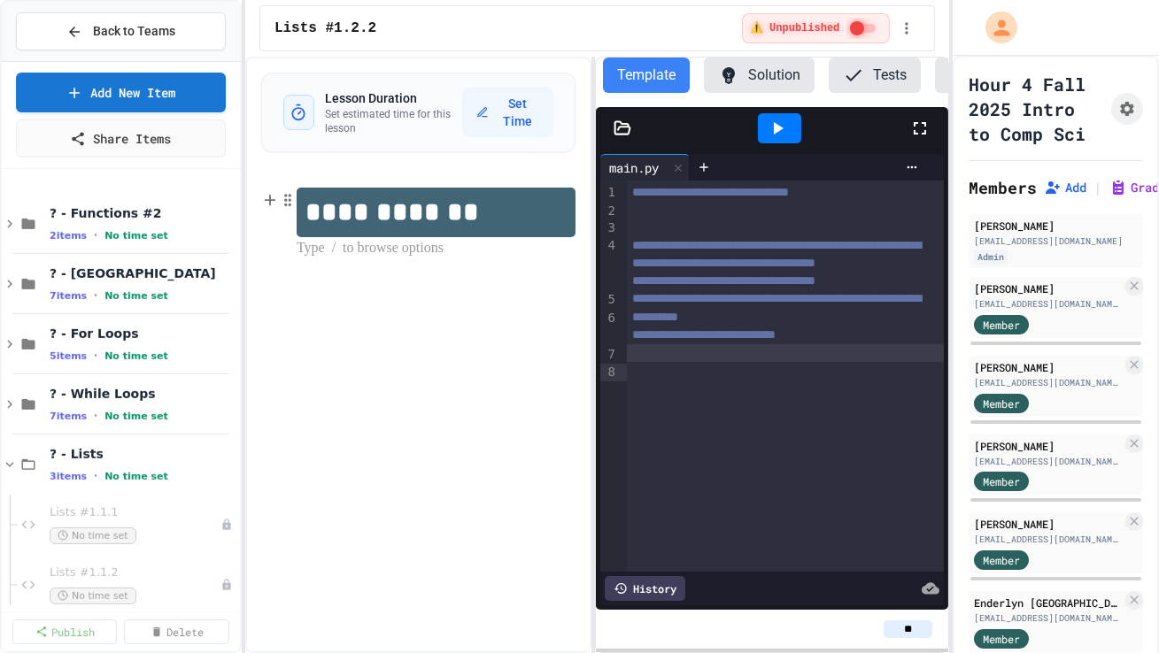
scroll to position [1879, 0]
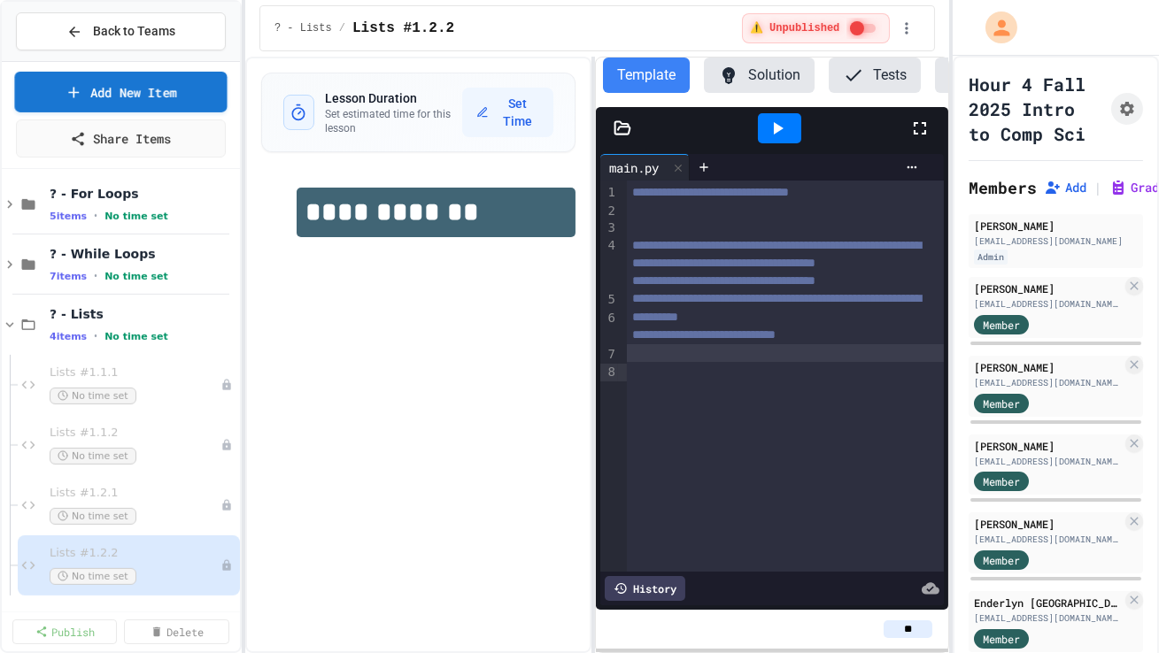
click at [114, 27] on span "Back to Teams" at bounding box center [134, 31] width 82 height 19
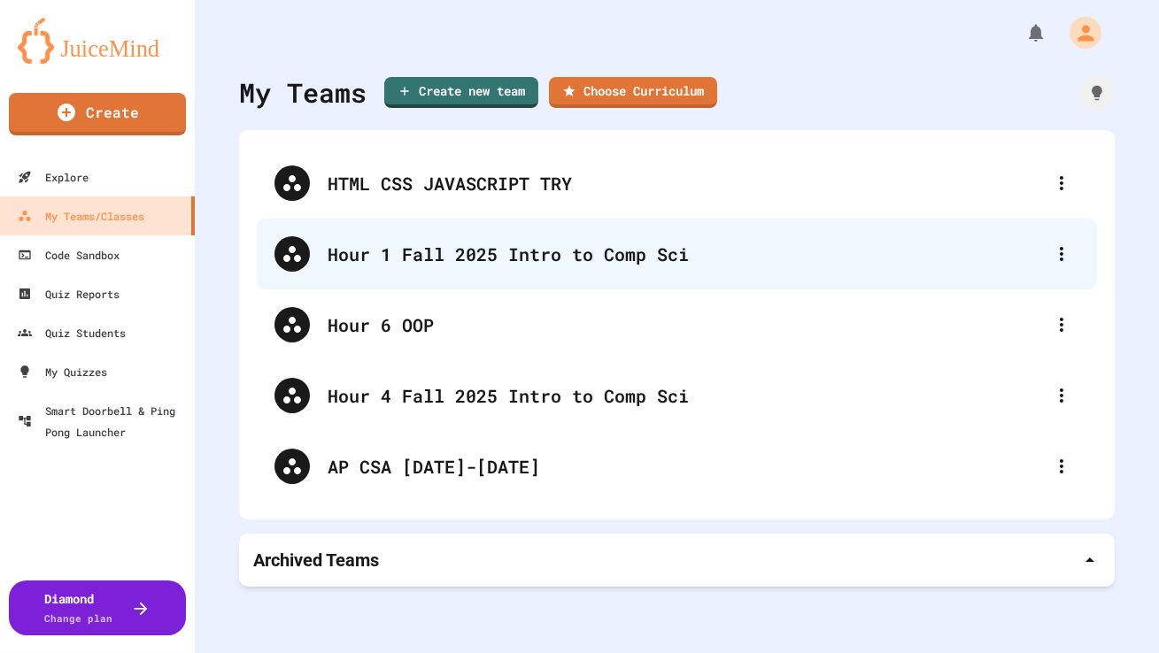
click at [378, 251] on div "Hour 1 Fall 2025 Intro to Comp Sci" at bounding box center [686, 254] width 716 height 27
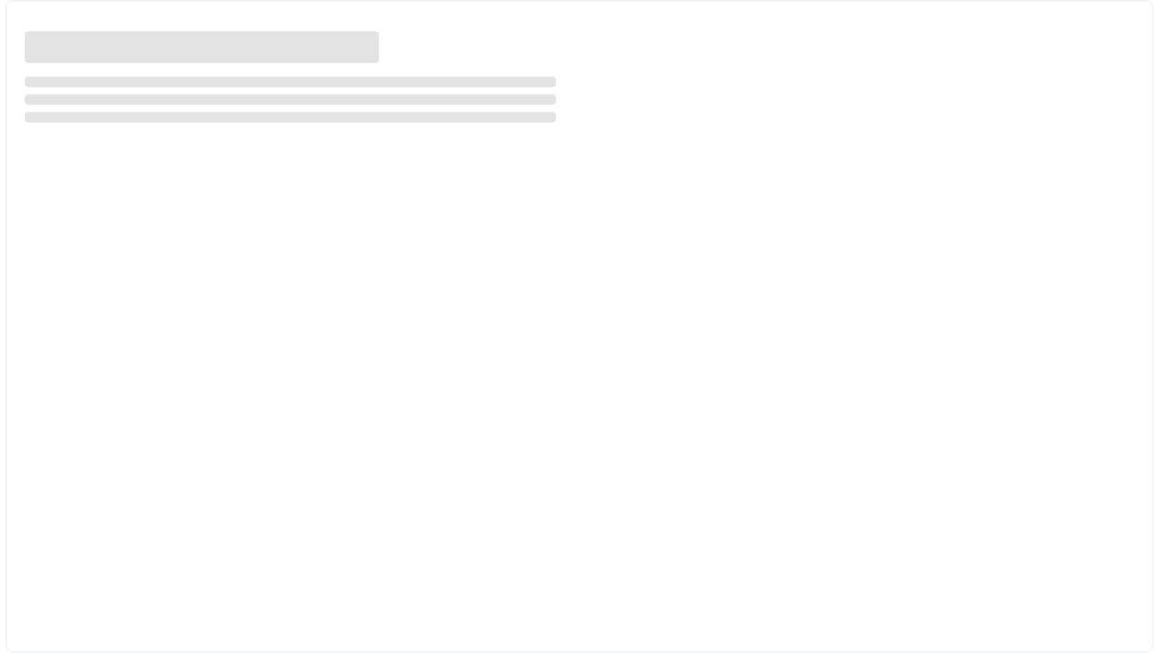
select select "***"
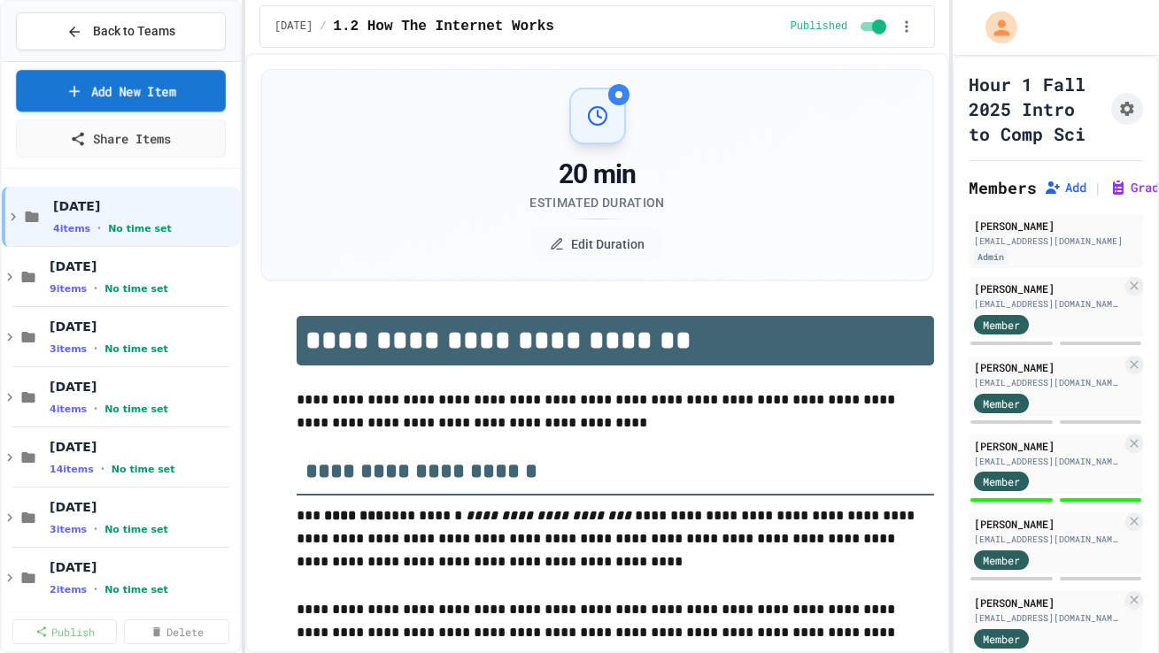
click at [194, 103] on link "Add New Item" at bounding box center [121, 91] width 210 height 42
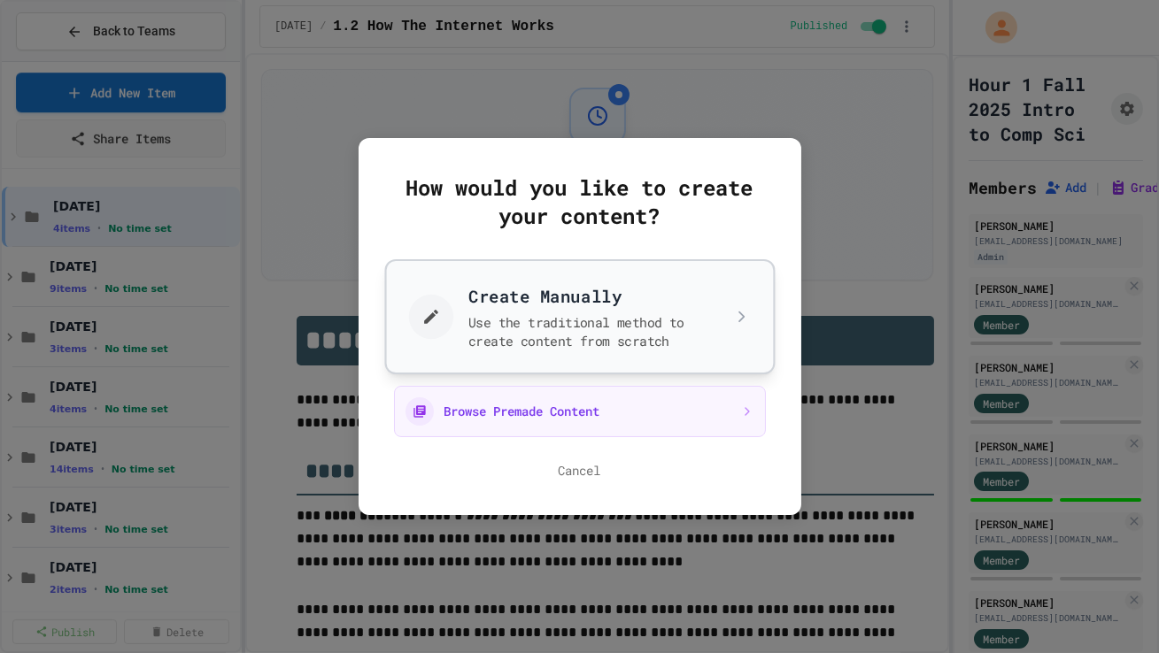
click at [462, 314] on button "Create Manually Use the traditional method to create content from scratch" at bounding box center [579, 316] width 390 height 115
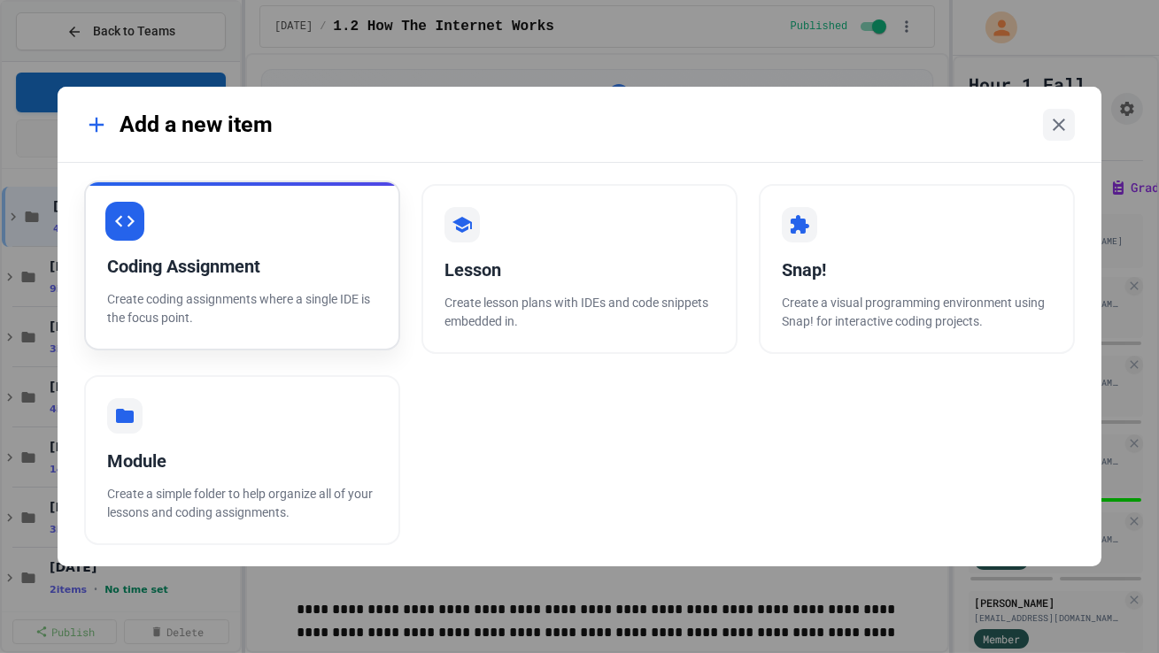
click at [317, 270] on div "Coding Assignment" at bounding box center [242, 266] width 270 height 27
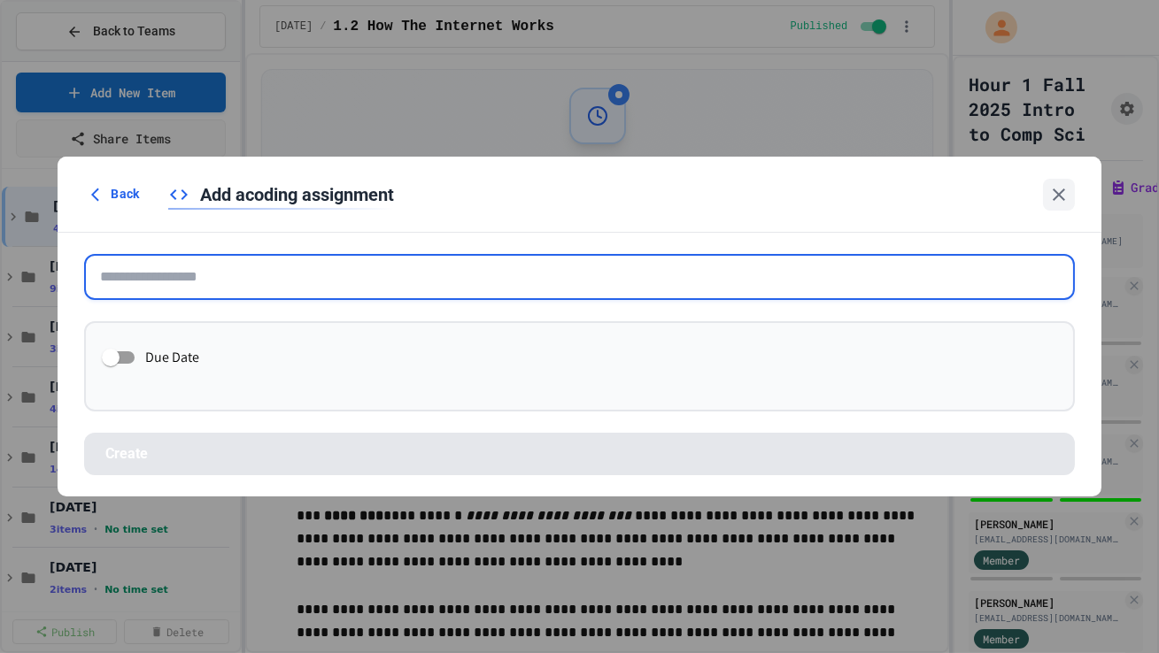
click at [317, 270] on input "text" at bounding box center [579, 277] width 990 height 46
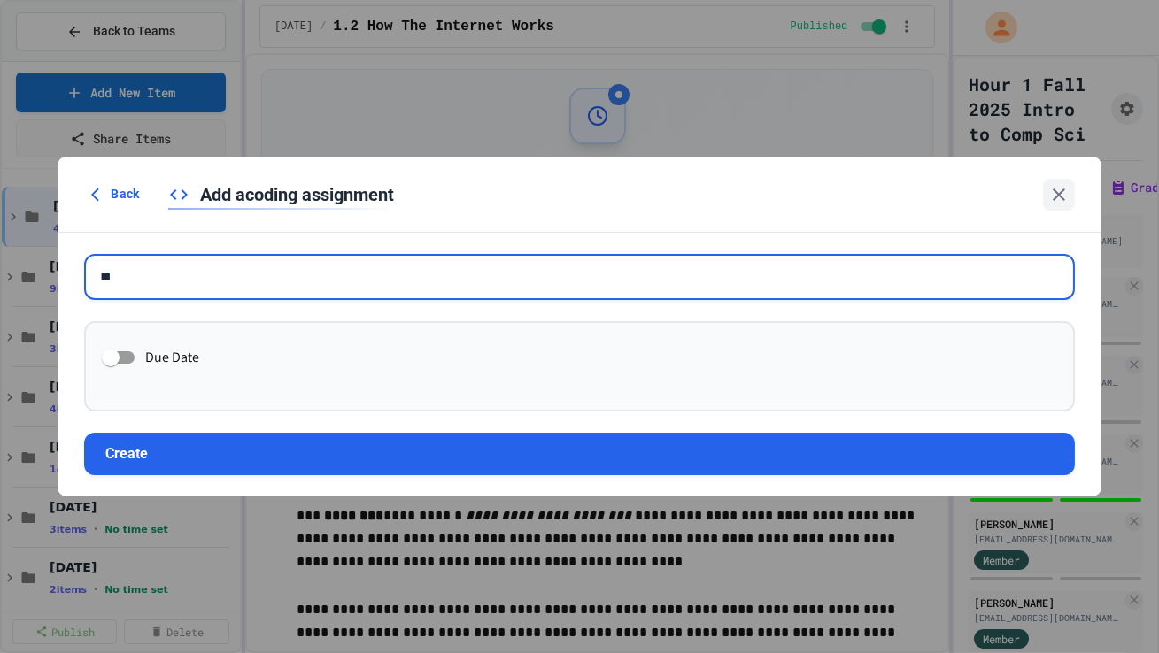
type input "*"
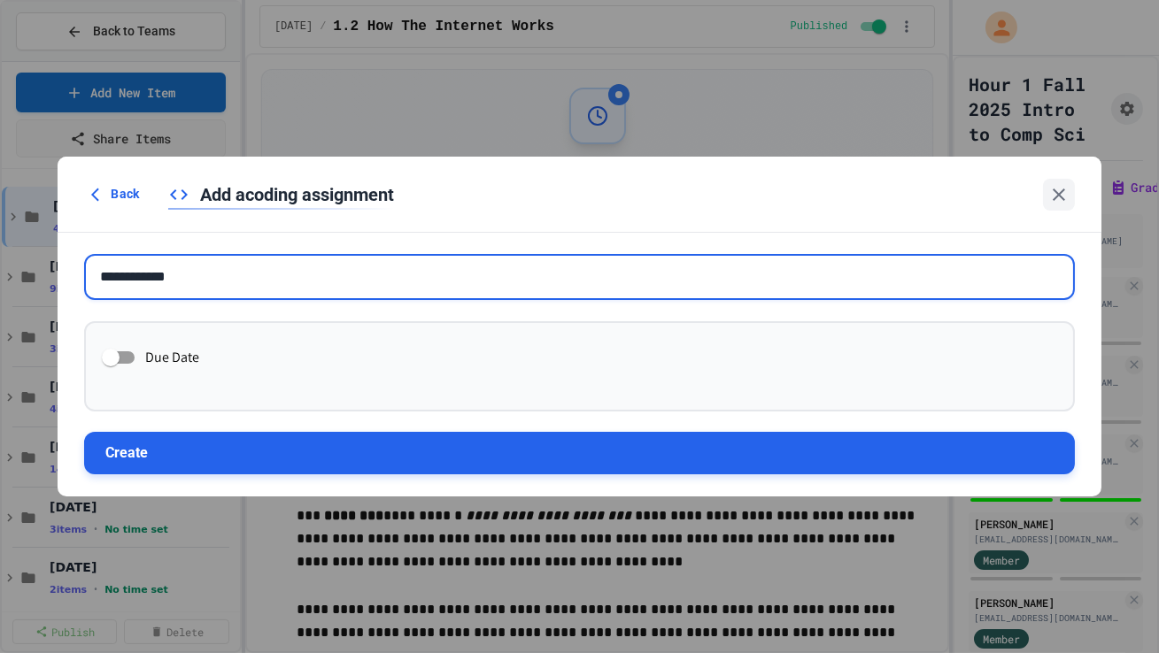
type input "**********"
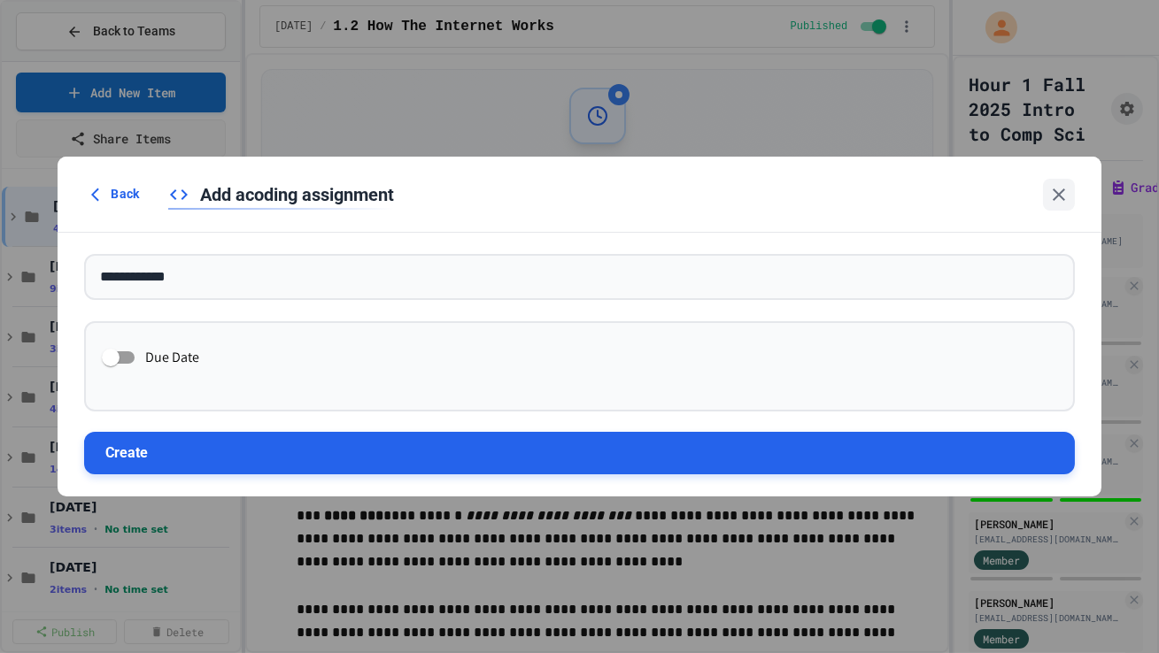
click at [261, 410] on button "Create" at bounding box center [579, 453] width 990 height 42
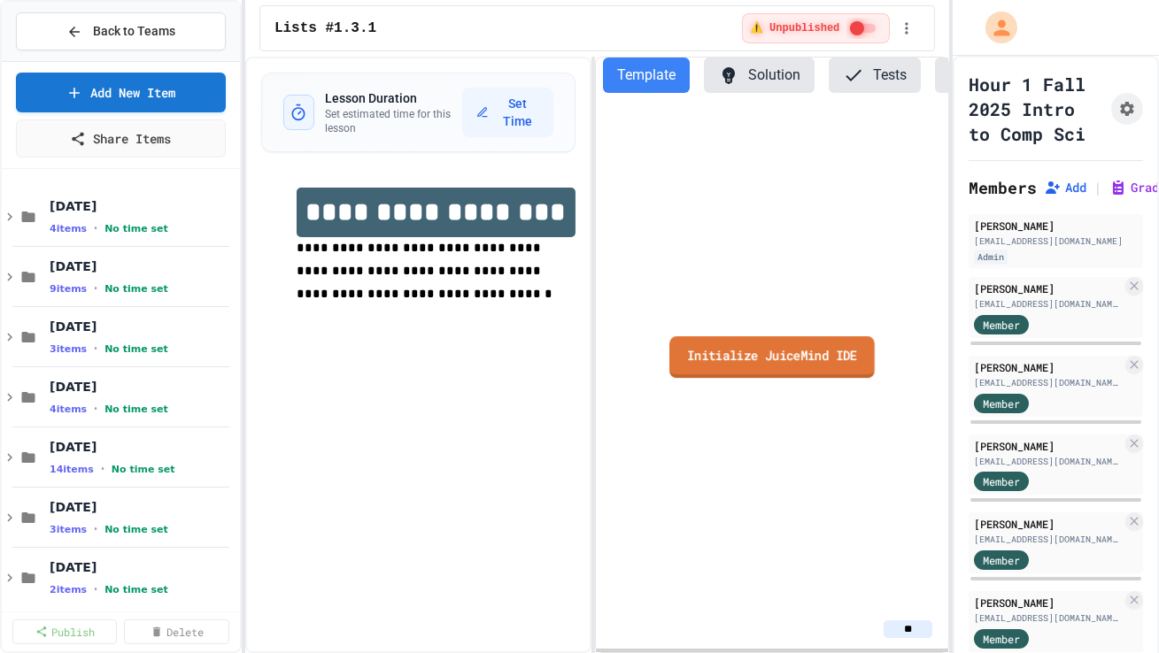
click at [698, 355] on link "Initialize JuiceMind IDE" at bounding box center [771, 357] width 205 height 42
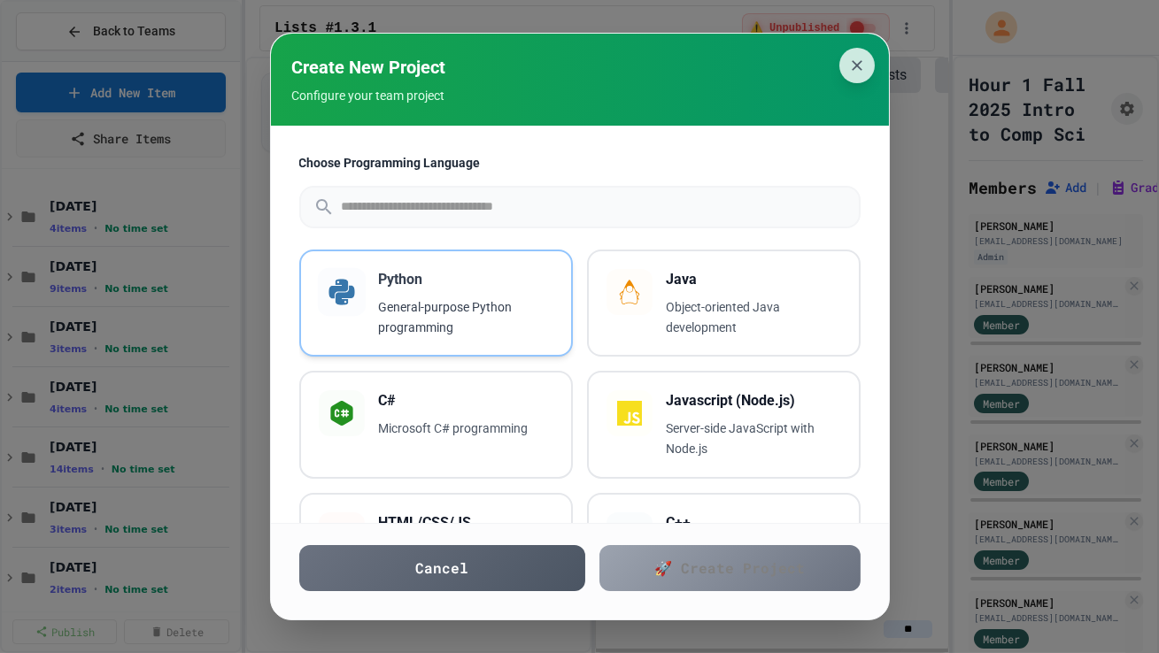
click at [499, 315] on p "General-purpose Python programming" at bounding box center [466, 317] width 174 height 41
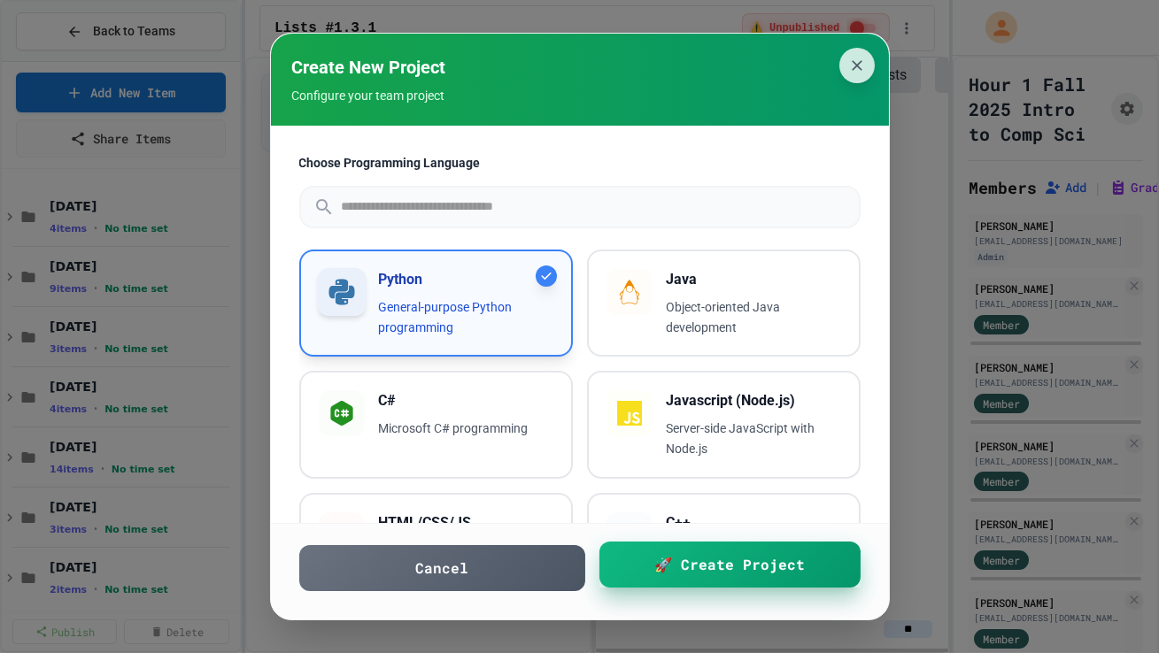
click at [628, 410] on link "🚀 Create Project" at bounding box center [729, 565] width 261 height 46
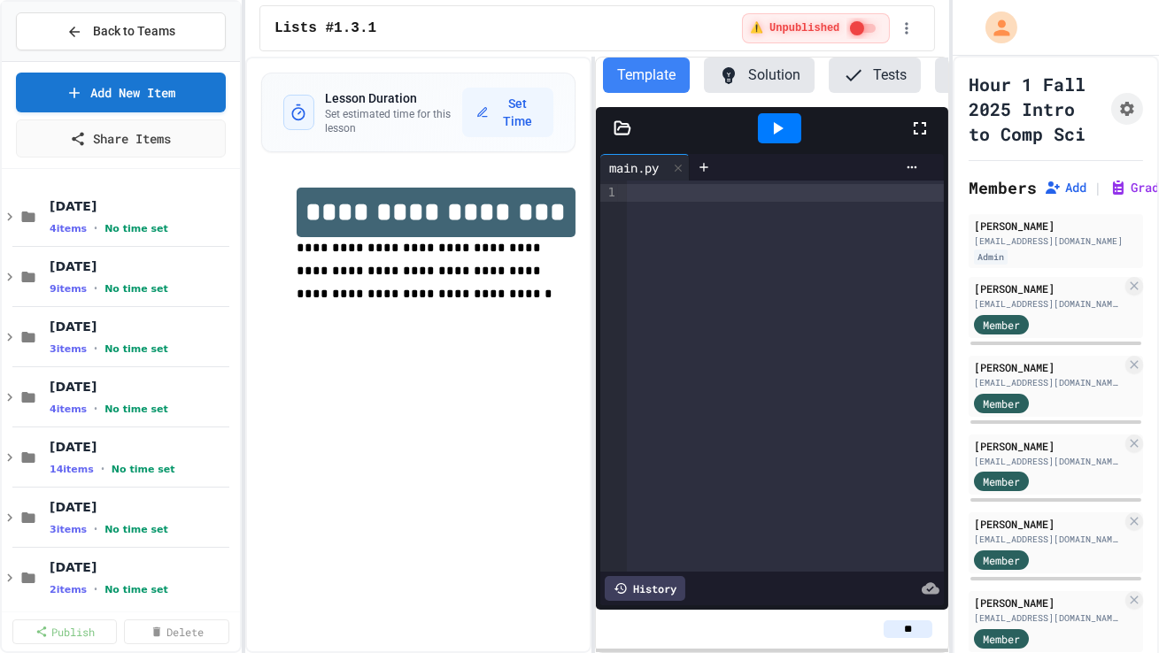
click at [675, 367] on div at bounding box center [785, 376] width 317 height 391
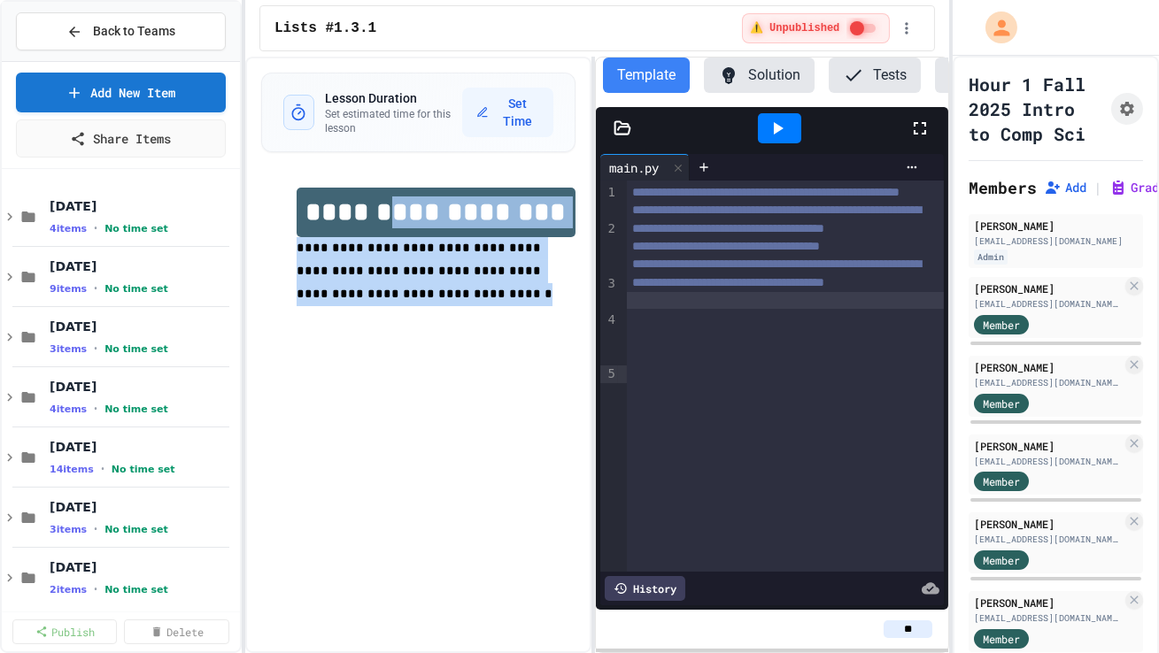
drag, startPoint x: 405, startPoint y: 300, endPoint x: 391, endPoint y: 224, distance: 77.3
click at [391, 225] on div "**********" at bounding box center [436, 259] width 279 height 142
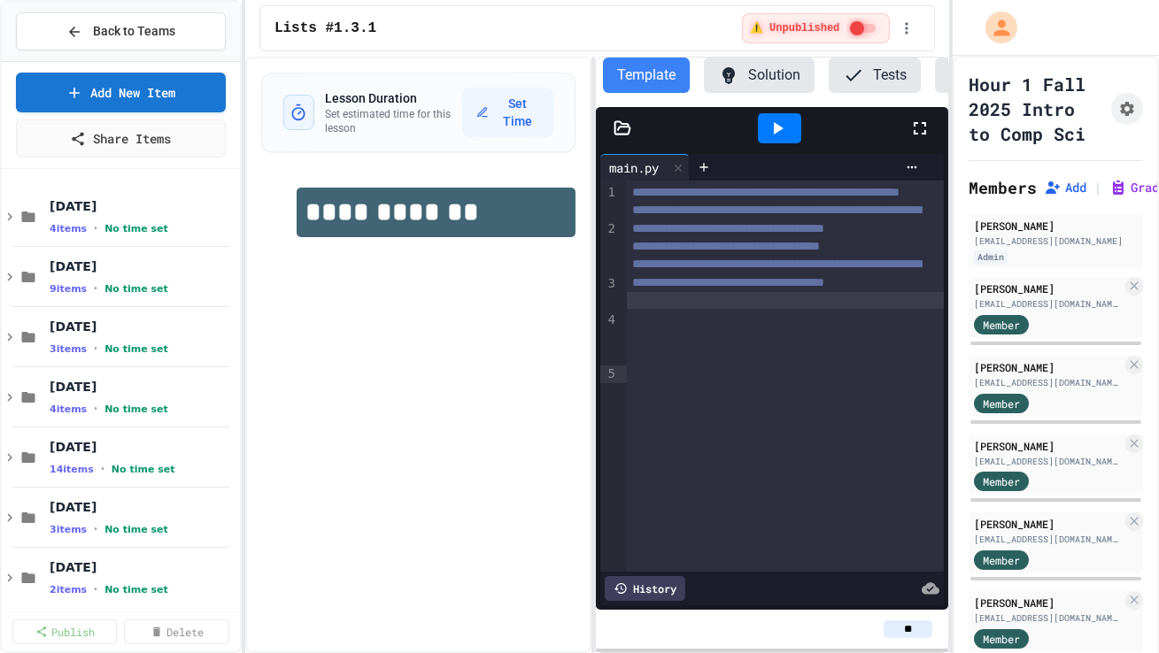
click at [359, 367] on div "**********" at bounding box center [418, 355] width 346 height 597
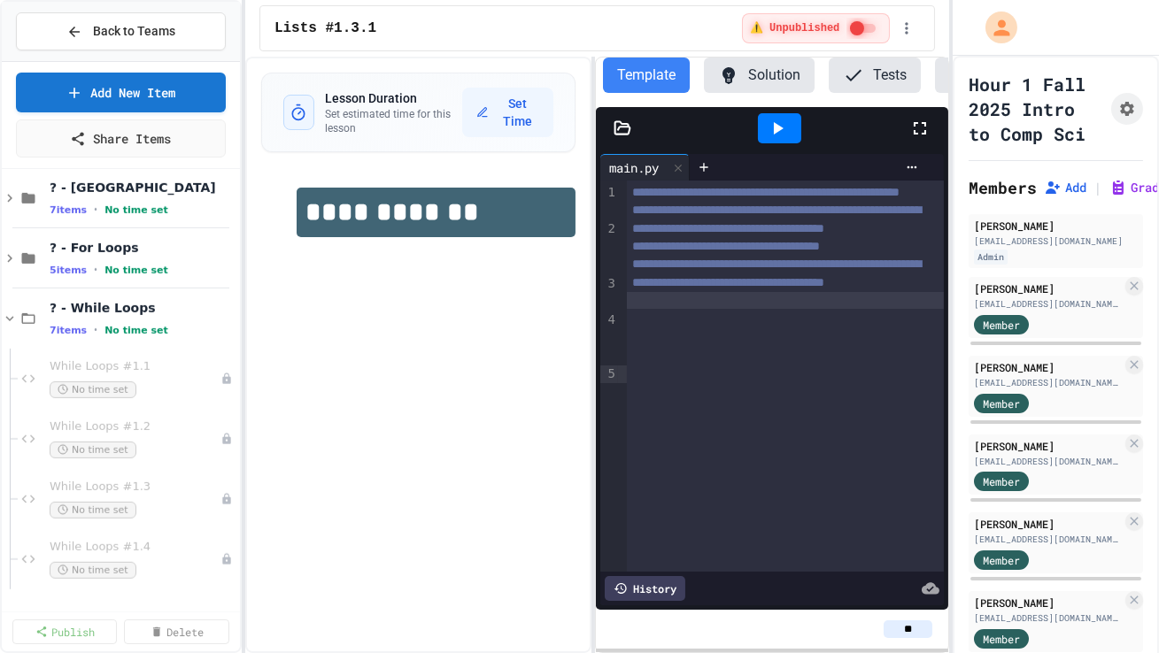
scroll to position [2601, 0]
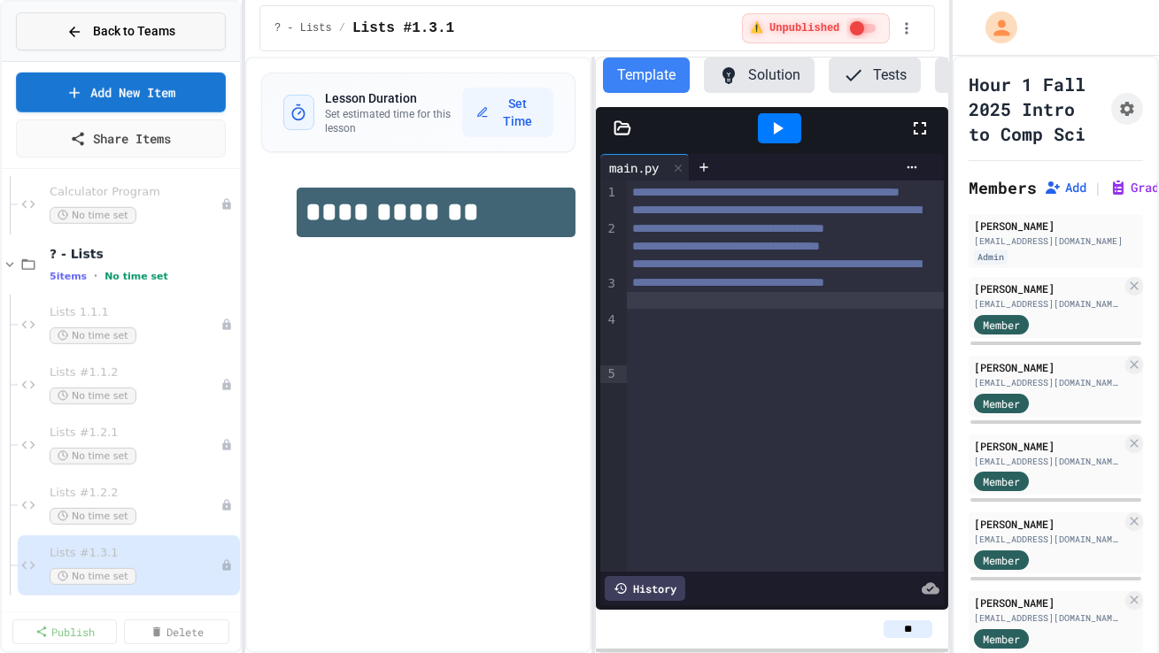
click at [157, 41] on button "Back to Teams" at bounding box center [121, 31] width 210 height 38
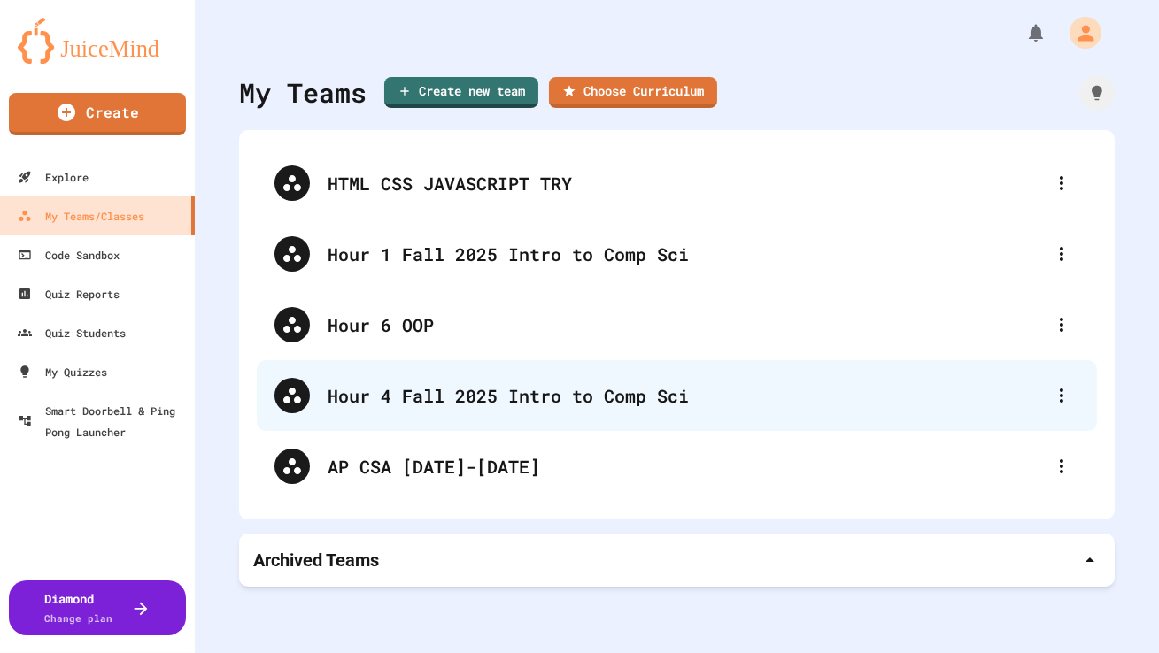
click at [382, 405] on div "Hour 4 Fall 2025 Intro to Comp Sci" at bounding box center [686, 395] width 716 height 27
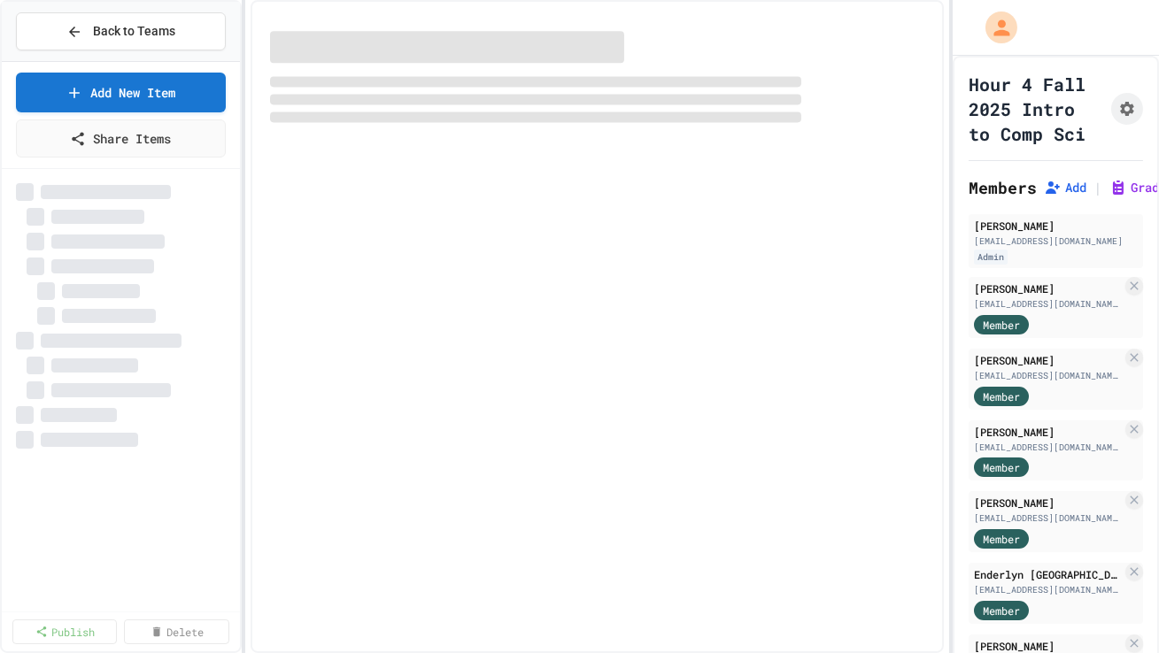
select select "***"
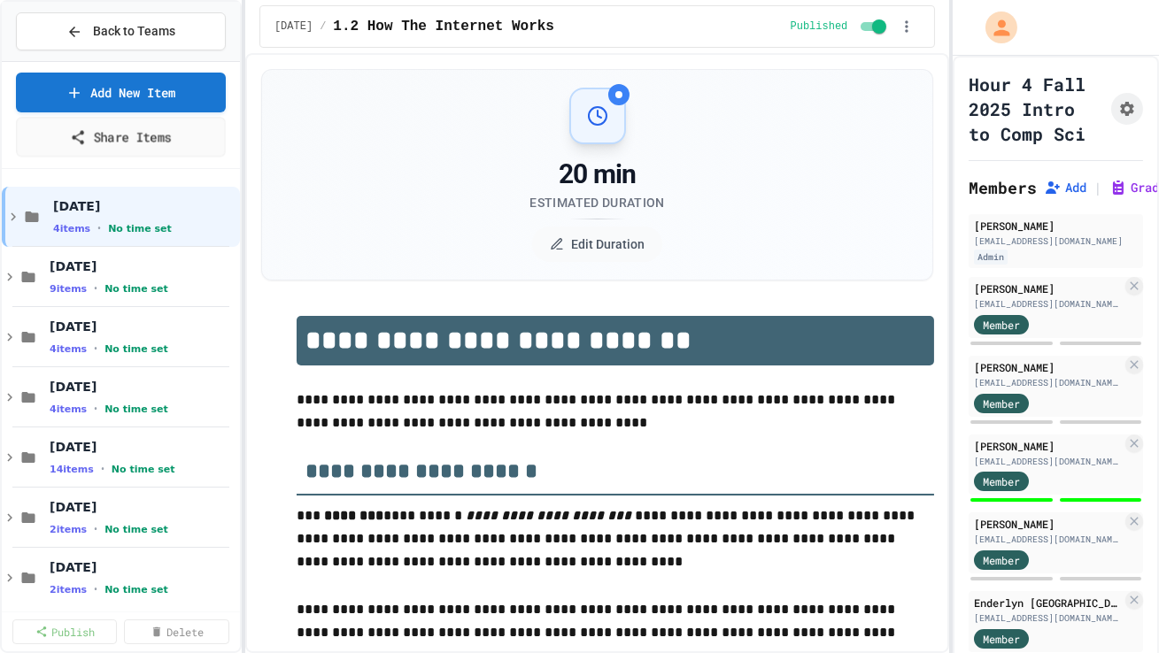
click at [208, 97] on link "Add New Item" at bounding box center [121, 93] width 210 height 40
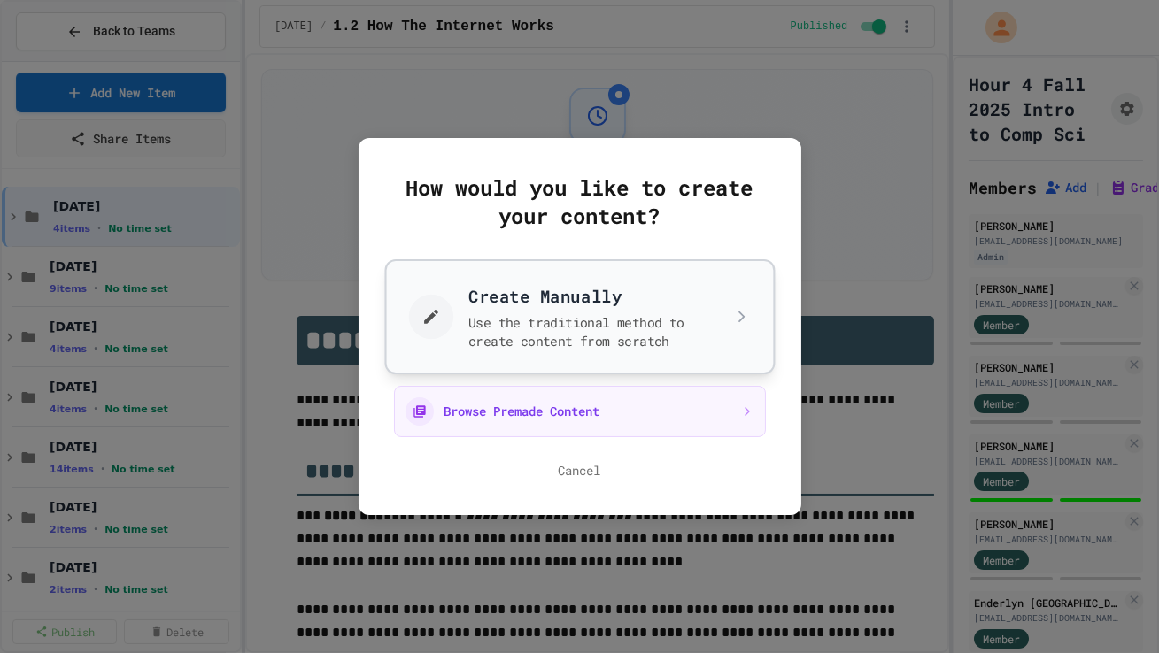
click at [421, 289] on button "Create Manually Use the traditional method to create content from scratch" at bounding box center [579, 316] width 390 height 115
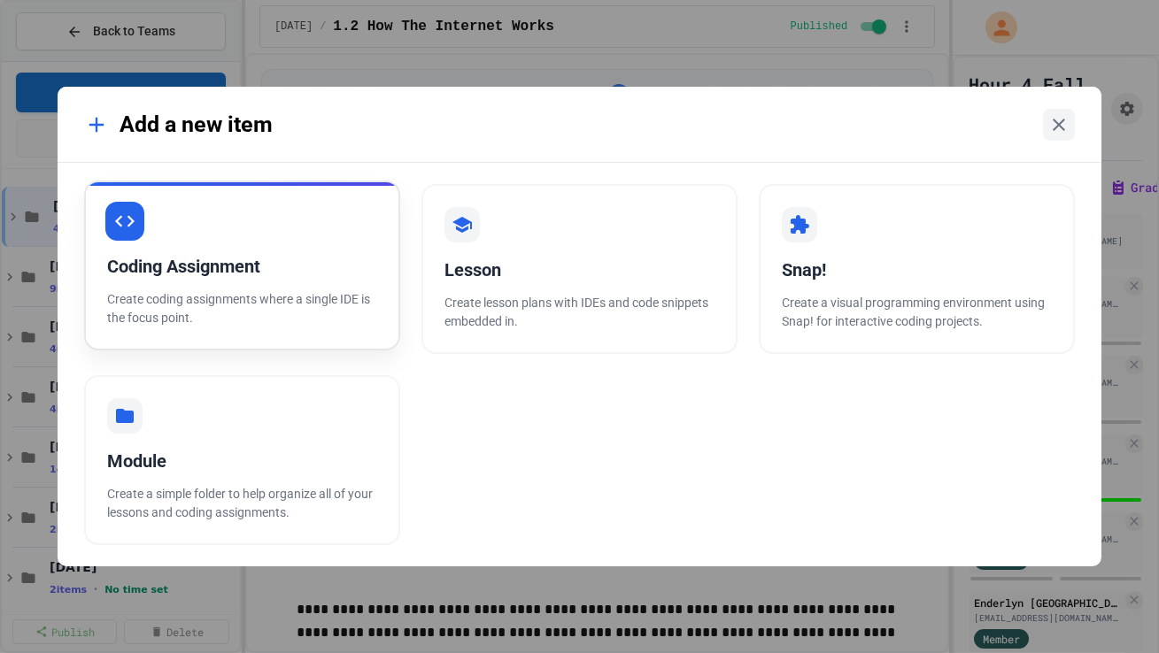
click at [320, 242] on div "Coding Assignment Create coding assignments where a single IDE is the focus poi…" at bounding box center [242, 266] width 316 height 170
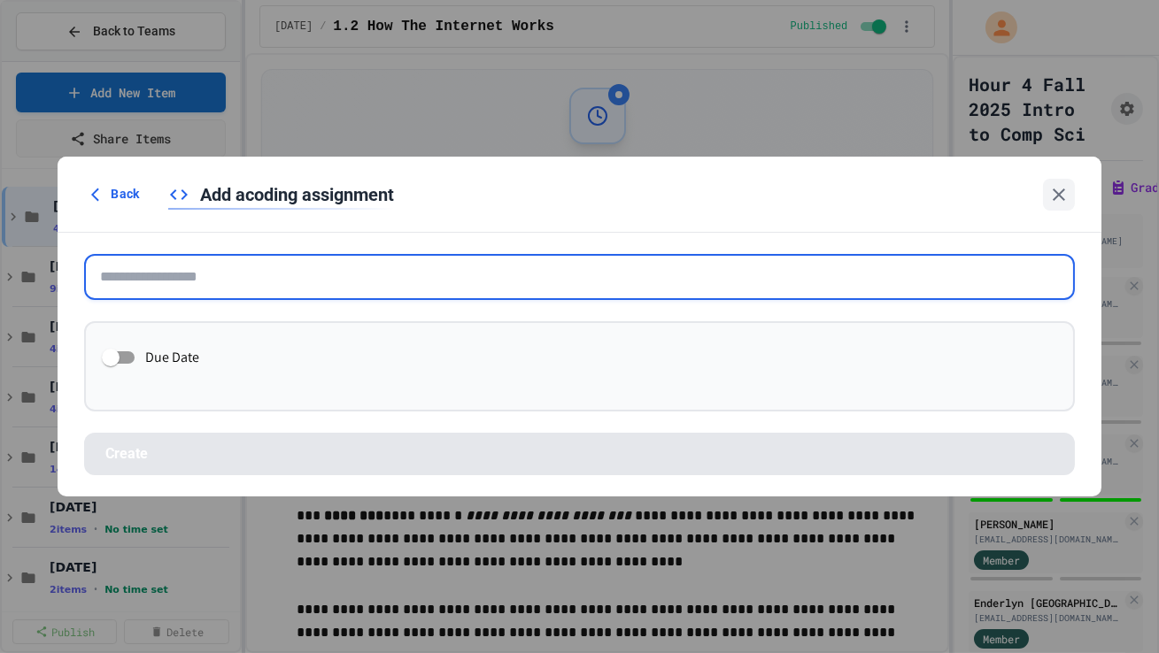
click at [421, 282] on input "text" at bounding box center [579, 277] width 990 height 46
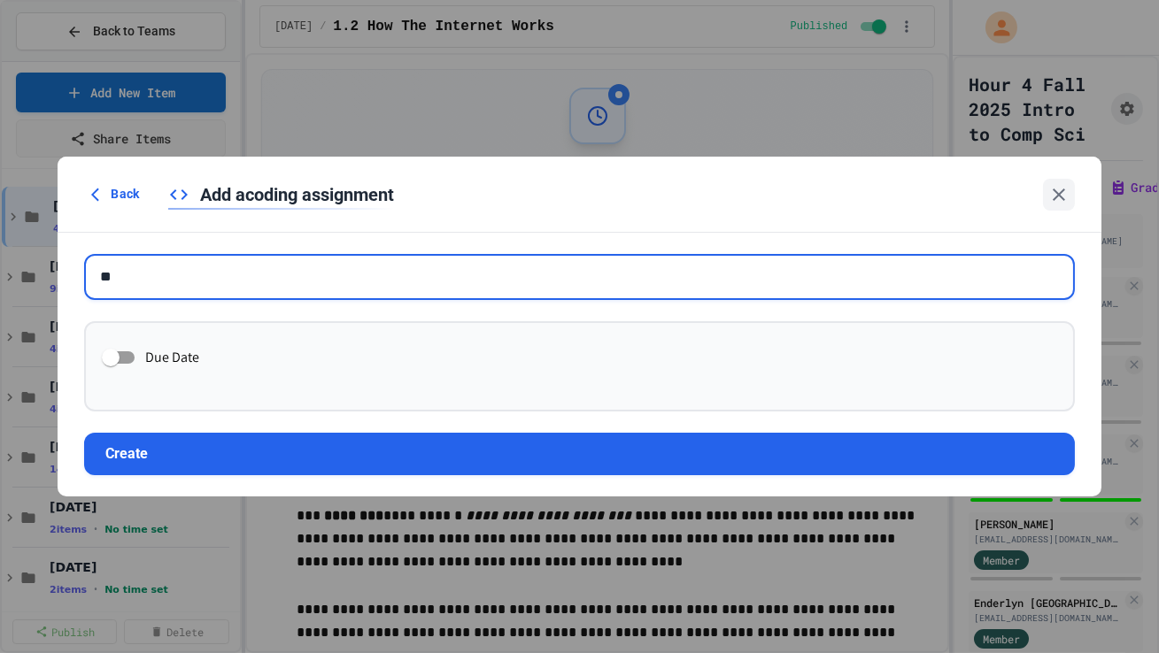
type input "*"
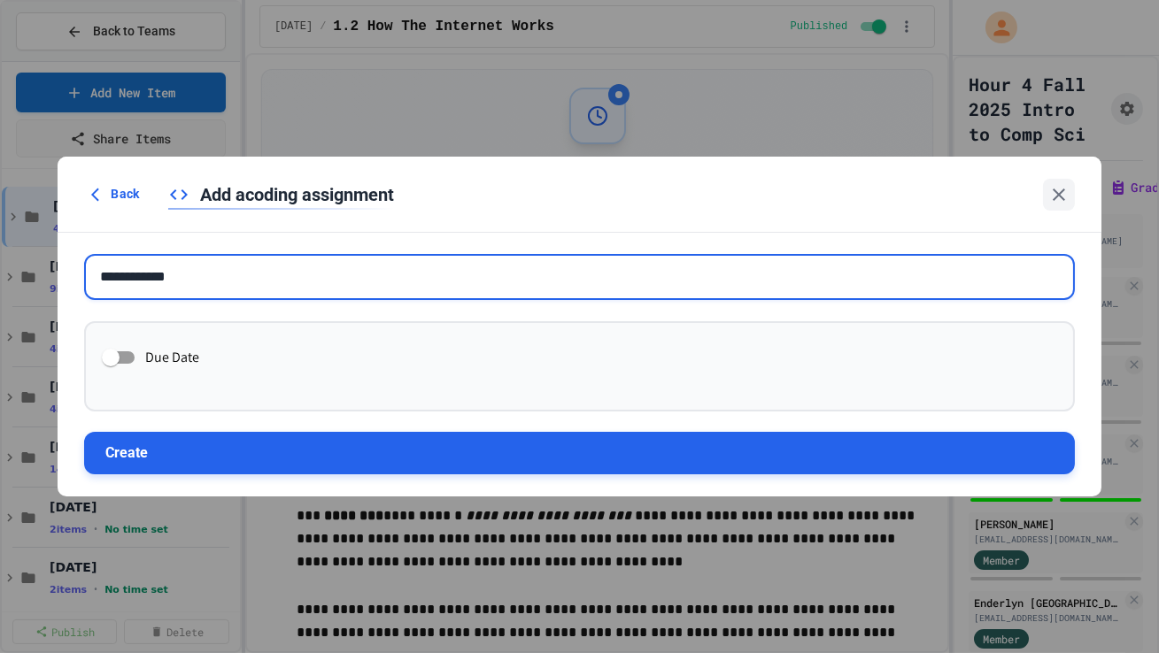
type input "**********"
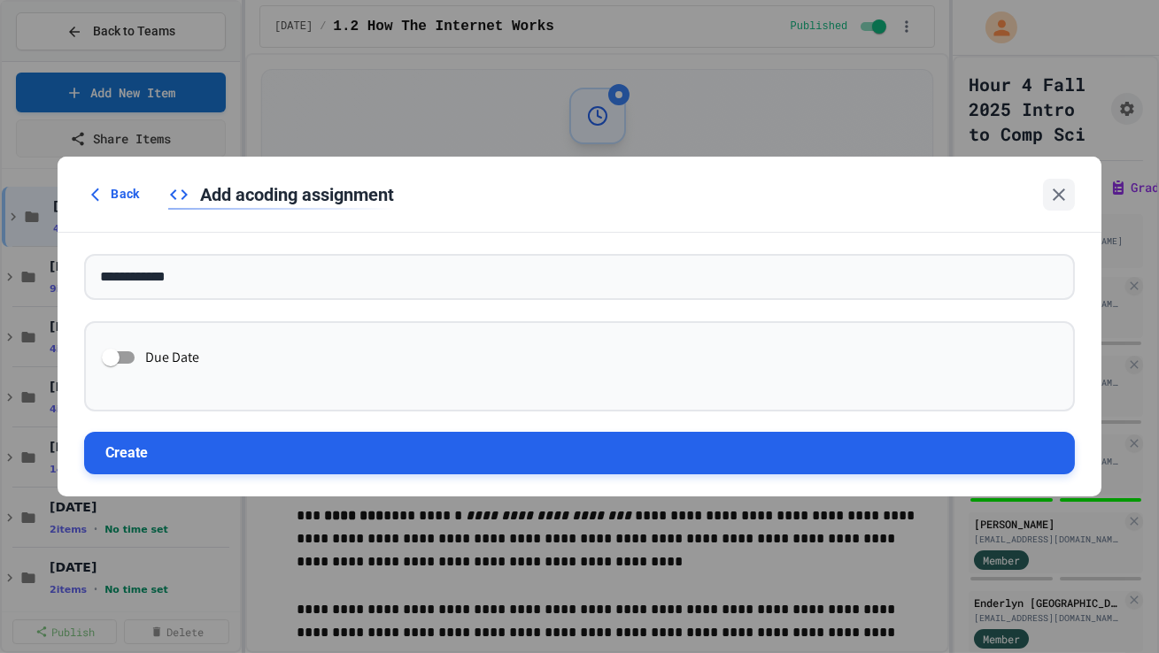
click at [368, 410] on button "Create" at bounding box center [579, 453] width 990 height 42
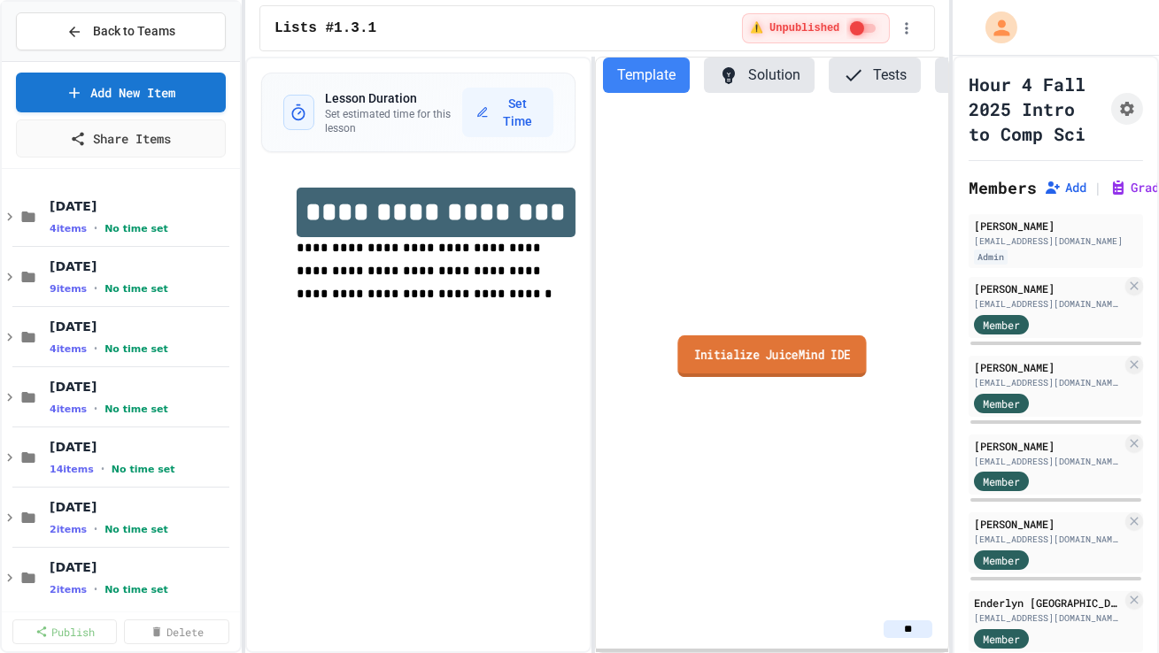
click at [722, 366] on link "Initialize JuiceMind IDE" at bounding box center [772, 356] width 189 height 42
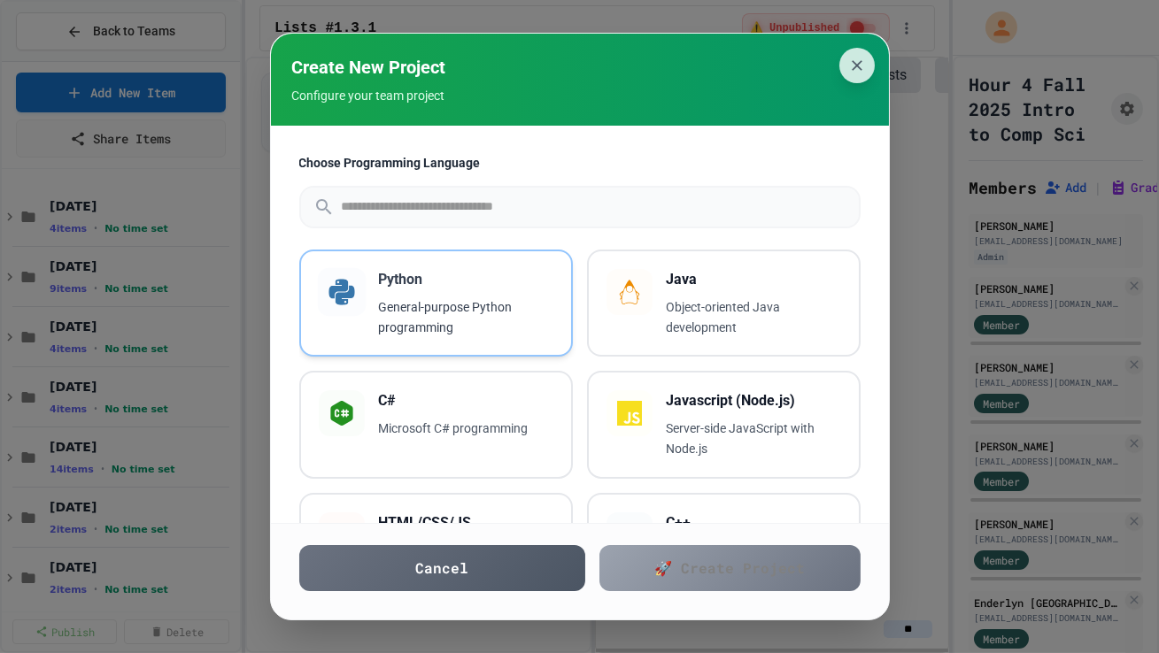
click at [538, 322] on p "General-purpose Python programming" at bounding box center [466, 317] width 174 height 41
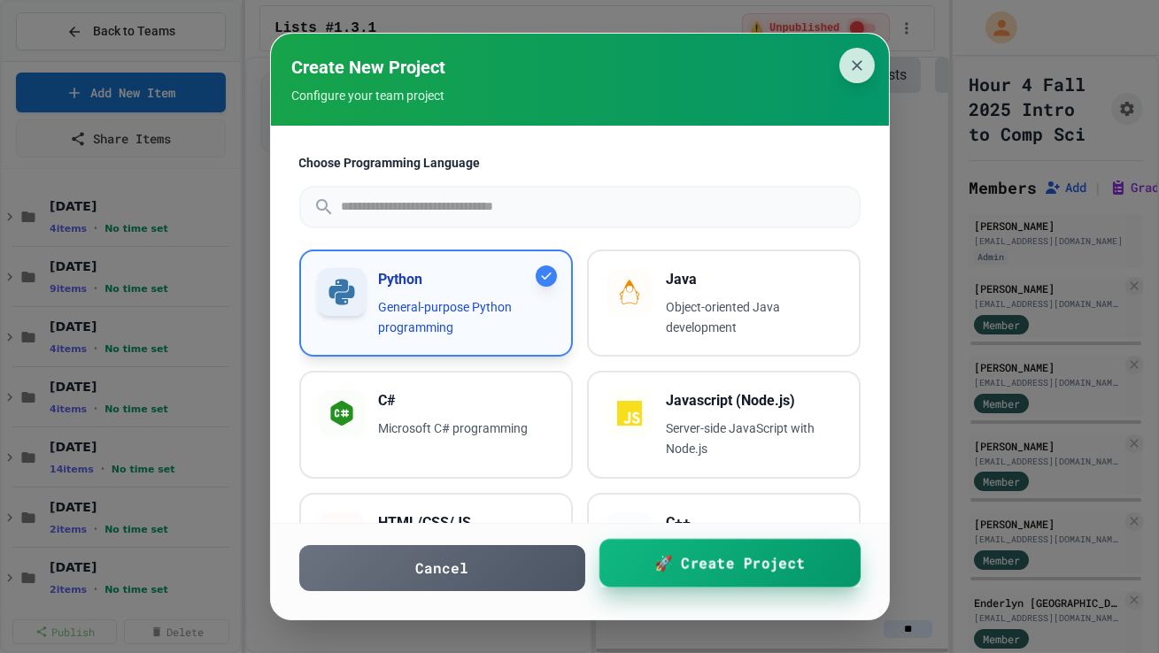
click at [631, 410] on link "🚀 Create Project" at bounding box center [728, 563] width 261 height 49
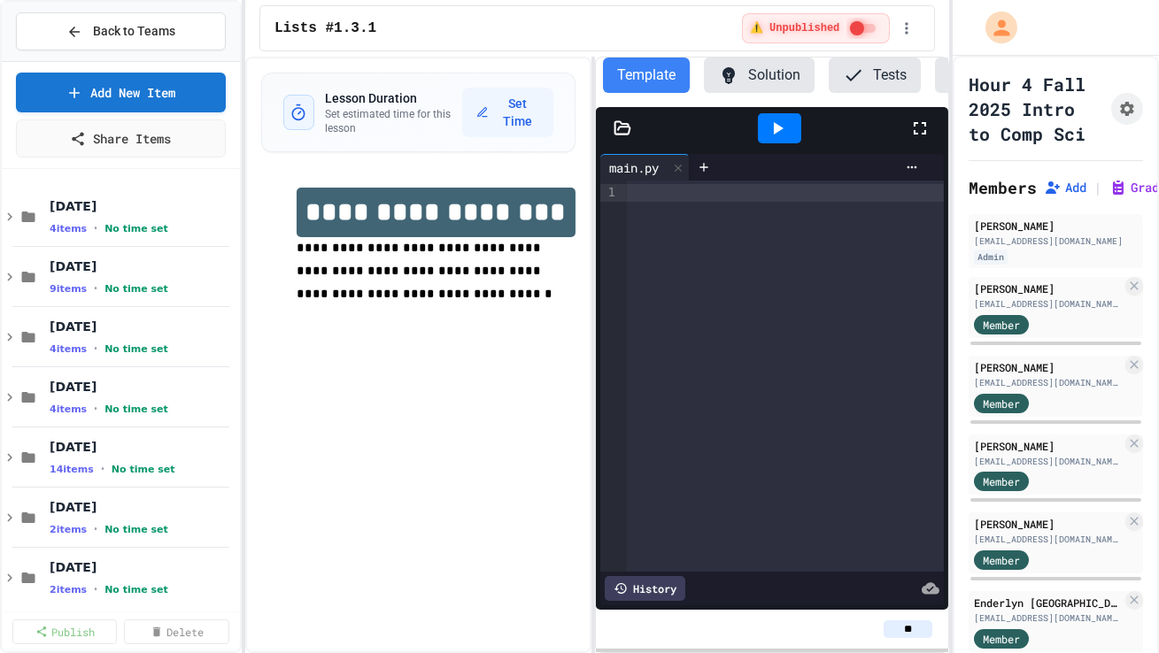
click at [718, 408] on div at bounding box center [785, 376] width 317 height 391
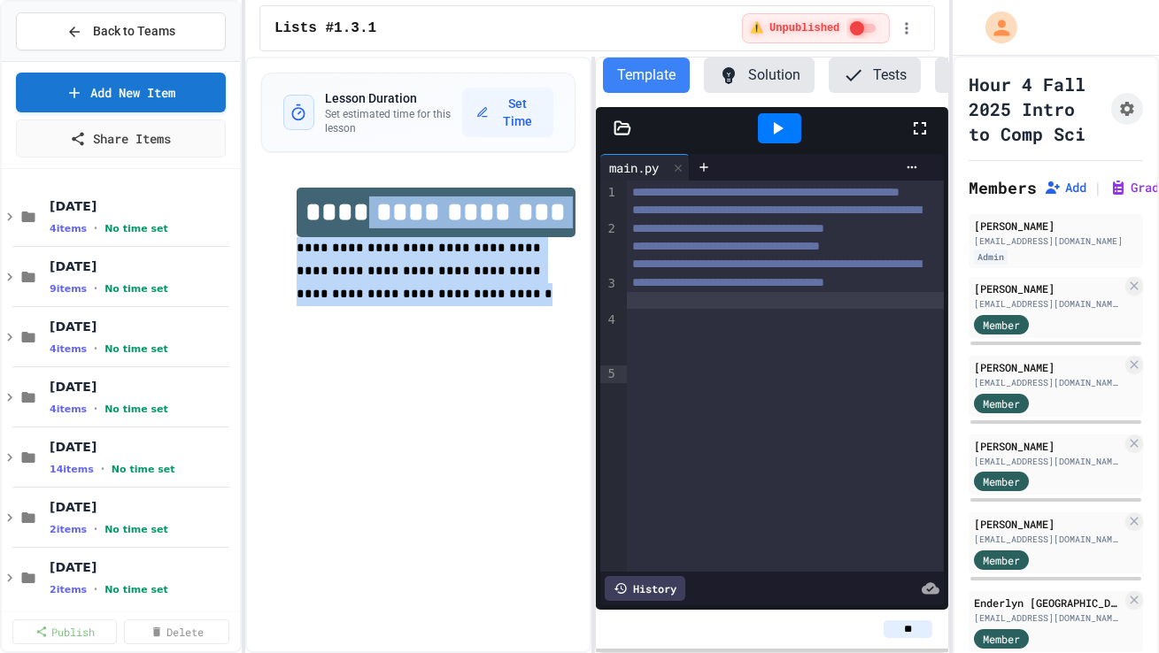
drag, startPoint x: 392, startPoint y: 302, endPoint x: 372, endPoint y: 213, distance: 90.8
click at [370, 214] on div "**********" at bounding box center [436, 259] width 279 height 142
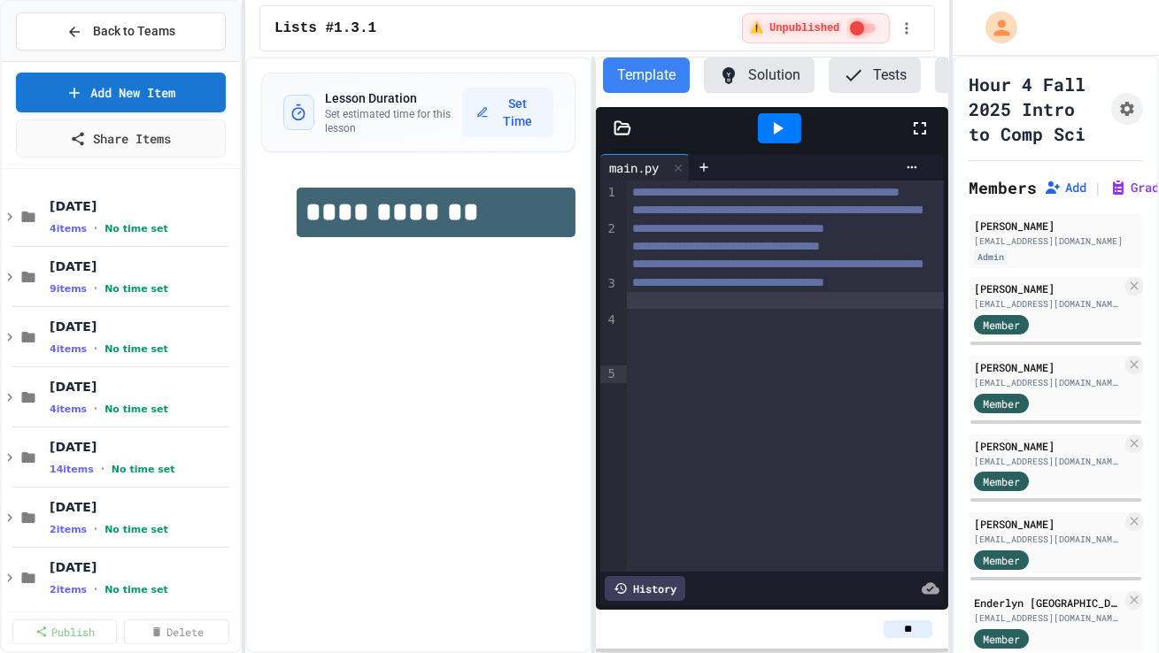
click at [350, 313] on div "**********" at bounding box center [418, 355] width 346 height 597
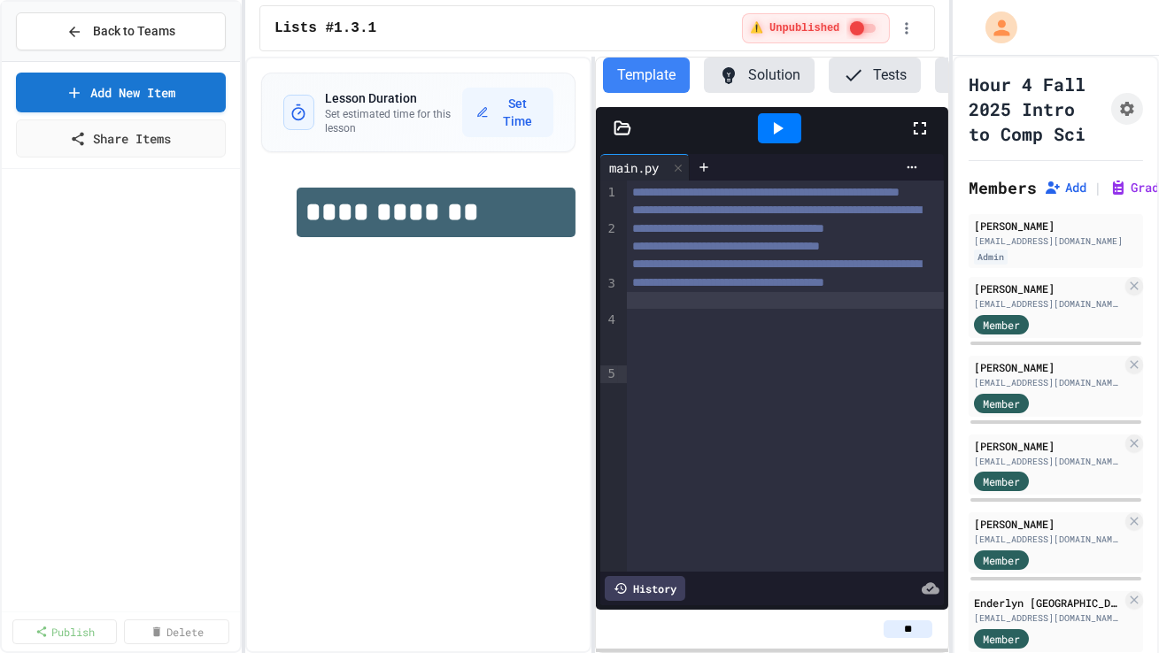
scroll to position [1939, 0]
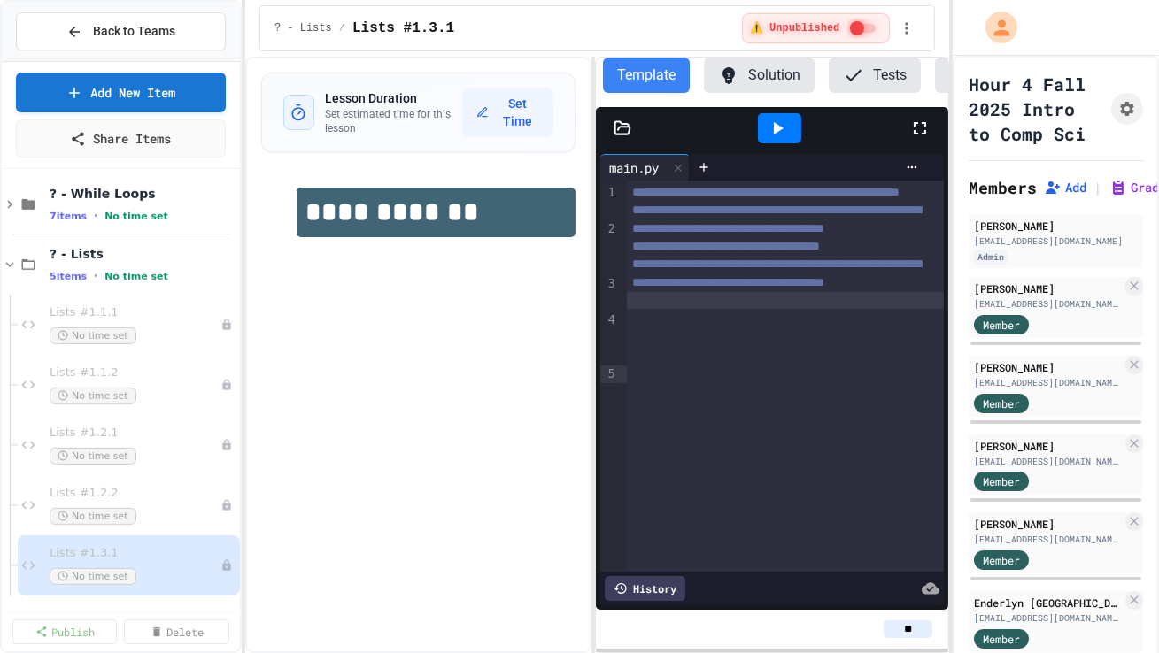
drag, startPoint x: 113, startPoint y: 564, endPoint x: 531, endPoint y: 4, distance: 699.1
